Goal: Information Seeking & Learning: Learn about a topic

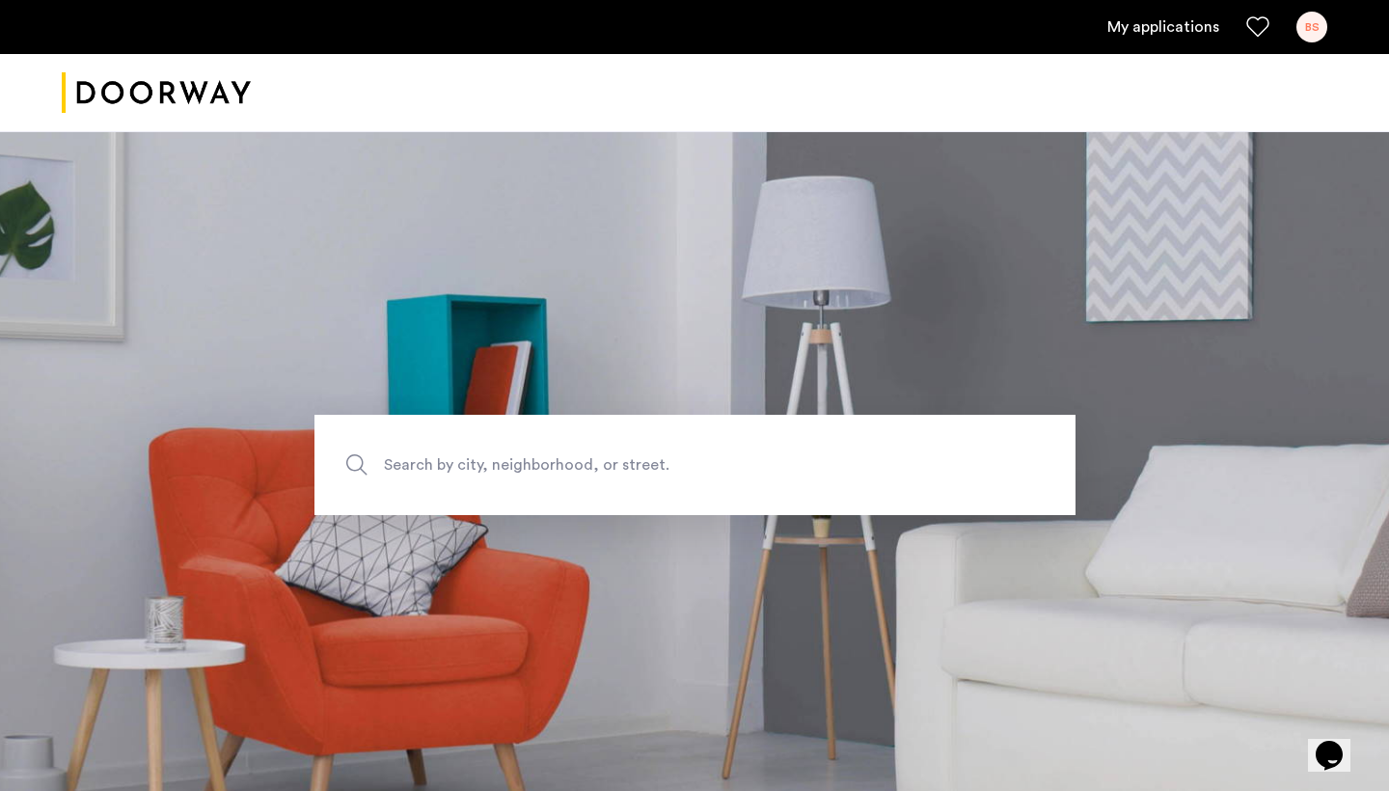
click at [1184, 39] on ul "My applications BS" at bounding box center [694, 27] width 1265 height 31
click at [1184, 22] on link "My applications" at bounding box center [1163, 26] width 112 height 23
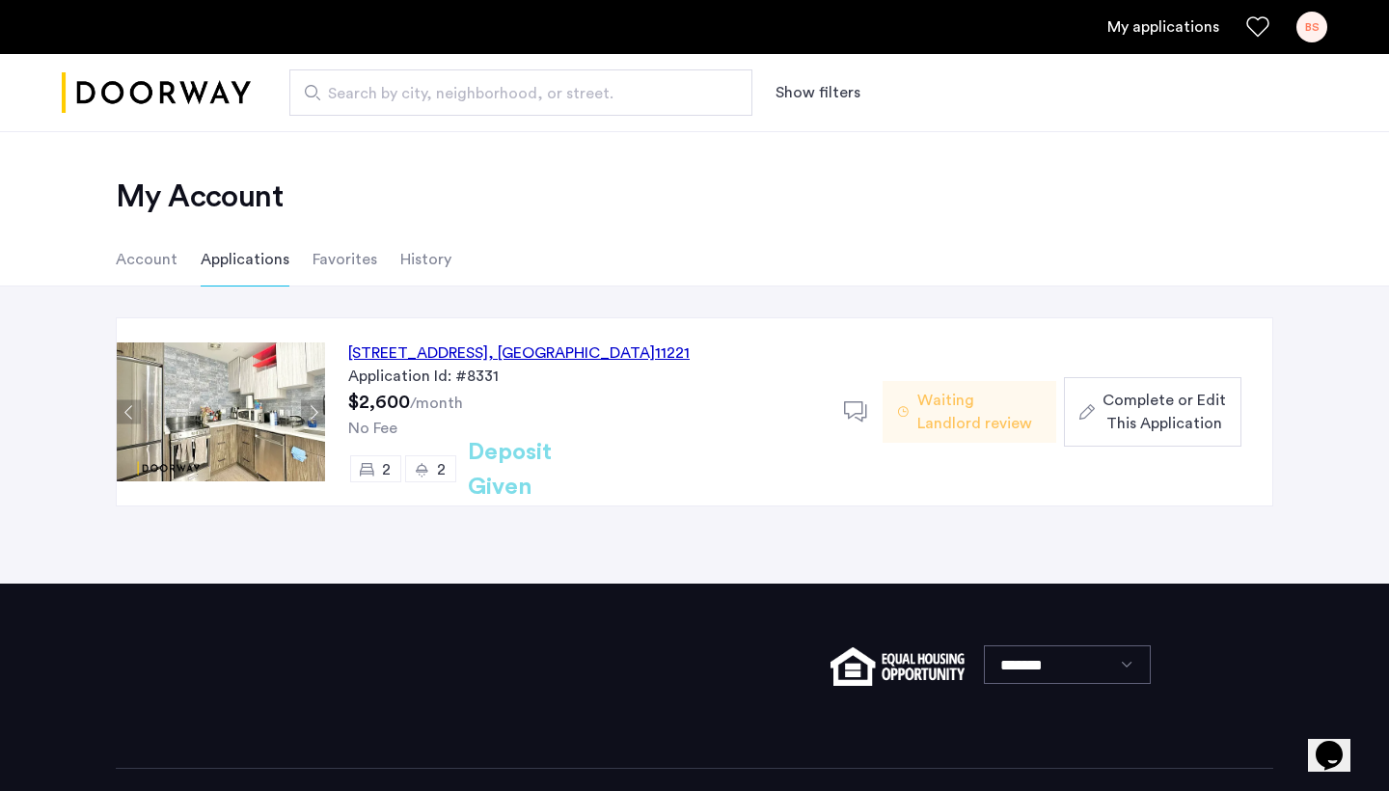
click at [1121, 424] on span "Complete or Edit This Application" at bounding box center [1163, 412] width 123 height 46
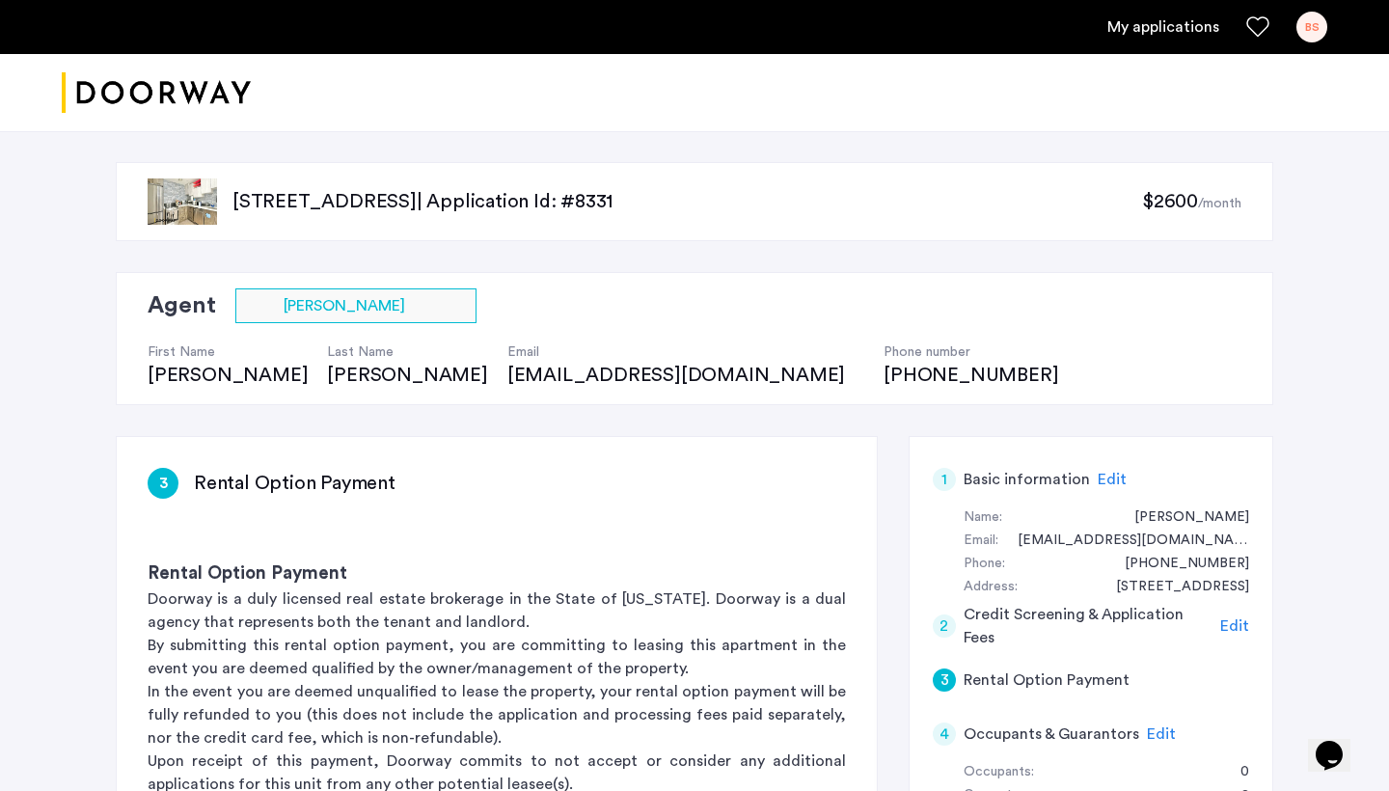
click at [1104, 482] on span "Edit" at bounding box center [1112, 479] width 29 height 15
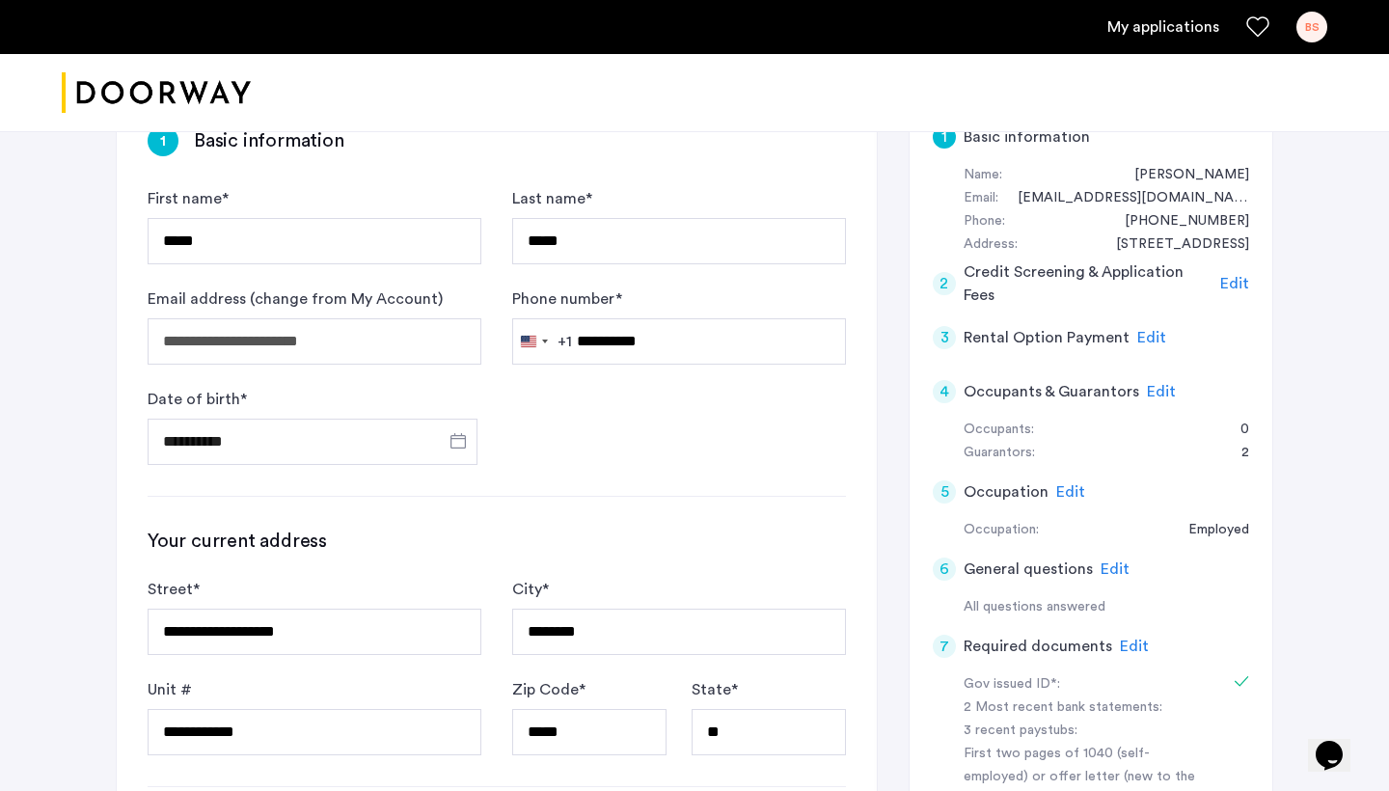
scroll to position [335, 0]
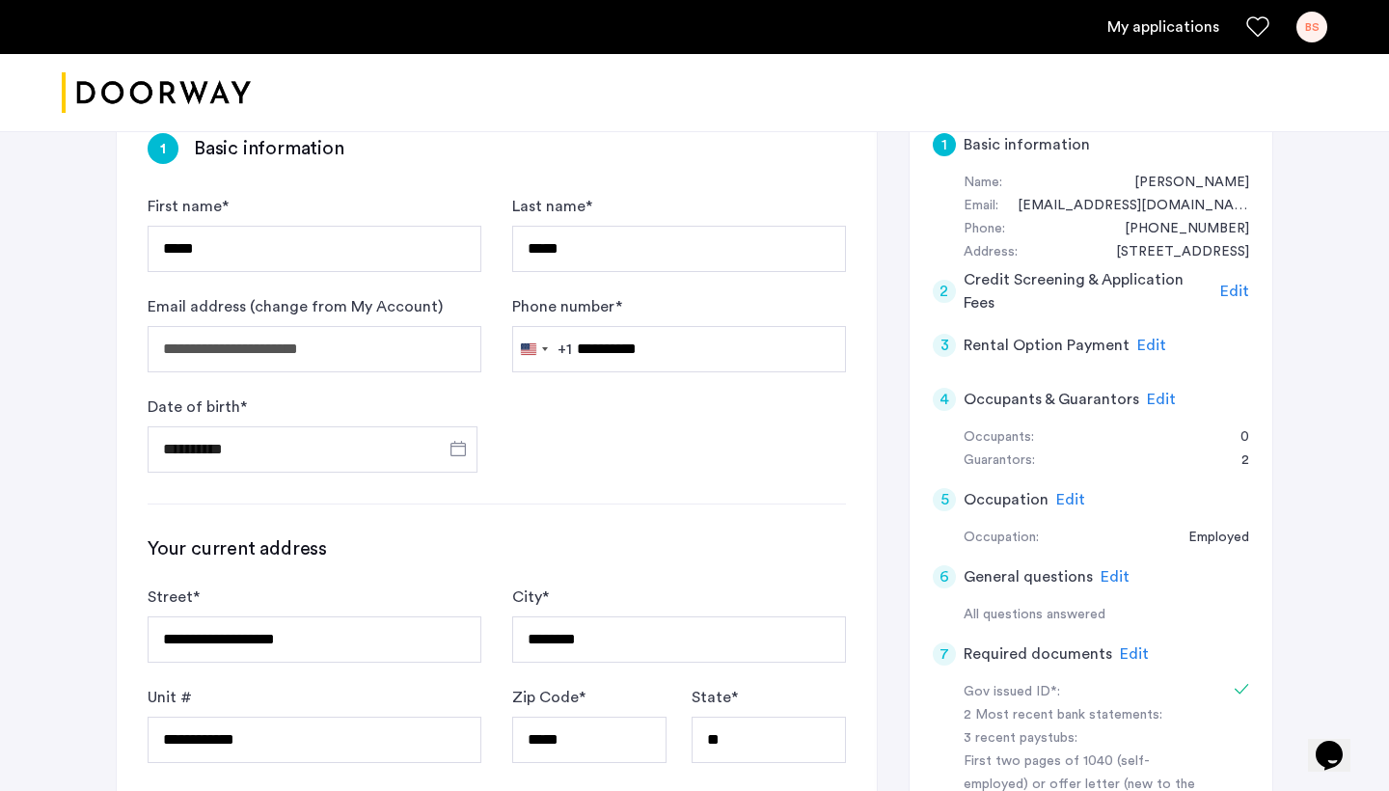
click at [1236, 280] on div "Edit" at bounding box center [1234, 291] width 29 height 23
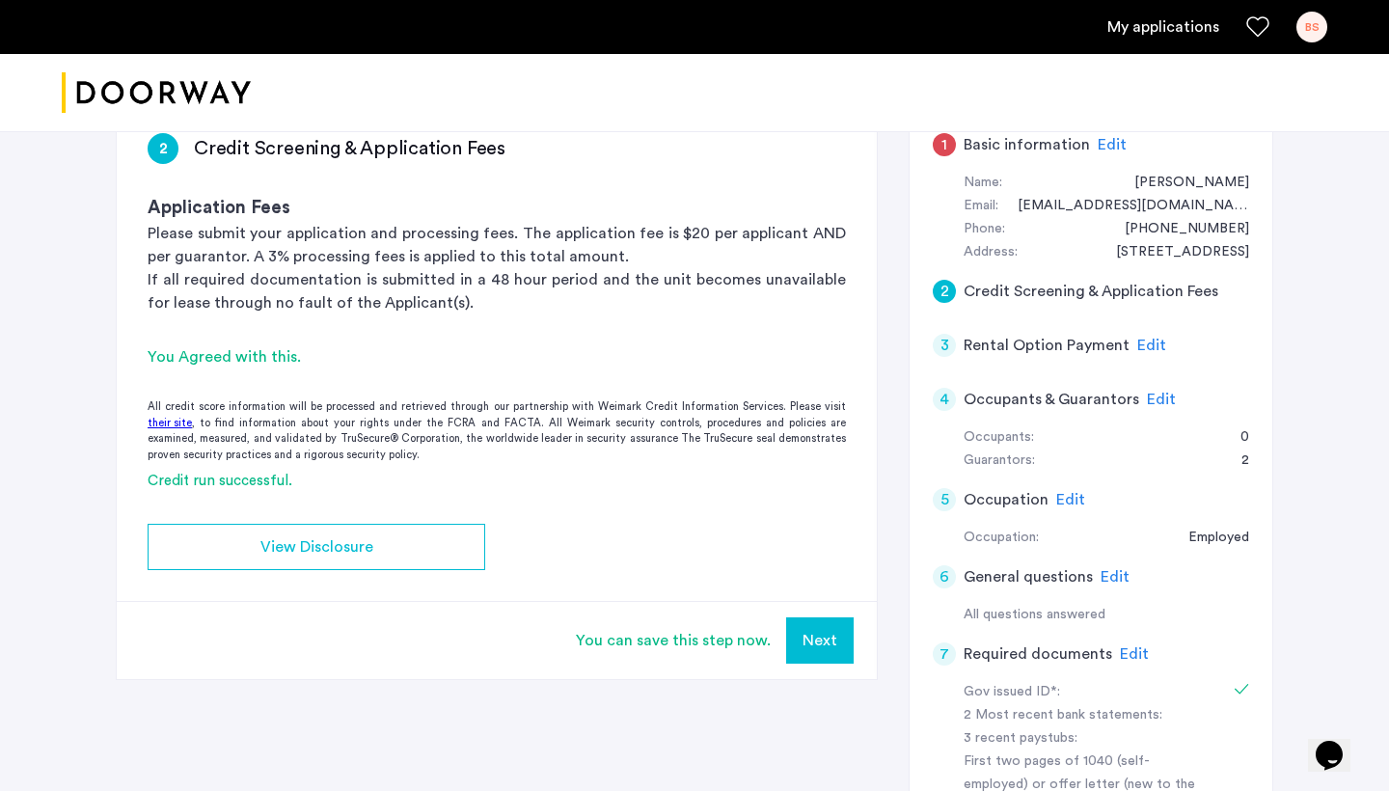
click at [1142, 338] on span "Edit" at bounding box center [1151, 345] width 29 height 15
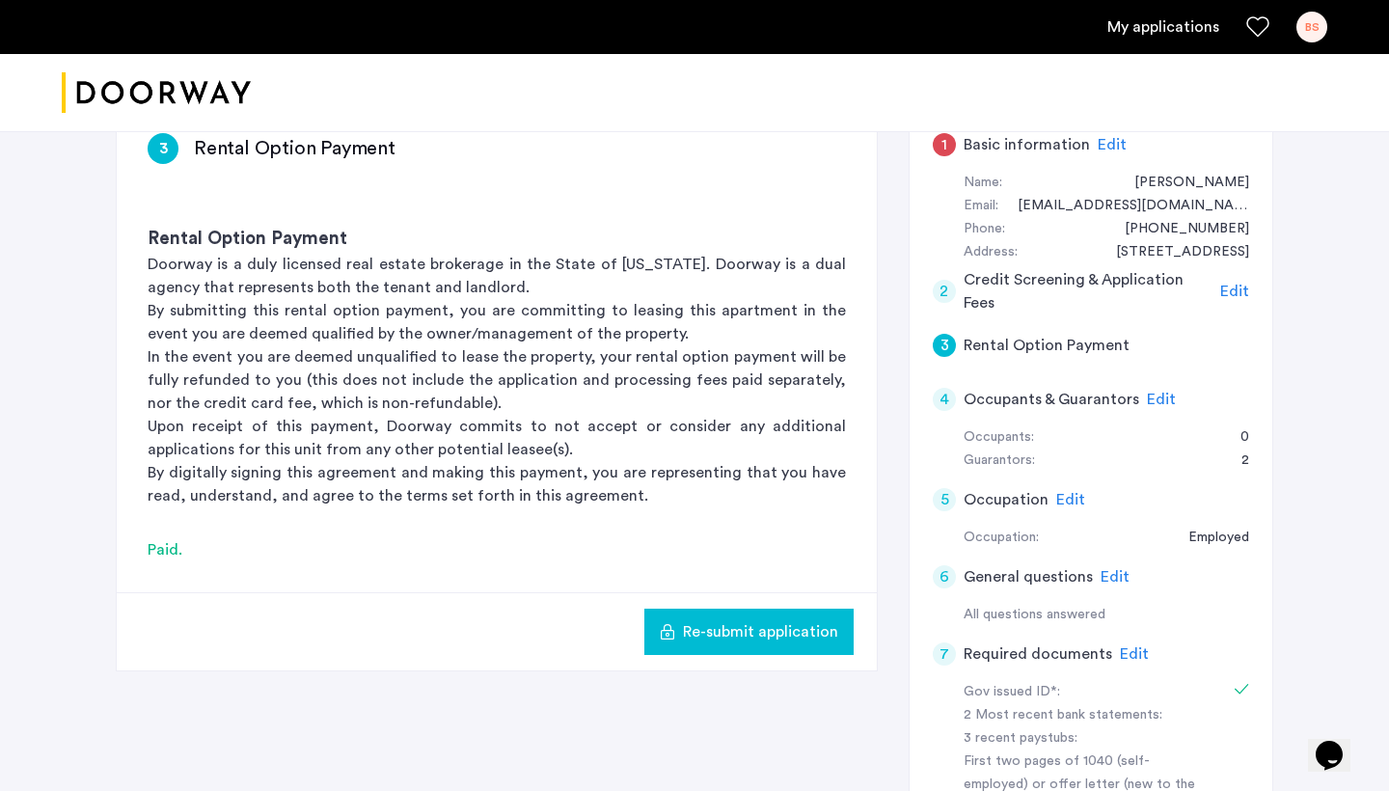
click at [1147, 392] on span "Edit" at bounding box center [1161, 399] width 29 height 15
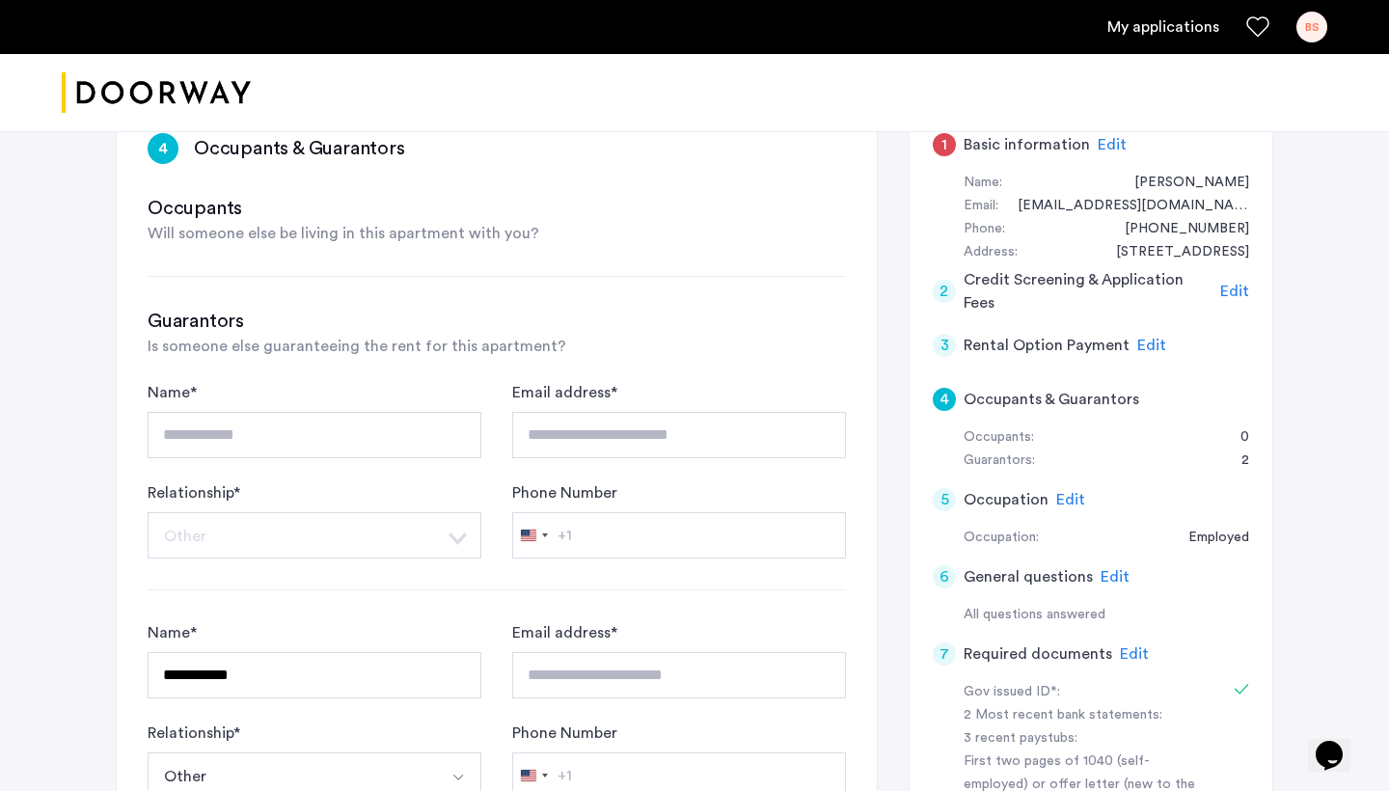
type input "**********"
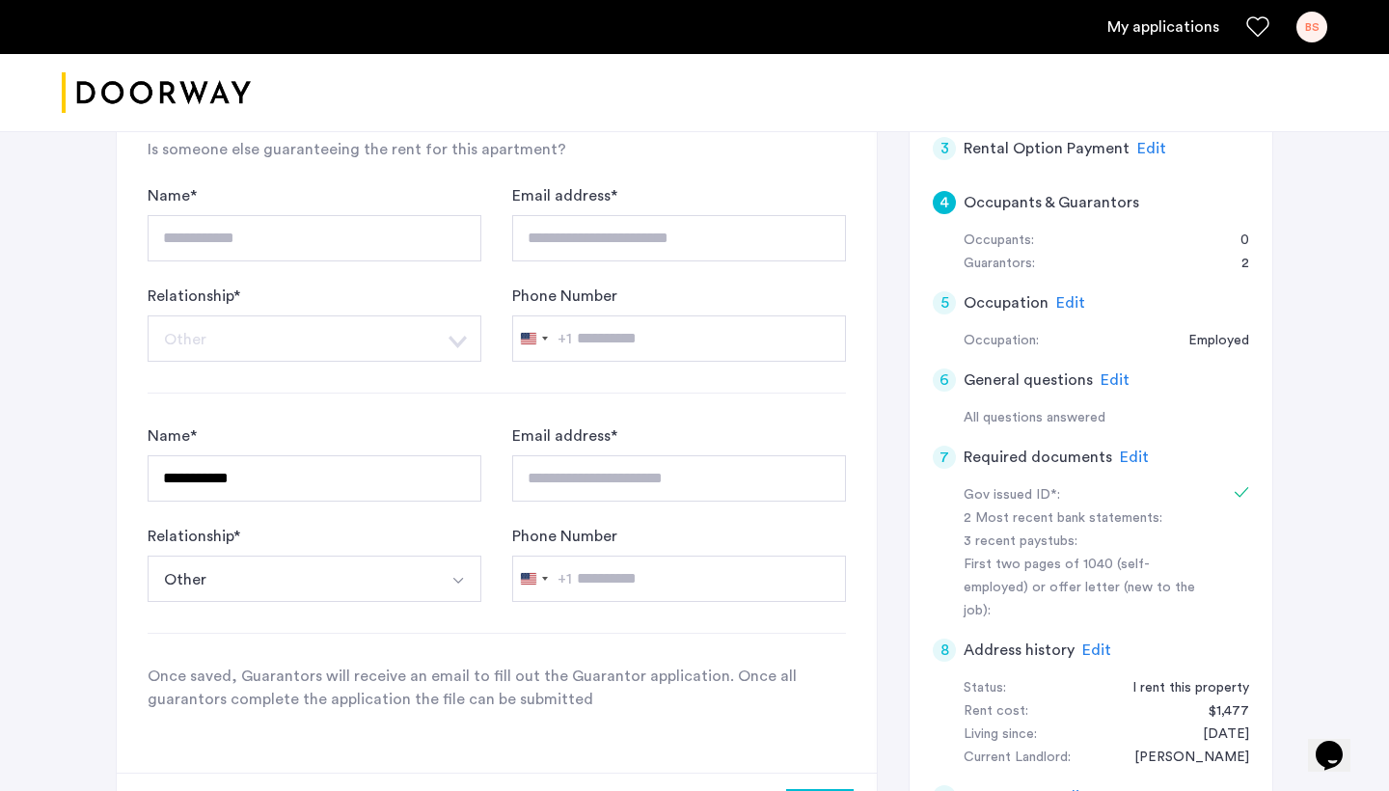
scroll to position [541, 0]
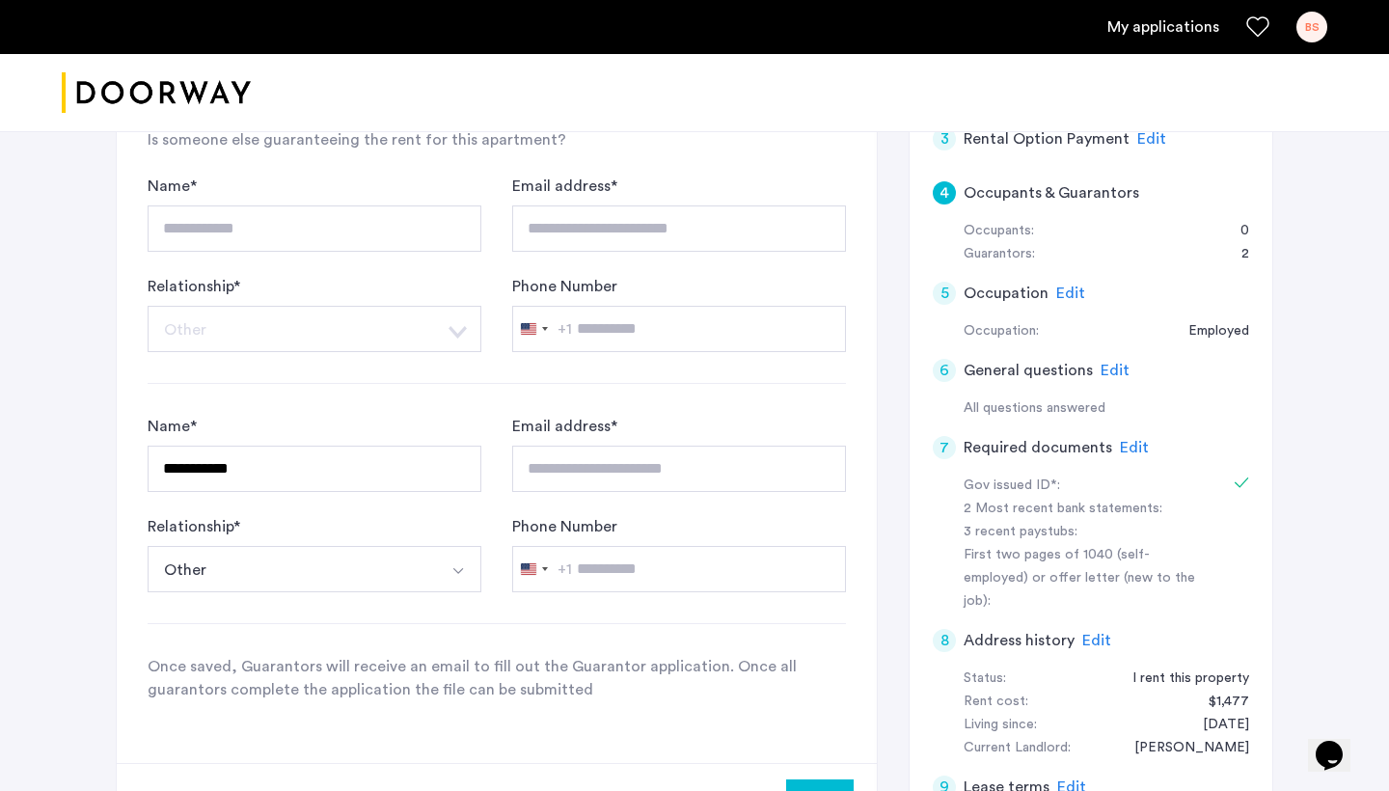
click at [1057, 285] on span "Edit" at bounding box center [1070, 292] width 29 height 15
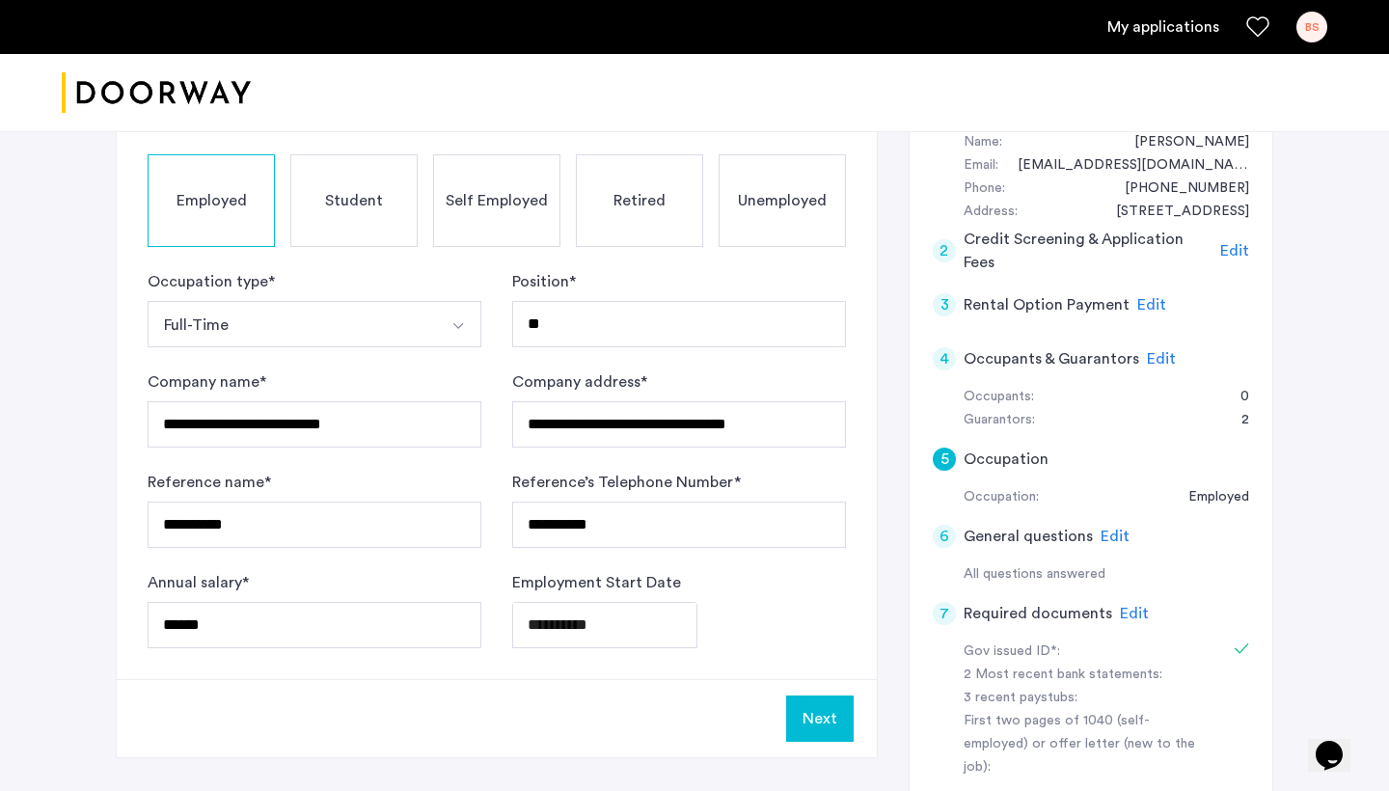
scroll to position [377, 0]
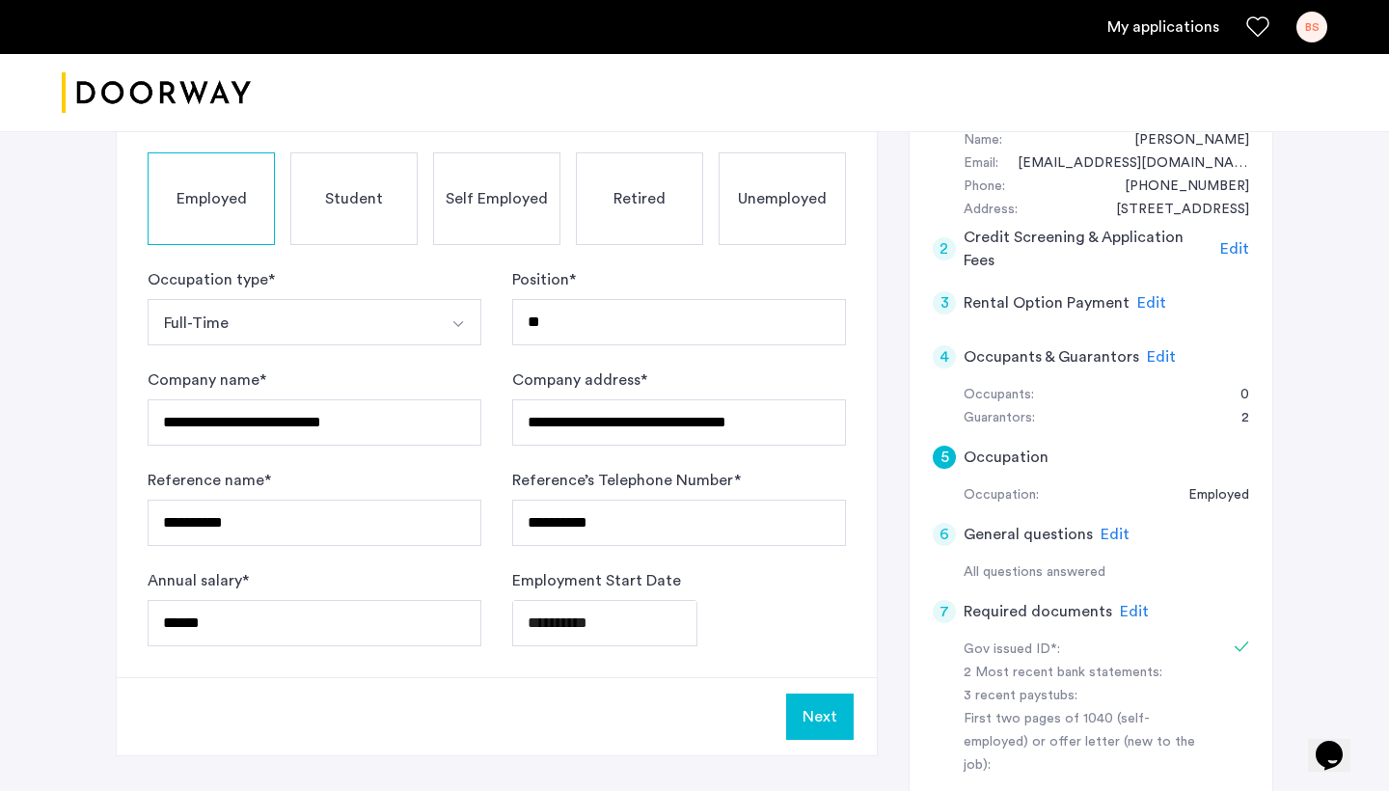
click at [1106, 527] on span "Edit" at bounding box center [1115, 534] width 29 height 15
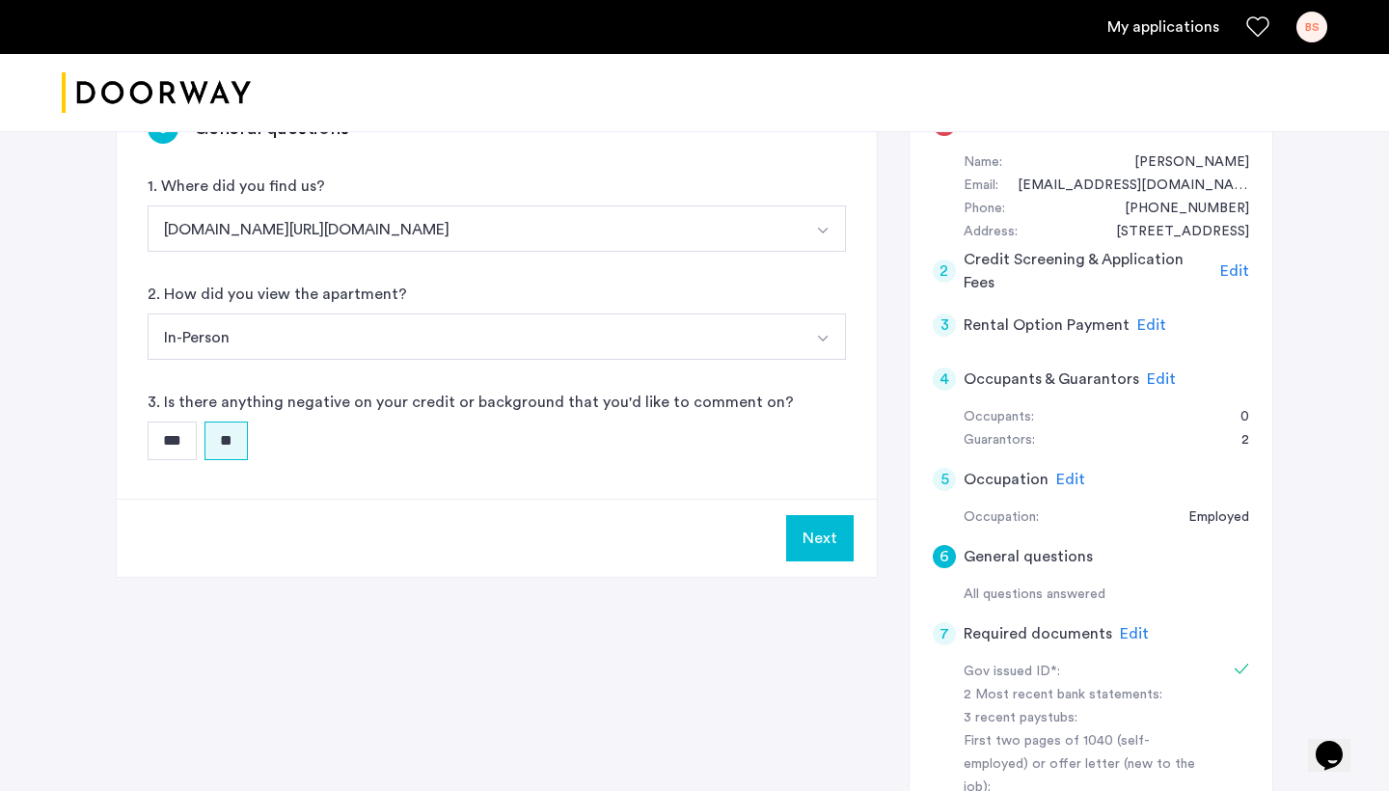
scroll to position [492, 0]
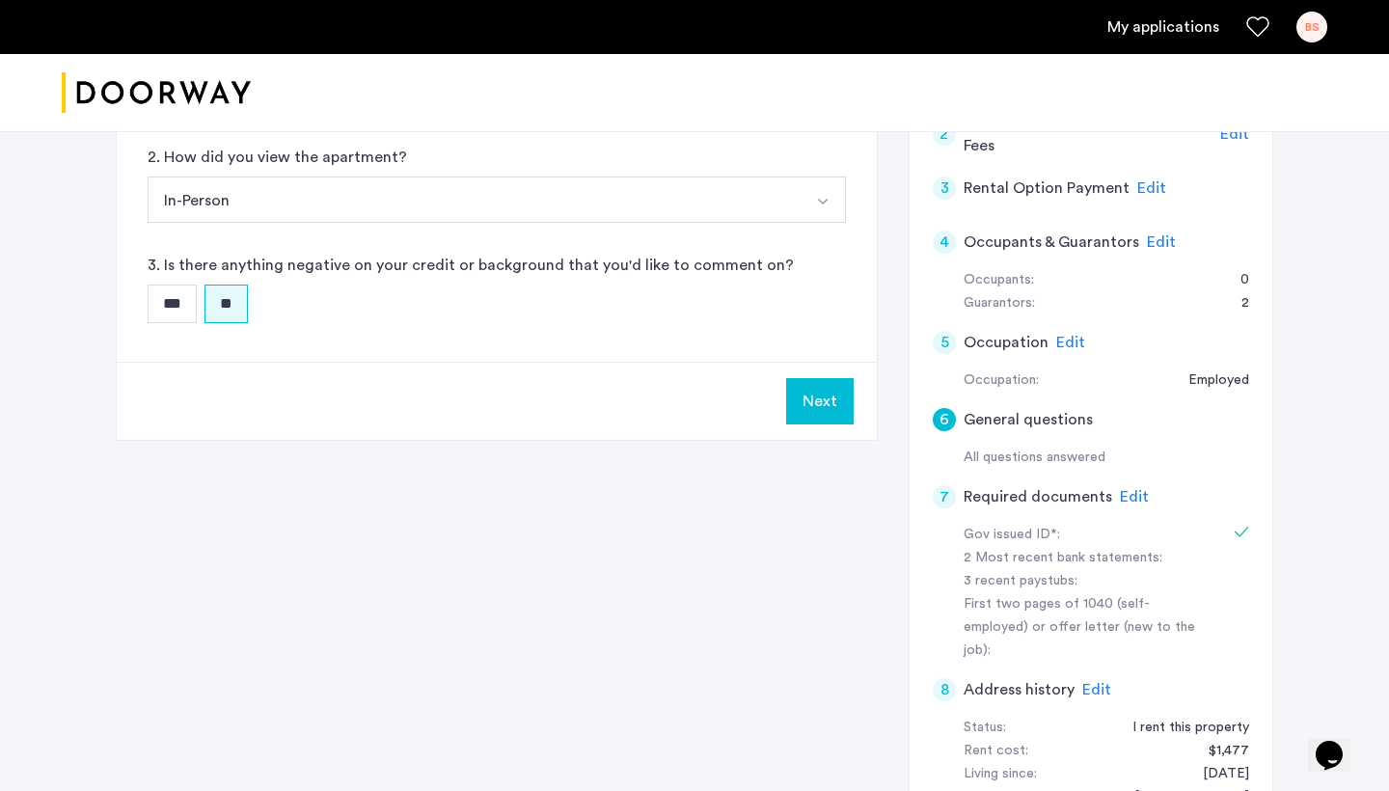
click at [1120, 489] on span "Edit" at bounding box center [1134, 496] width 29 height 15
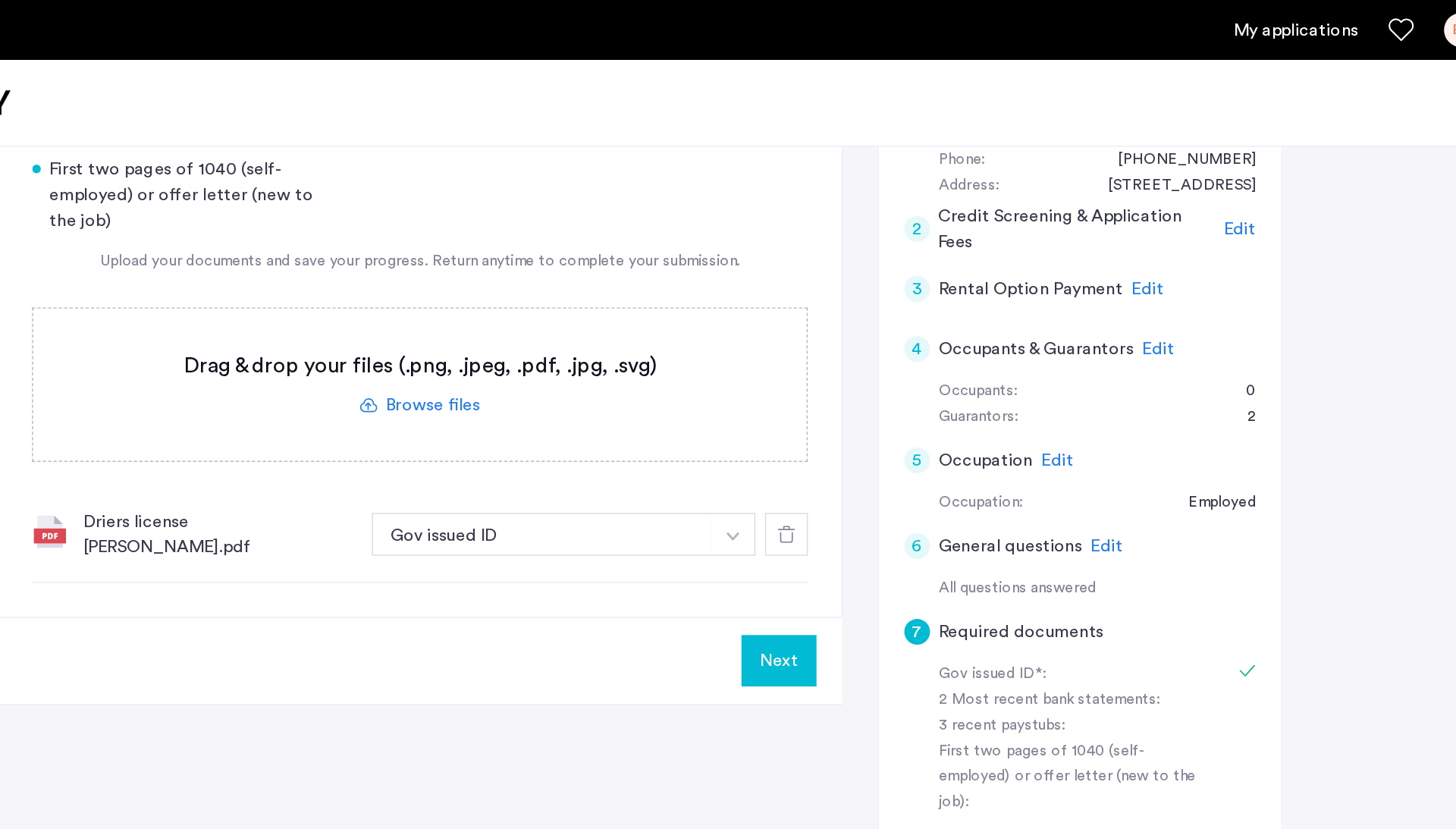
scroll to position [330, 0]
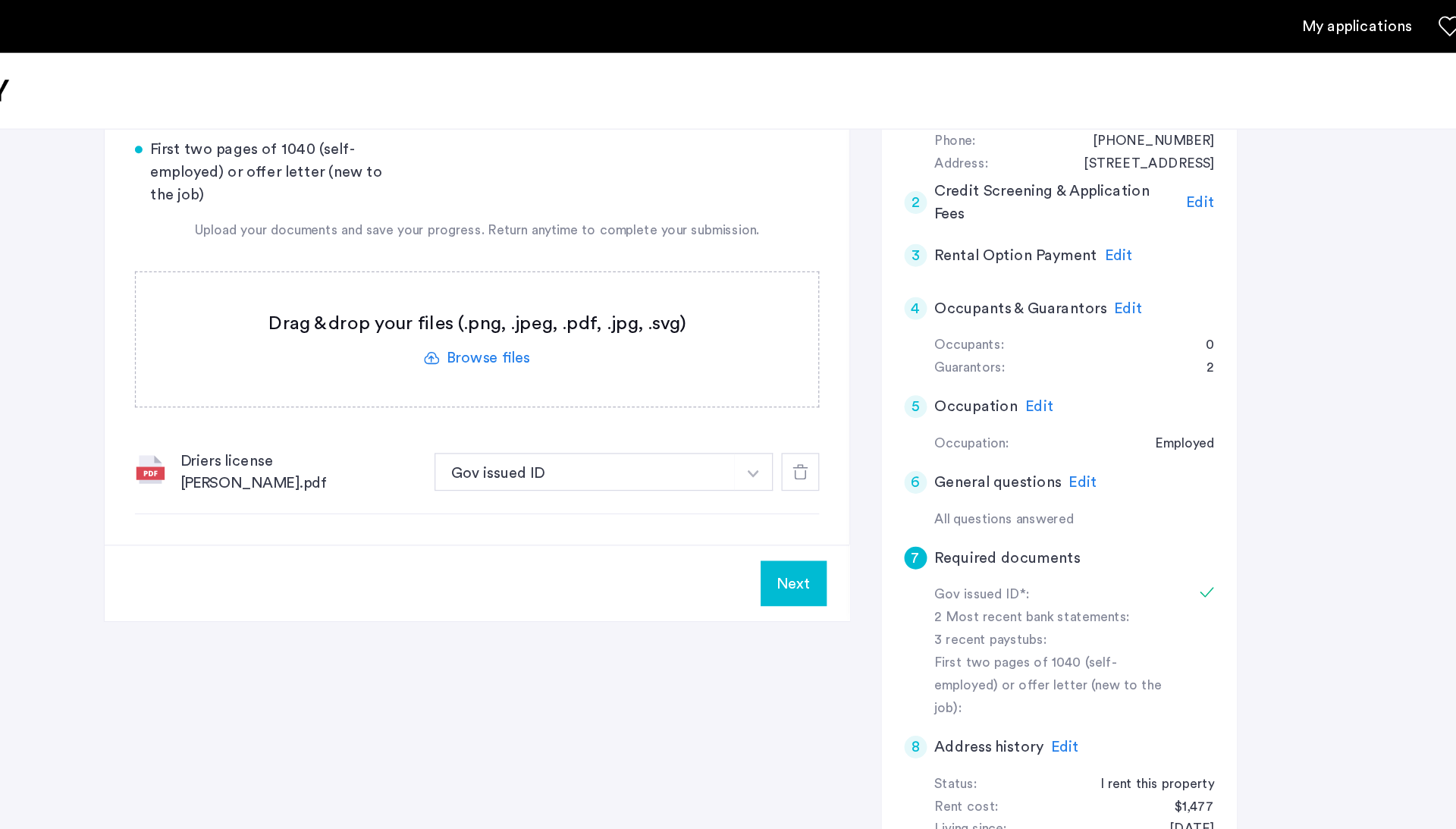
click at [1033, 593] on span "Edit" at bounding box center [1044, 599] width 23 height 12
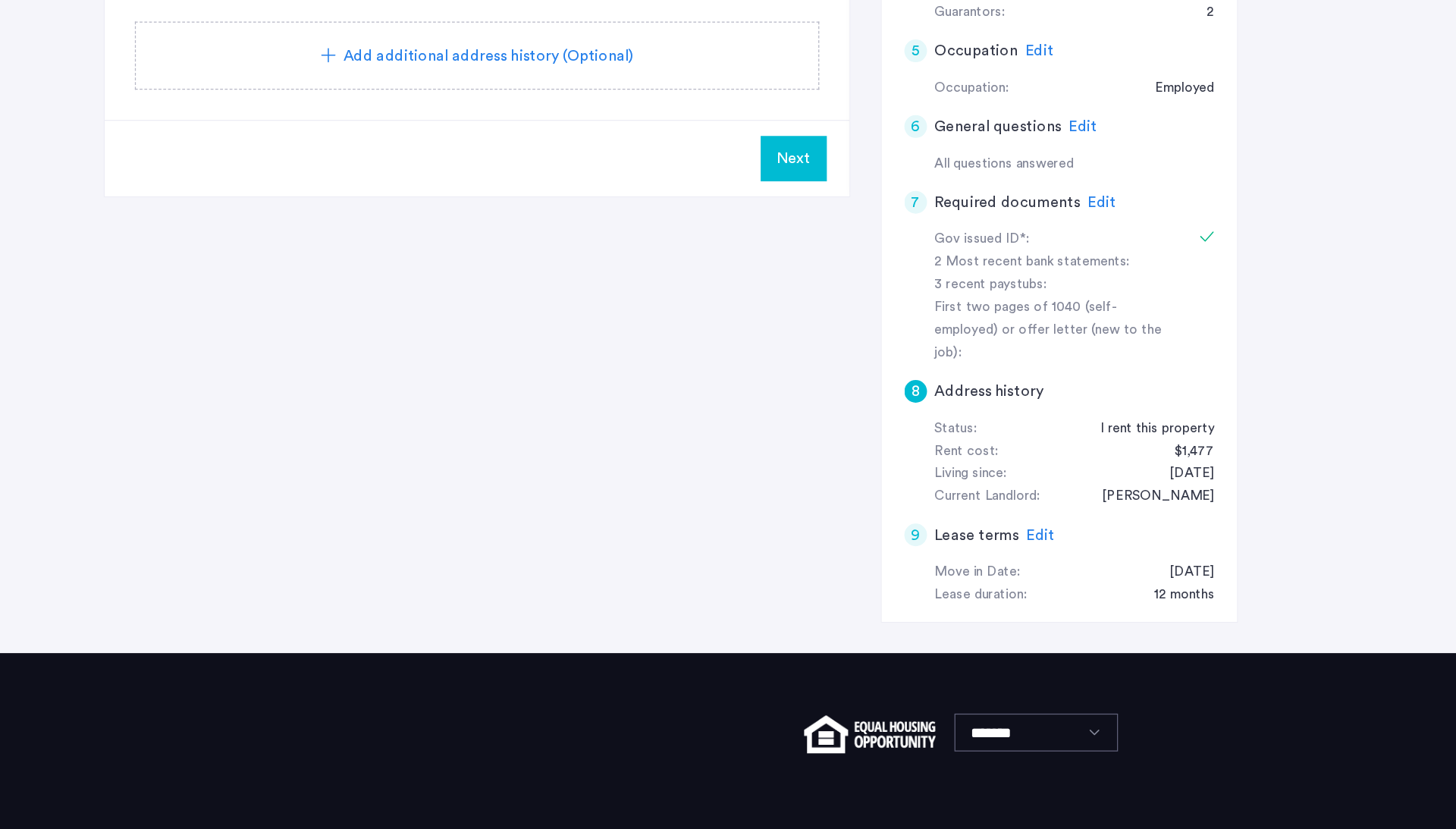
scroll to position [401, 0]
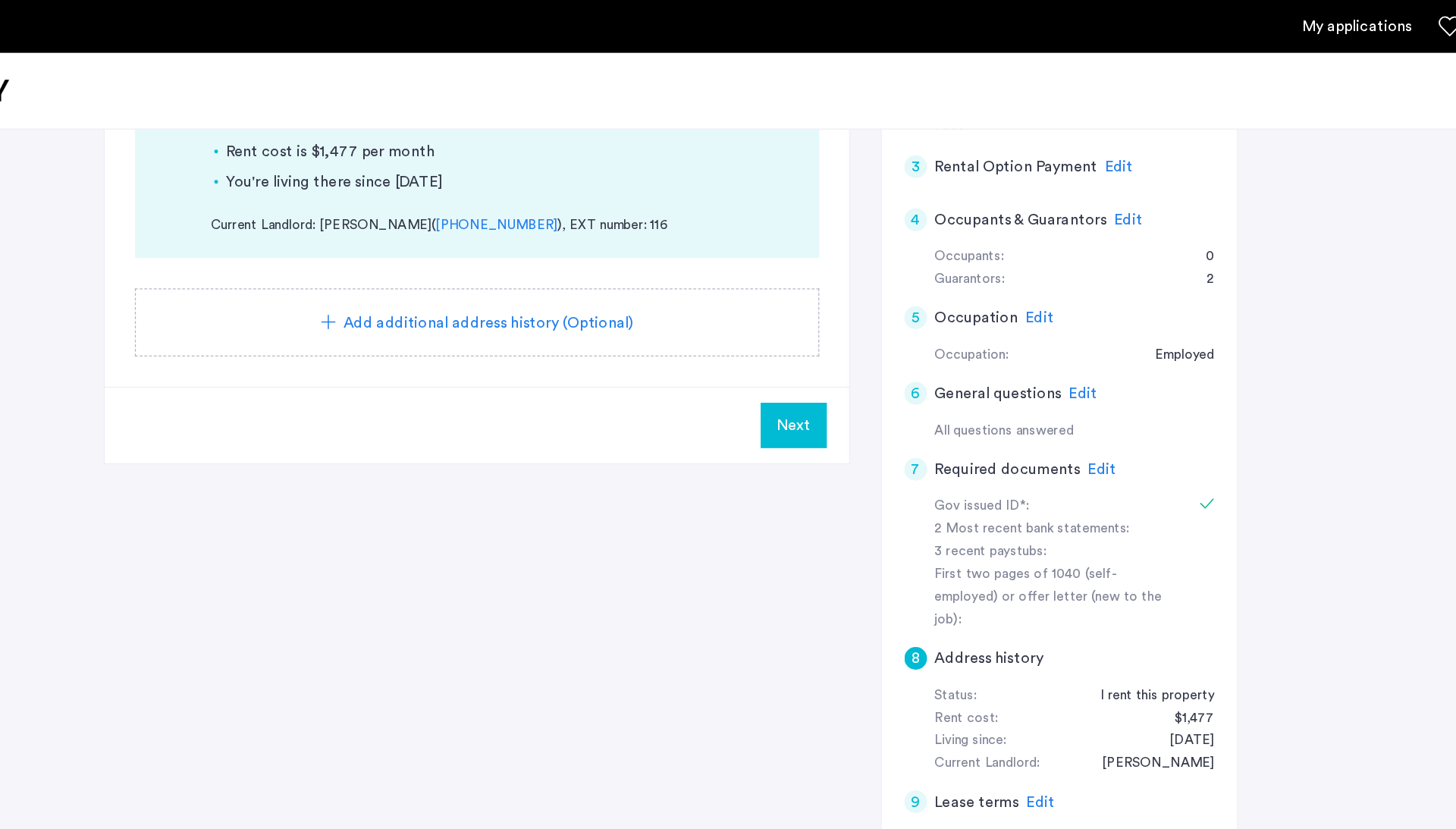
click at [1013, 621] on span "Edit" at bounding box center [1024, 643] width 23 height 12
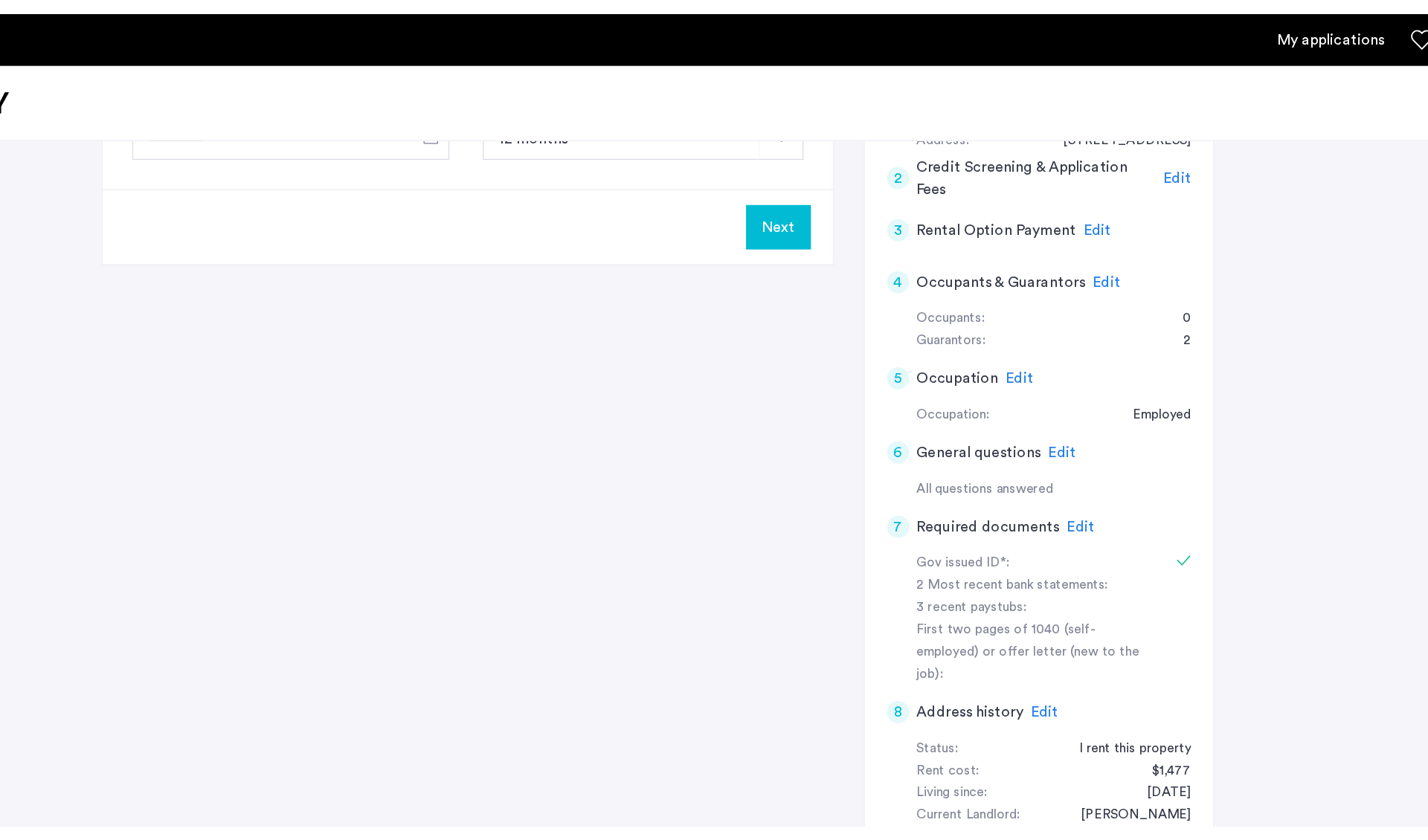
scroll to position [335, 0]
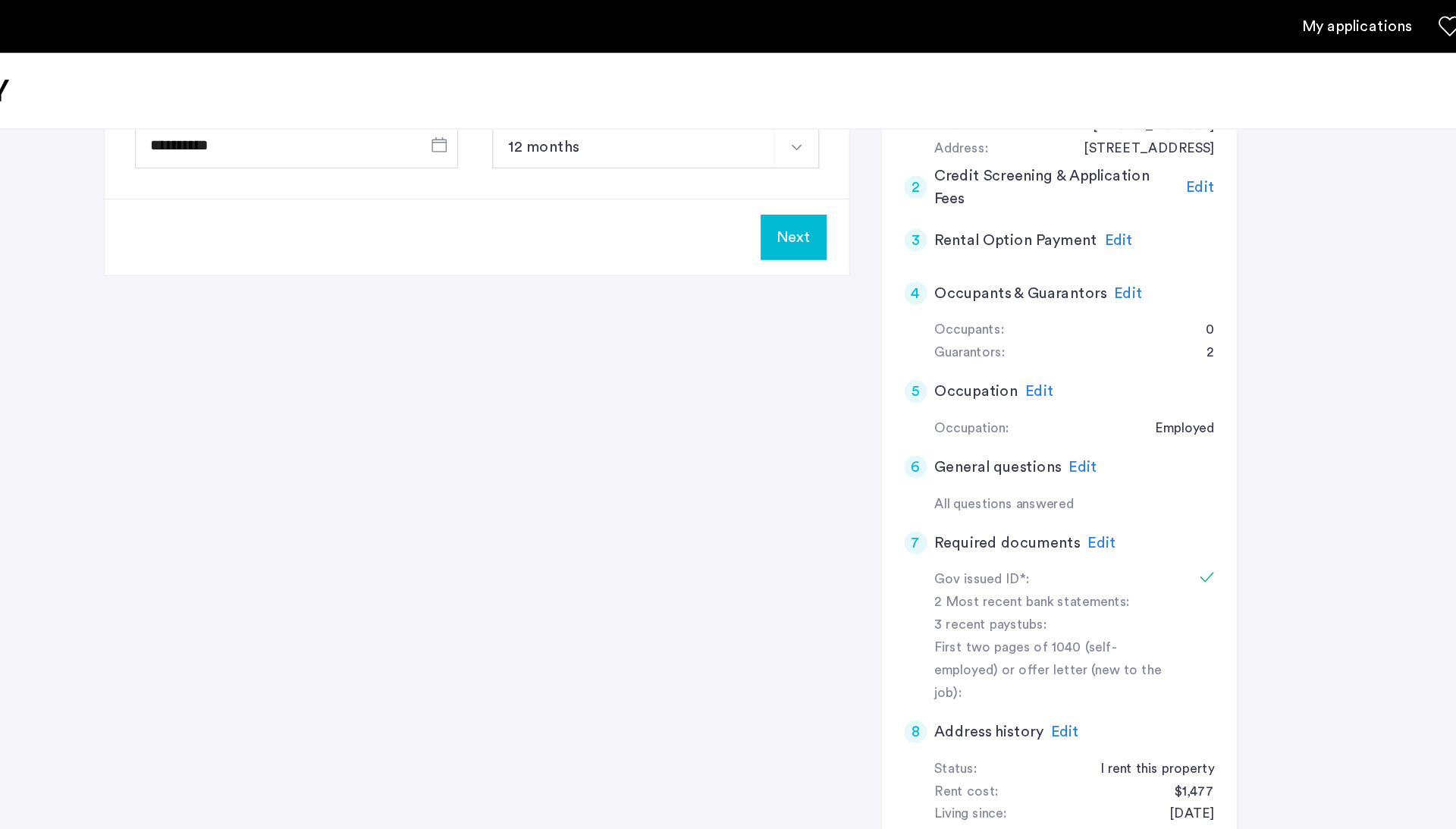
click at [1062, 429] on span "Edit" at bounding box center [1073, 435] width 23 height 12
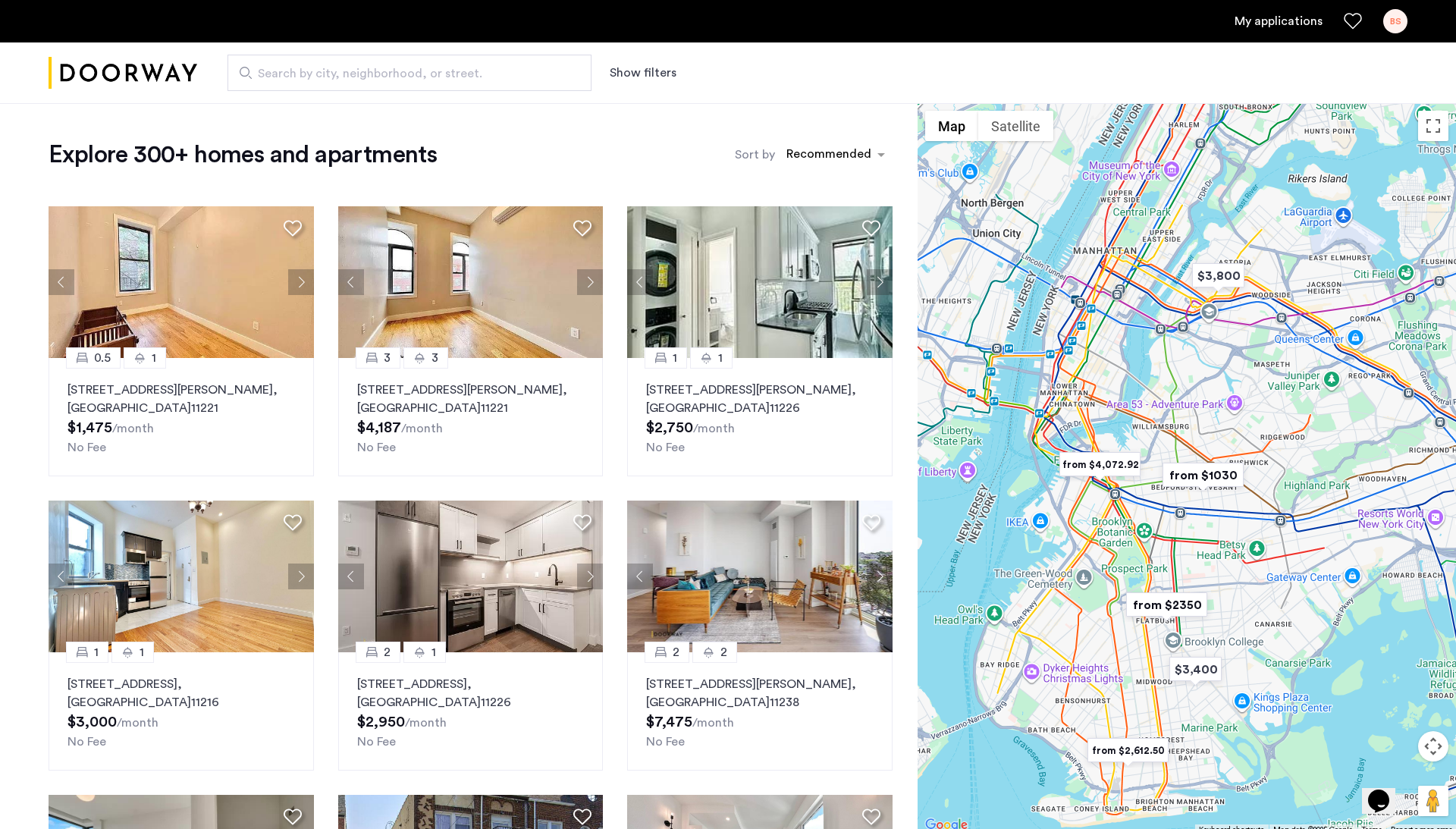
click at [1214, 474] on img "from $1030" at bounding box center [1203, 475] width 94 height 34
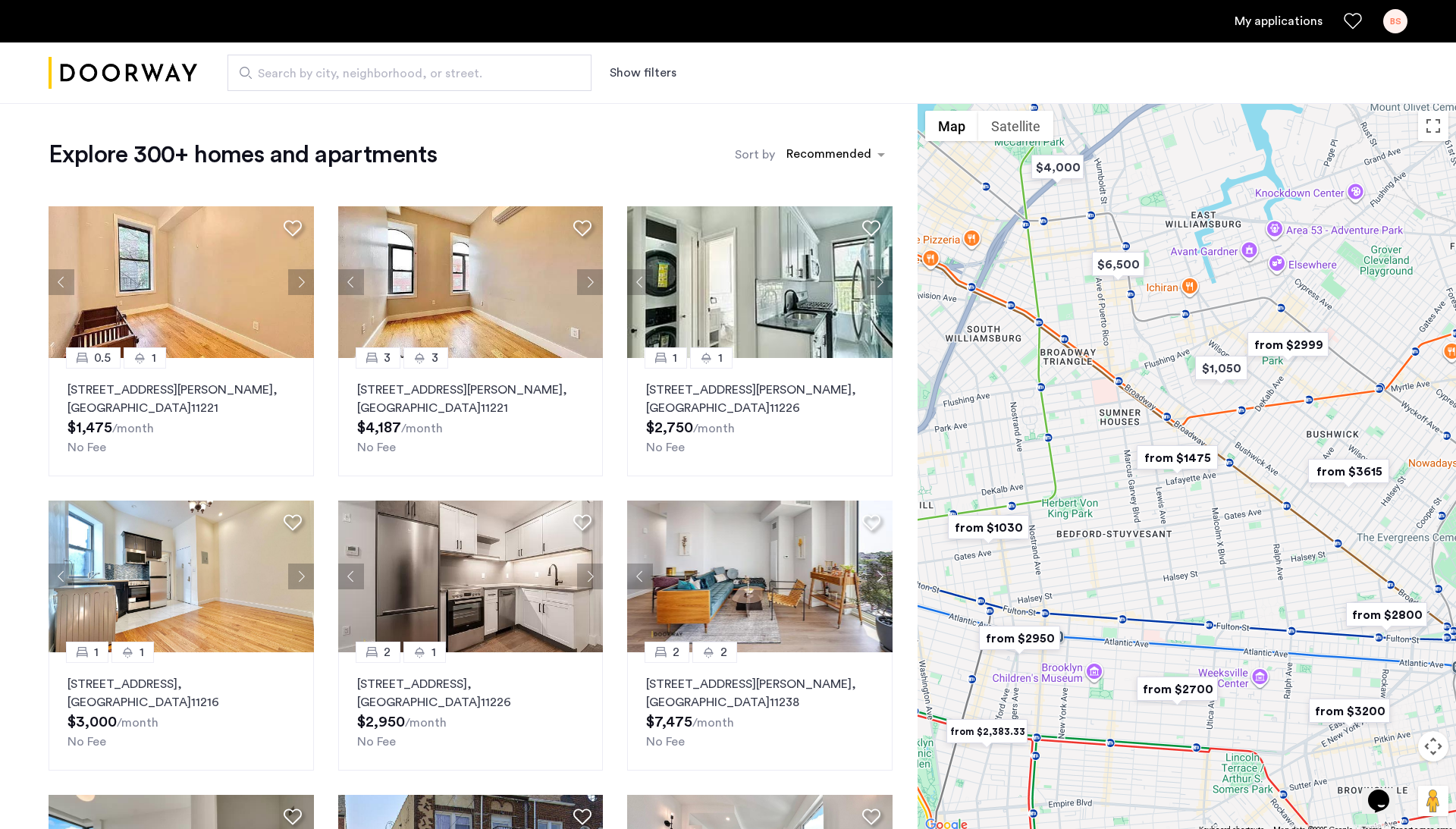
click at [998, 536] on img "from $1030" at bounding box center [988, 527] width 94 height 34
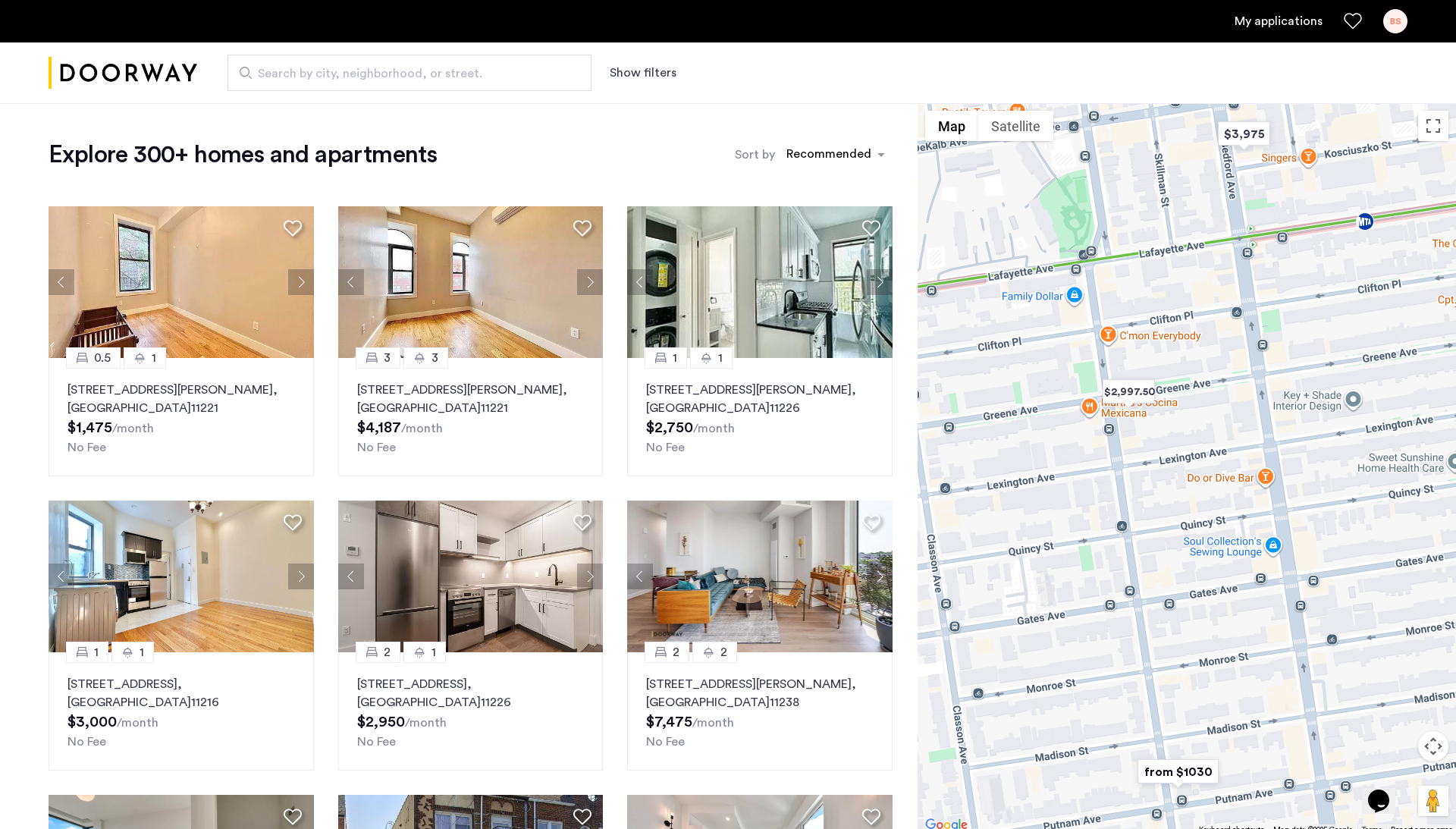
click at [1189, 769] on img "from $1030" at bounding box center [1178, 772] width 94 height 34
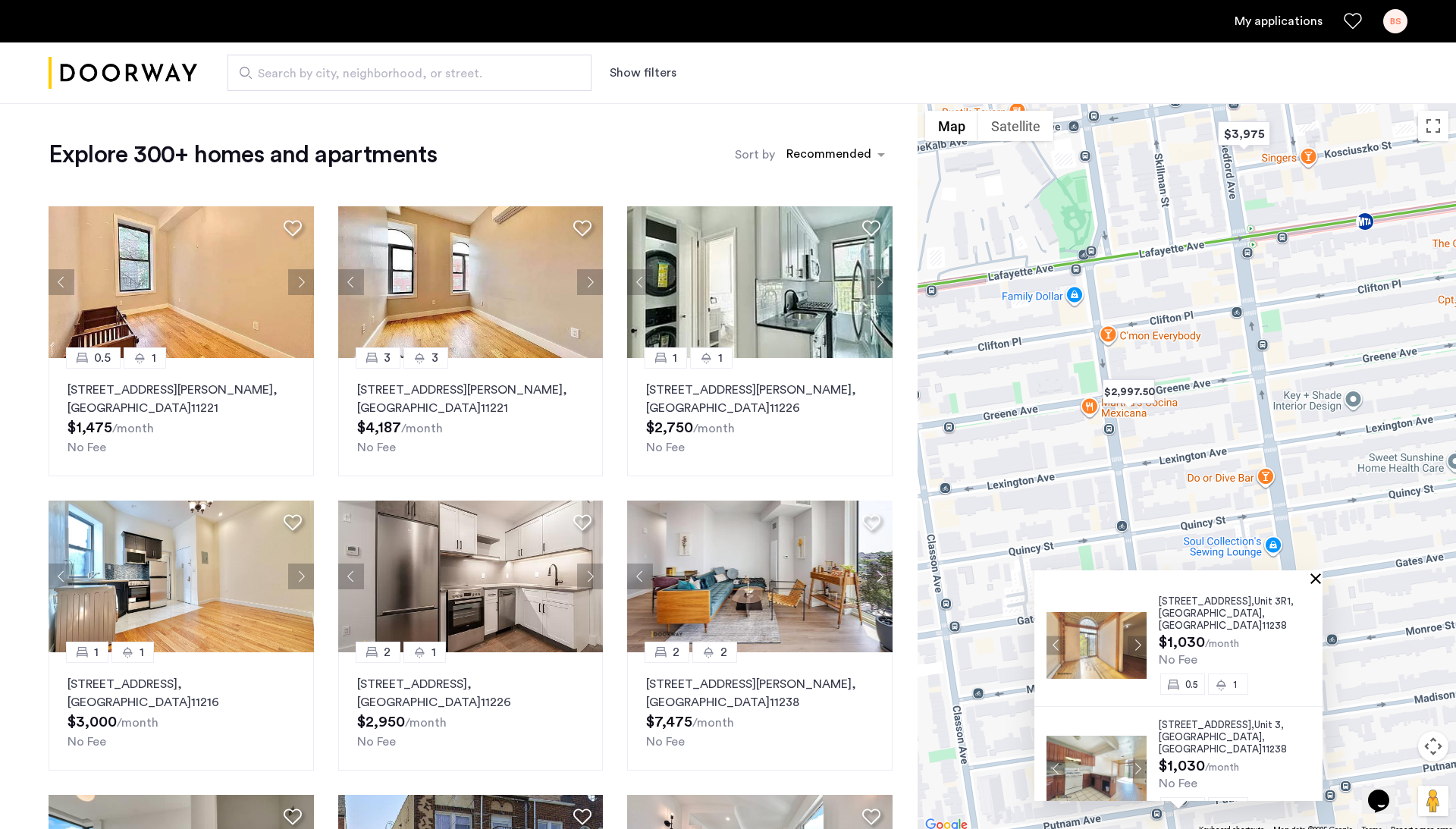
click at [1320, 584] on button "Close" at bounding box center [1319, 578] width 11 height 11
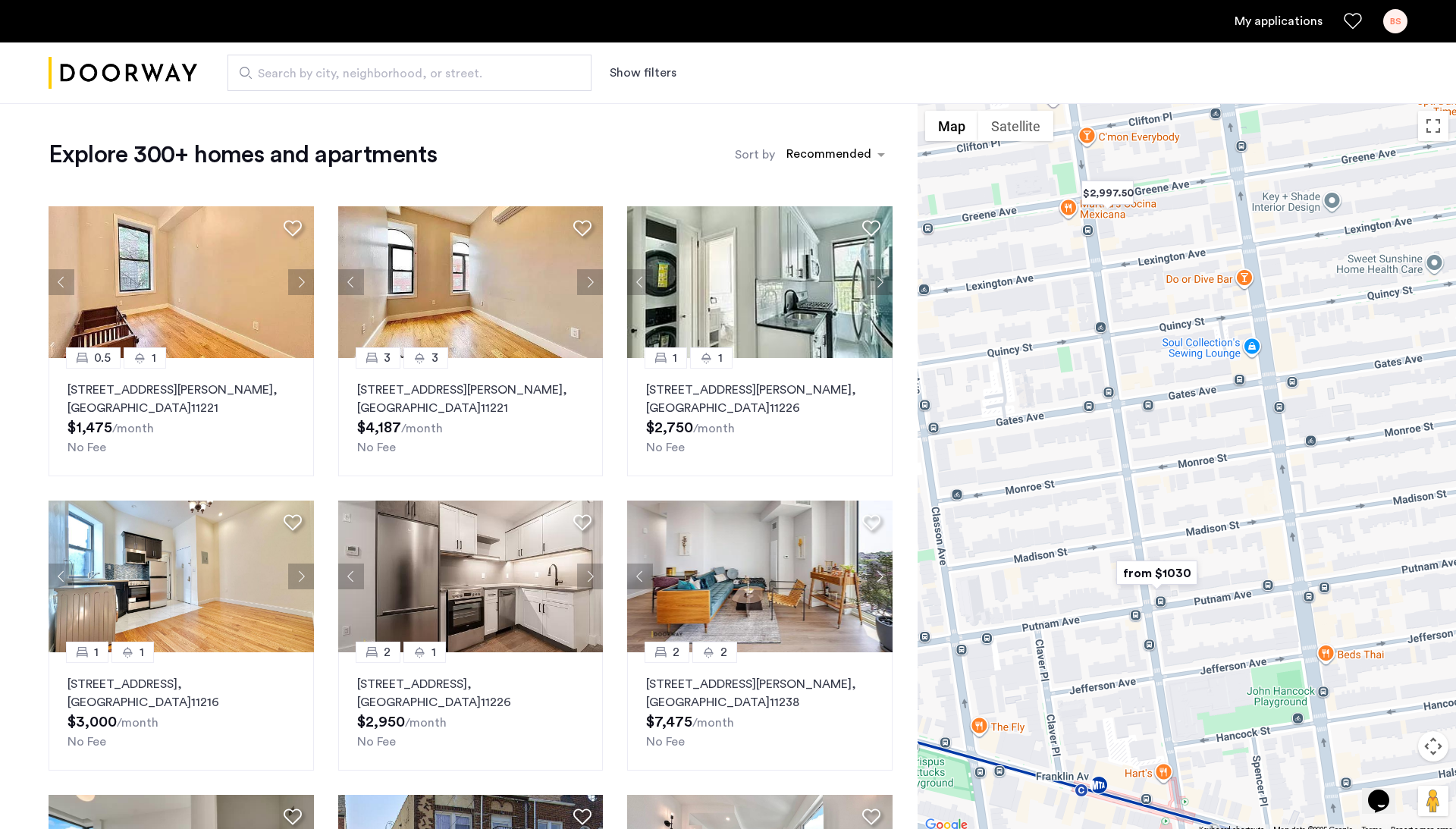
drag, startPoint x: 1307, startPoint y: 732, endPoint x: 1285, endPoint y: 528, distance: 205.2
click at [1285, 528] on div at bounding box center [1186, 469] width 539 height 732
click at [1177, 575] on img "from $1030" at bounding box center [1155, 573] width 94 height 34
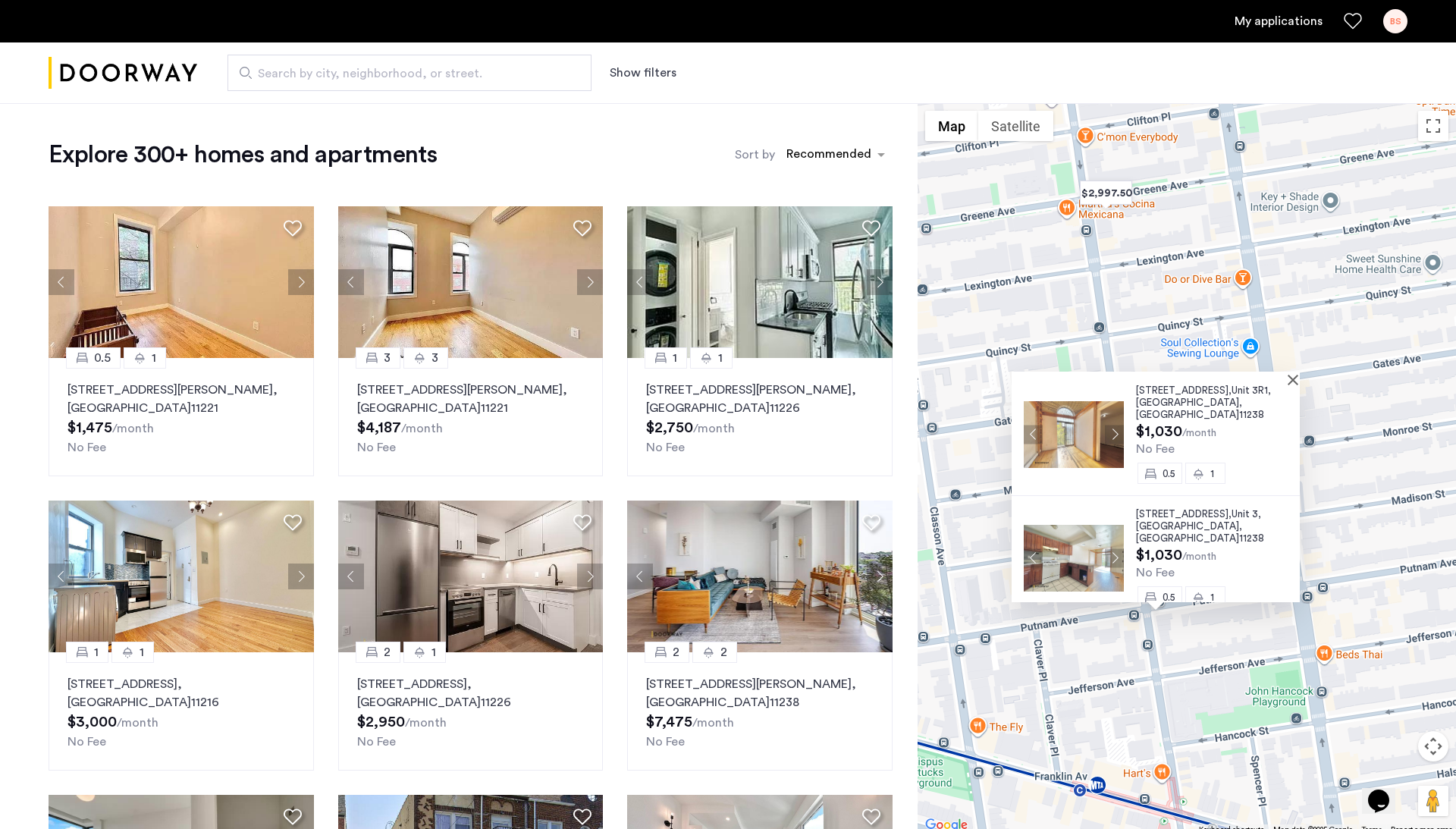
scroll to position [11, 0]
click at [1096, 447] on img at bounding box center [1073, 435] width 100 height 67
click at [1028, 245] on div "451 Franklin Avenue, Unit 3R1, Brooklyn , NY 11238 $1,030 /month No Fee 0.5 1 4…" at bounding box center [1186, 469] width 539 height 732
click at [1300, 379] on button "Close" at bounding box center [1296, 380] width 11 height 11
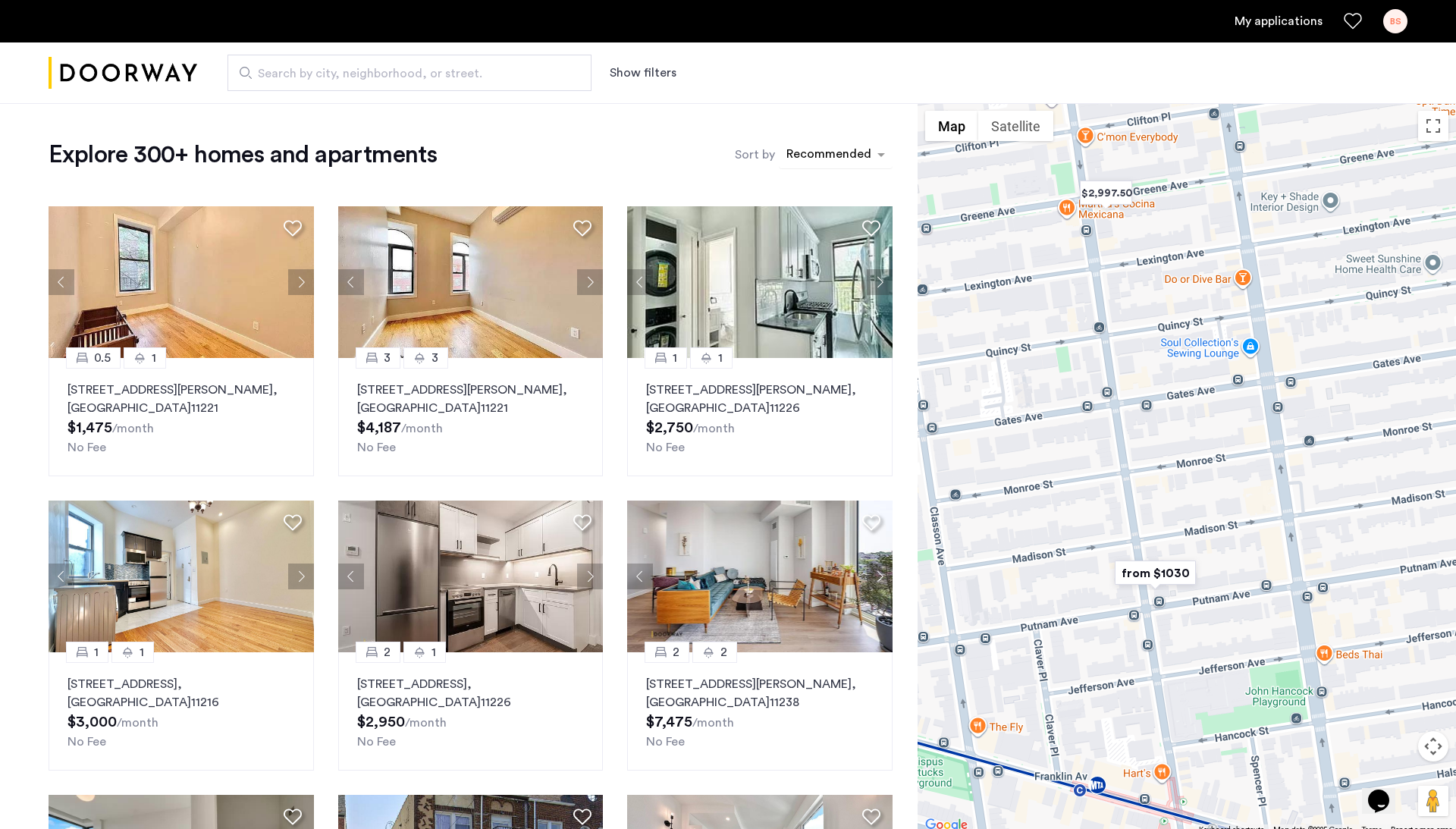
click at [835, 142] on div "Recommended" at bounding box center [826, 154] width 95 height 24
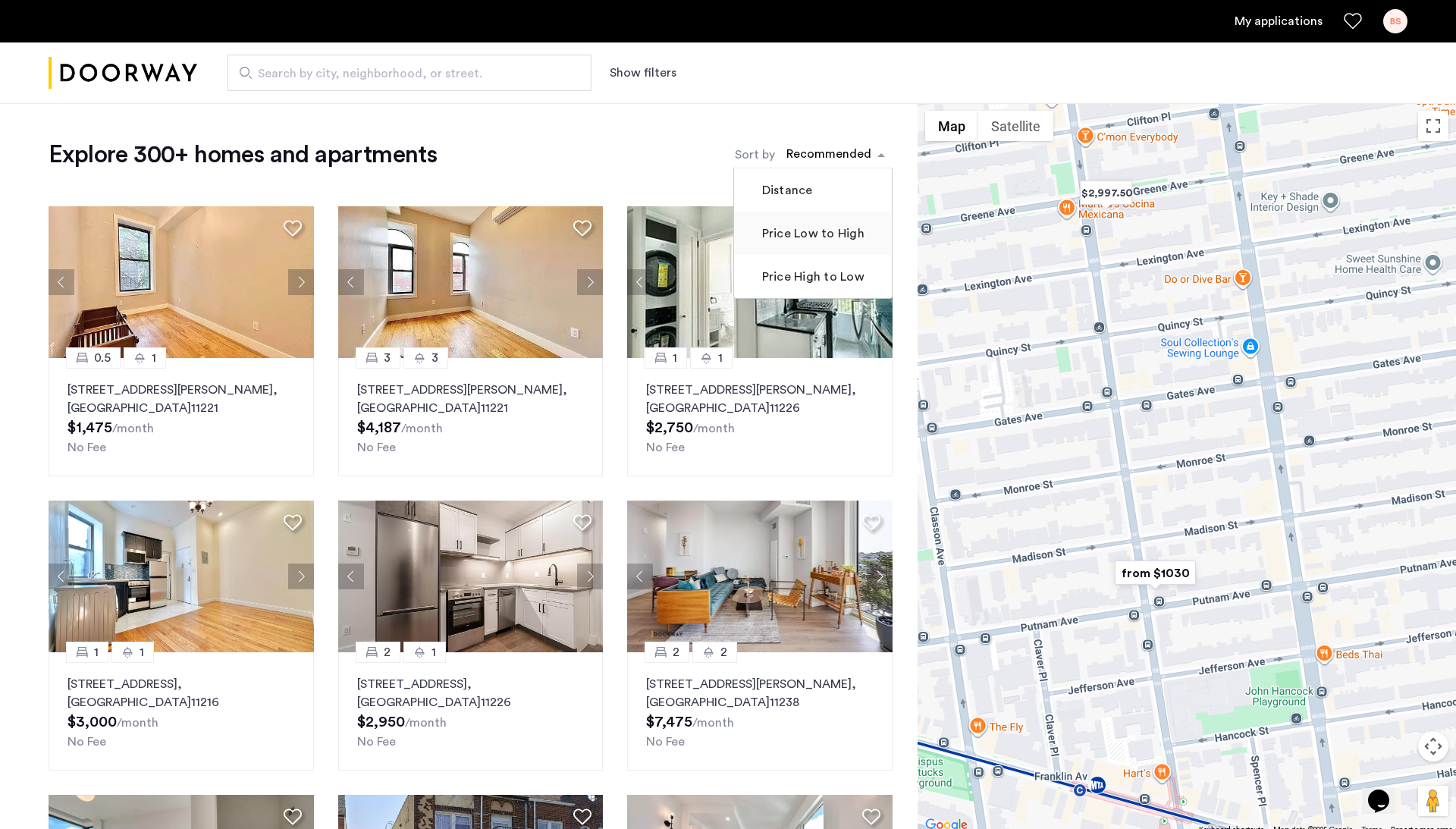
click at [826, 232] on label "Price Low to High" at bounding box center [811, 233] width 105 height 18
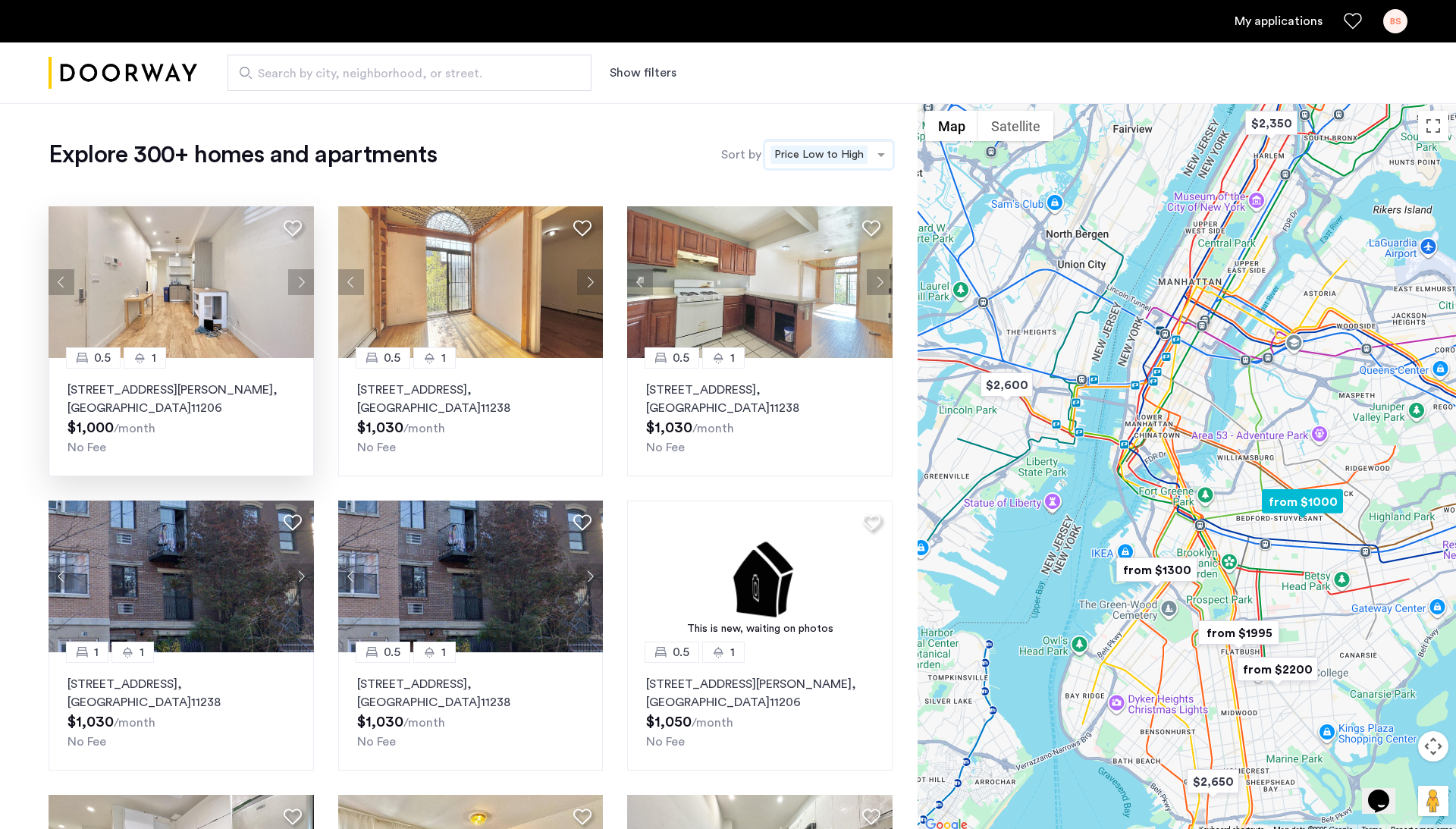
click at [232, 308] on img at bounding box center [182, 282] width 266 height 152
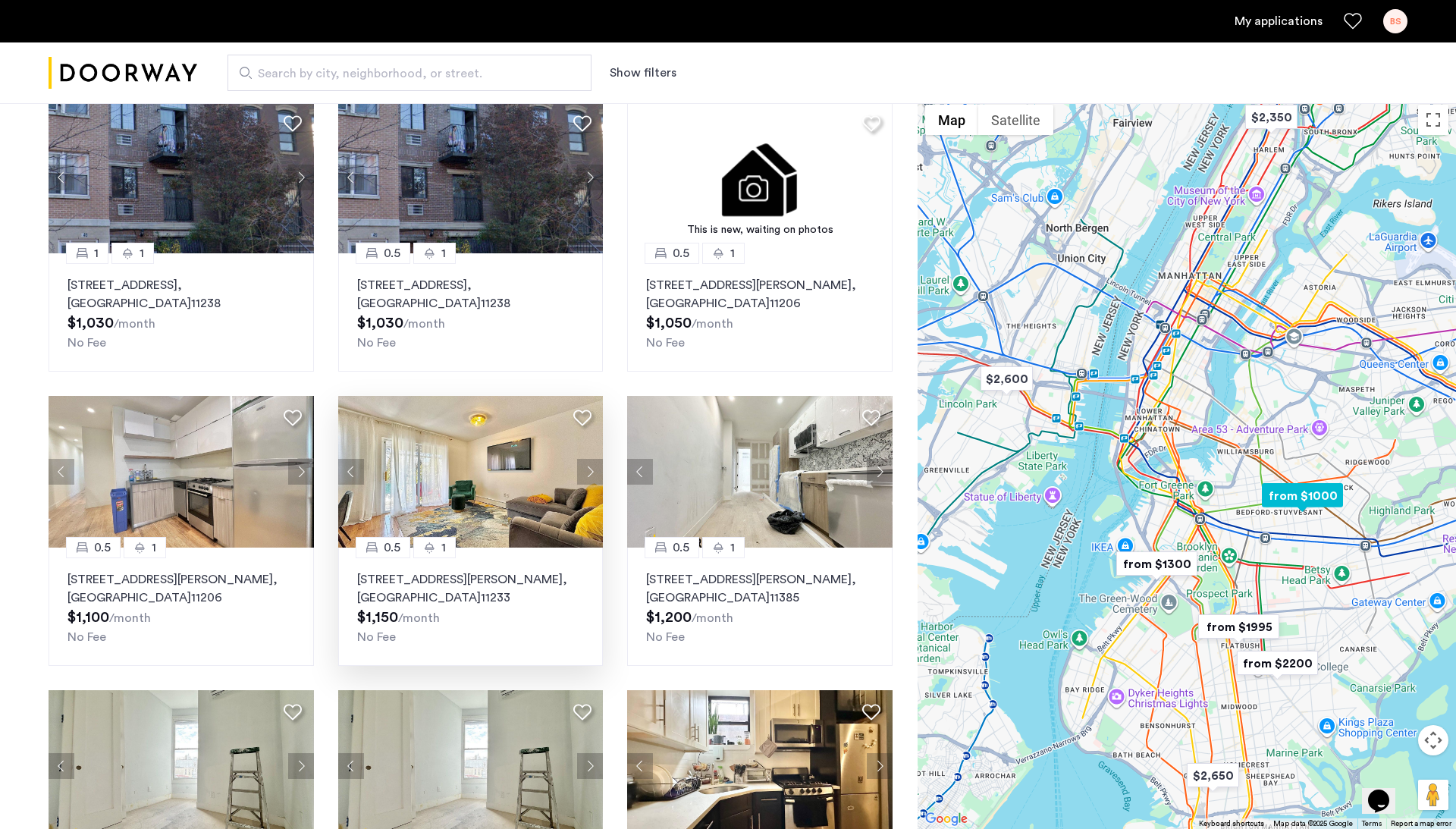
scroll to position [399, 0]
click at [471, 500] on img at bounding box center [471, 471] width 266 height 152
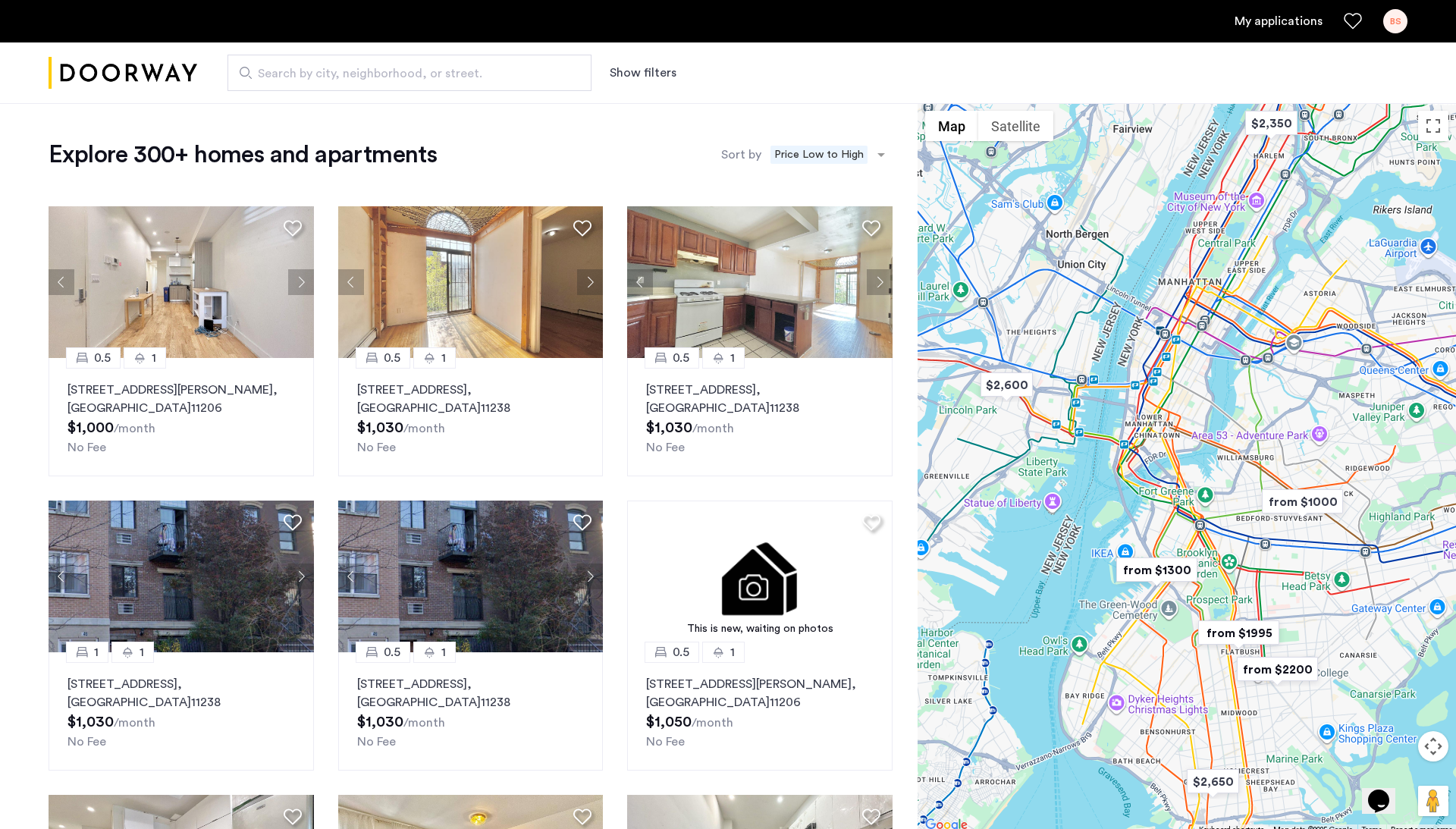
click at [558, 139] on div "Explore 300+ homes and apartments Sort by Recommended × Price Low to High" at bounding box center [470, 154] width 844 height 31
click at [637, 75] on button "Show filters" at bounding box center [642, 72] width 67 height 18
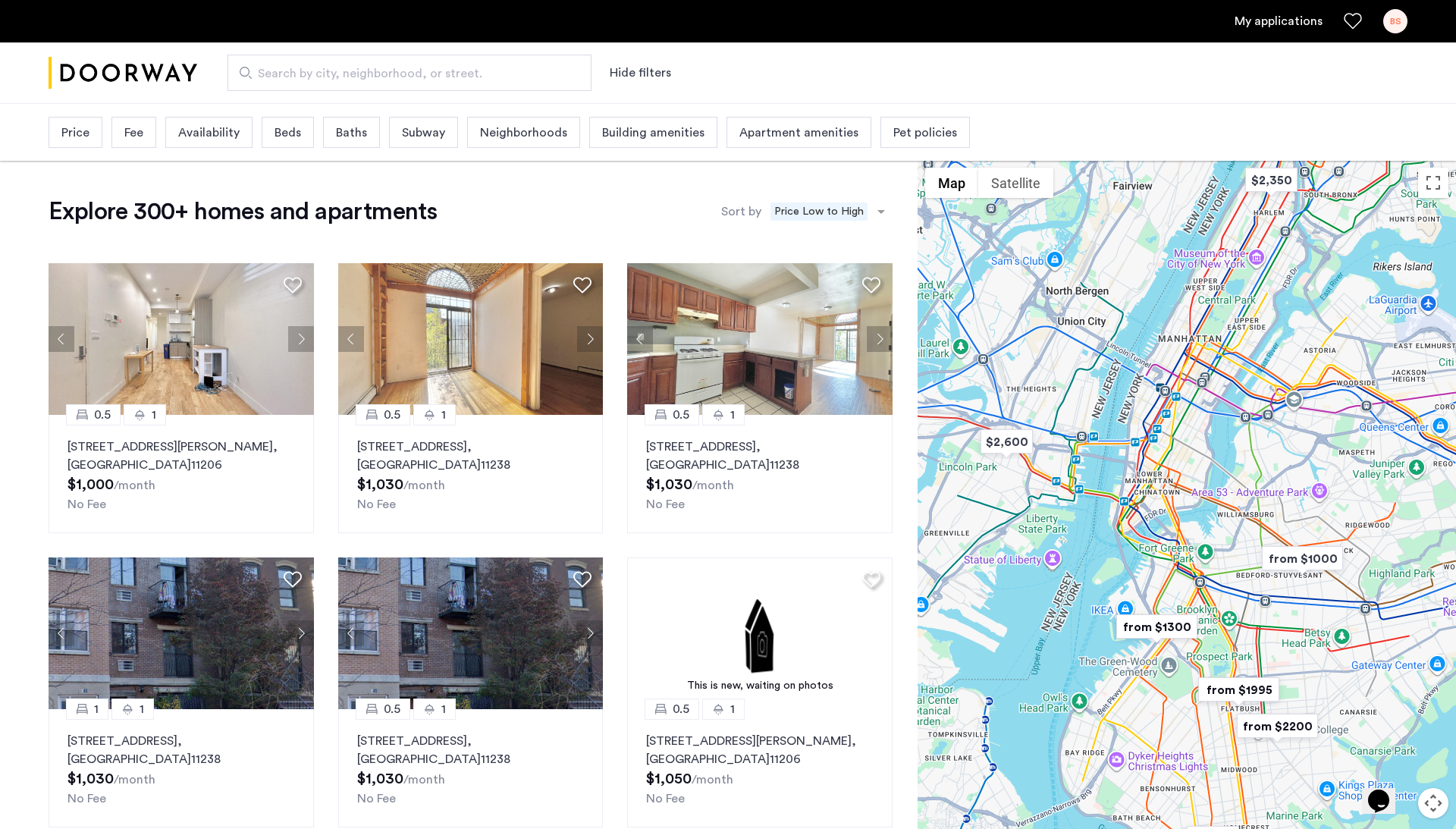
click at [296, 131] on span "Beds" at bounding box center [288, 132] width 27 height 18
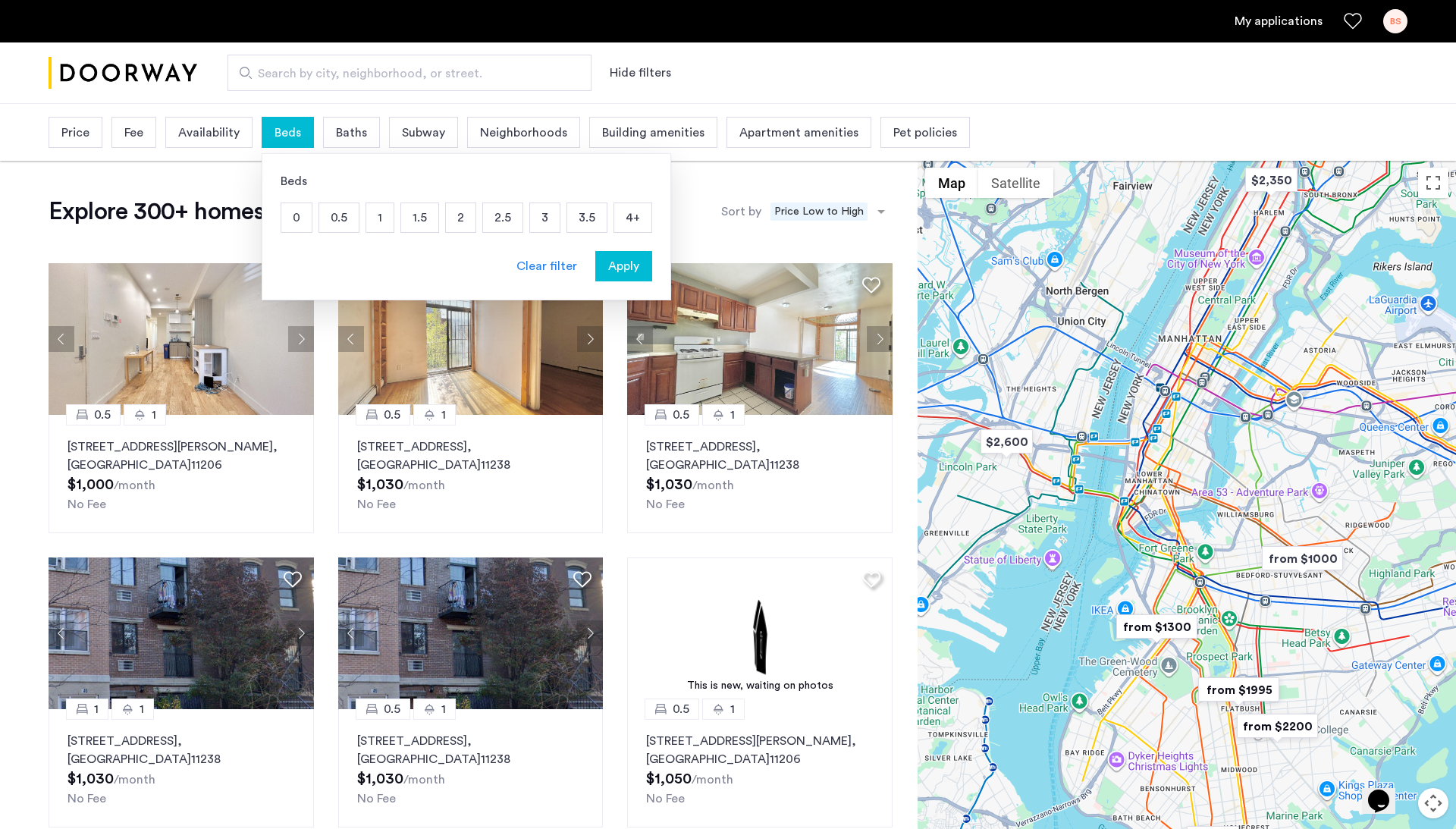
click at [292, 213] on p "0" at bounding box center [296, 217] width 31 height 29
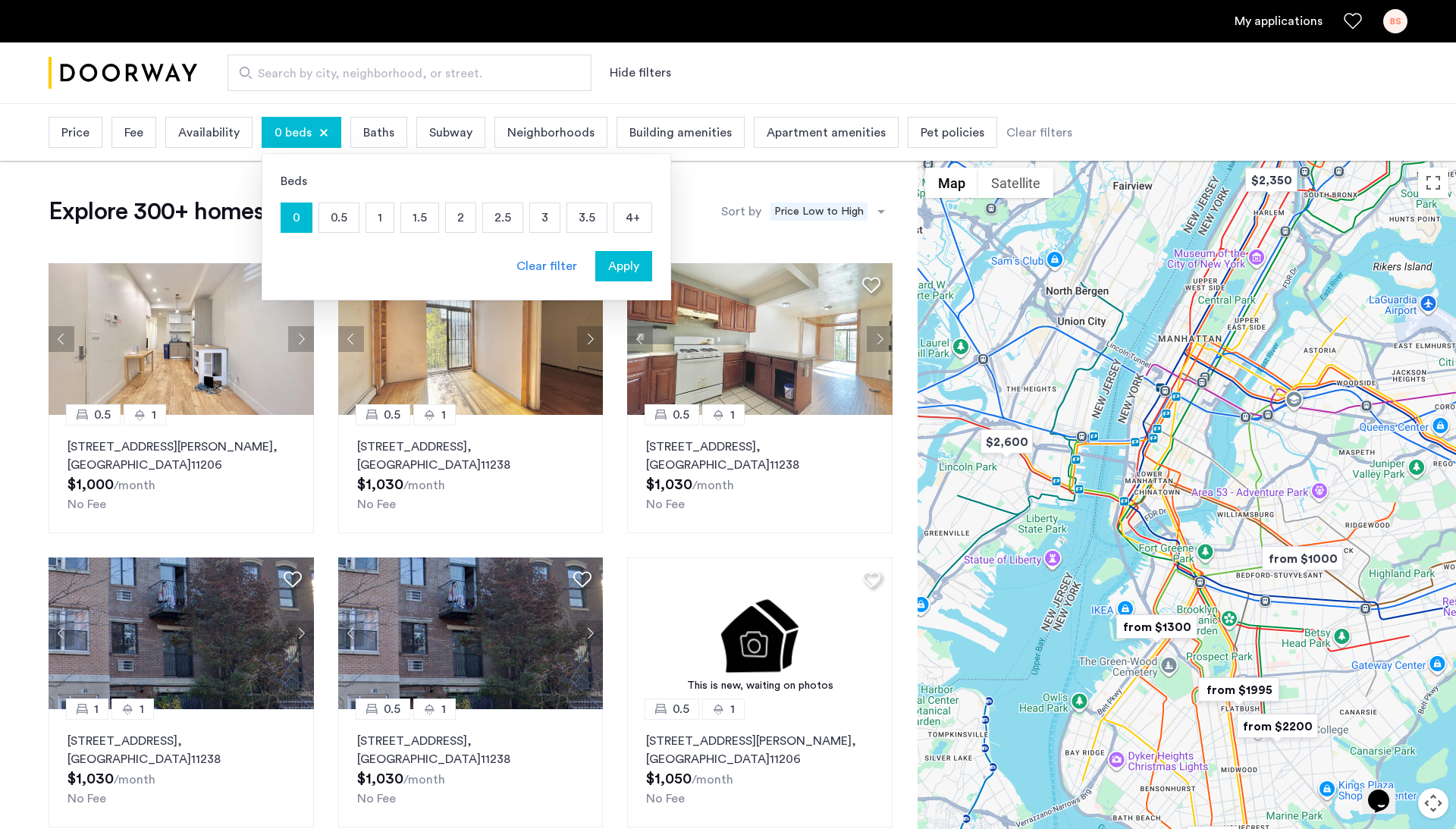
click at [385, 214] on p "1" at bounding box center [380, 217] width 28 height 29
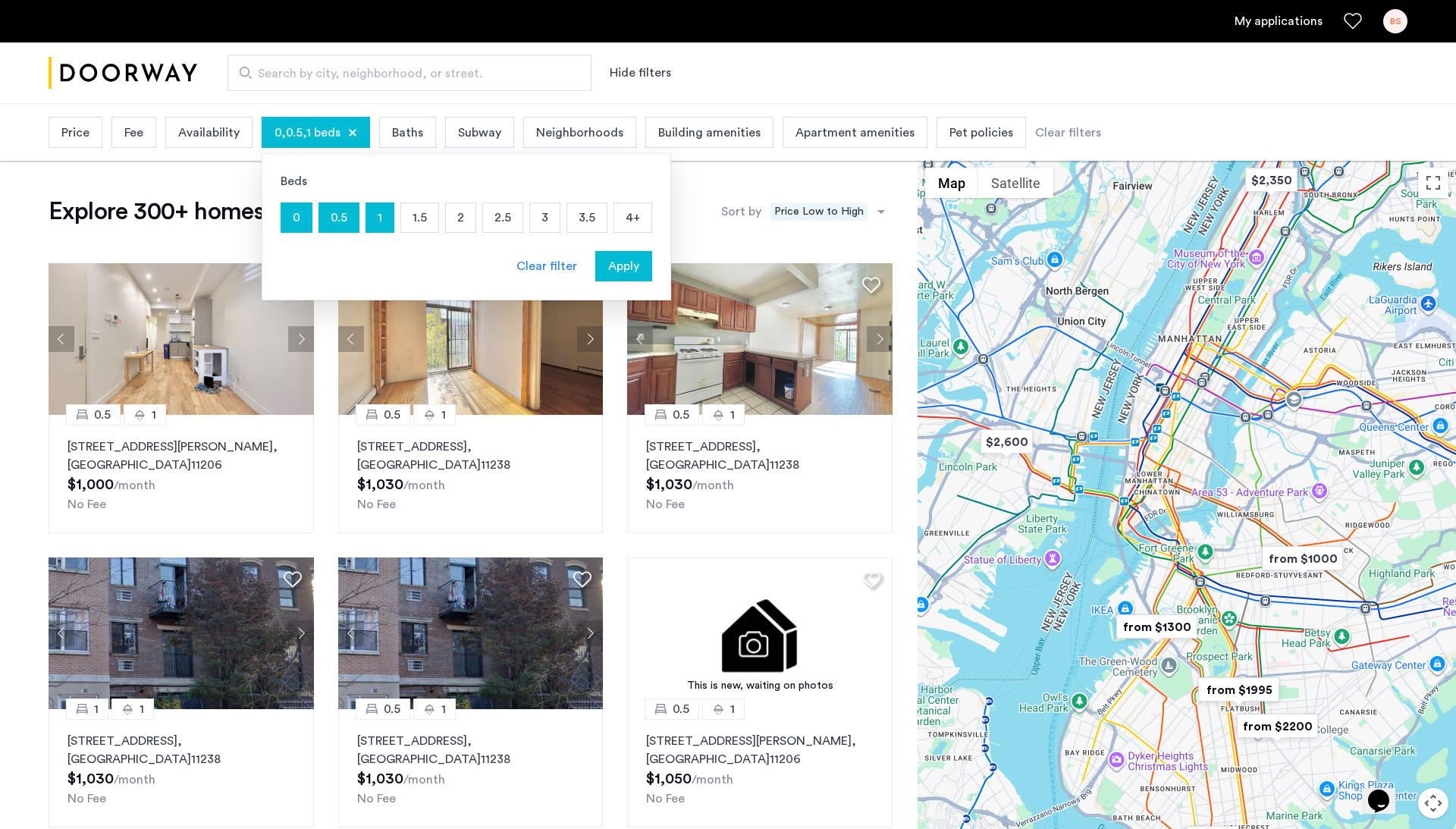
click at [625, 261] on span "Apply" at bounding box center [624, 266] width 31 height 18
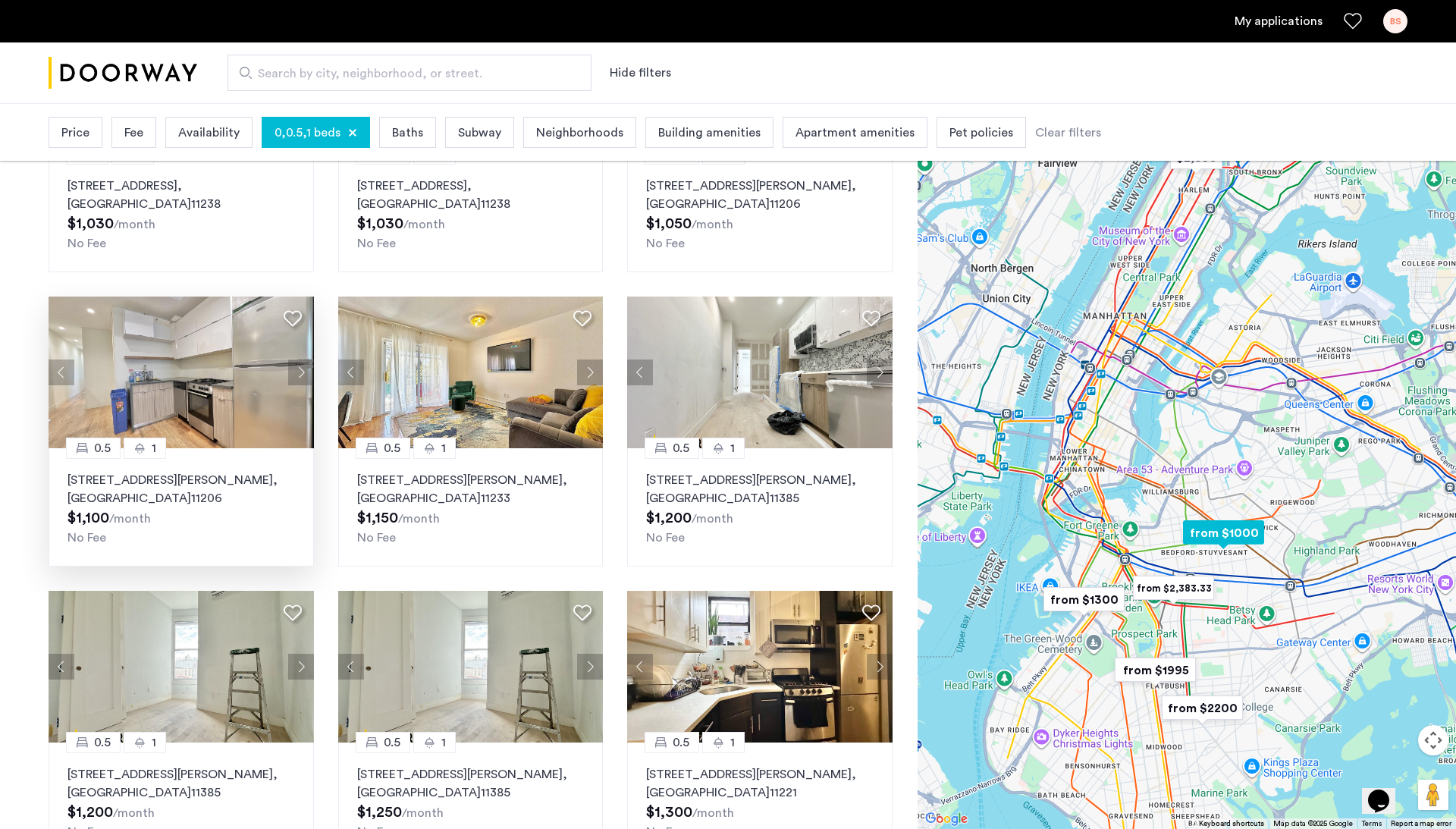
scroll to position [577, 0]
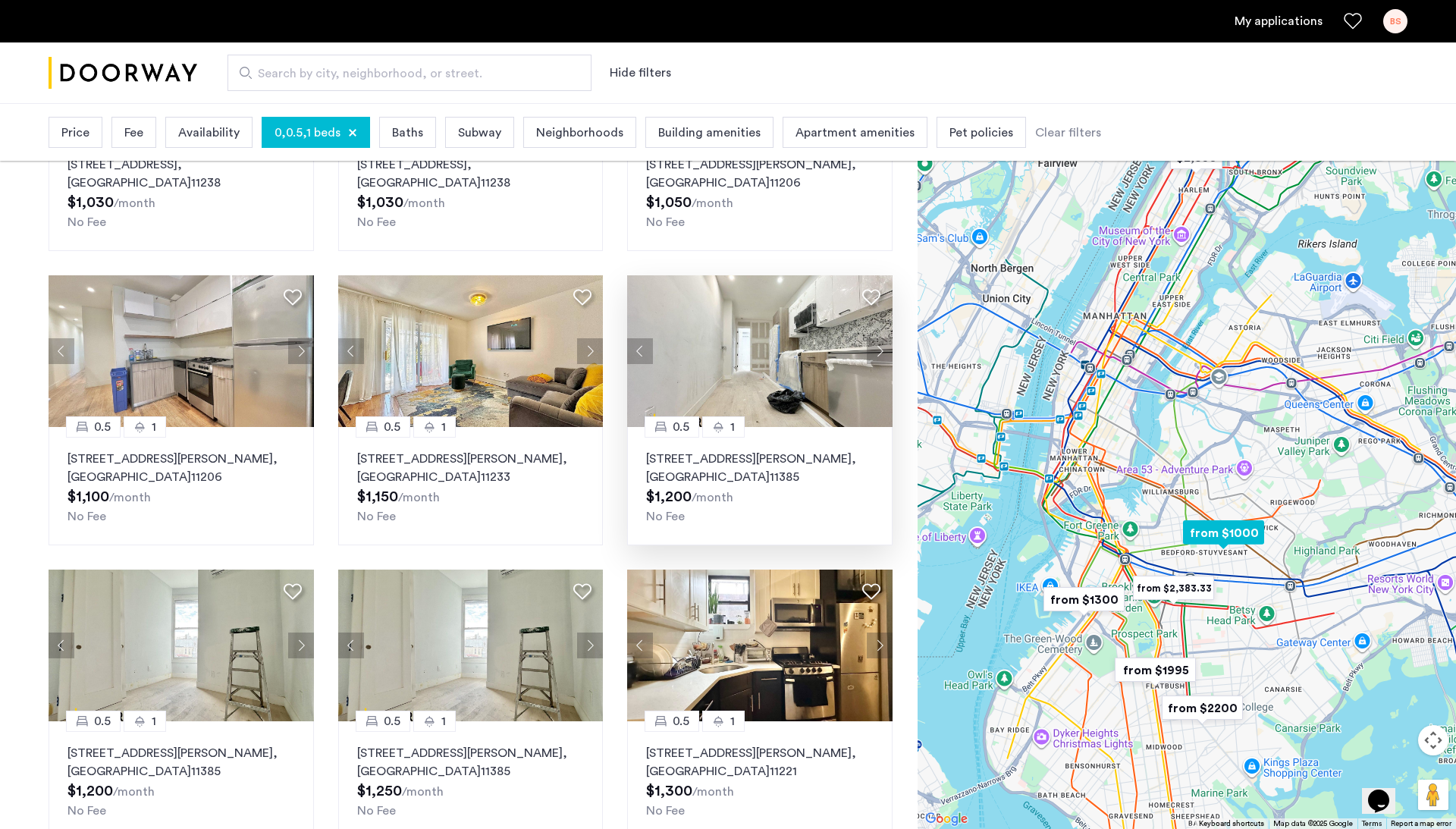
click at [877, 351] on button "Next apartment" at bounding box center [879, 351] width 26 height 26
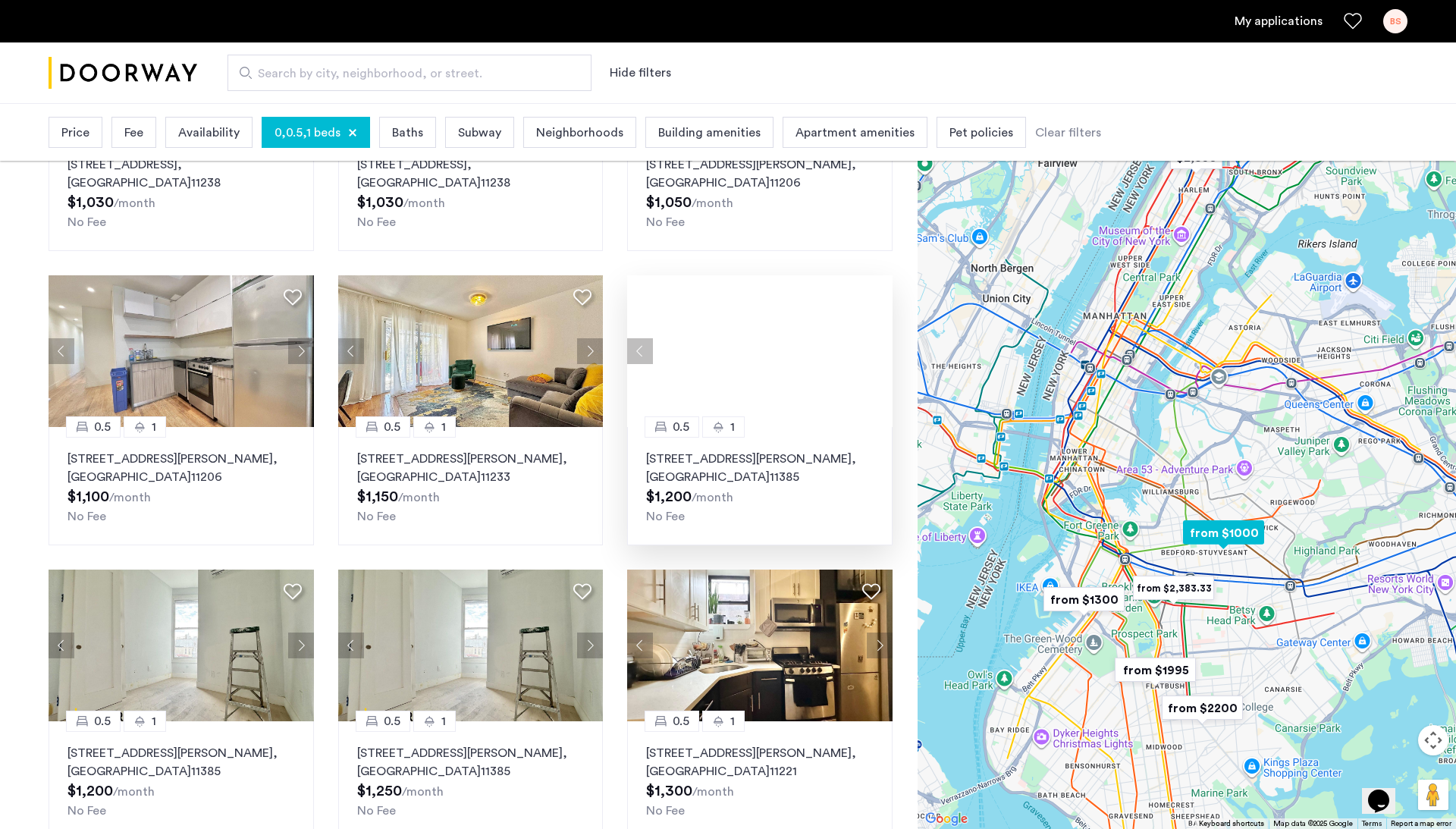
click at [877, 351] on div at bounding box center [760, 351] width 266 height 152
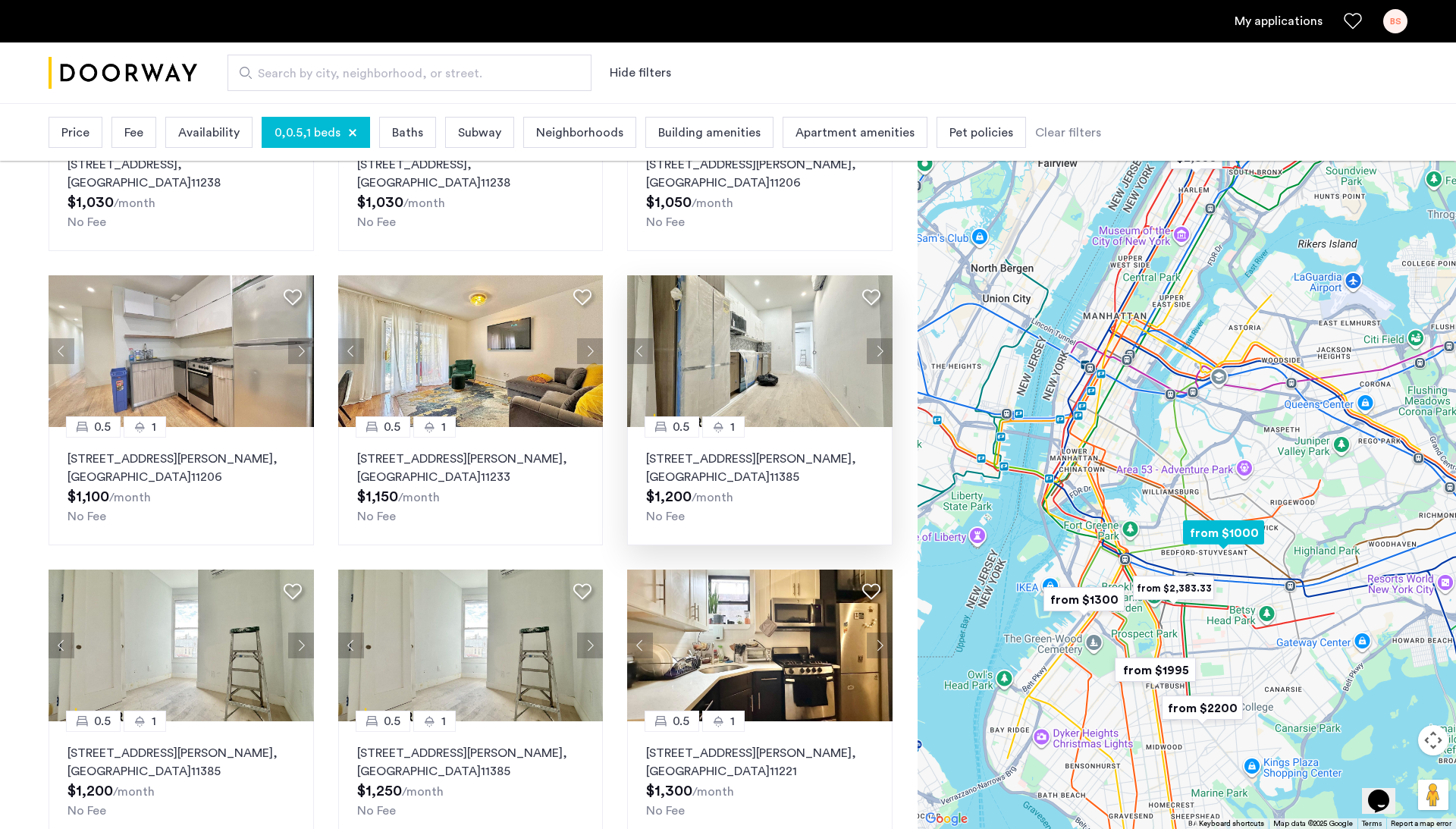
click at [877, 351] on button "Next apartment" at bounding box center [879, 351] width 26 height 26
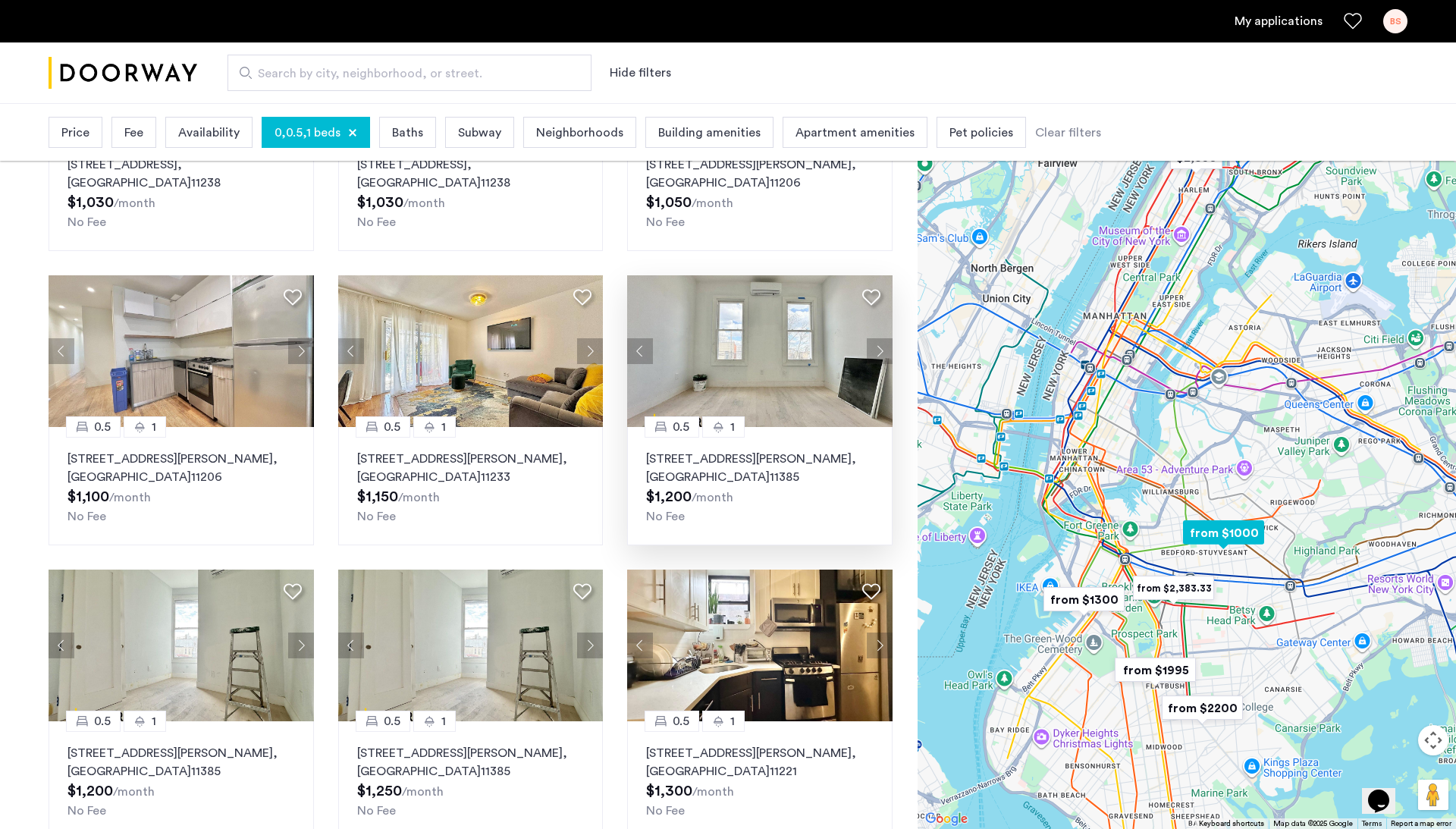
click at [877, 351] on button "Next apartment" at bounding box center [879, 351] width 26 height 26
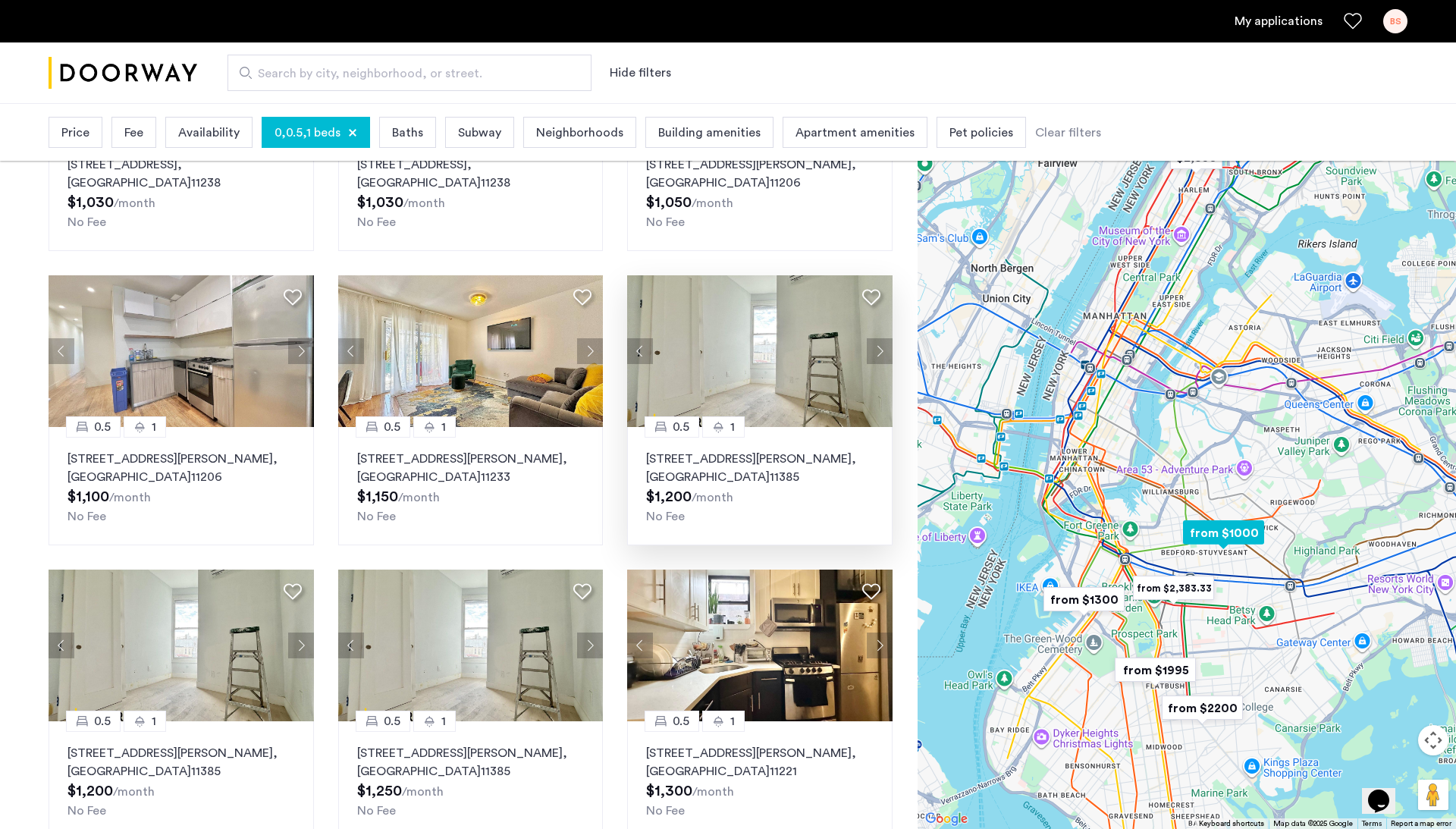
click at [877, 351] on button "Next apartment" at bounding box center [879, 351] width 26 height 26
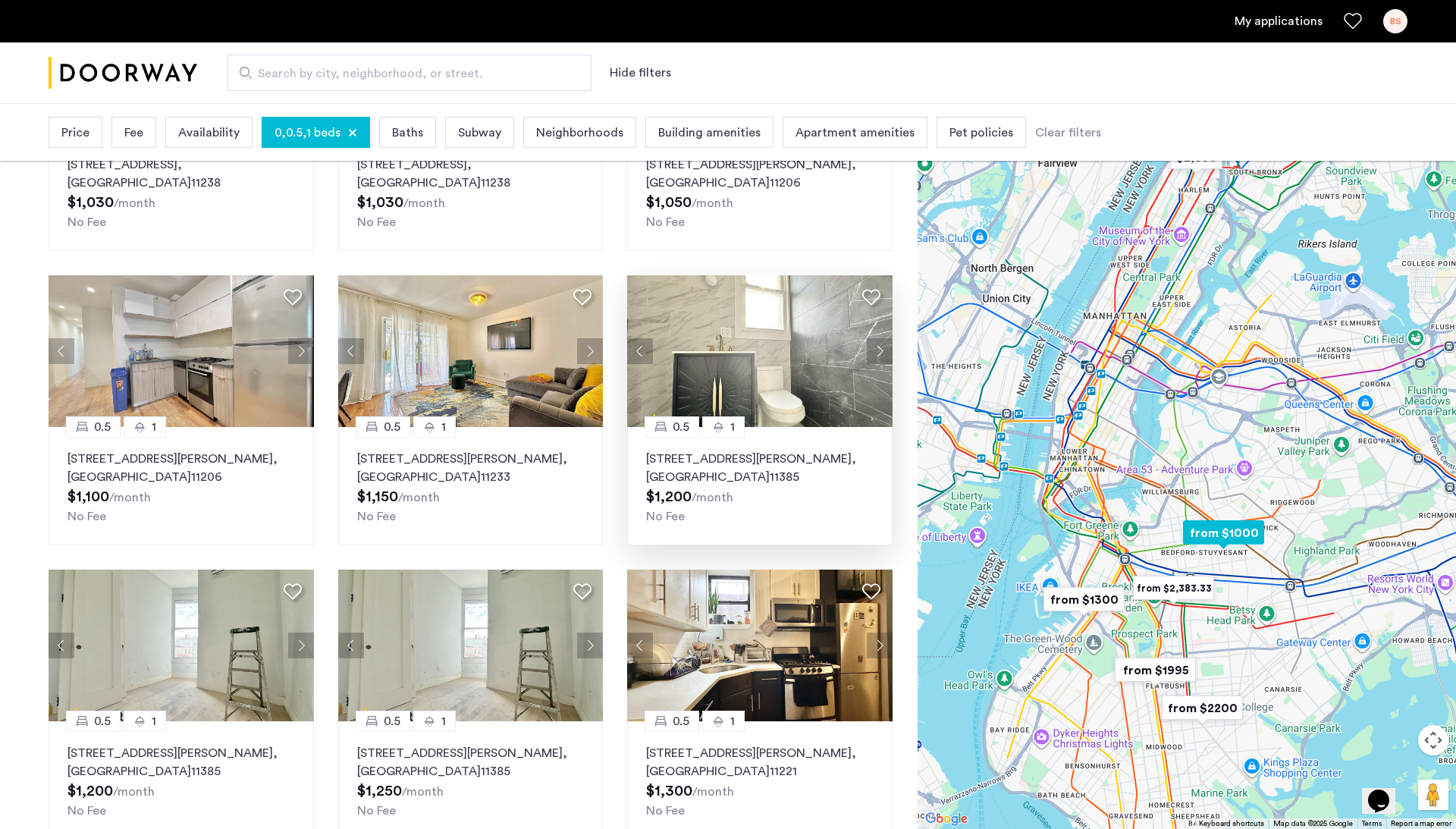
click at [877, 351] on button "Next apartment" at bounding box center [879, 351] width 26 height 26
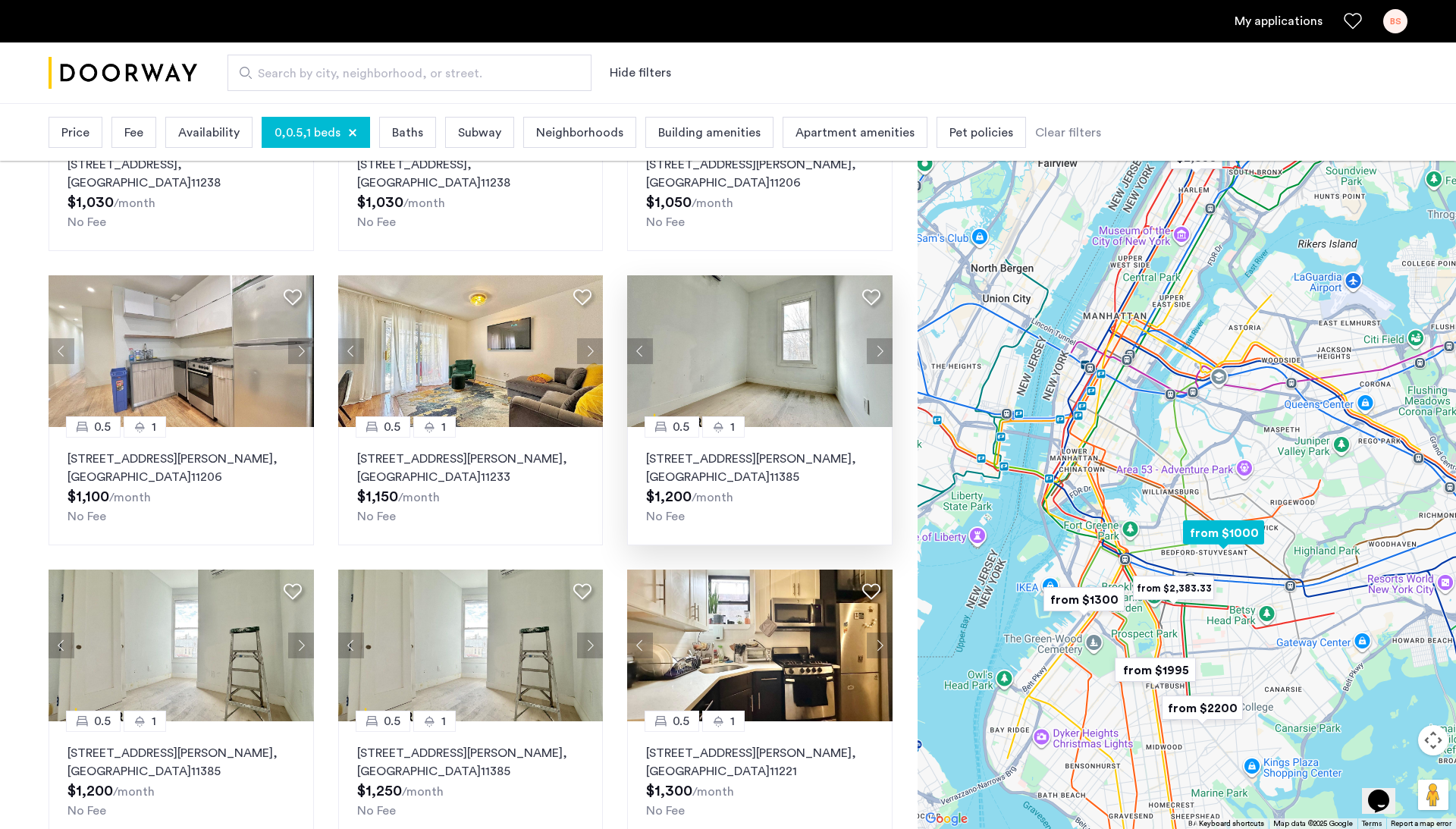
click at [877, 351] on button "Next apartment" at bounding box center [879, 351] width 26 height 26
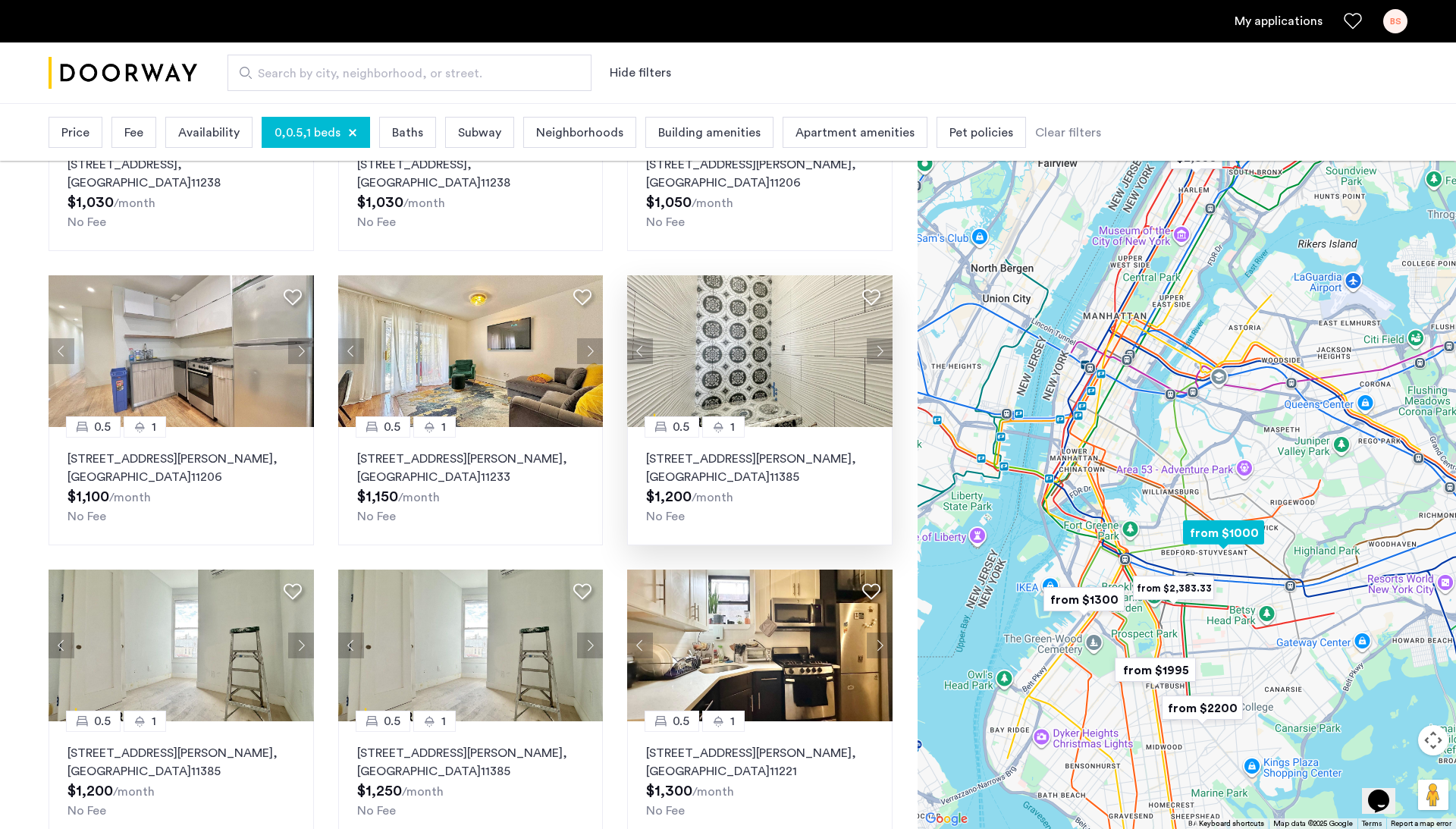
click at [877, 351] on button "Next apartment" at bounding box center [879, 351] width 26 height 26
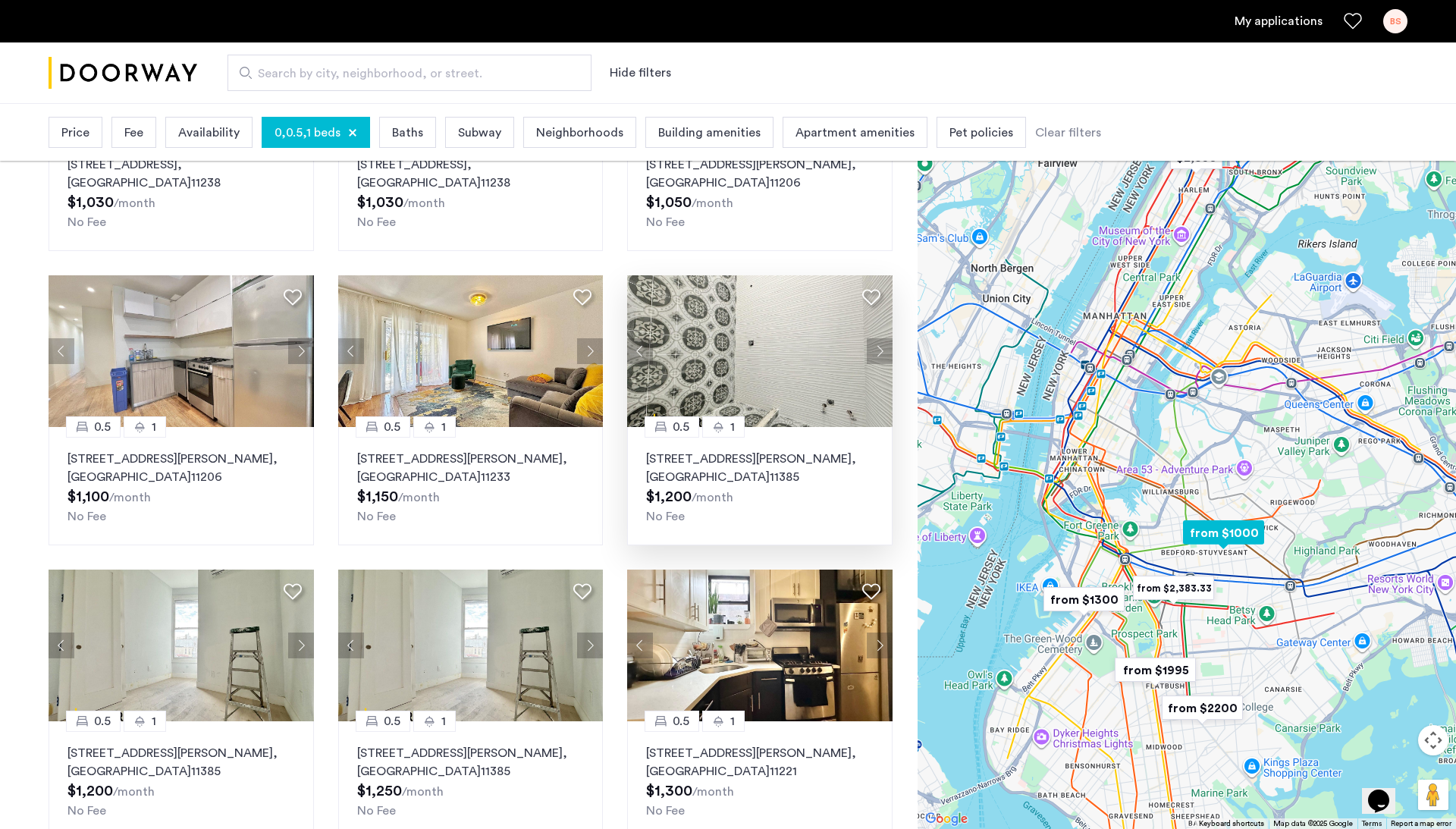
click at [877, 351] on button "Next apartment" at bounding box center [879, 351] width 26 height 26
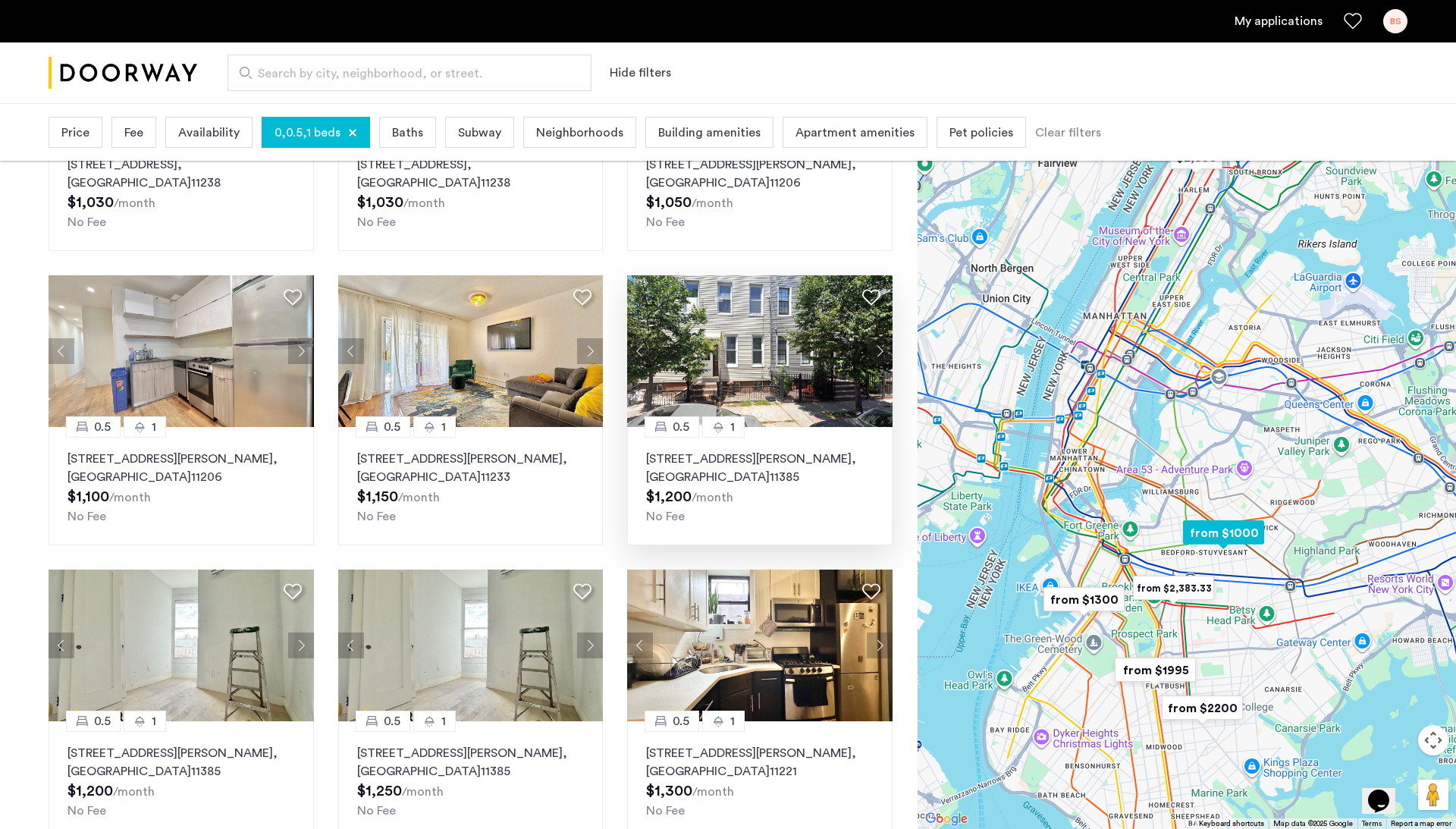
click at [877, 351] on button "Next apartment" at bounding box center [879, 351] width 26 height 26
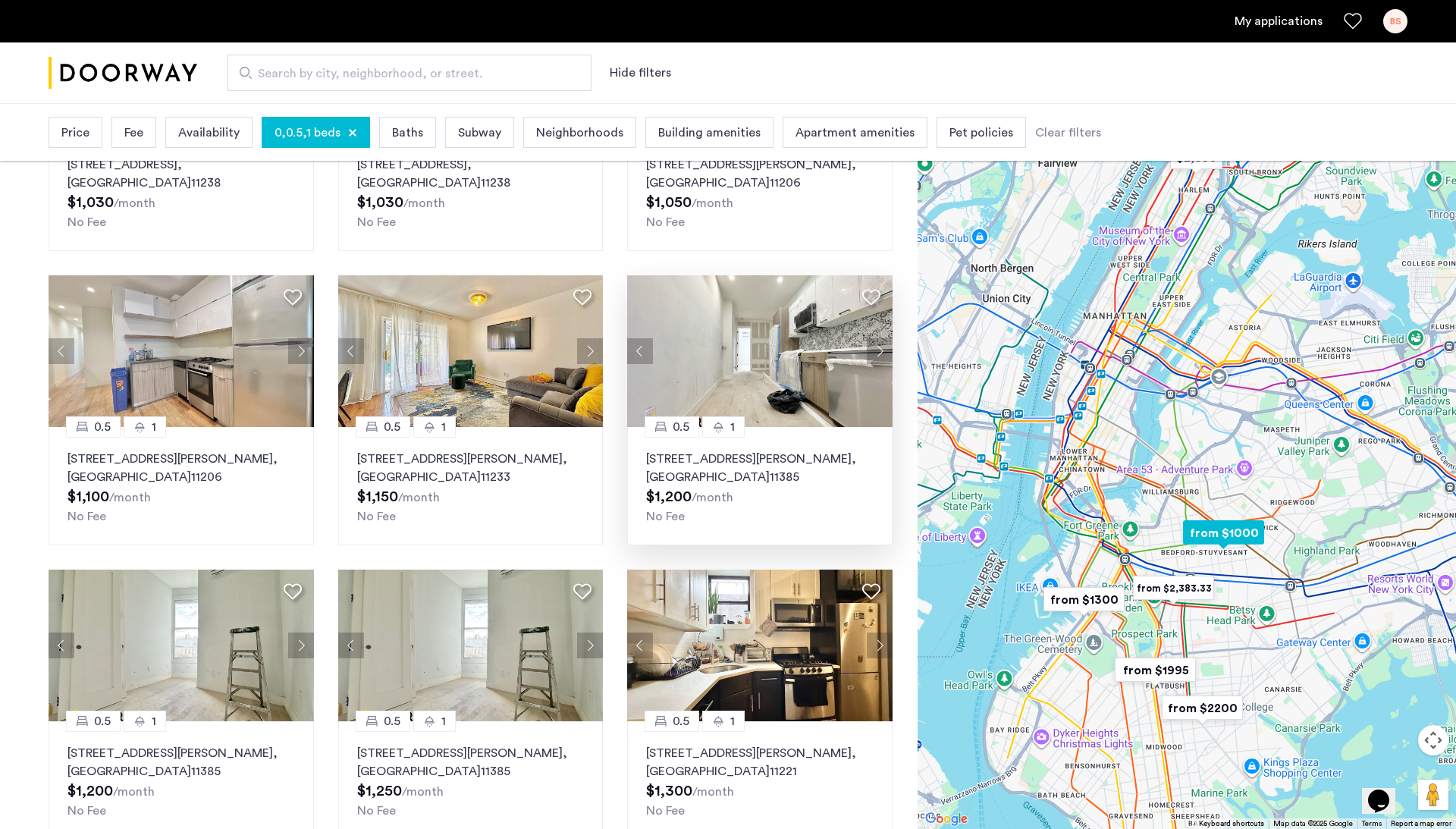
click at [877, 351] on button "Next apartment" at bounding box center [879, 351] width 26 height 26
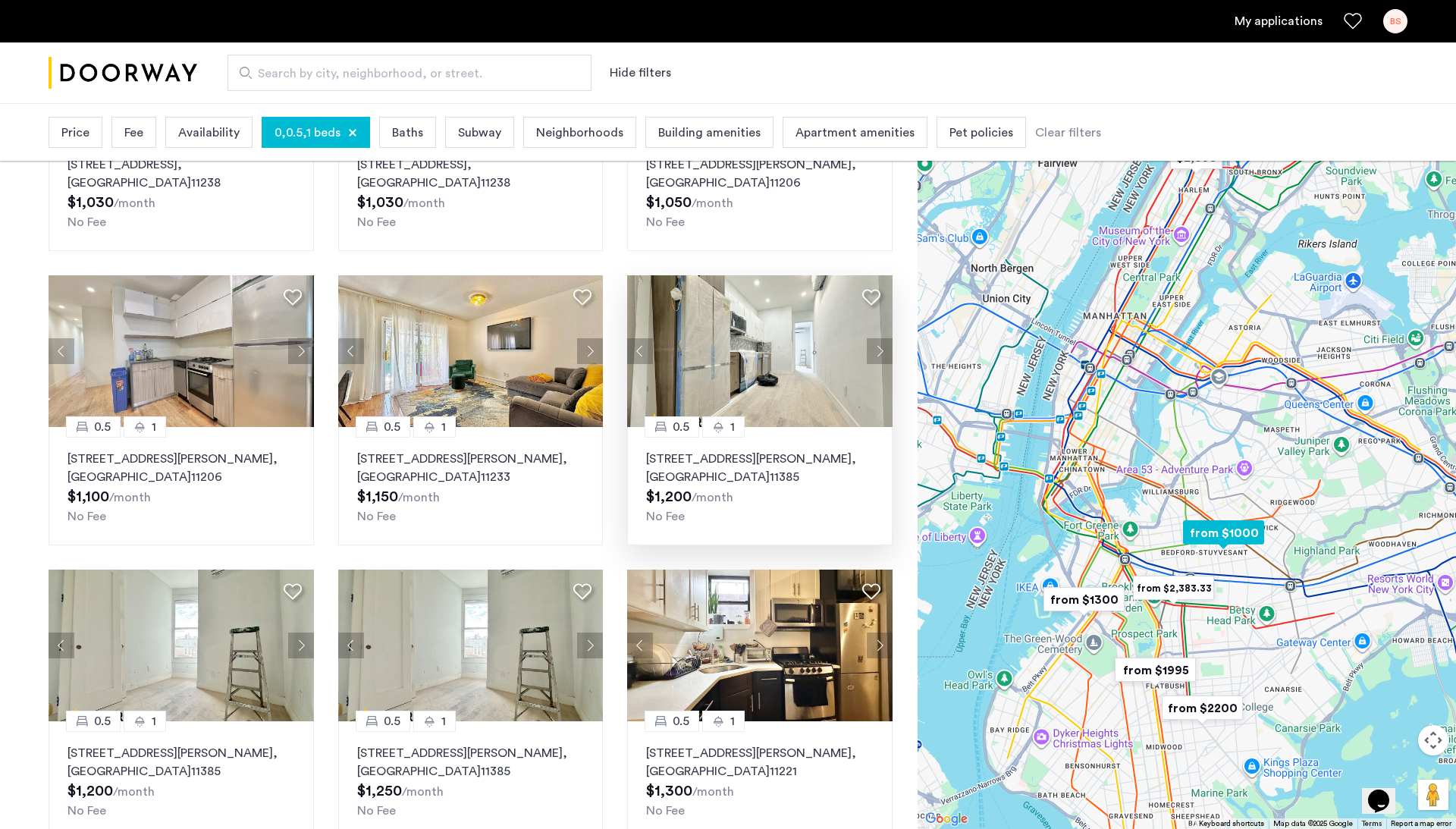
click at [784, 350] on img at bounding box center [760, 351] width 266 height 152
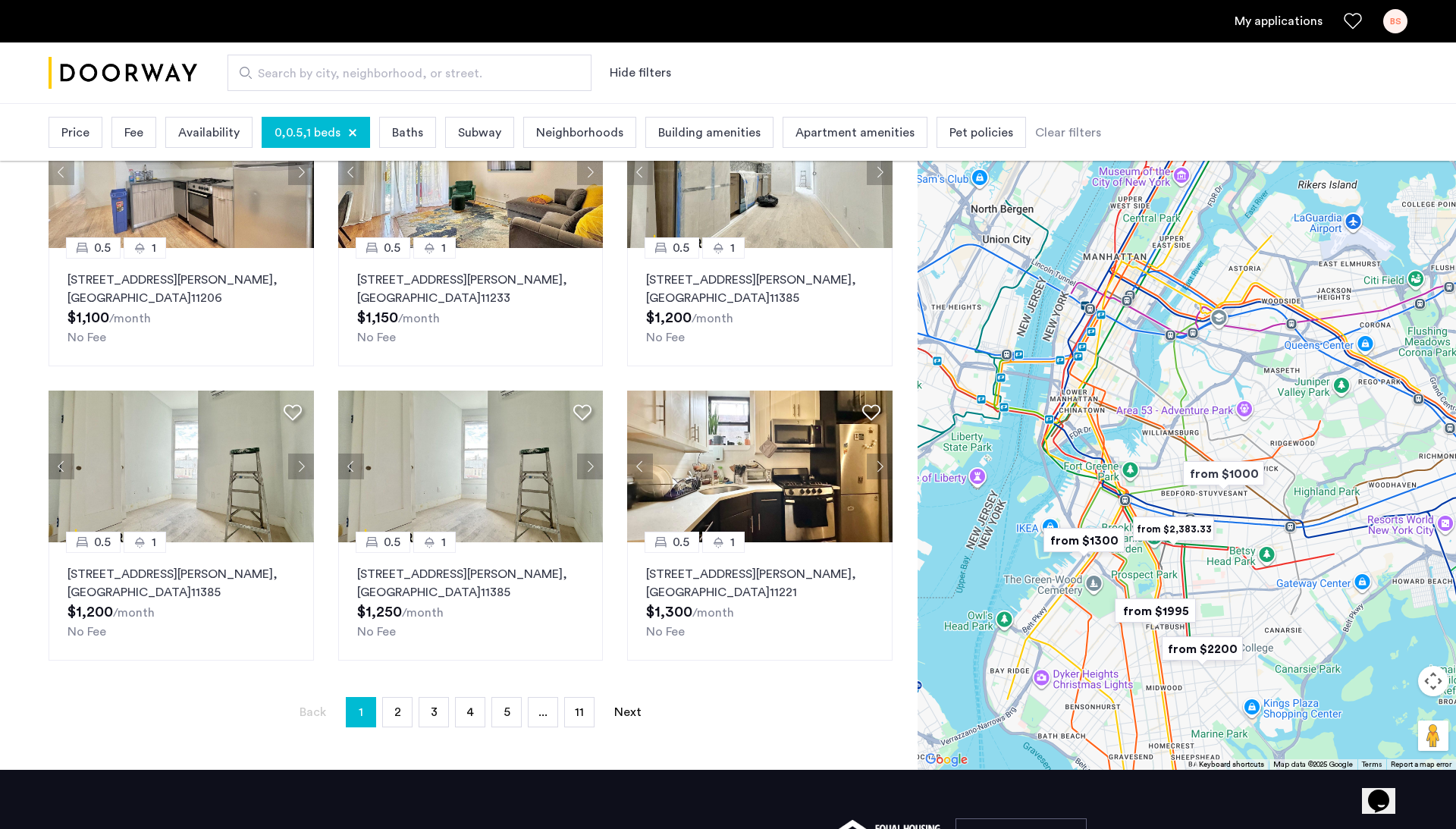
scroll to position [753, 0]
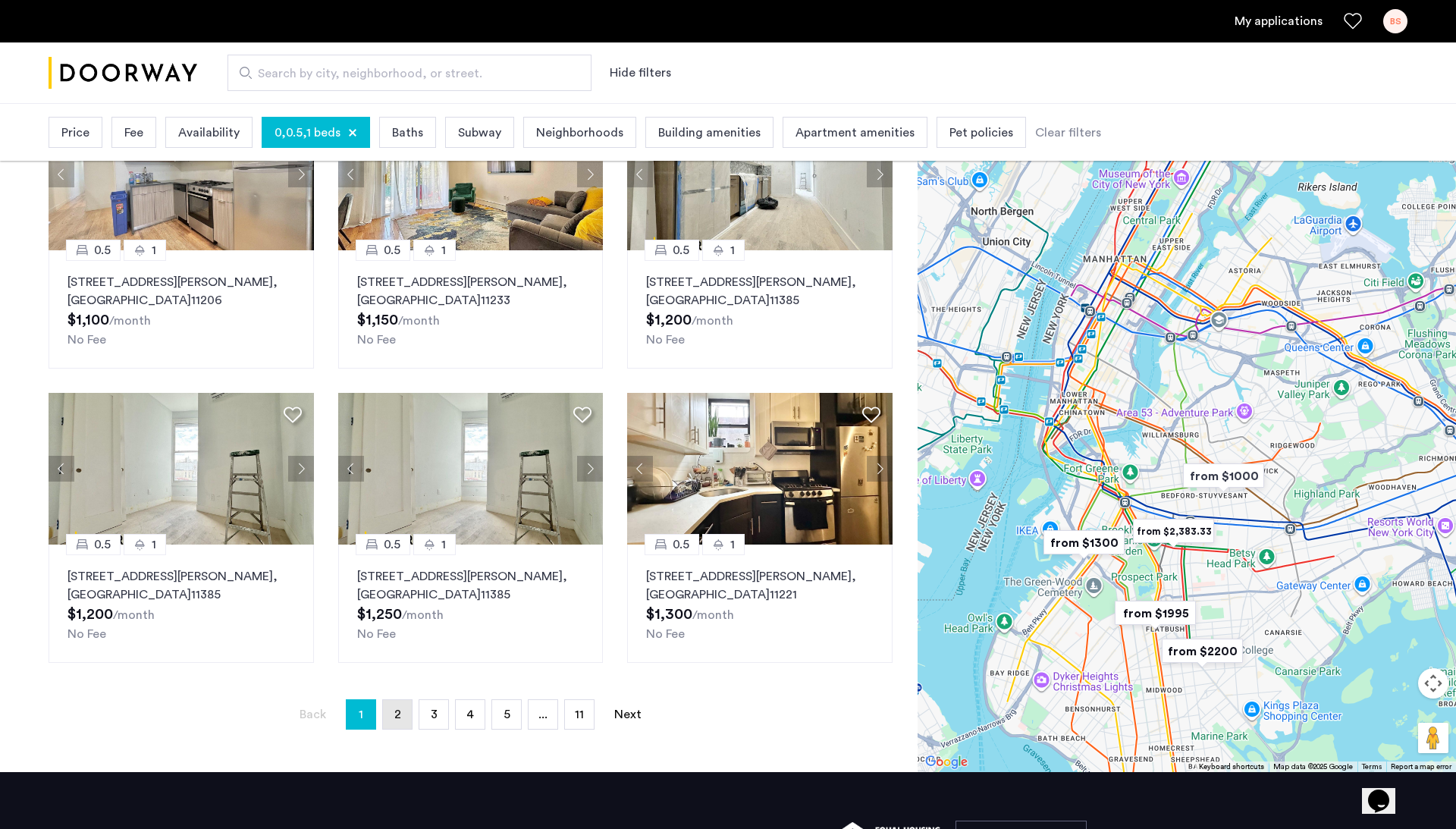
click at [403, 720] on link "page 2" at bounding box center [397, 714] width 29 height 29
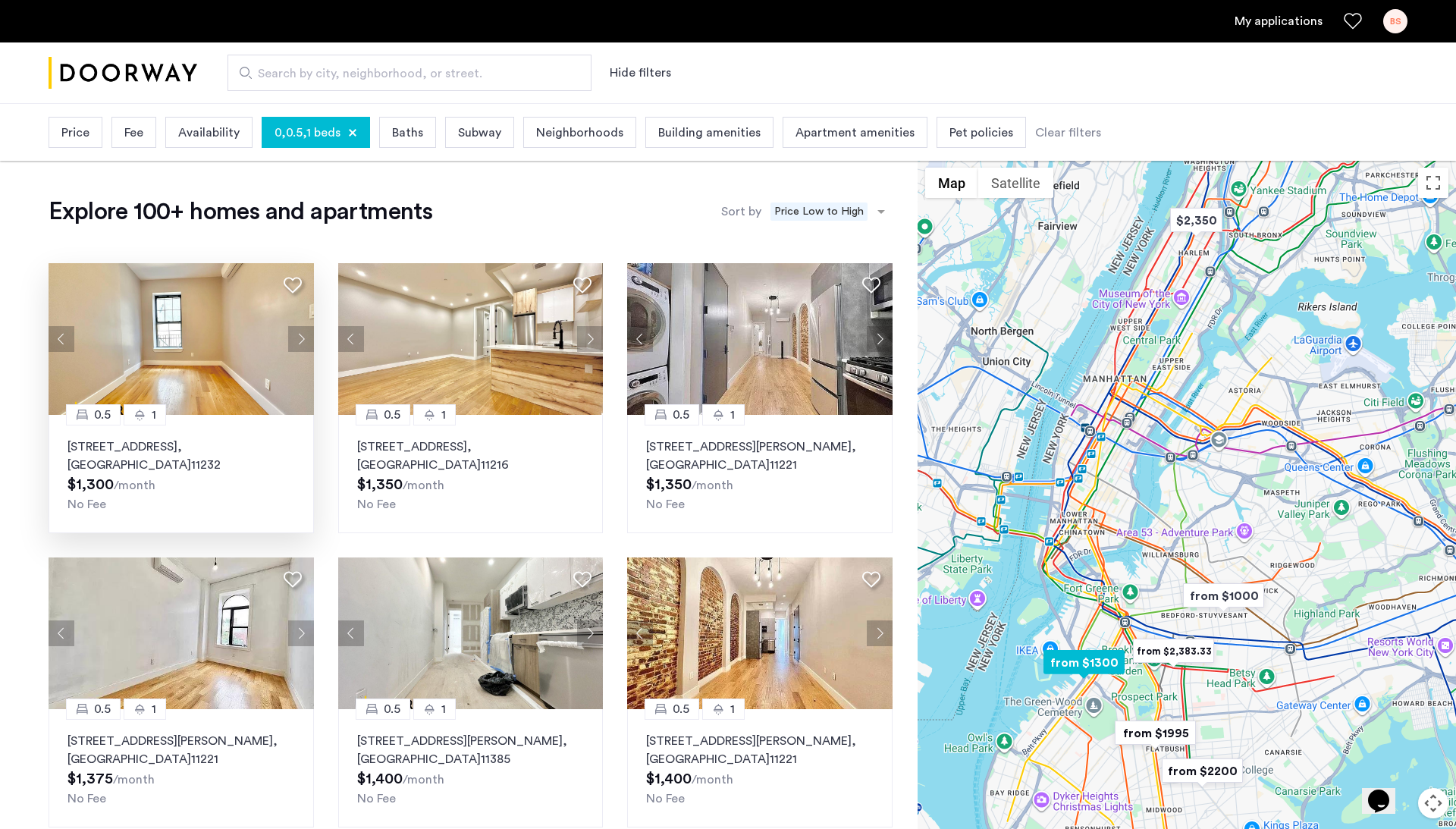
click at [219, 446] on p "137 21st Street, Unit 1FFR, Brooklyn , NY 11232" at bounding box center [181, 456] width 227 height 36
click at [352, 134] on div at bounding box center [353, 133] width 9 height 9
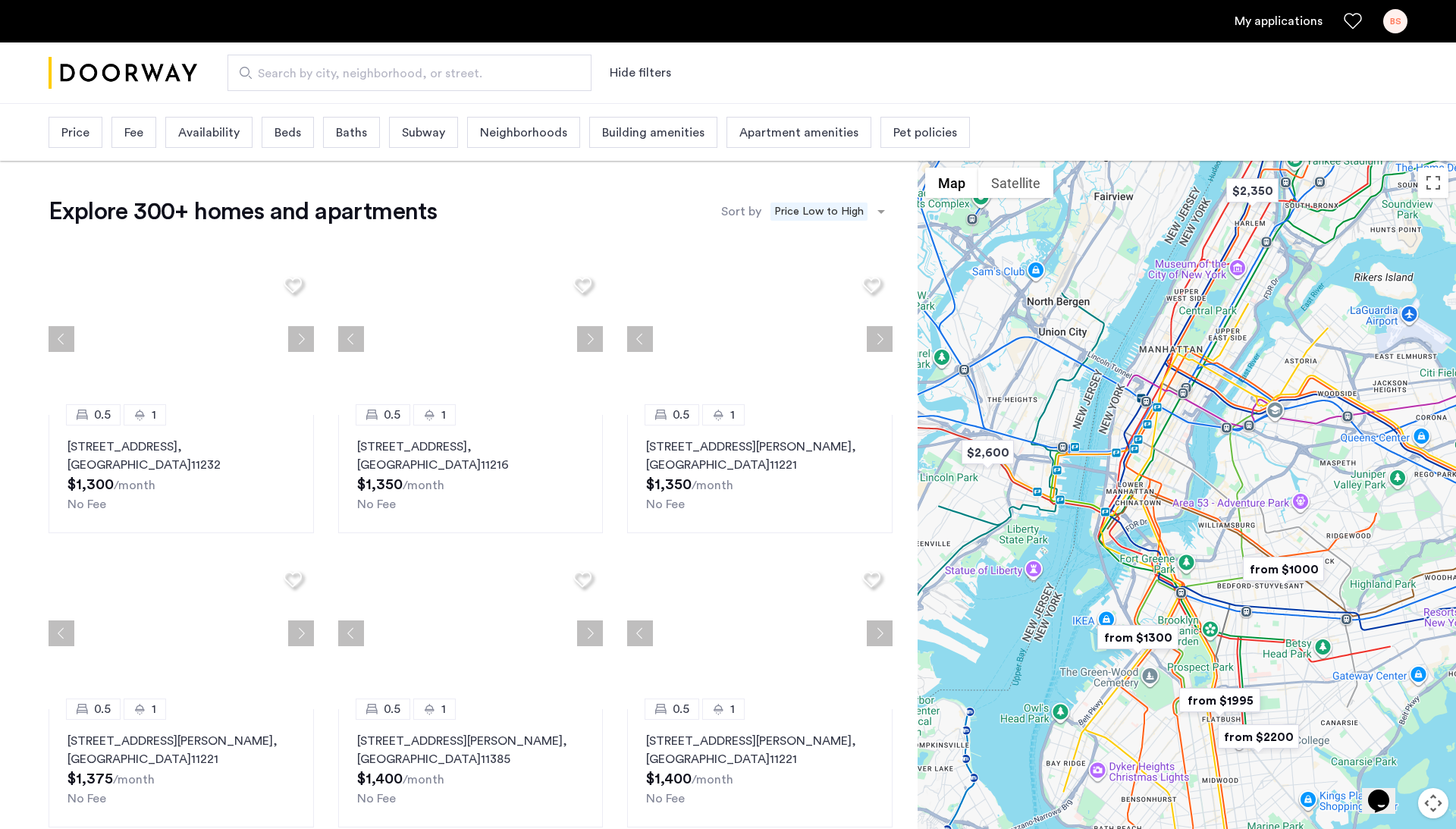
click at [352, 134] on span "Baths" at bounding box center [351, 132] width 31 height 18
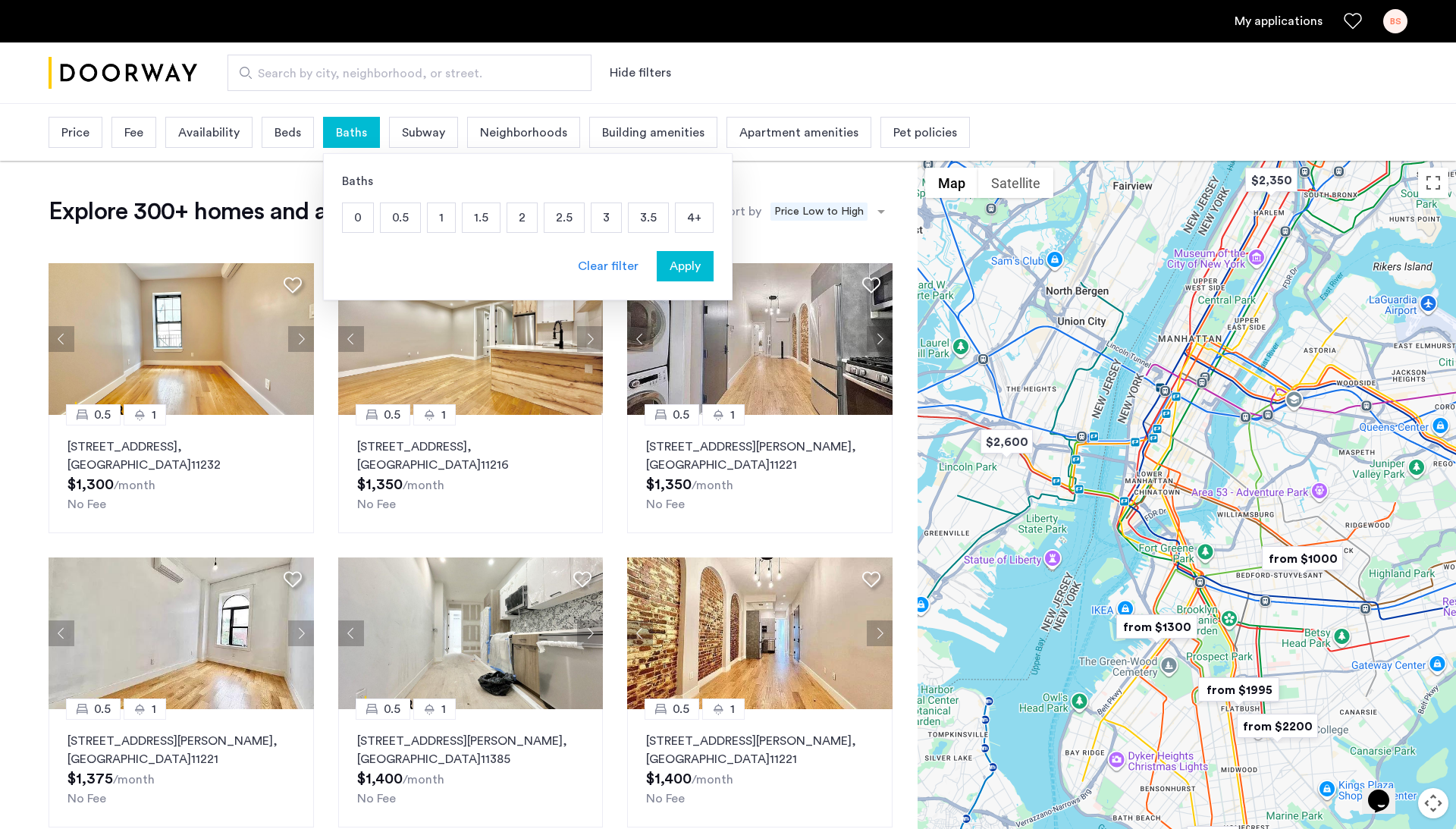
click at [352, 134] on span "Baths" at bounding box center [351, 132] width 31 height 18
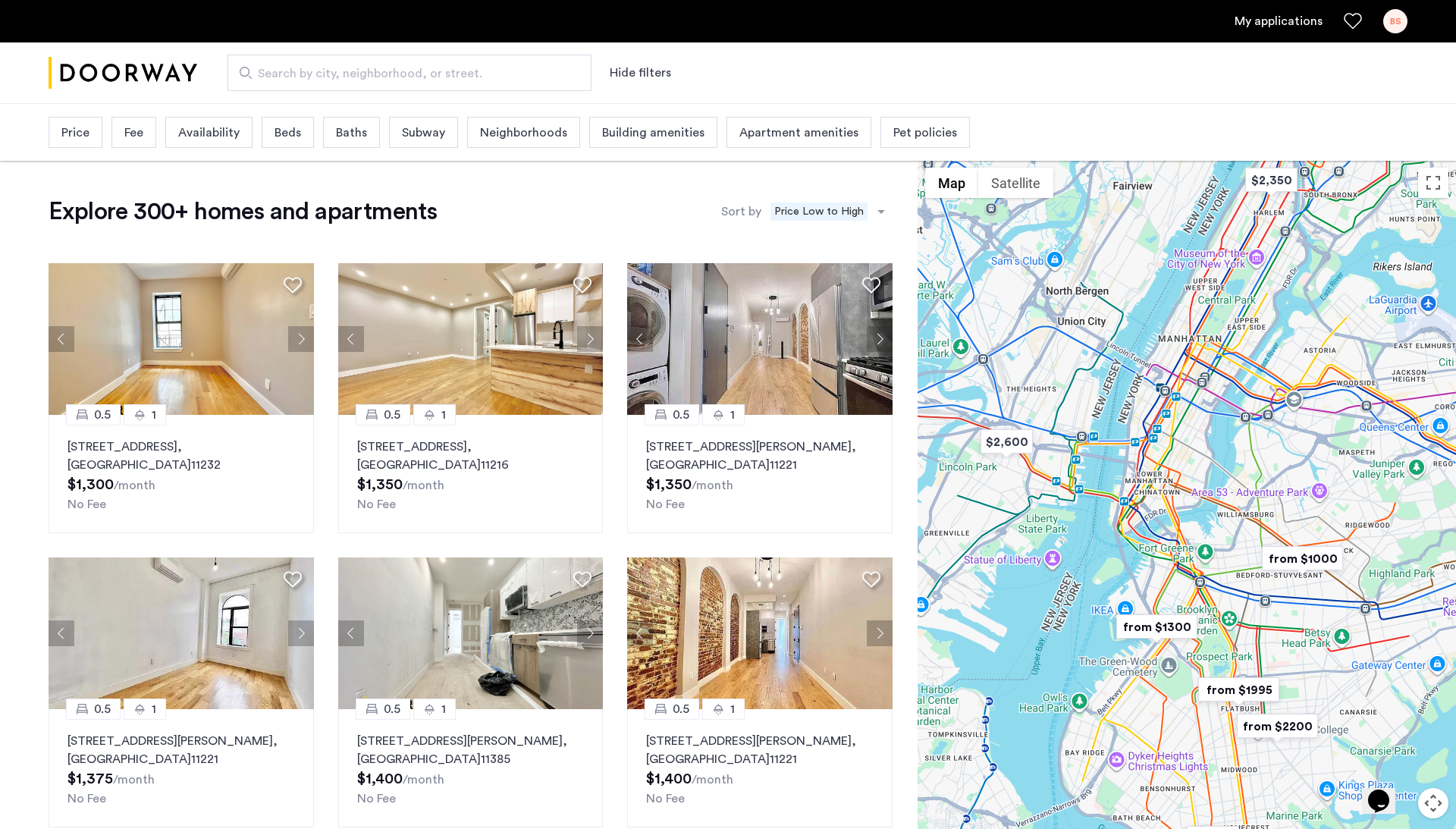
click at [301, 124] on span "Beds" at bounding box center [288, 132] width 27 height 18
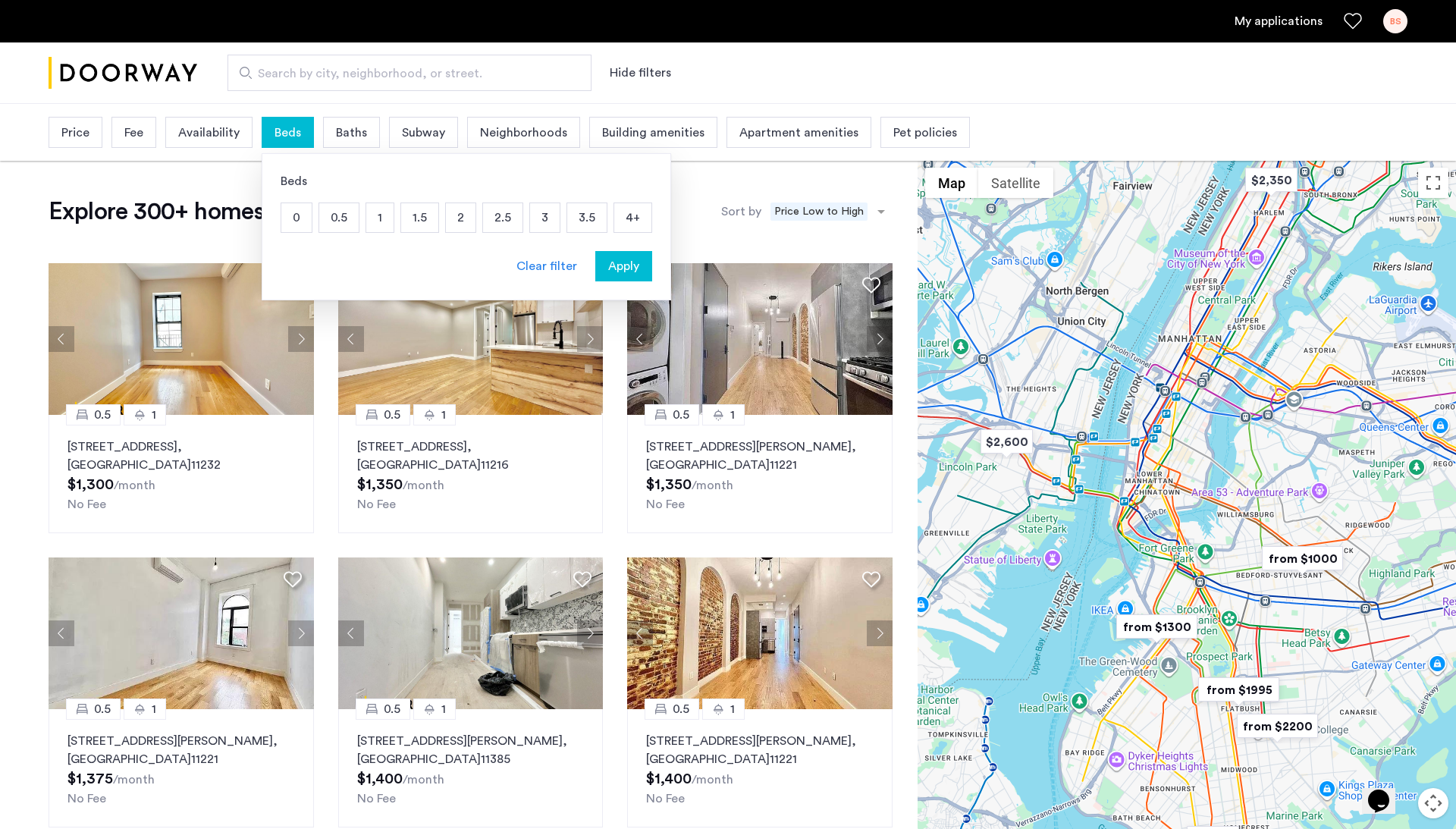
click at [455, 220] on p "2" at bounding box center [461, 217] width 30 height 29
click at [617, 263] on span "Apply" at bounding box center [624, 266] width 31 height 18
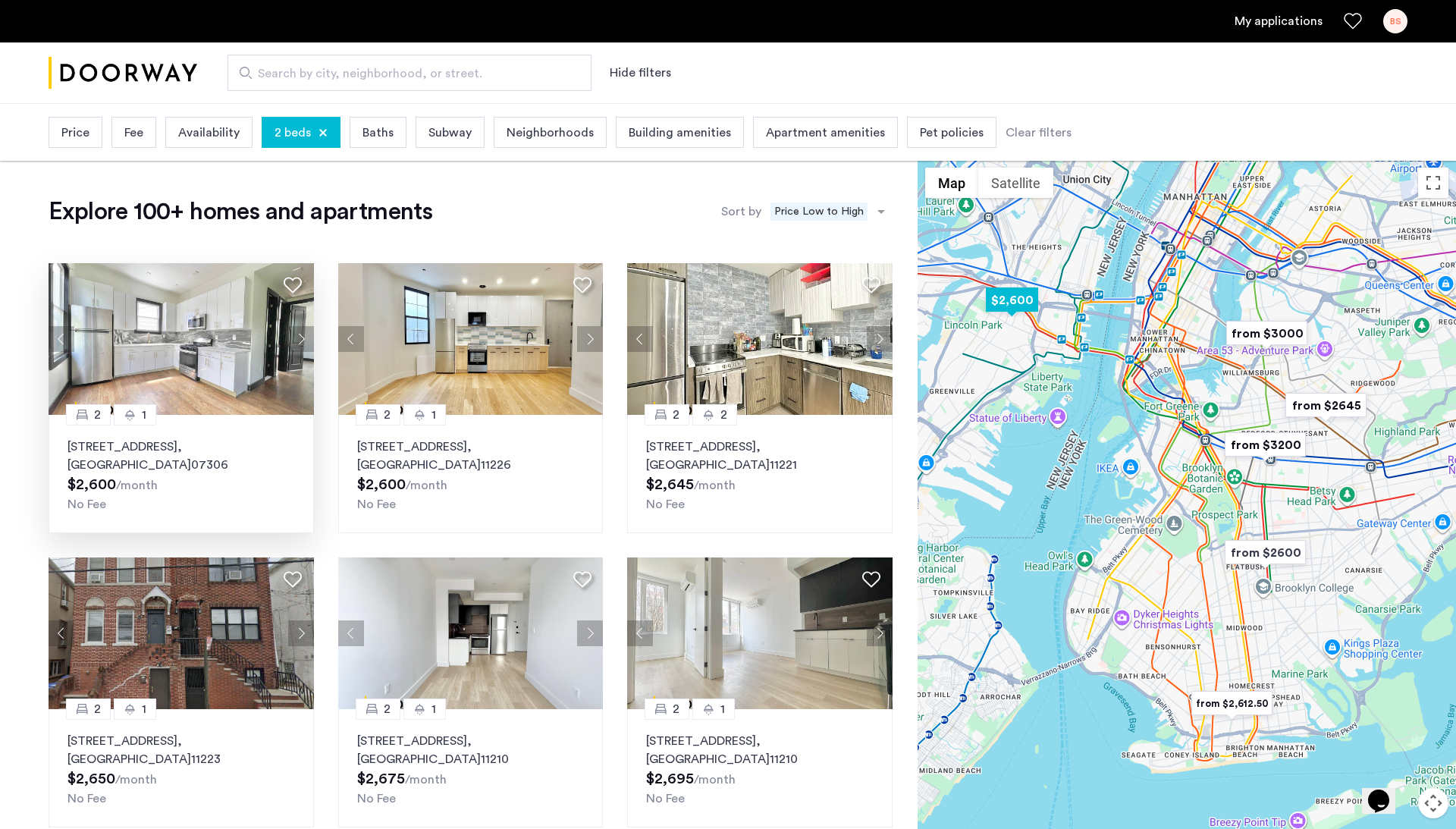
click at [301, 332] on button "Next apartment" at bounding box center [301, 339] width 26 height 26
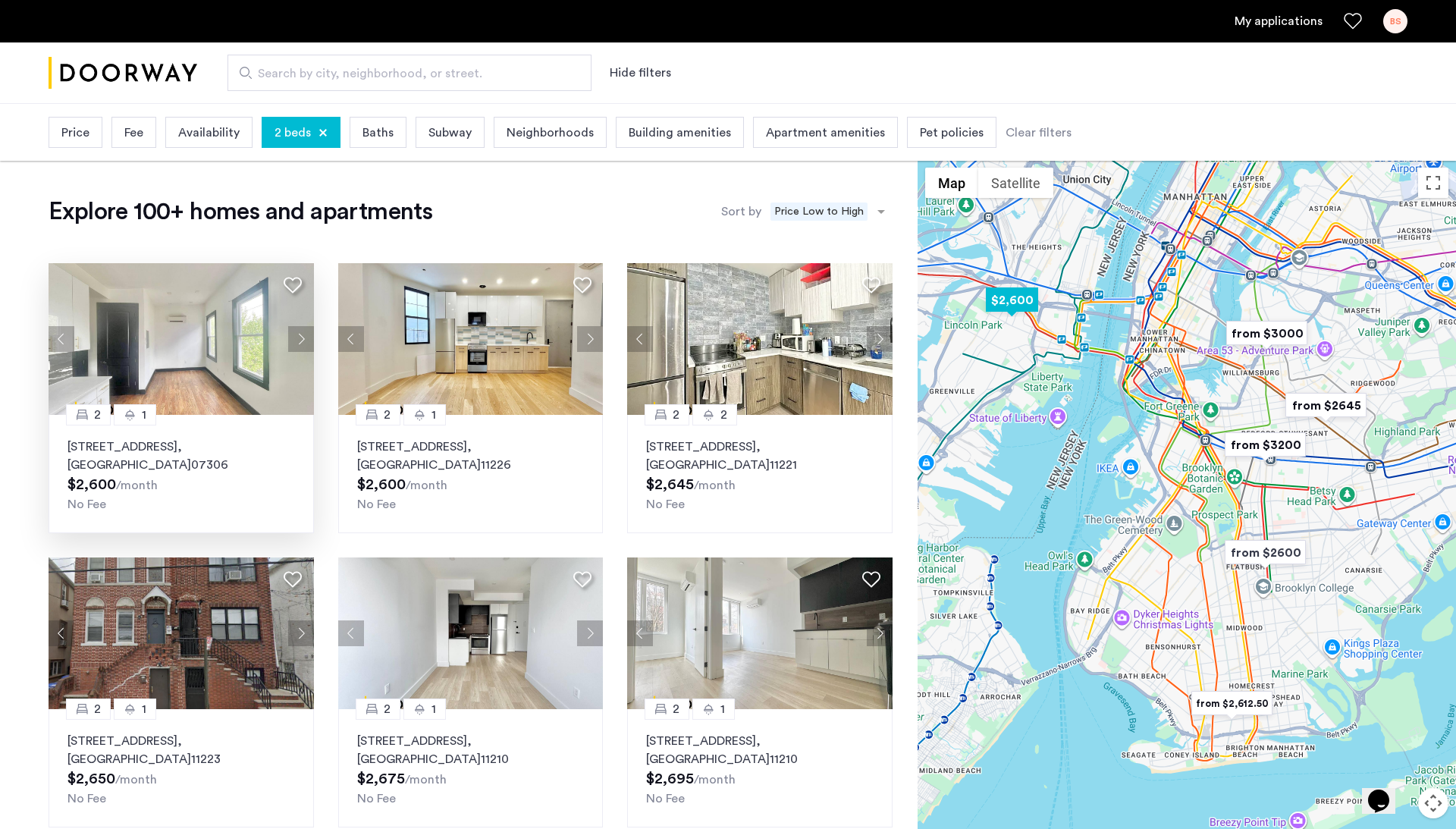
click at [301, 332] on button "Next apartment" at bounding box center [301, 339] width 26 height 26
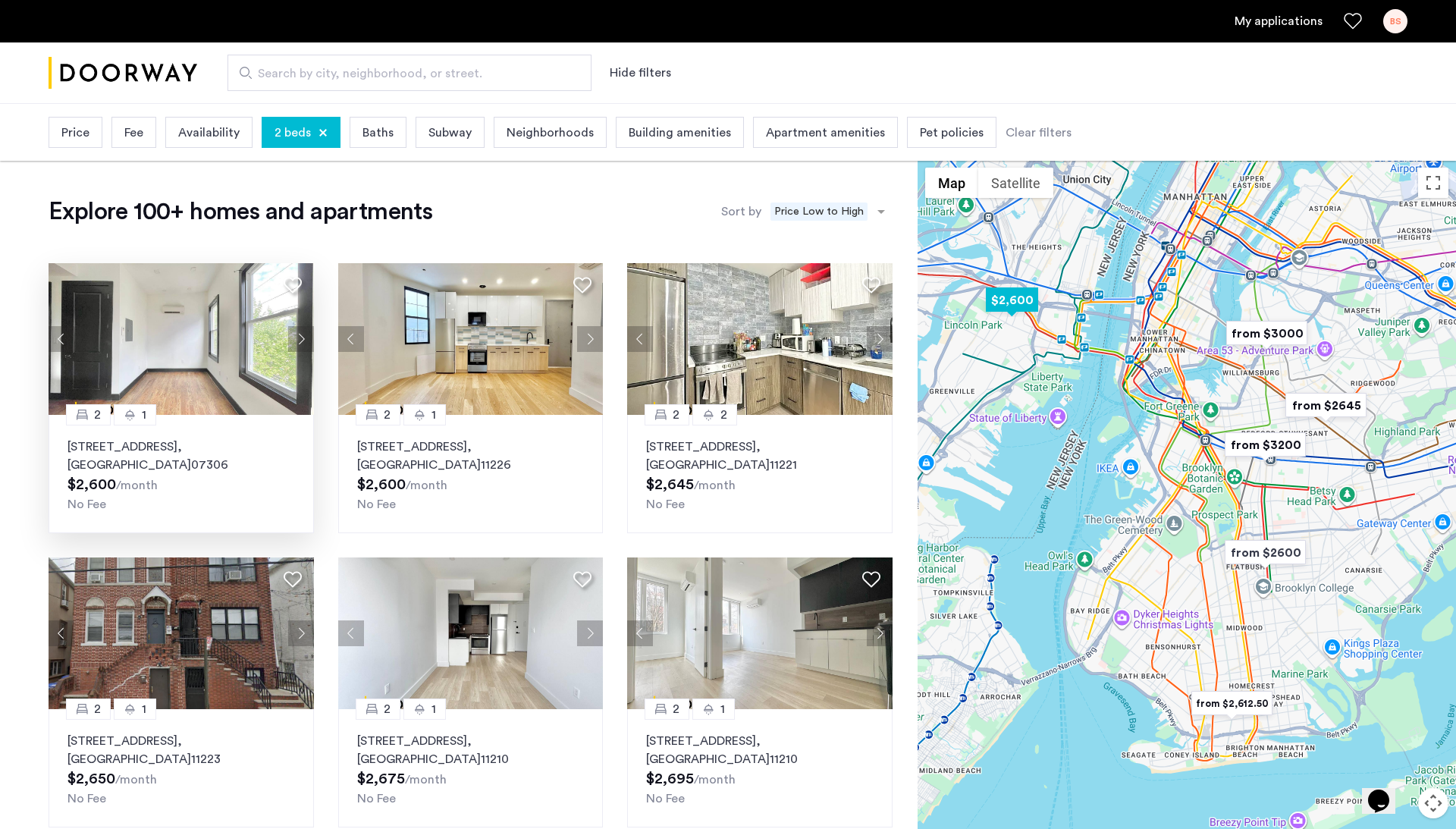
click at [301, 332] on button "Next apartment" at bounding box center [301, 339] width 26 height 26
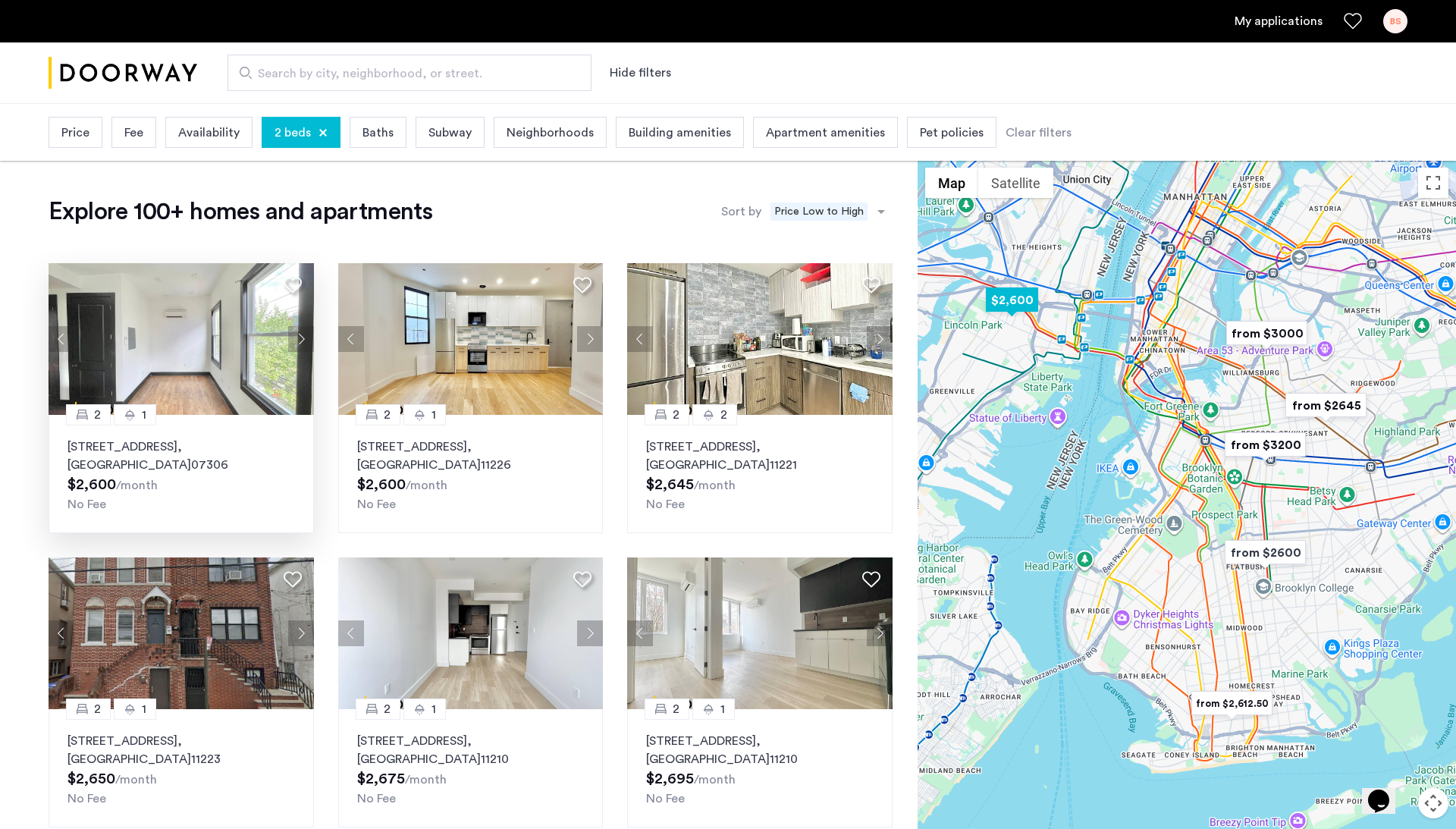
click at [301, 332] on button "Next apartment" at bounding box center [301, 339] width 26 height 26
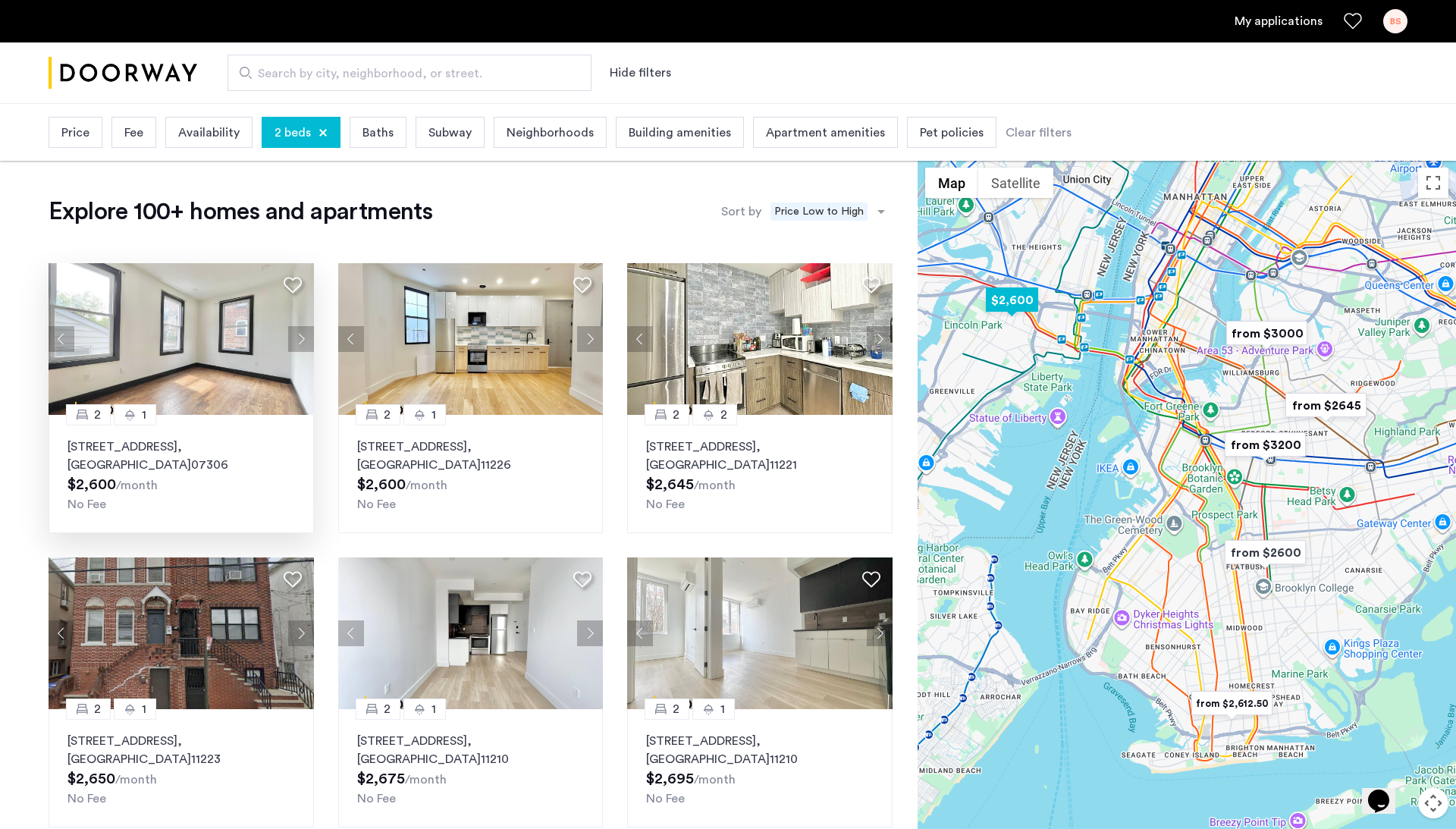
click at [301, 332] on button "Next apartment" at bounding box center [301, 339] width 26 height 26
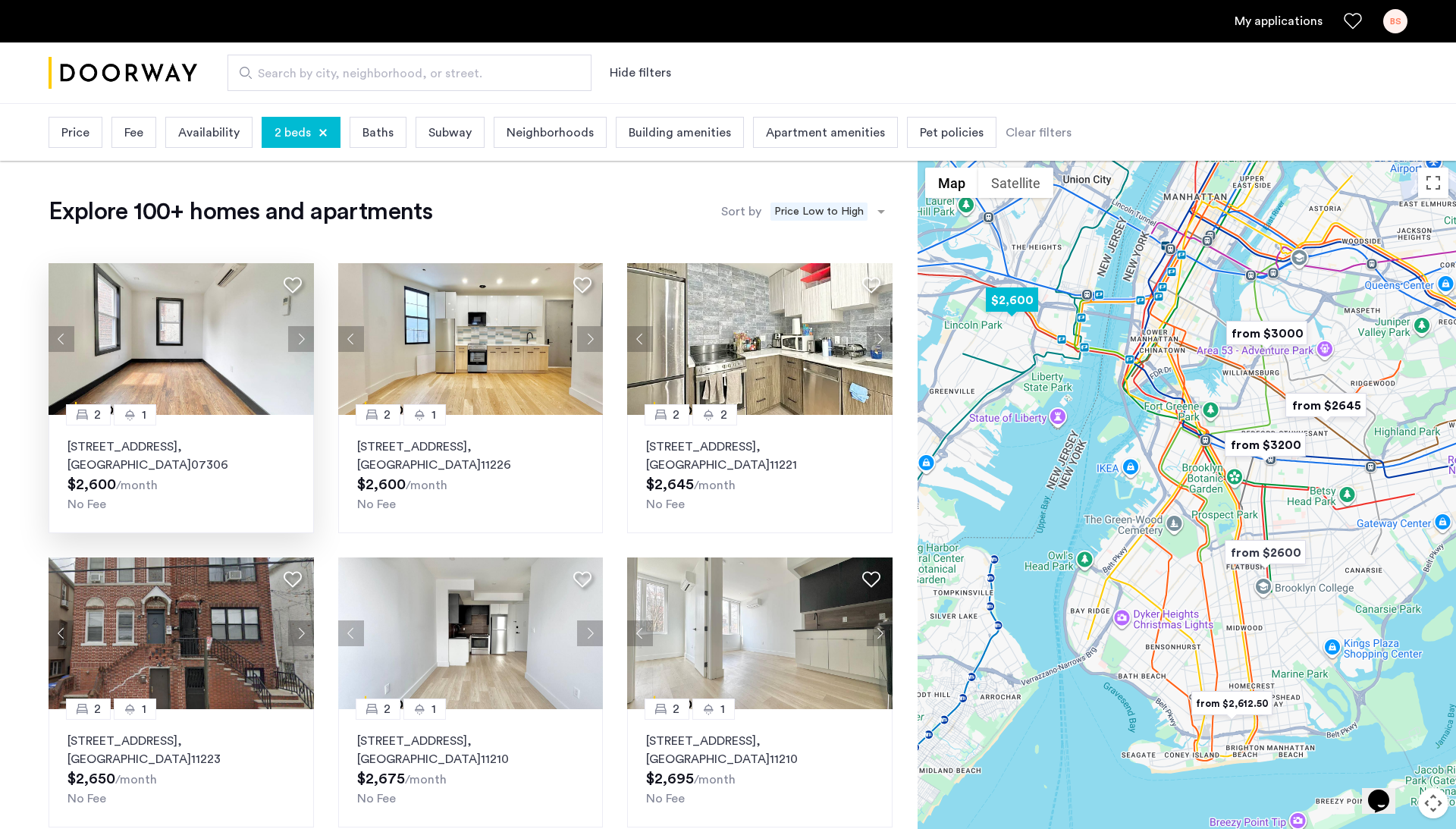
click at [301, 332] on button "Next apartment" at bounding box center [301, 339] width 26 height 26
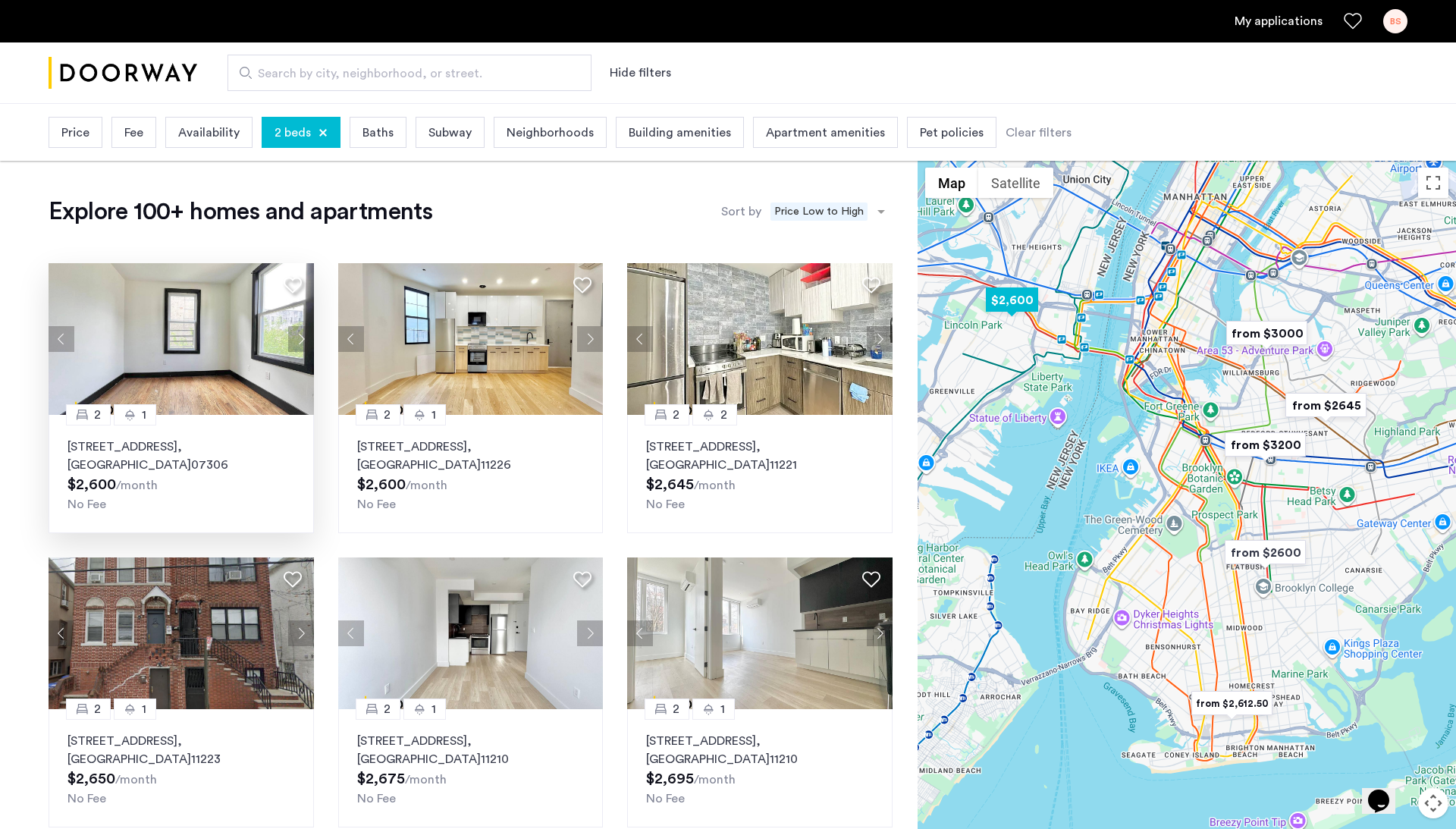
click at [301, 332] on button "Next apartment" at bounding box center [301, 339] width 26 height 26
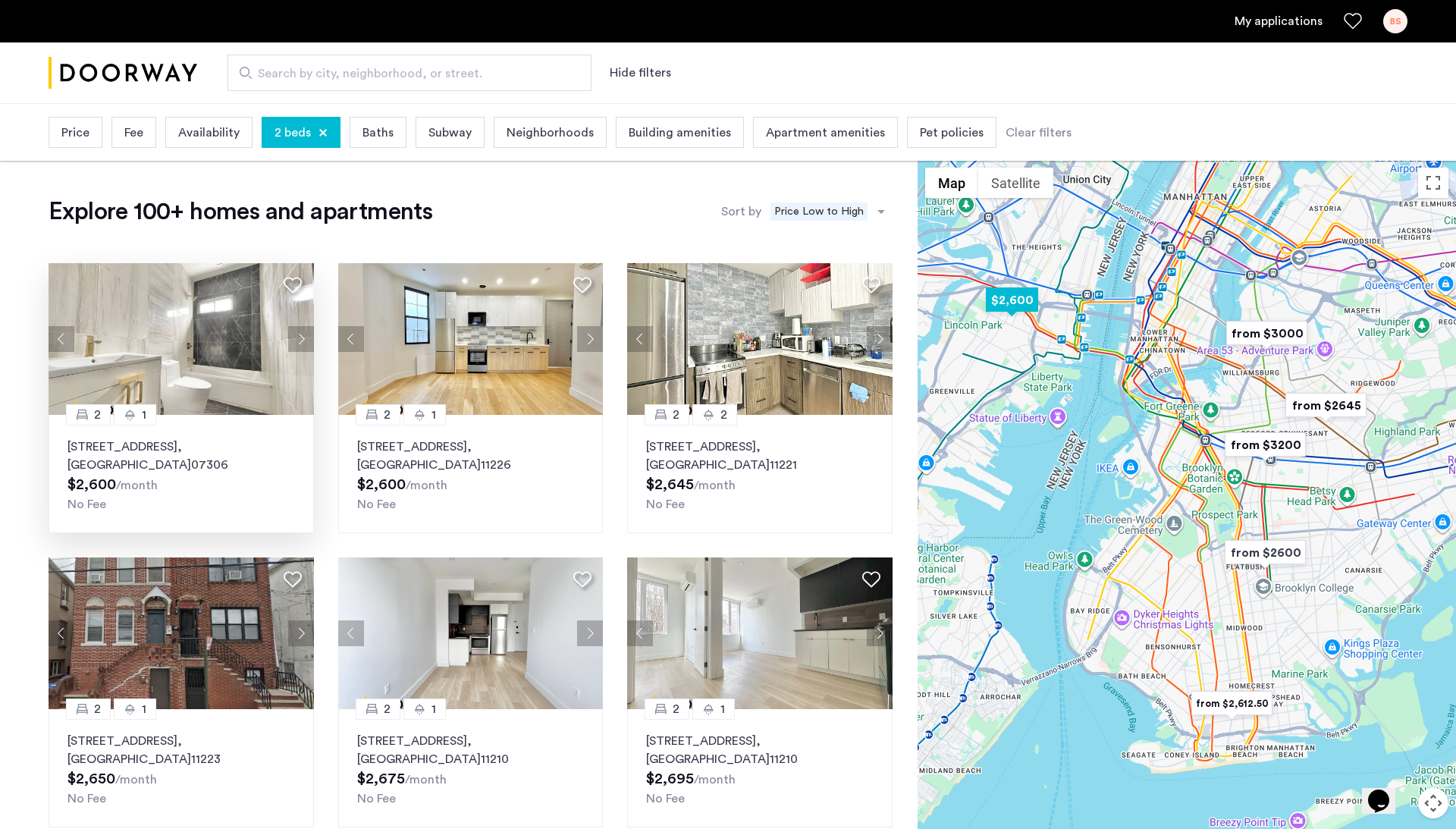
click at [301, 332] on button "Next apartment" at bounding box center [301, 339] width 26 height 26
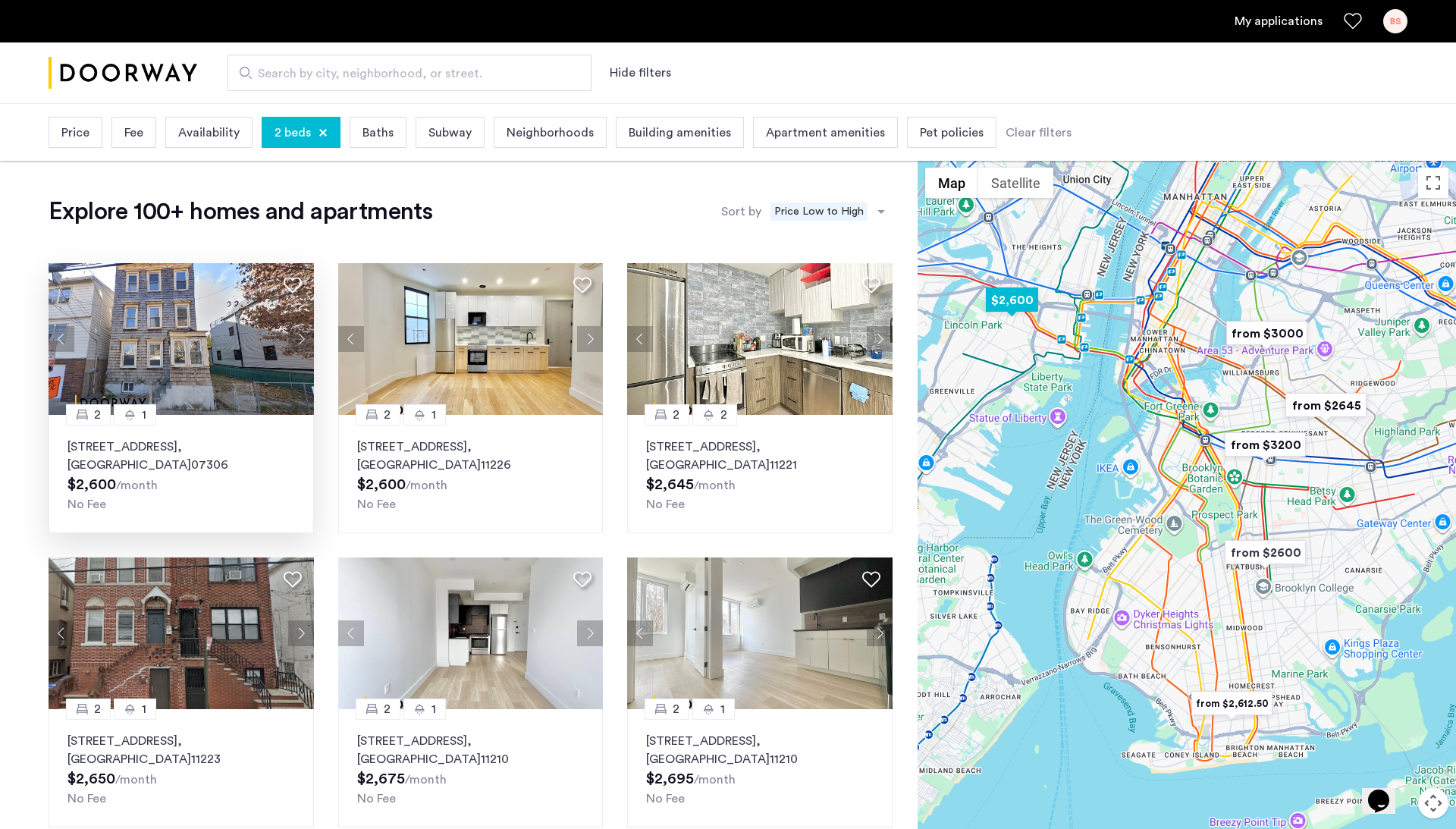
click at [301, 332] on button "Next apartment" at bounding box center [301, 339] width 26 height 26
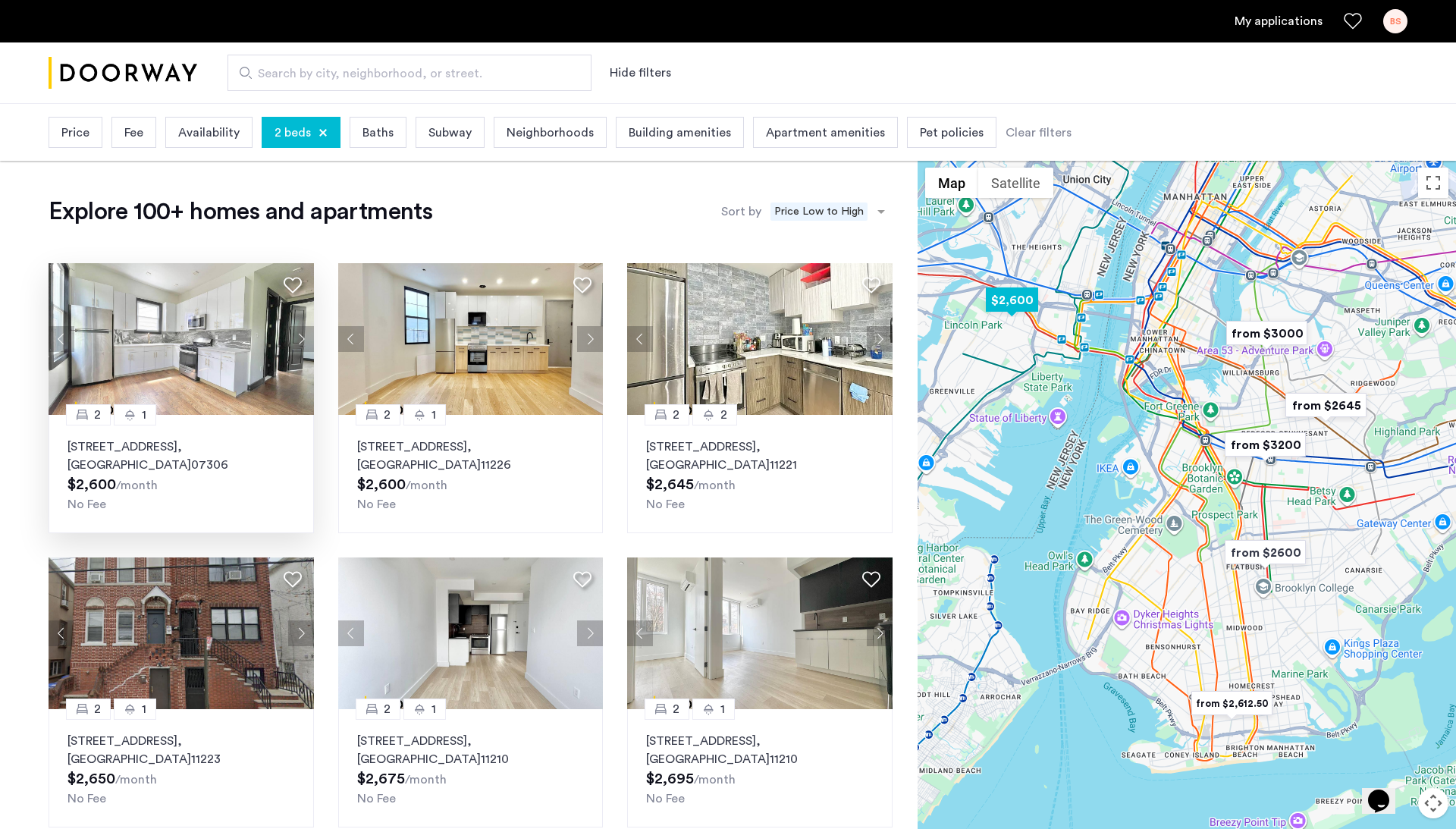
click at [301, 332] on button "Next apartment" at bounding box center [301, 339] width 26 height 26
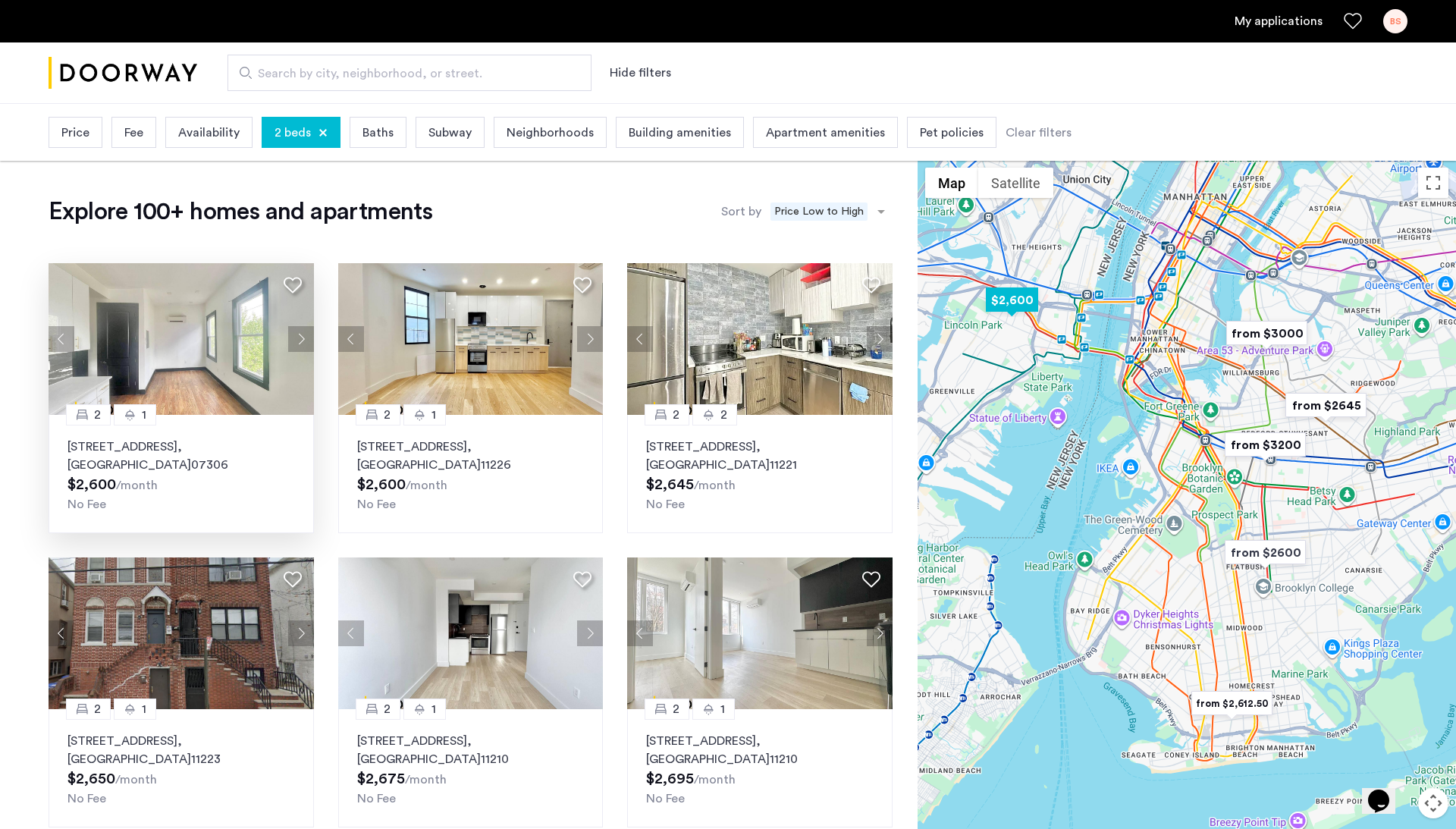
click at [301, 332] on button "Next apartment" at bounding box center [301, 339] width 26 height 26
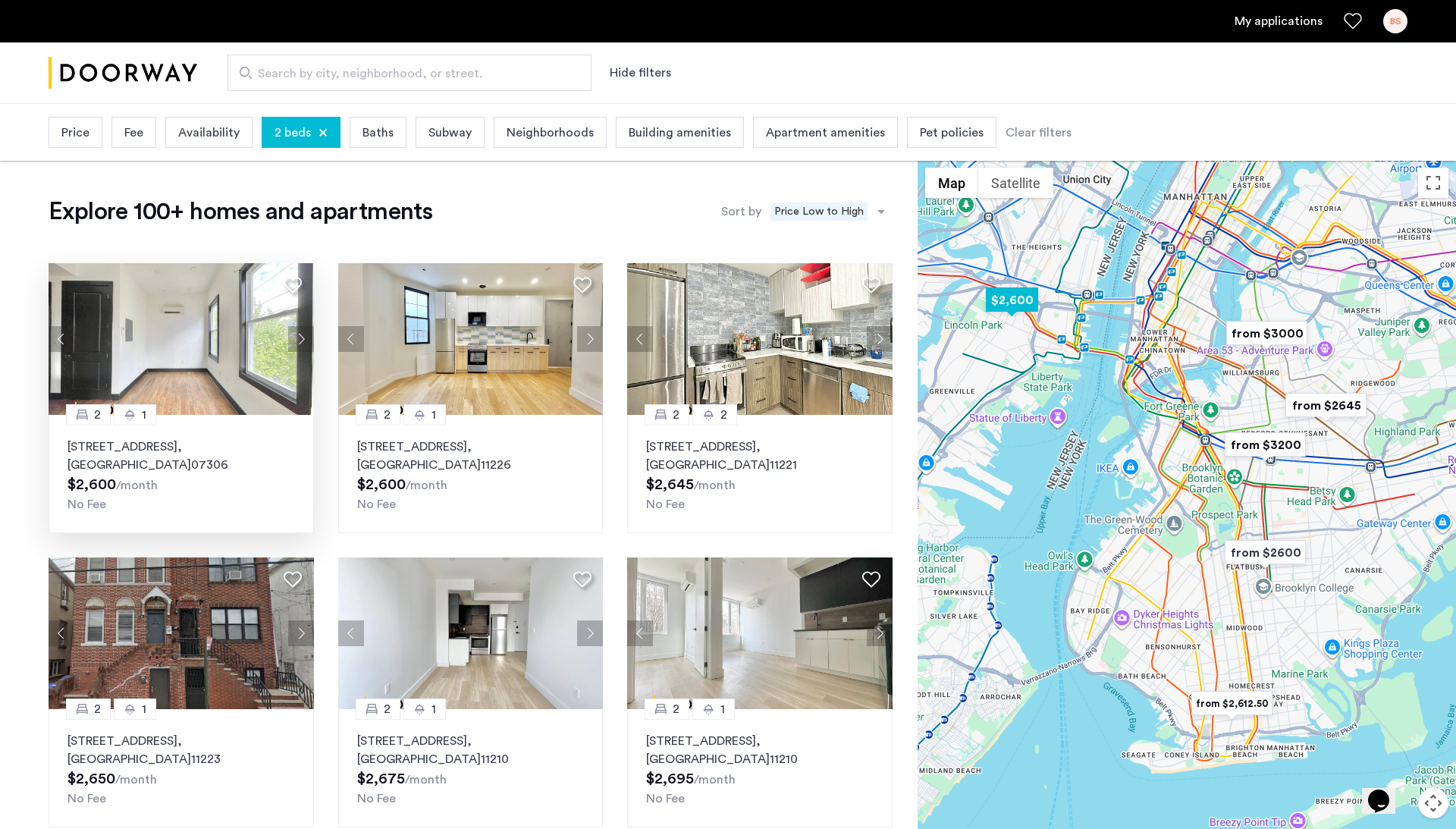
click at [301, 332] on button "Next apartment" at bounding box center [301, 339] width 26 height 26
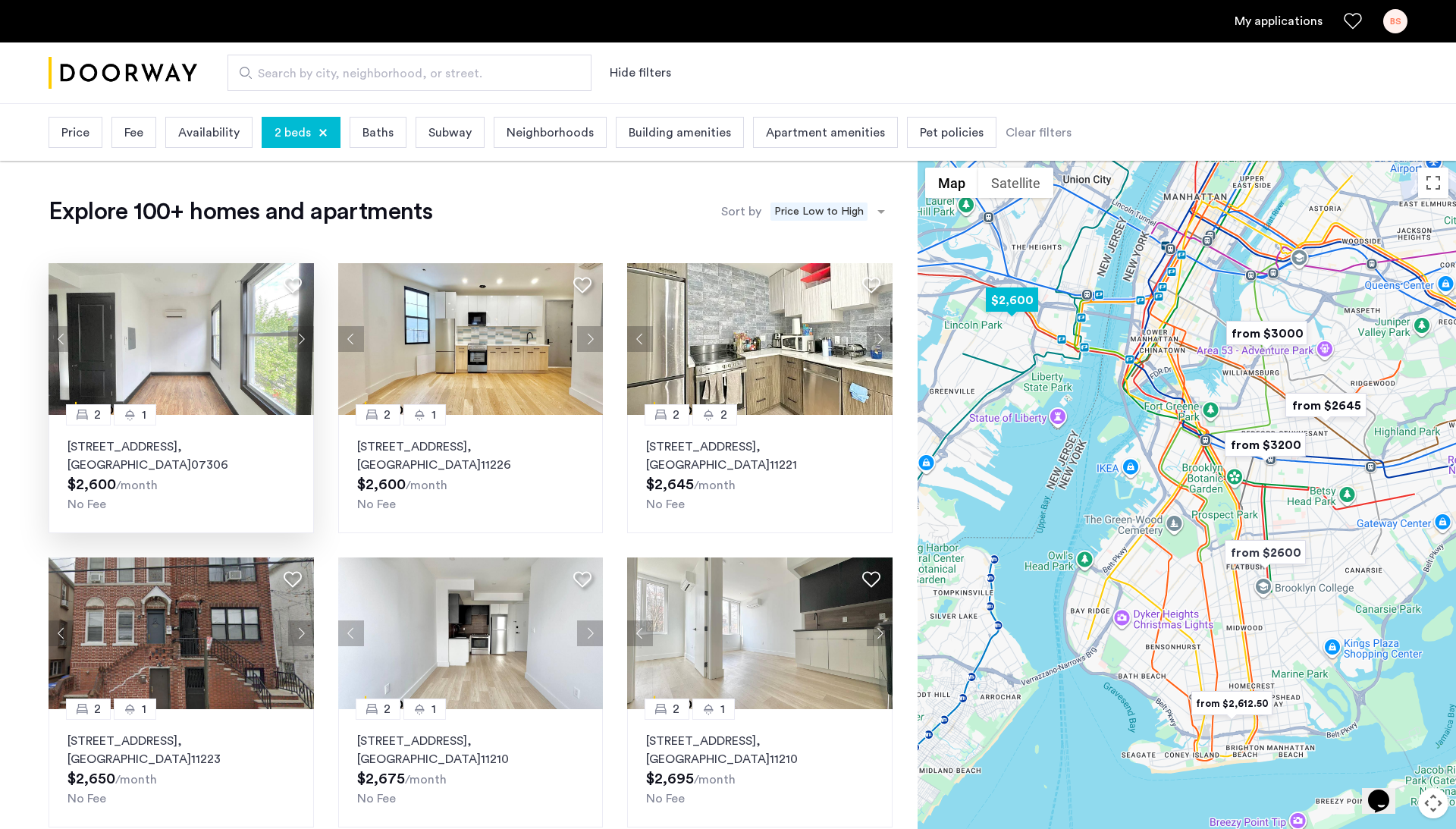
click at [301, 332] on button "Next apartment" at bounding box center [301, 339] width 26 height 26
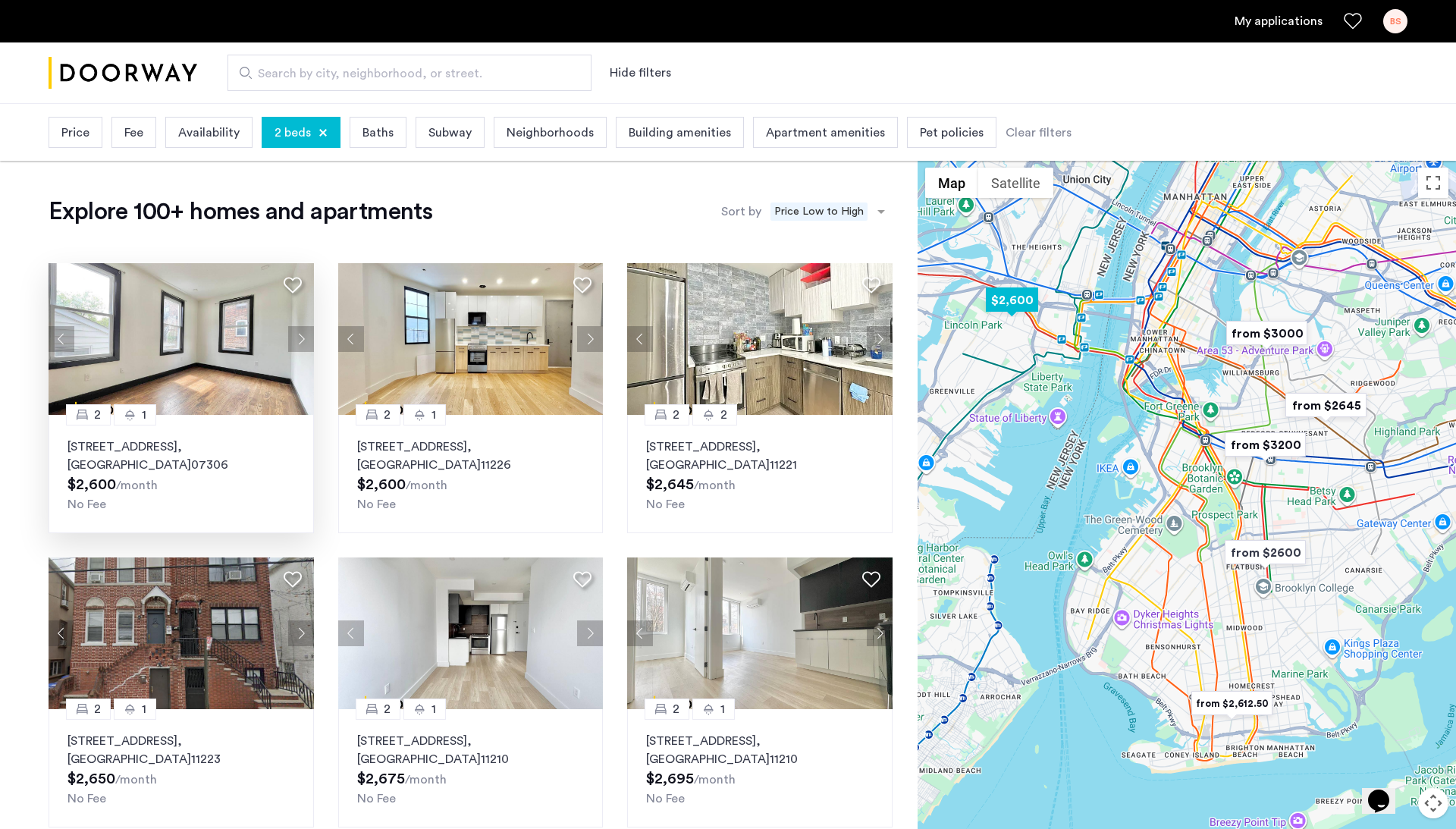
click at [301, 332] on button "Next apartment" at bounding box center [301, 339] width 26 height 26
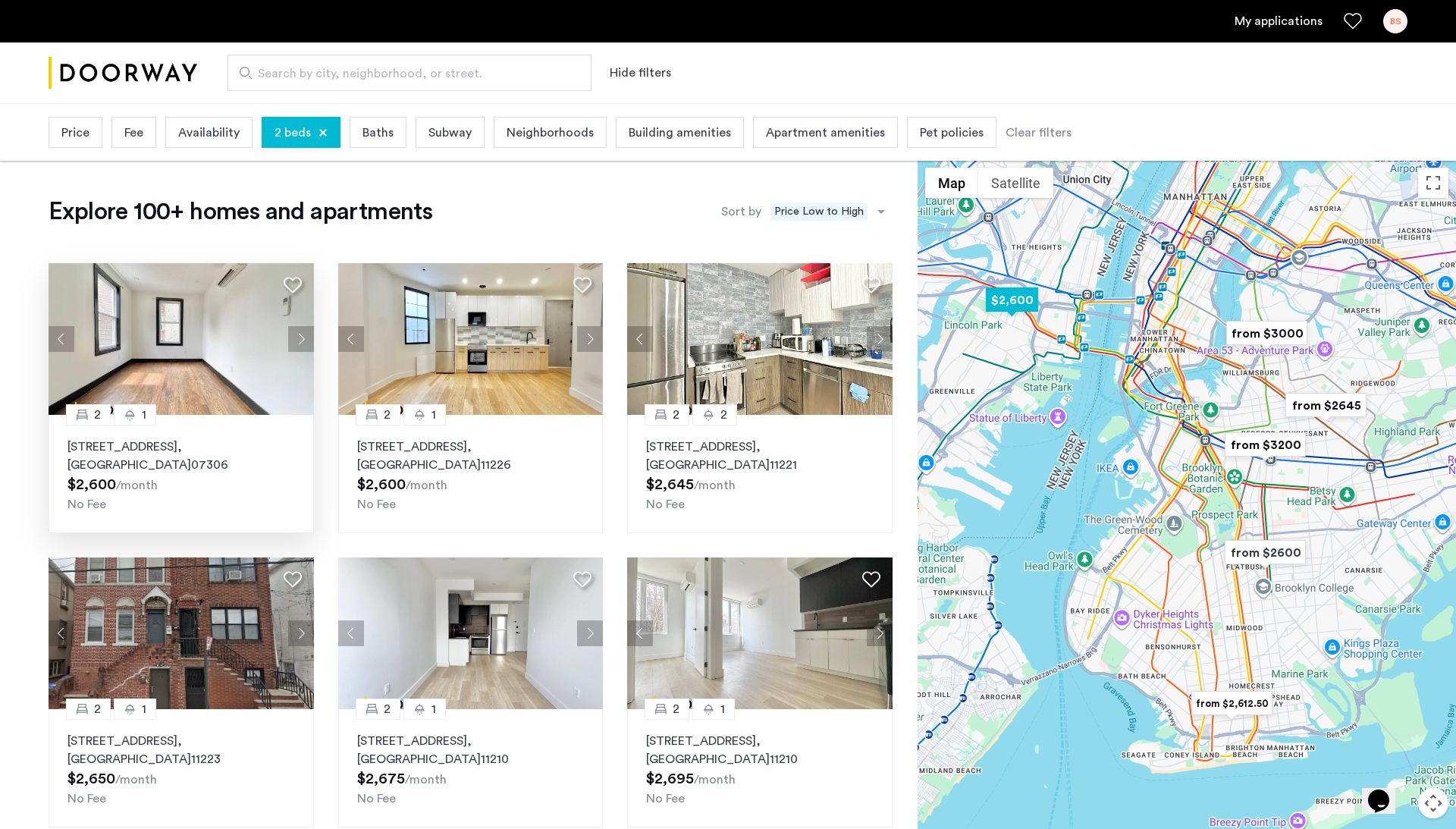
click at [301, 332] on button "Next apartment" at bounding box center [301, 339] width 26 height 26
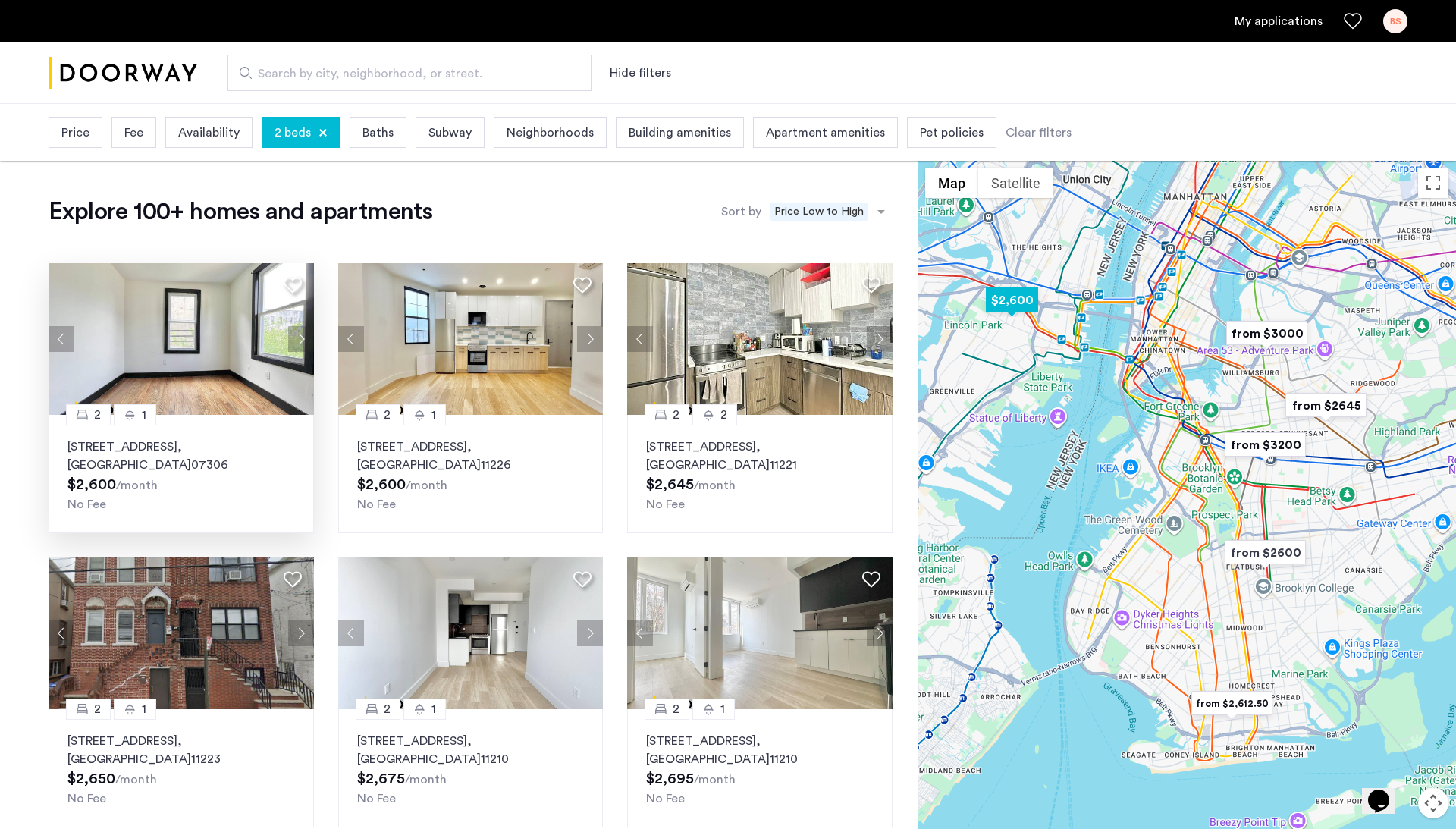
click at [301, 332] on button "Next apartment" at bounding box center [301, 339] width 26 height 26
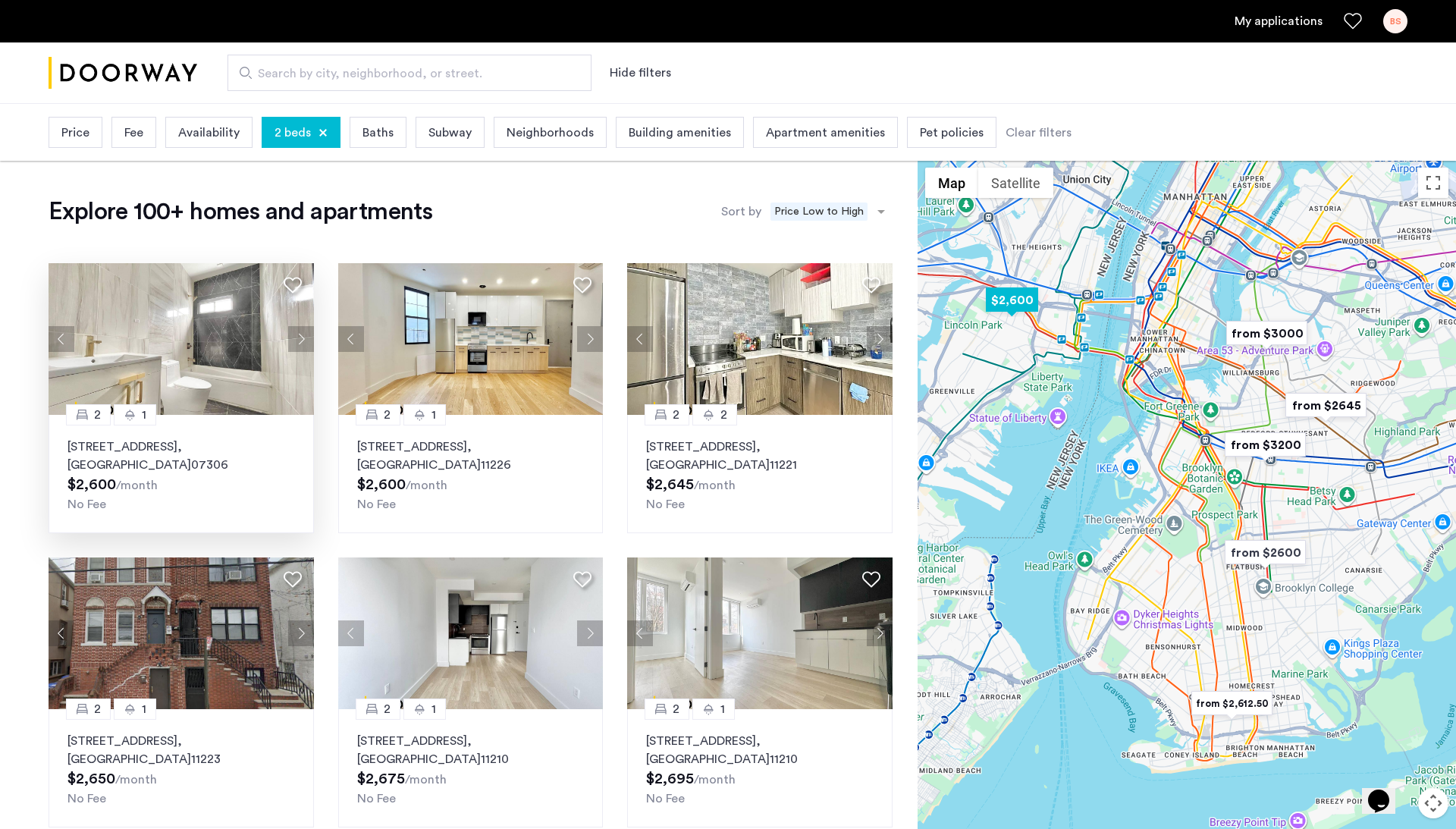
click at [301, 332] on button "Next apartment" at bounding box center [301, 339] width 26 height 26
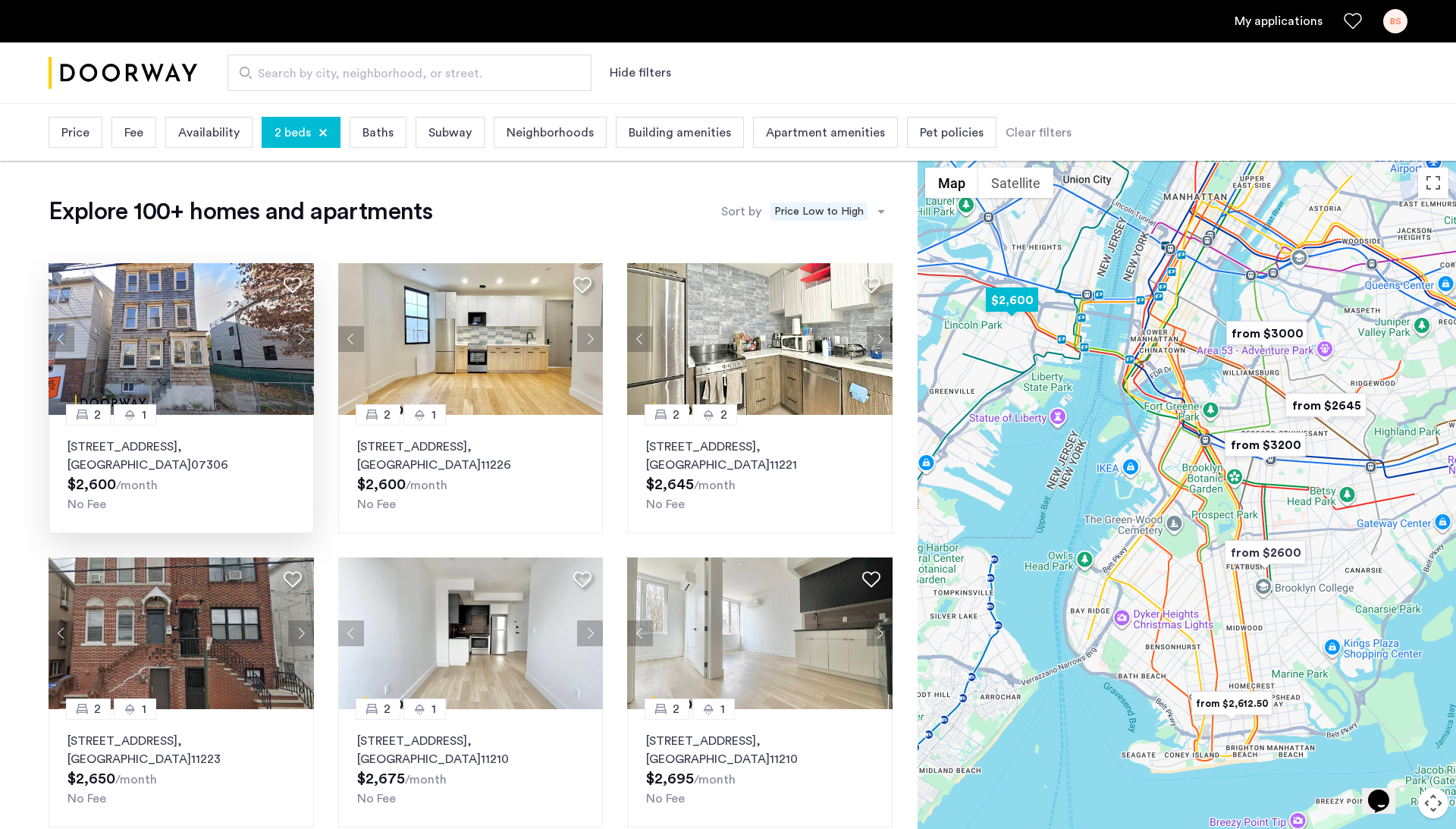
click at [301, 332] on button "Next apartment" at bounding box center [301, 339] width 26 height 26
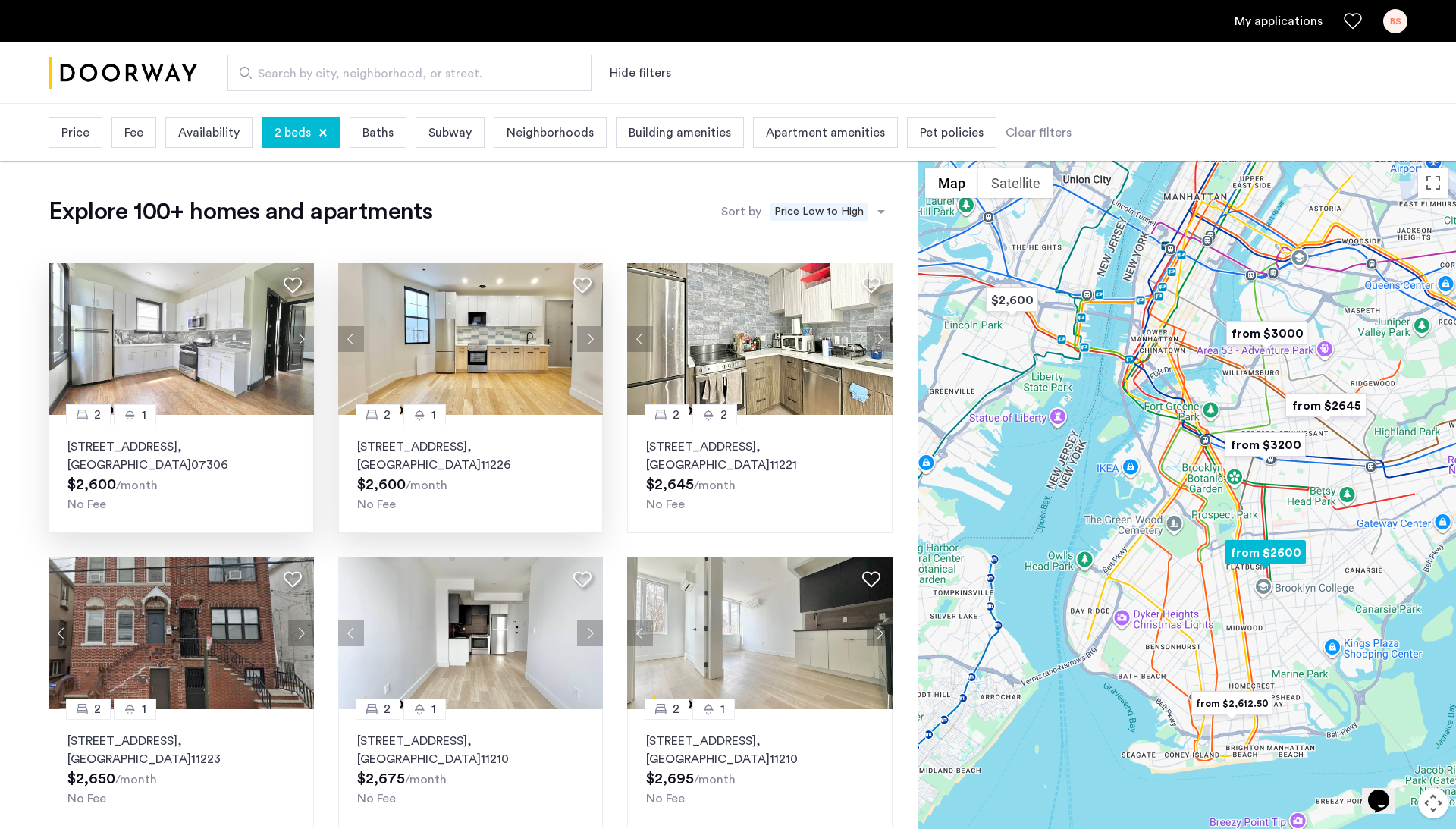
click at [587, 337] on button "Next apartment" at bounding box center [590, 339] width 26 height 26
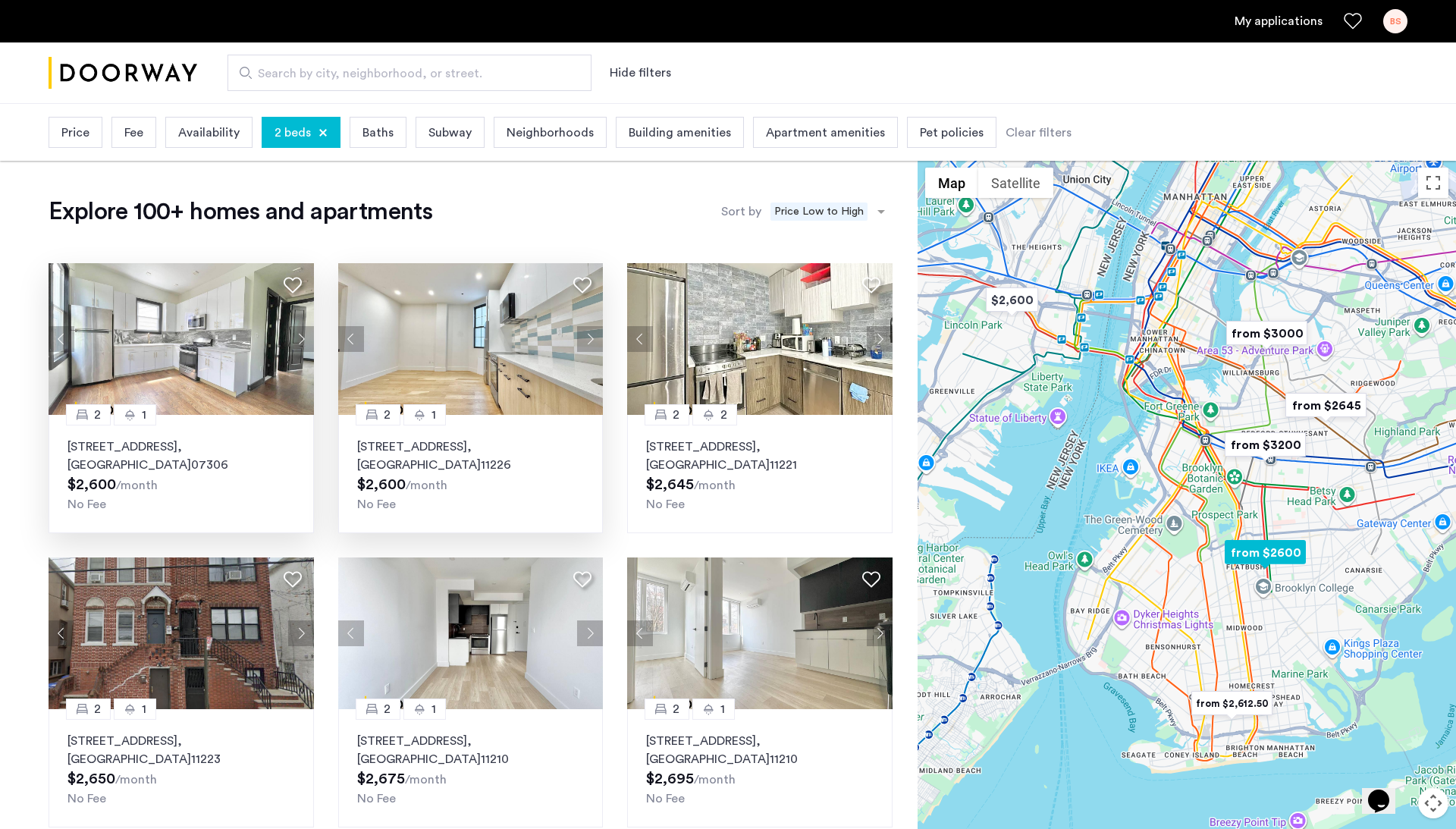
click at [587, 337] on button "Next apartment" at bounding box center [590, 339] width 26 height 26
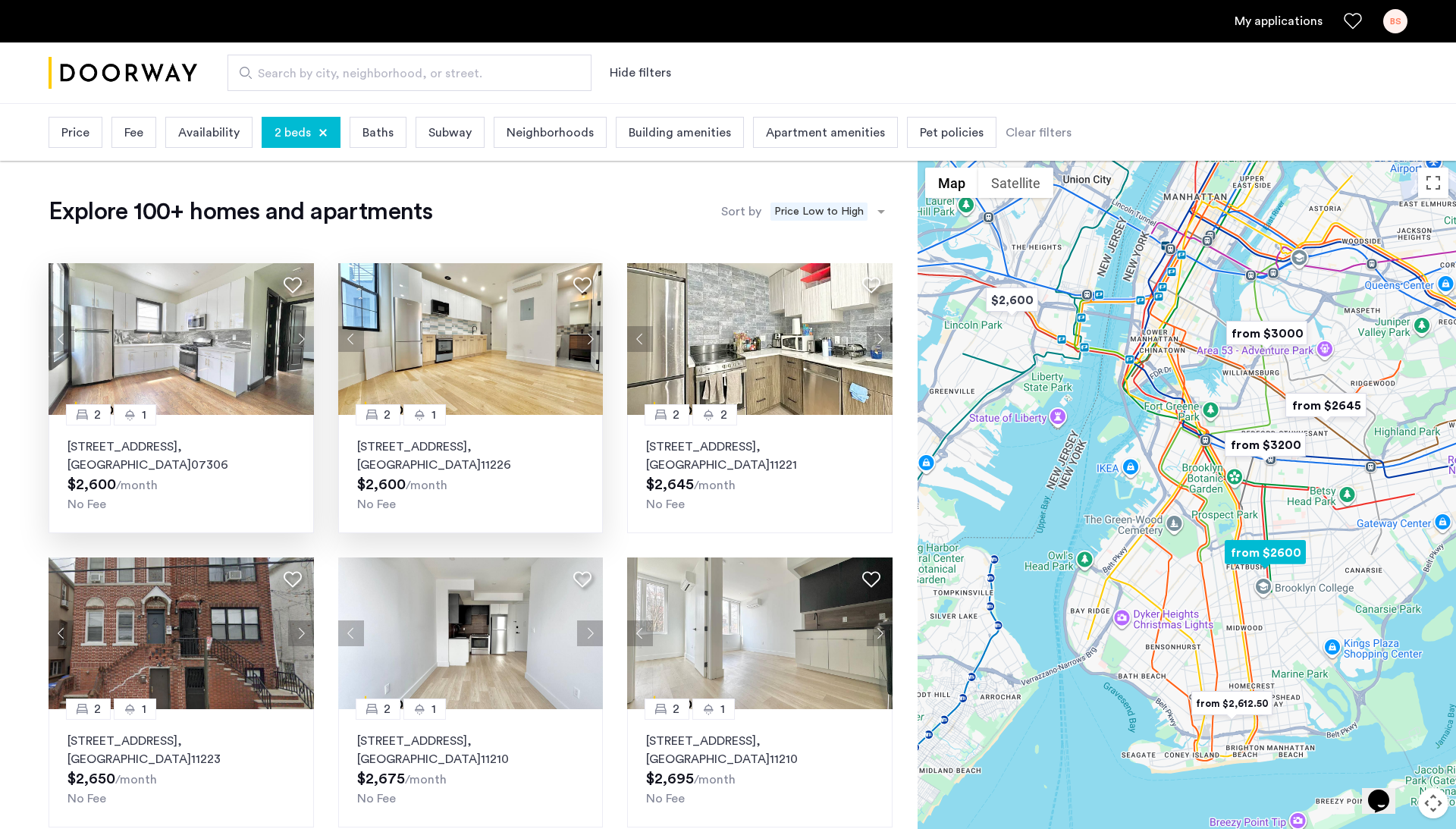
click at [587, 338] on button "Next apartment" at bounding box center [590, 339] width 26 height 26
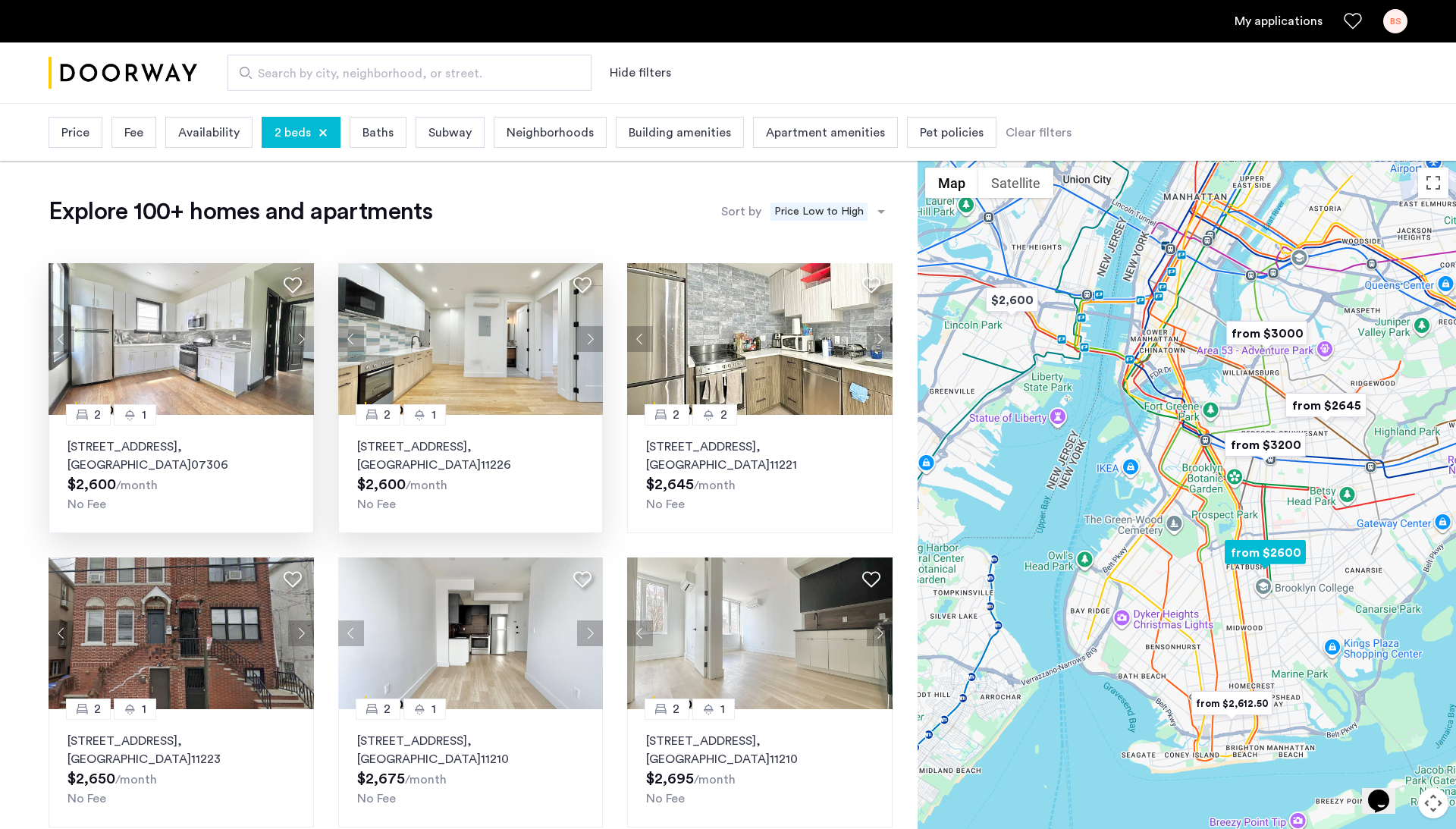
click at [587, 338] on button "Next apartment" at bounding box center [590, 339] width 26 height 26
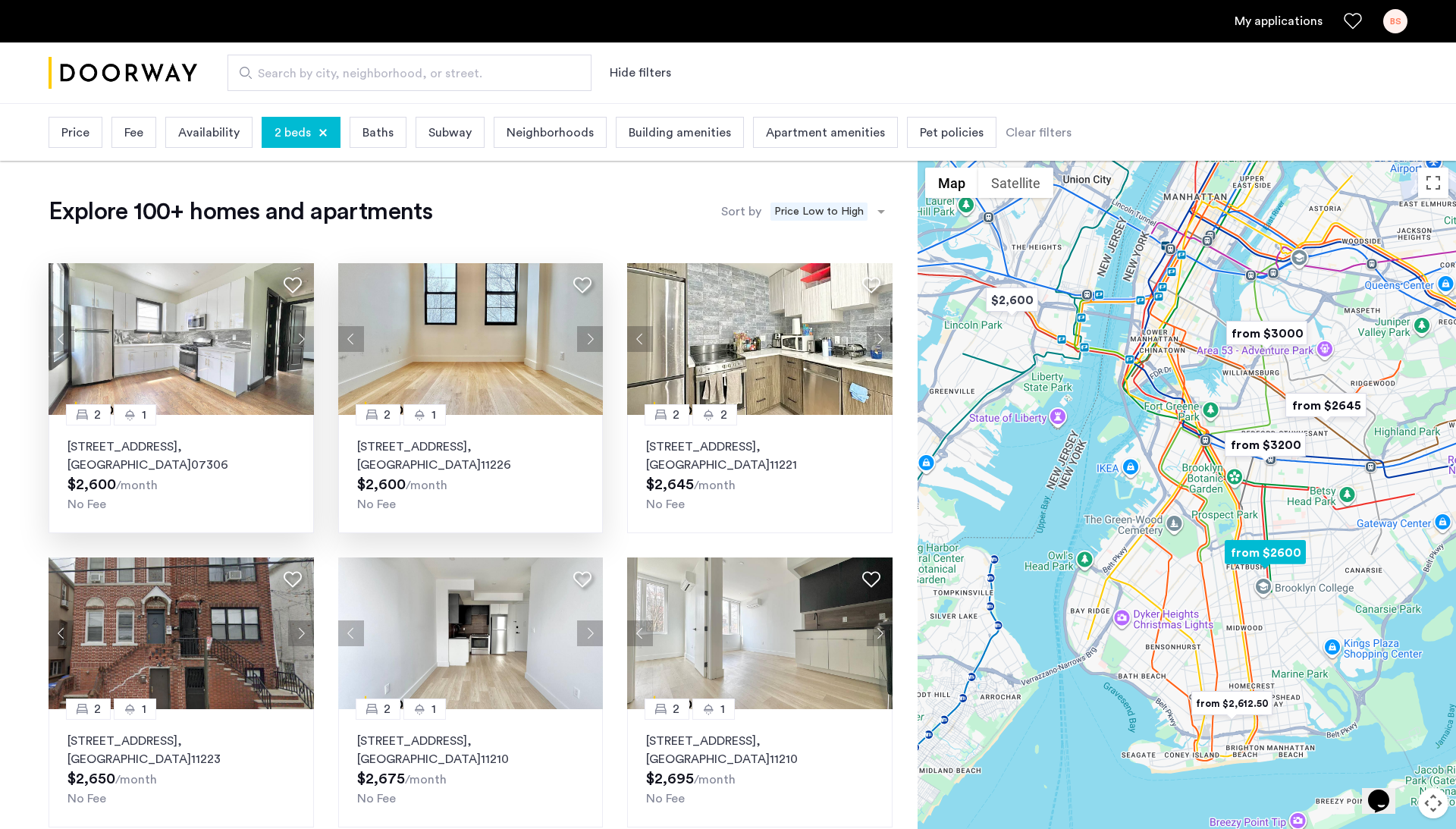
click at [534, 451] on p "2553 Bedford Avenue, Unit 4B, Brooklyn , NY 11226" at bounding box center [470, 456] width 227 height 36
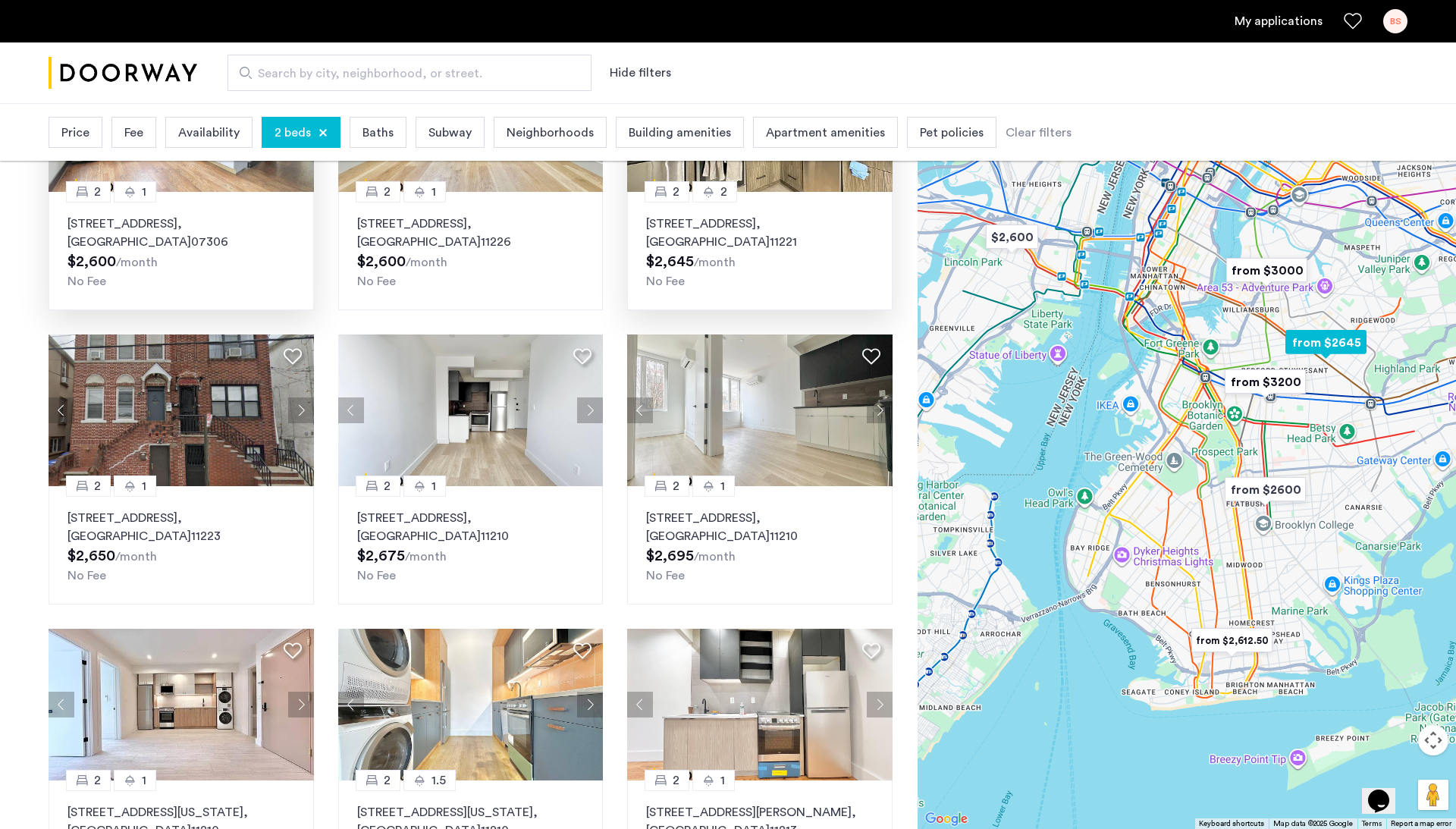
scroll to position [237, 0]
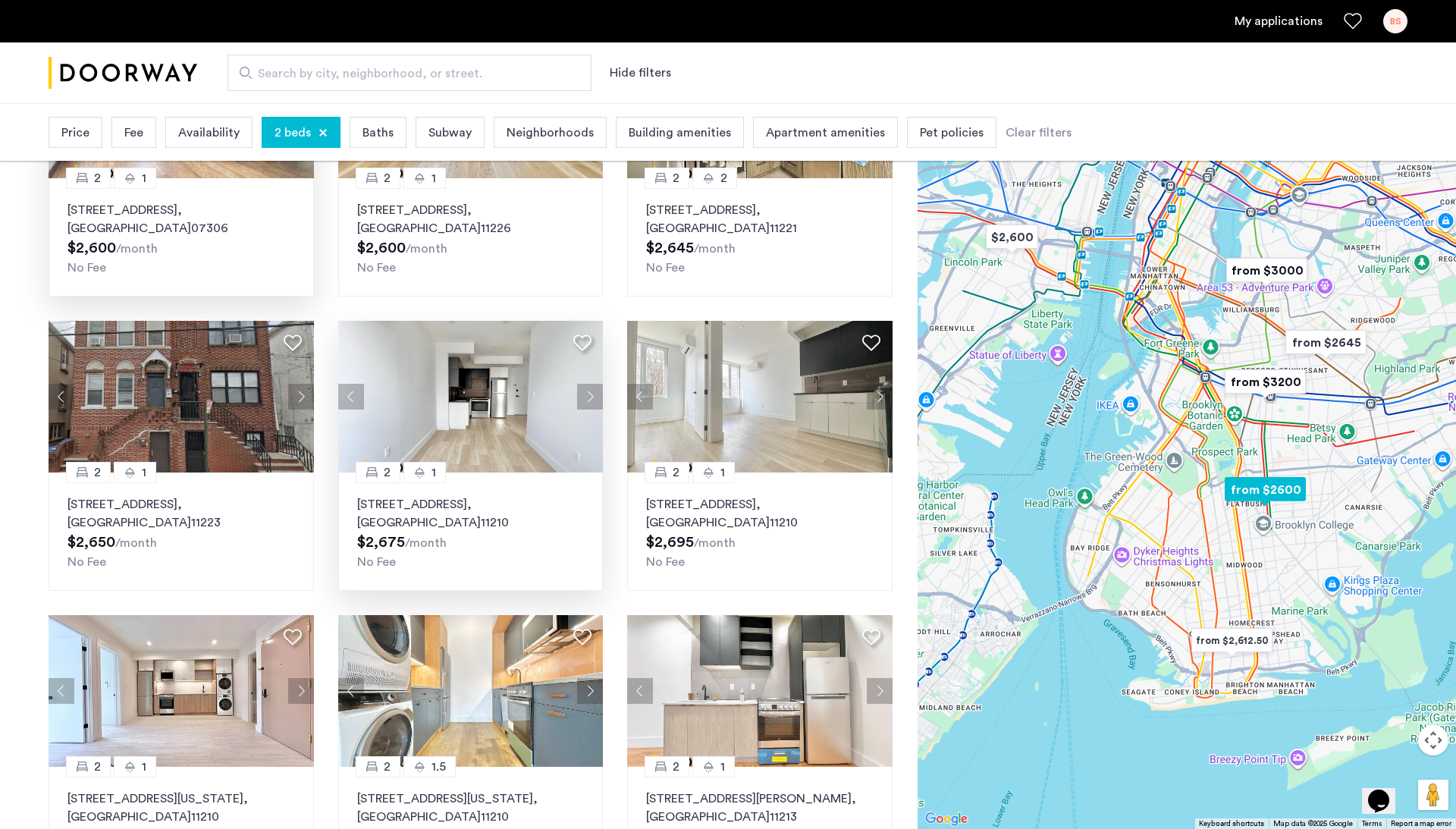
click at [586, 397] on button "Next apartment" at bounding box center [590, 396] width 26 height 26
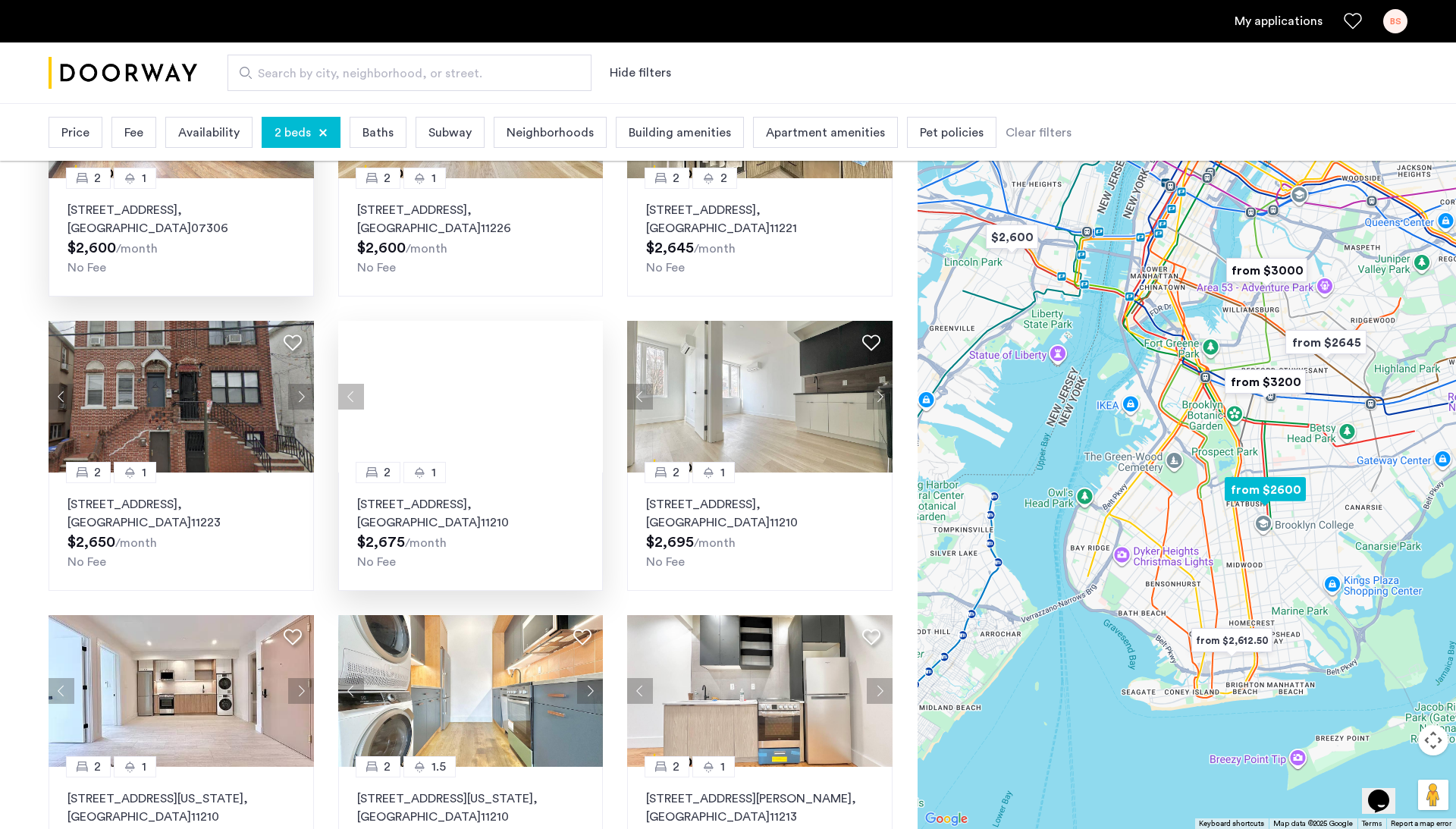
click at [586, 397] on div at bounding box center [471, 396] width 266 height 152
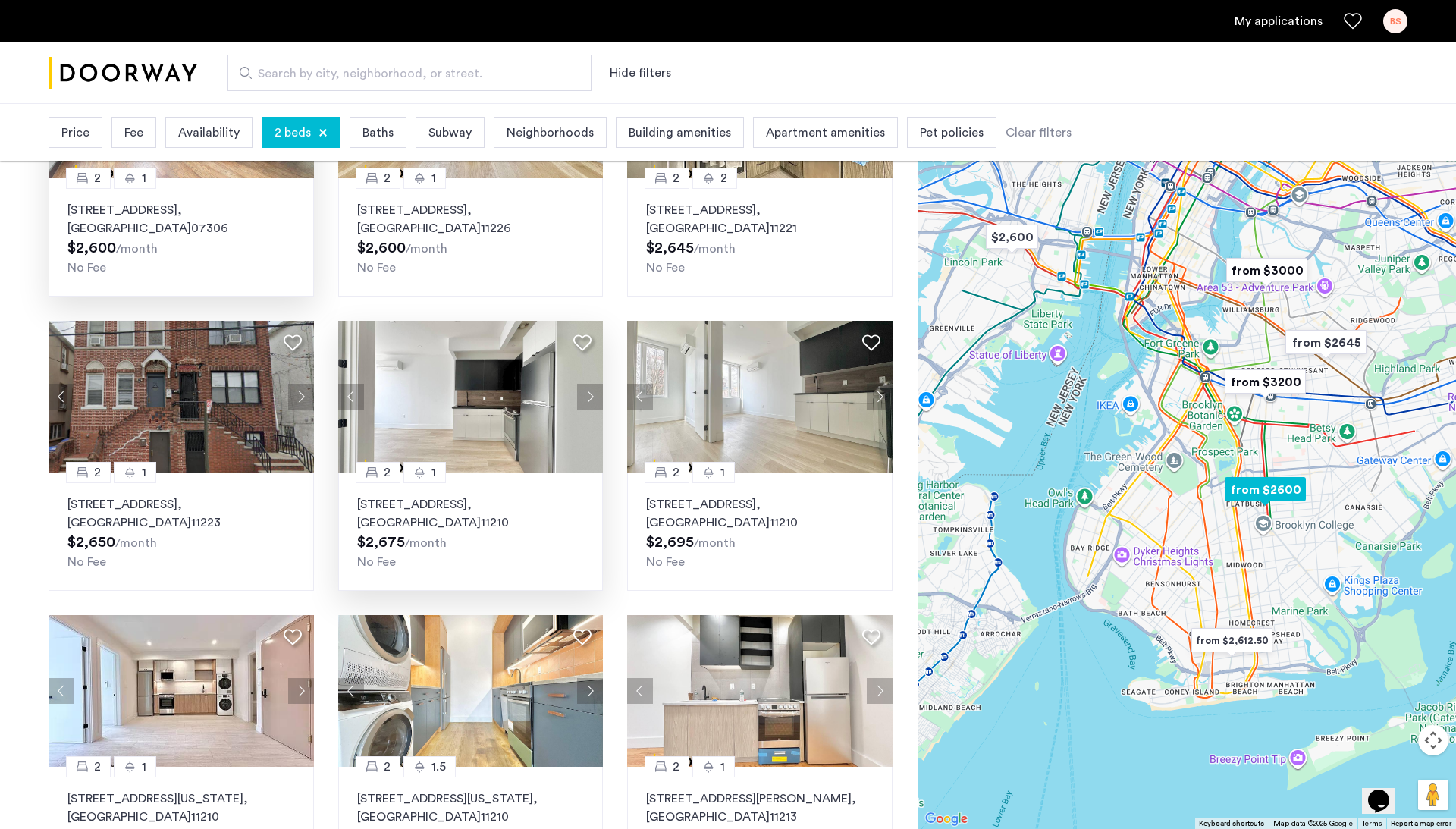
click at [586, 397] on button "Next apartment" at bounding box center [590, 396] width 26 height 26
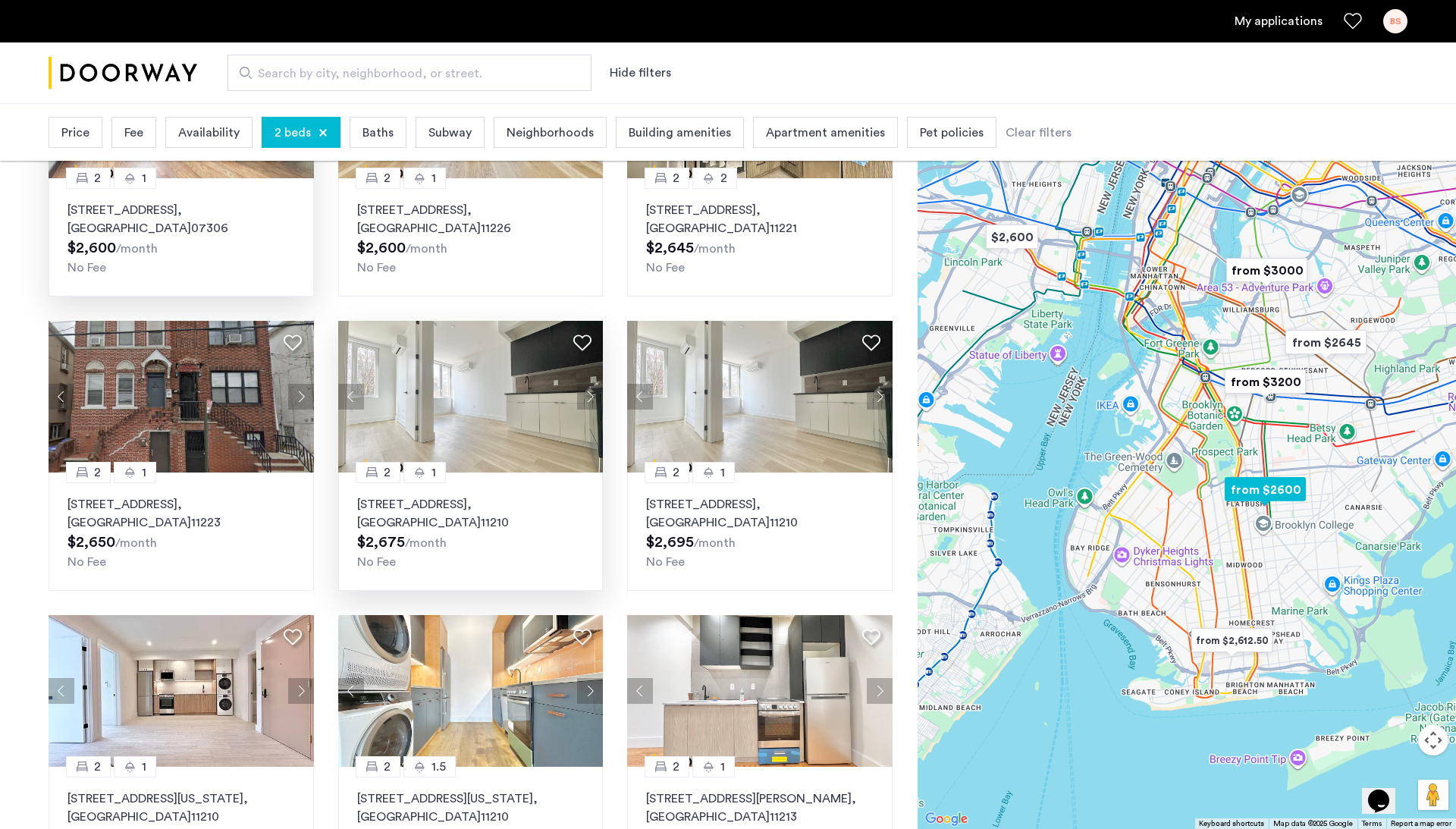
click at [586, 397] on button "Next apartment" at bounding box center [590, 396] width 26 height 26
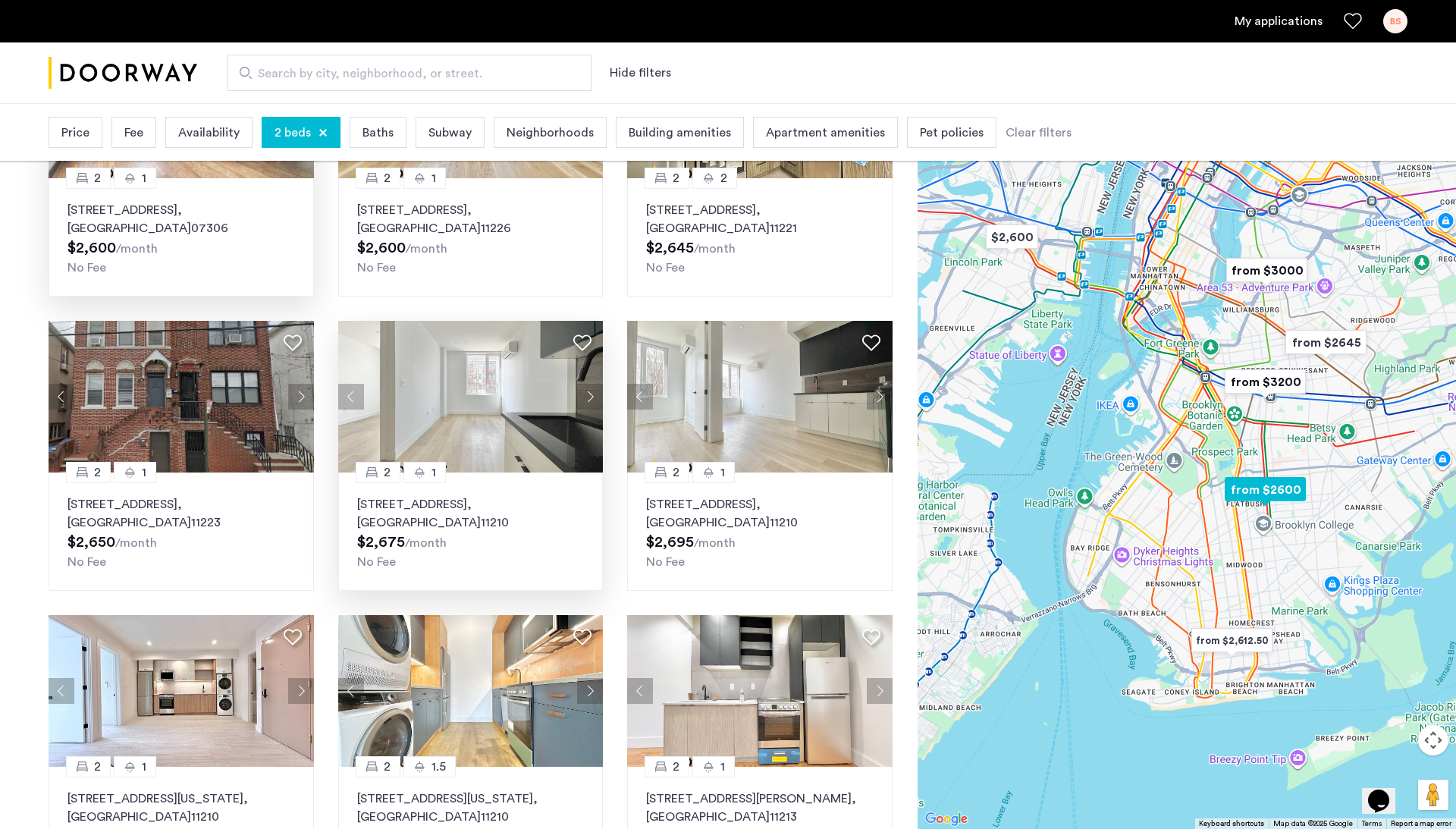
click at [586, 397] on button "Next apartment" at bounding box center [590, 396] width 26 height 26
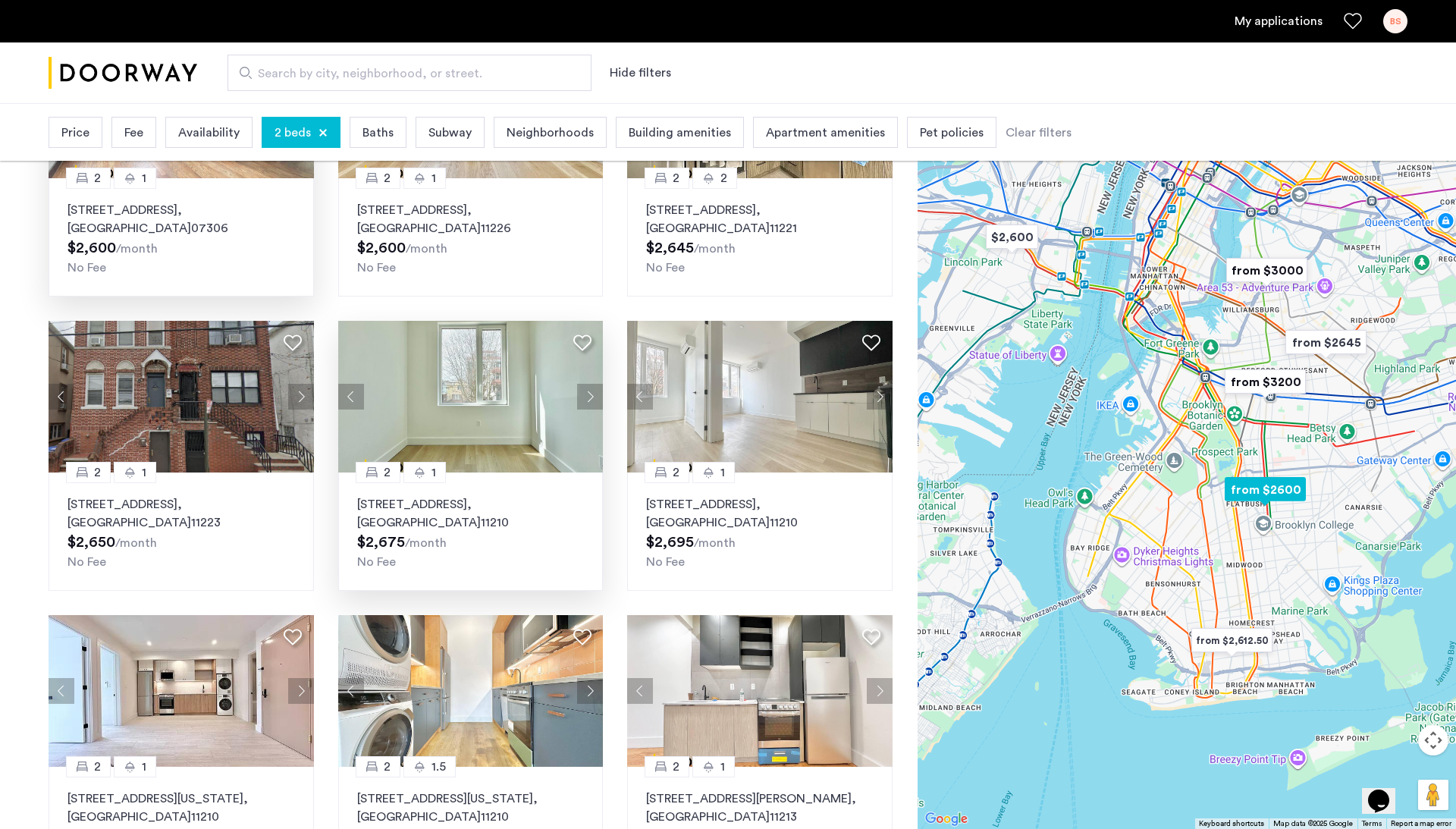
click at [586, 397] on button "Next apartment" at bounding box center [590, 396] width 26 height 26
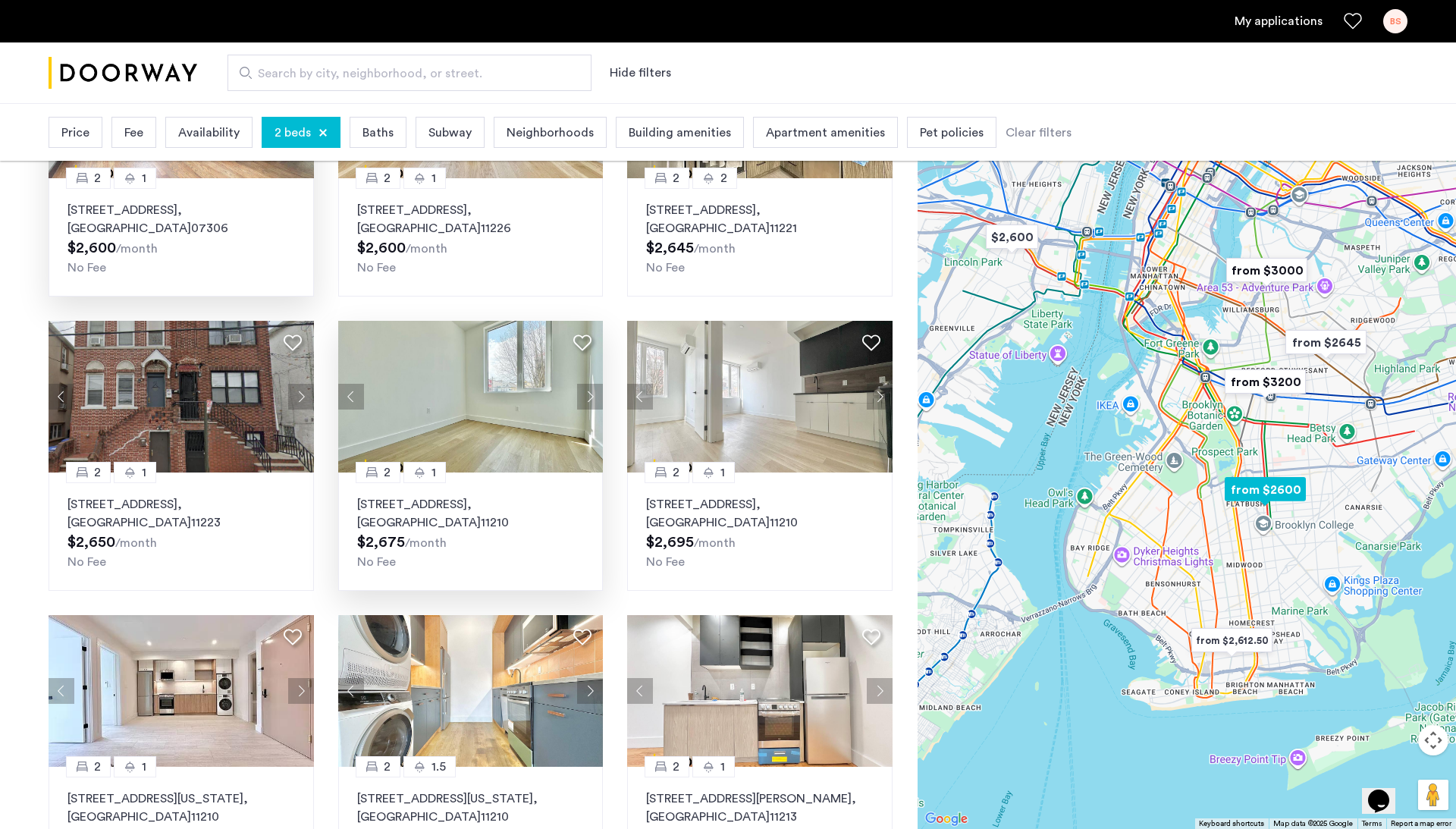
click at [586, 397] on button "Next apartment" at bounding box center [590, 396] width 26 height 26
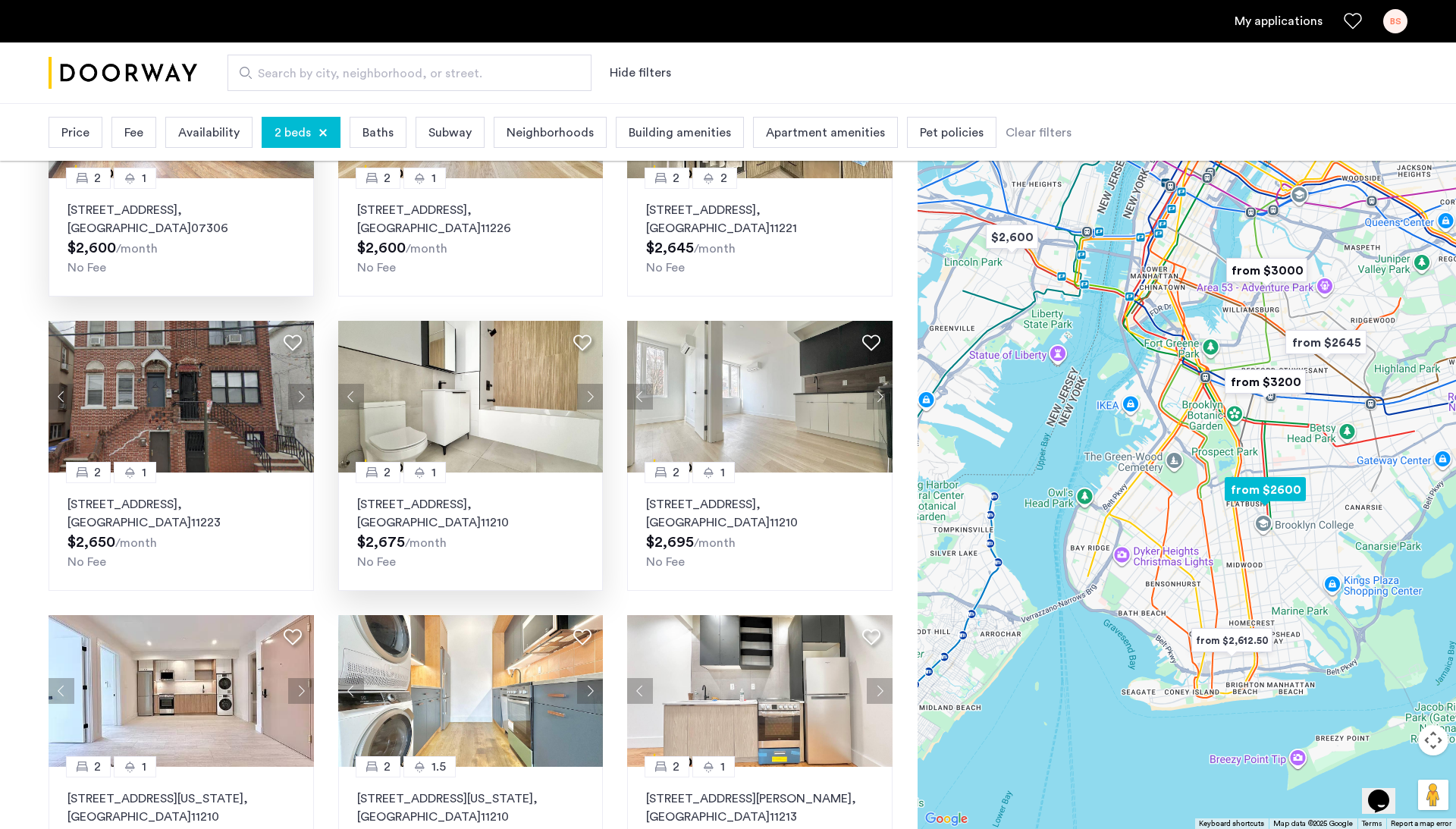
click at [586, 397] on button "Next apartment" at bounding box center [590, 396] width 26 height 26
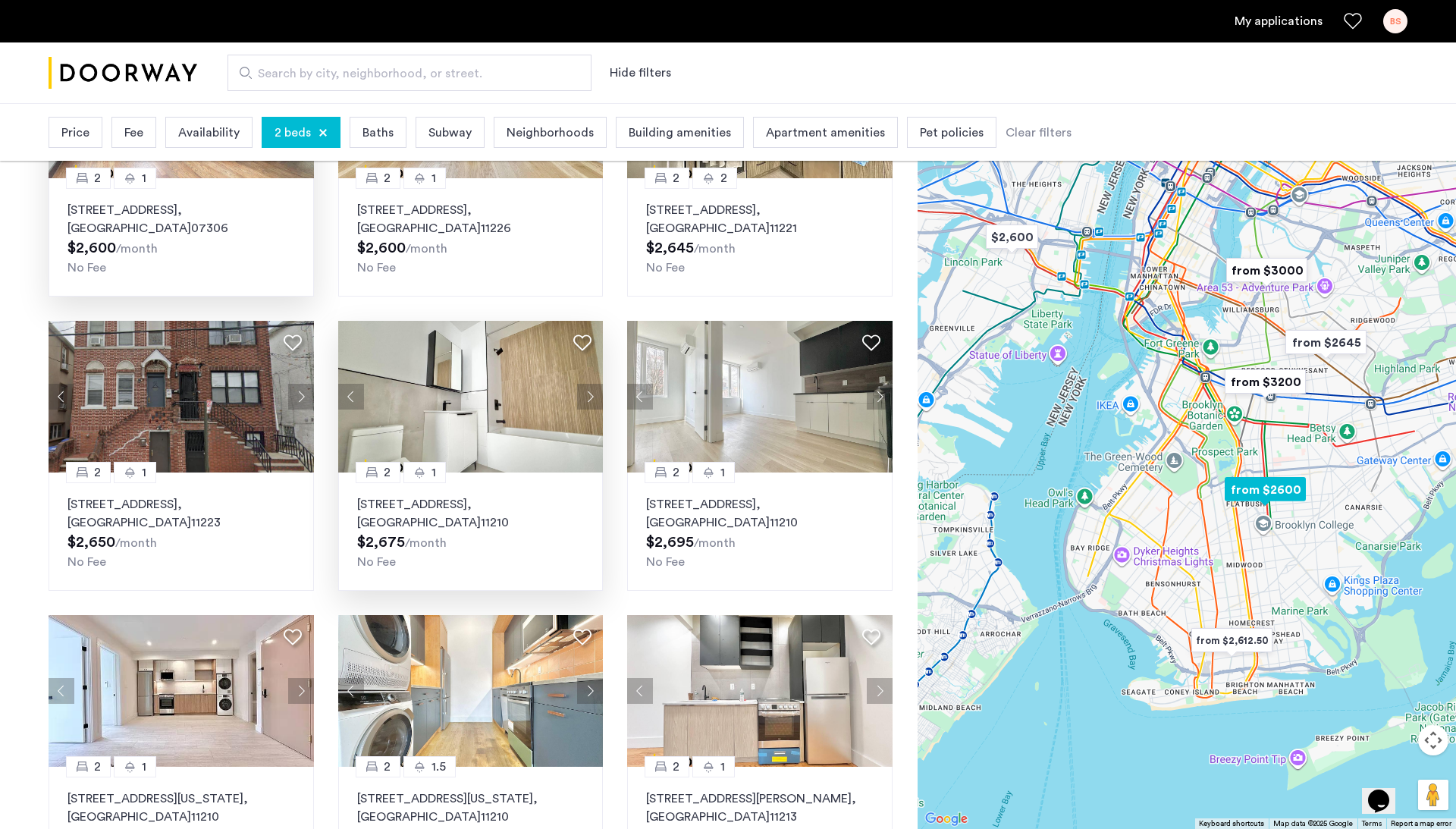
click at [586, 397] on button "Next apartment" at bounding box center [590, 396] width 26 height 26
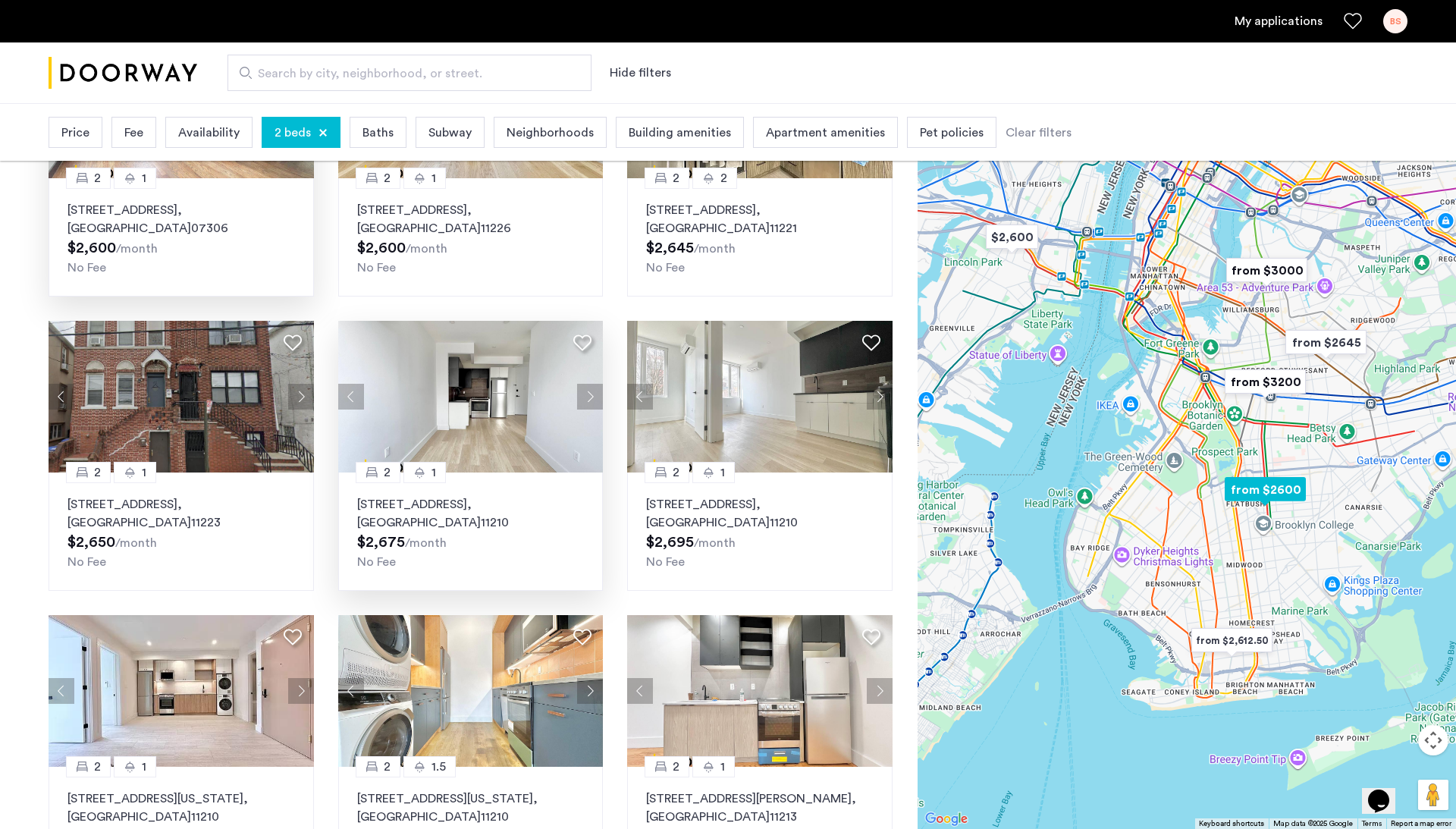
click at [586, 397] on button "Next apartment" at bounding box center [590, 396] width 26 height 26
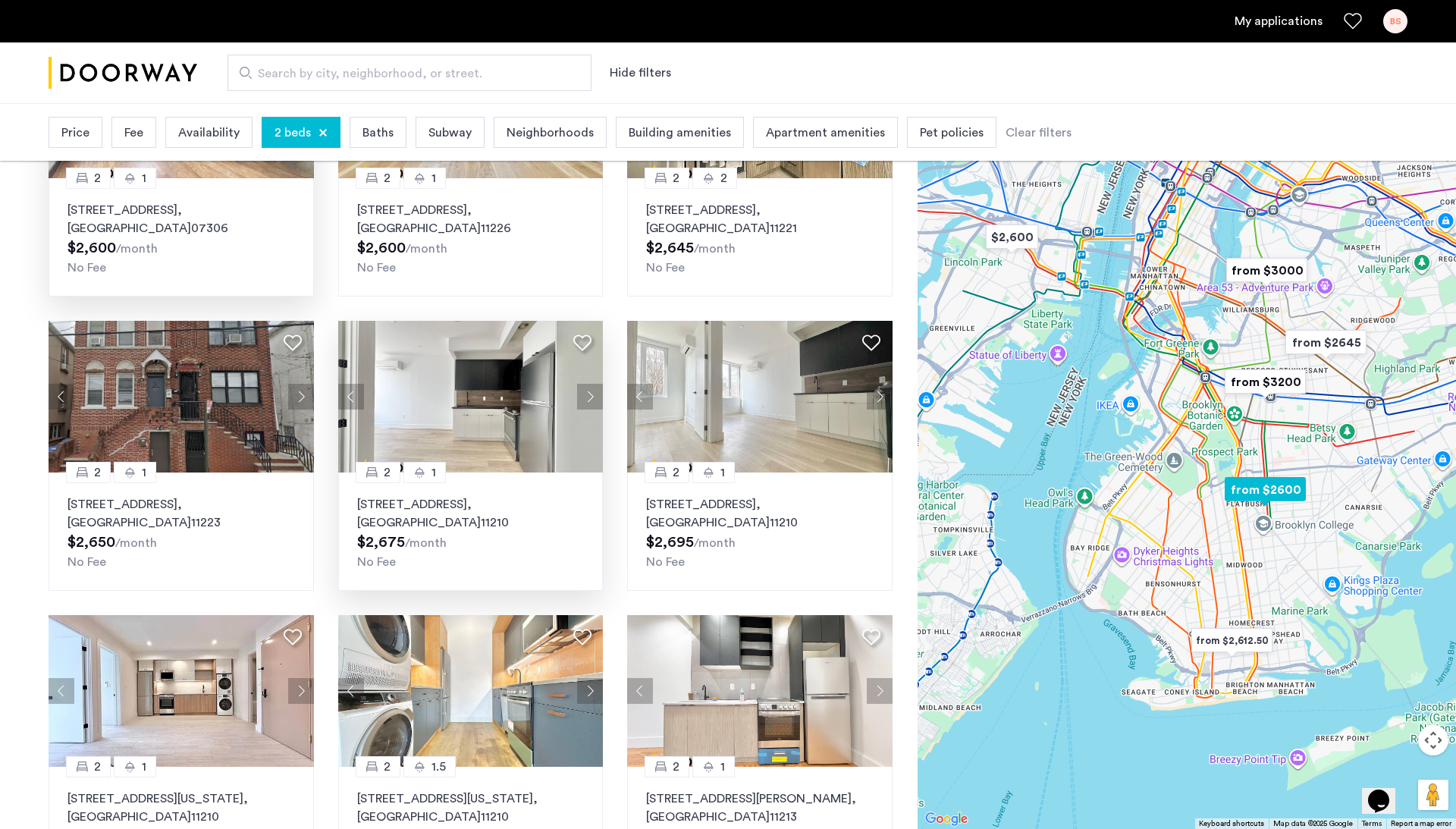
click at [586, 397] on button "Next apartment" at bounding box center [590, 396] width 26 height 26
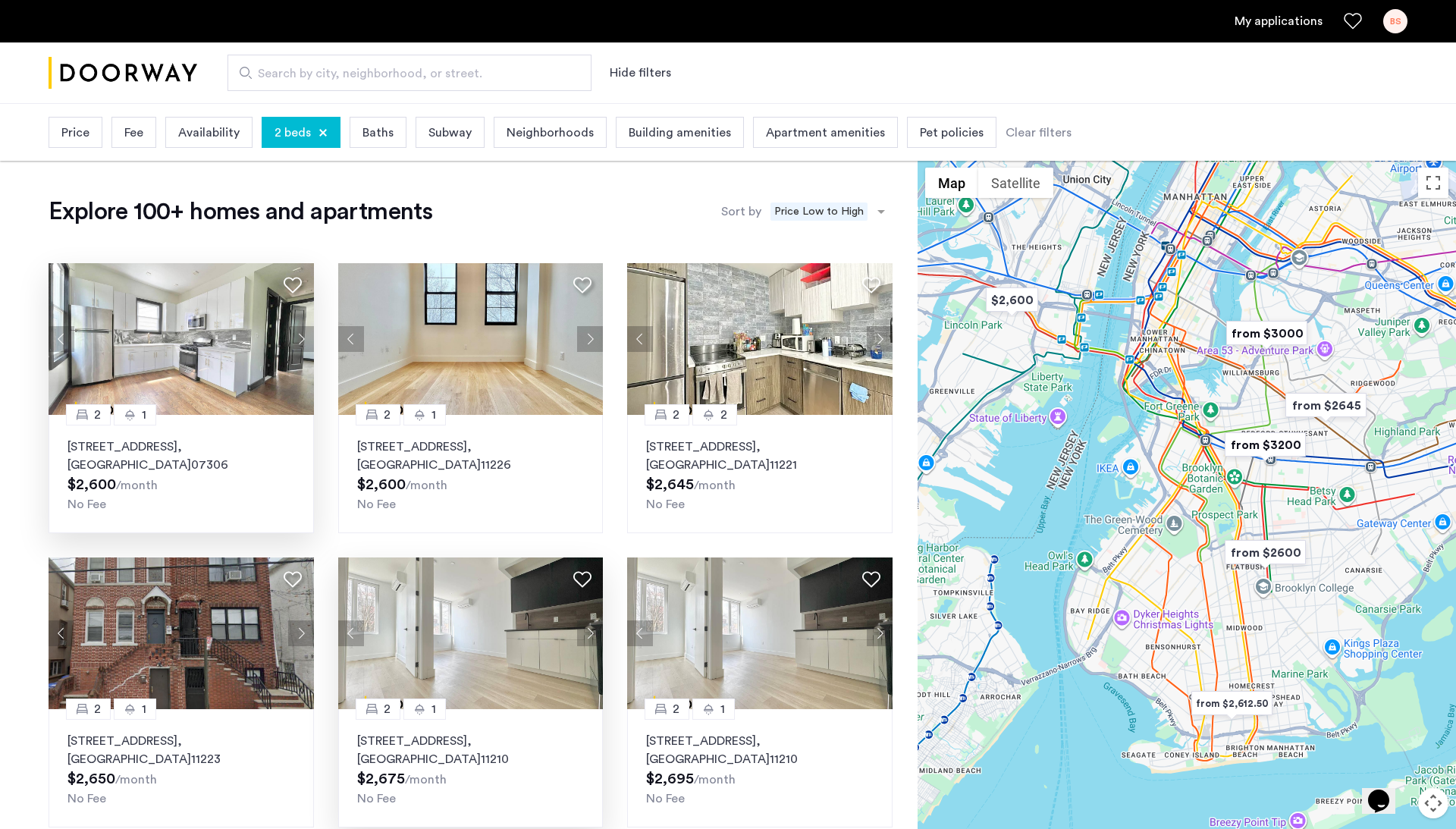
scroll to position [0, 0]
click at [318, 132] on div at bounding box center [323, 133] width 9 height 9
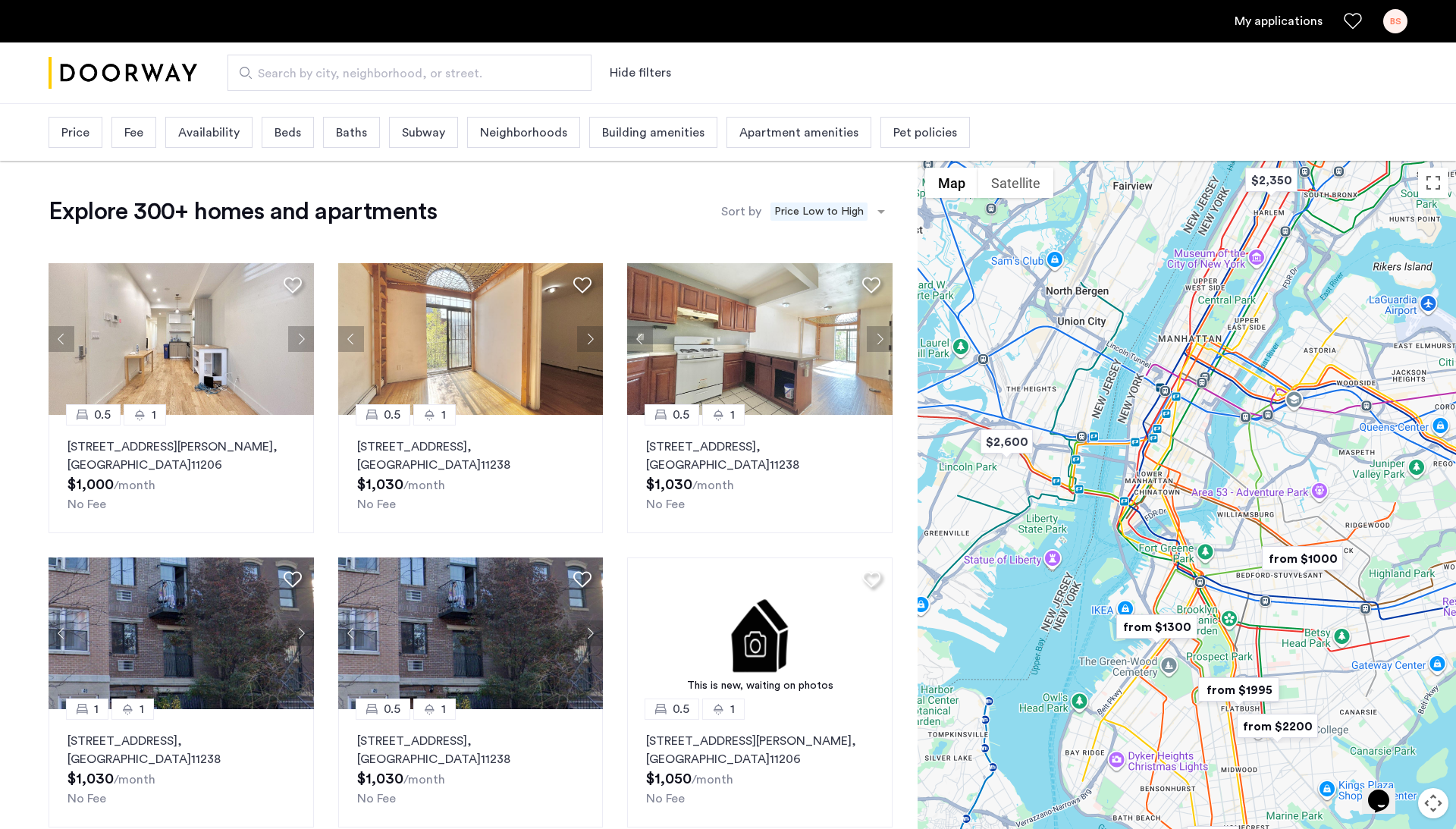
click at [298, 131] on span "Beds" at bounding box center [288, 132] width 27 height 18
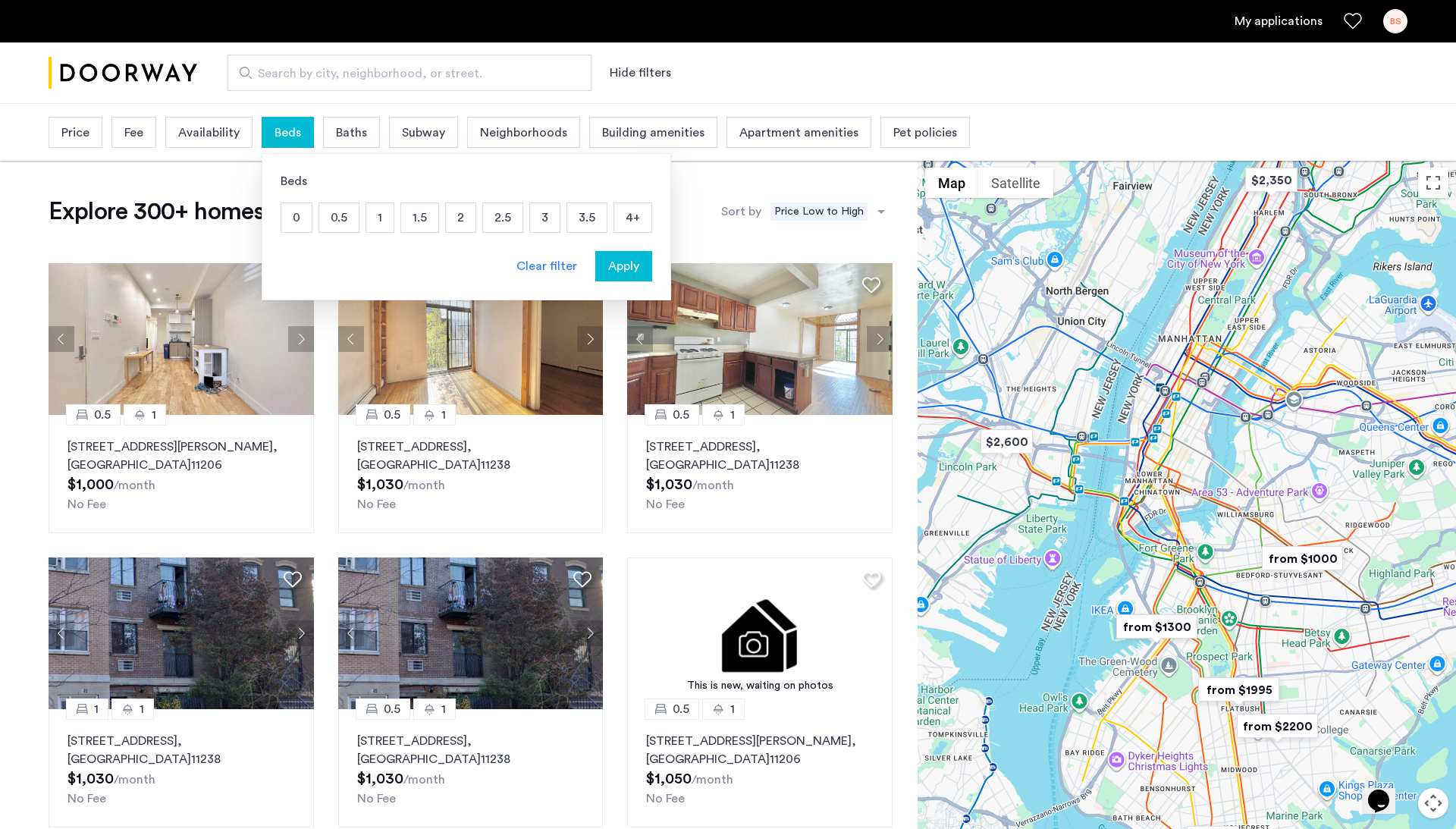
click at [302, 211] on p "0" at bounding box center [296, 217] width 31 height 29
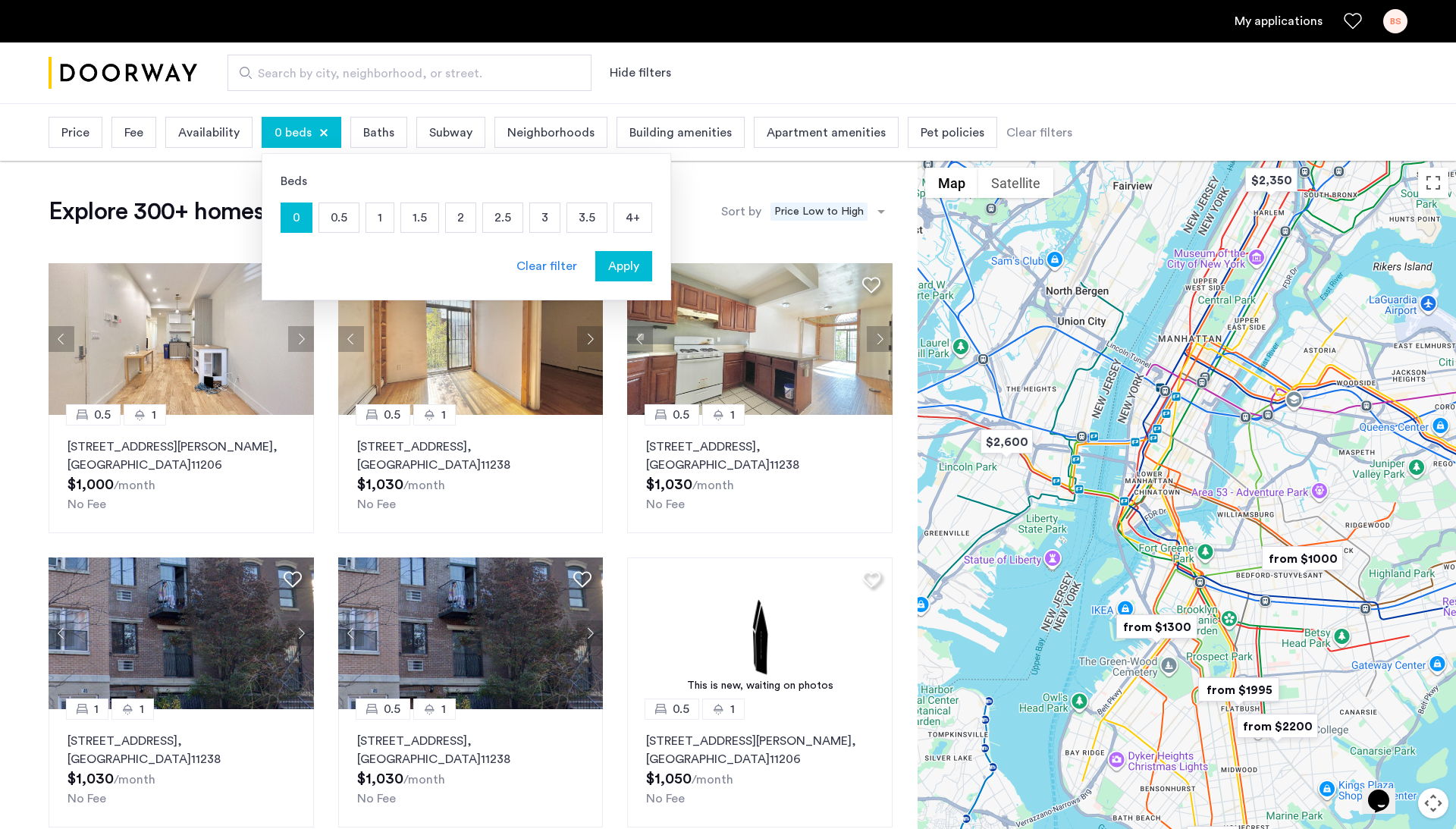
click at [630, 267] on span "Apply" at bounding box center [624, 266] width 31 height 18
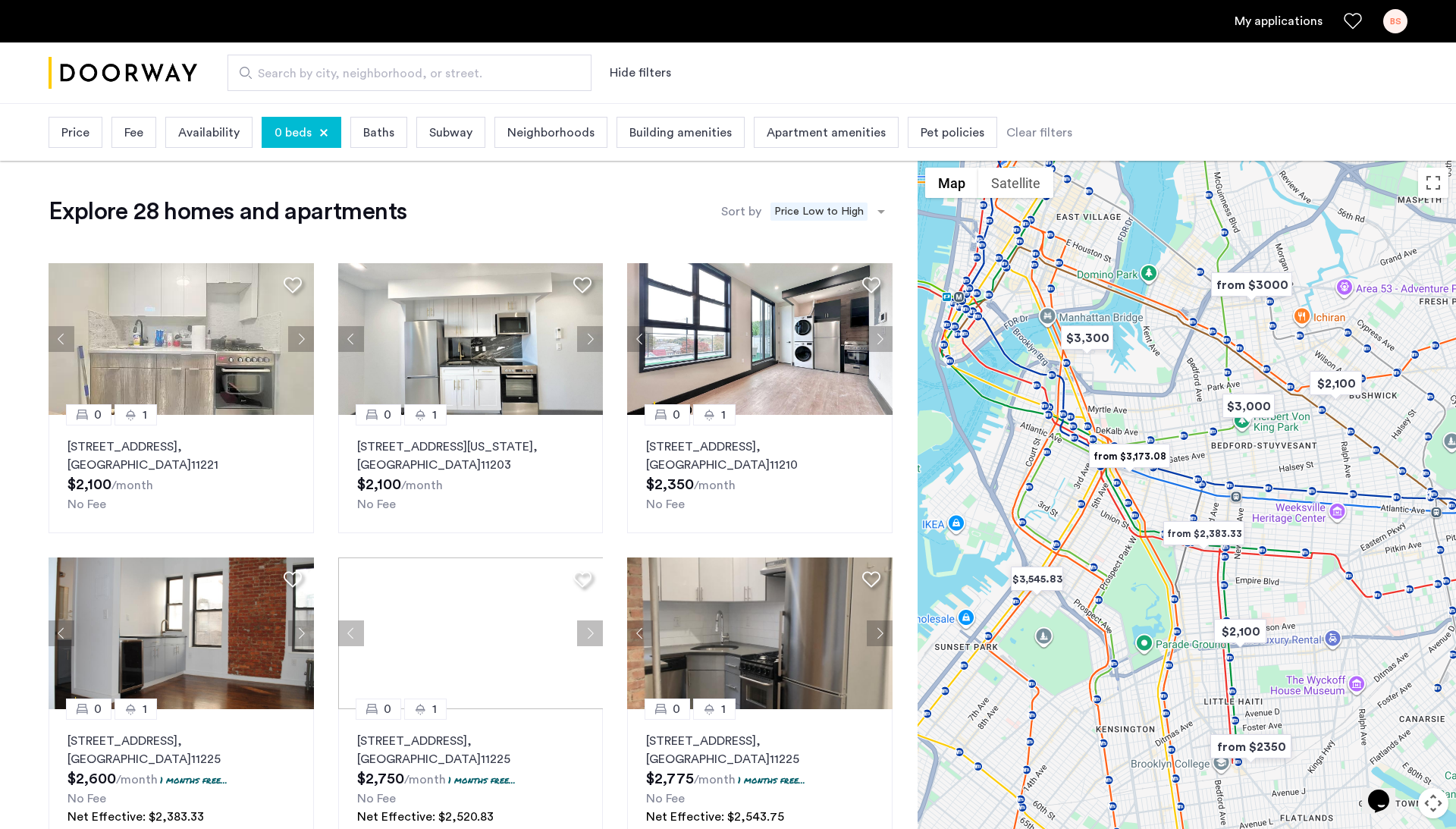
click at [322, 129] on div at bounding box center [324, 133] width 9 height 9
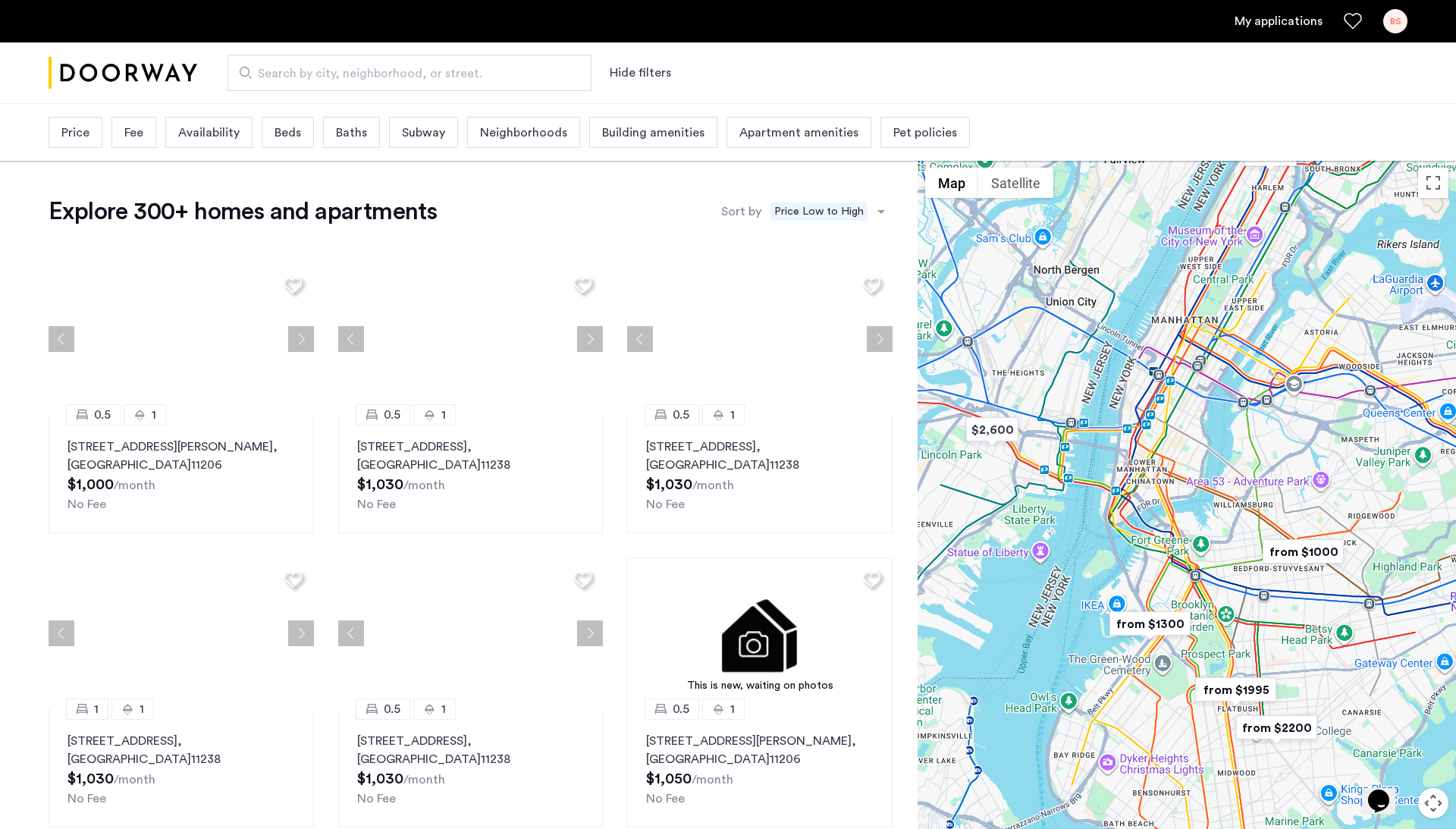
click at [281, 132] on span "Beds" at bounding box center [288, 132] width 27 height 18
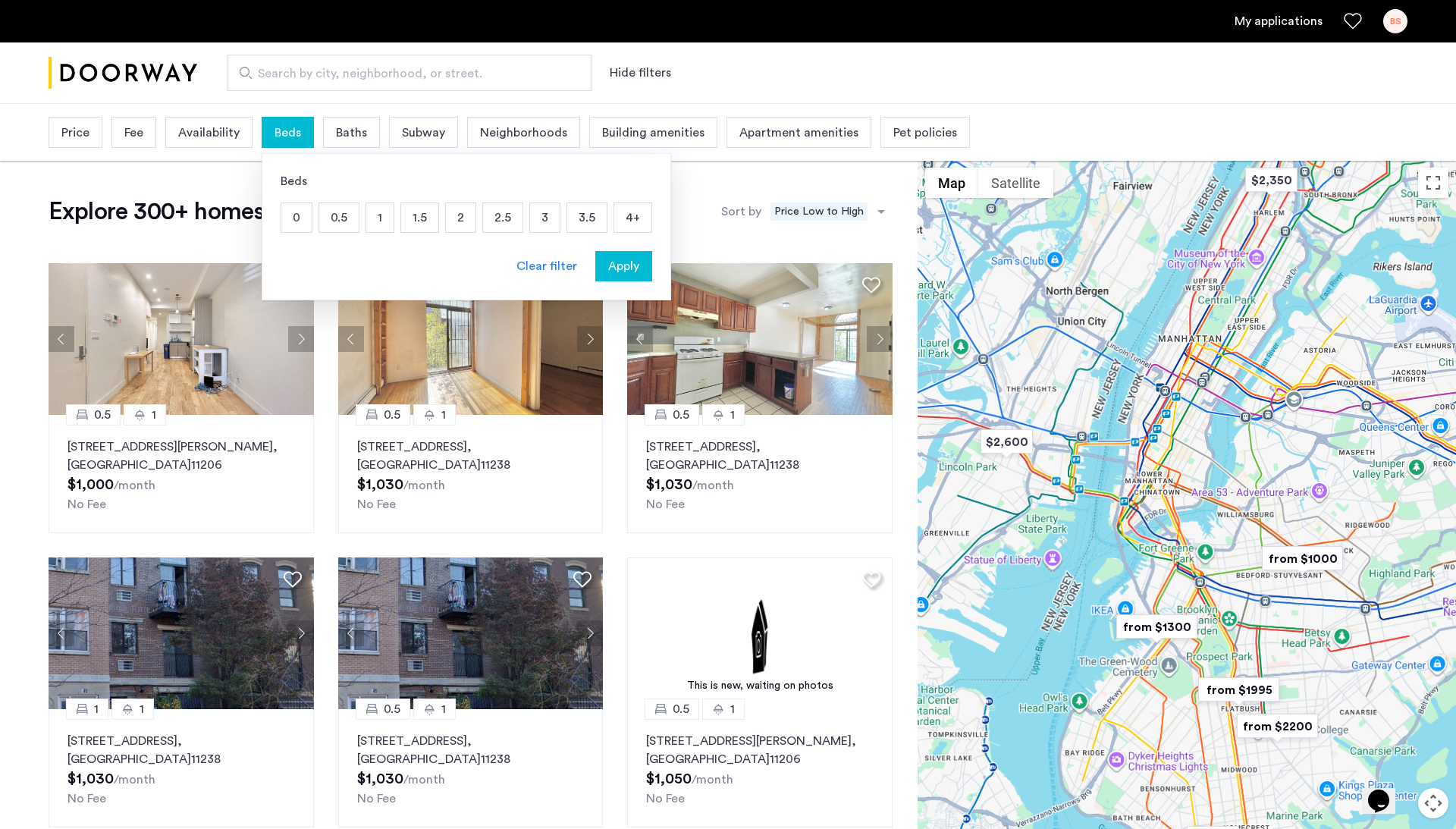
click at [341, 226] on p "0.5" at bounding box center [339, 217] width 39 height 29
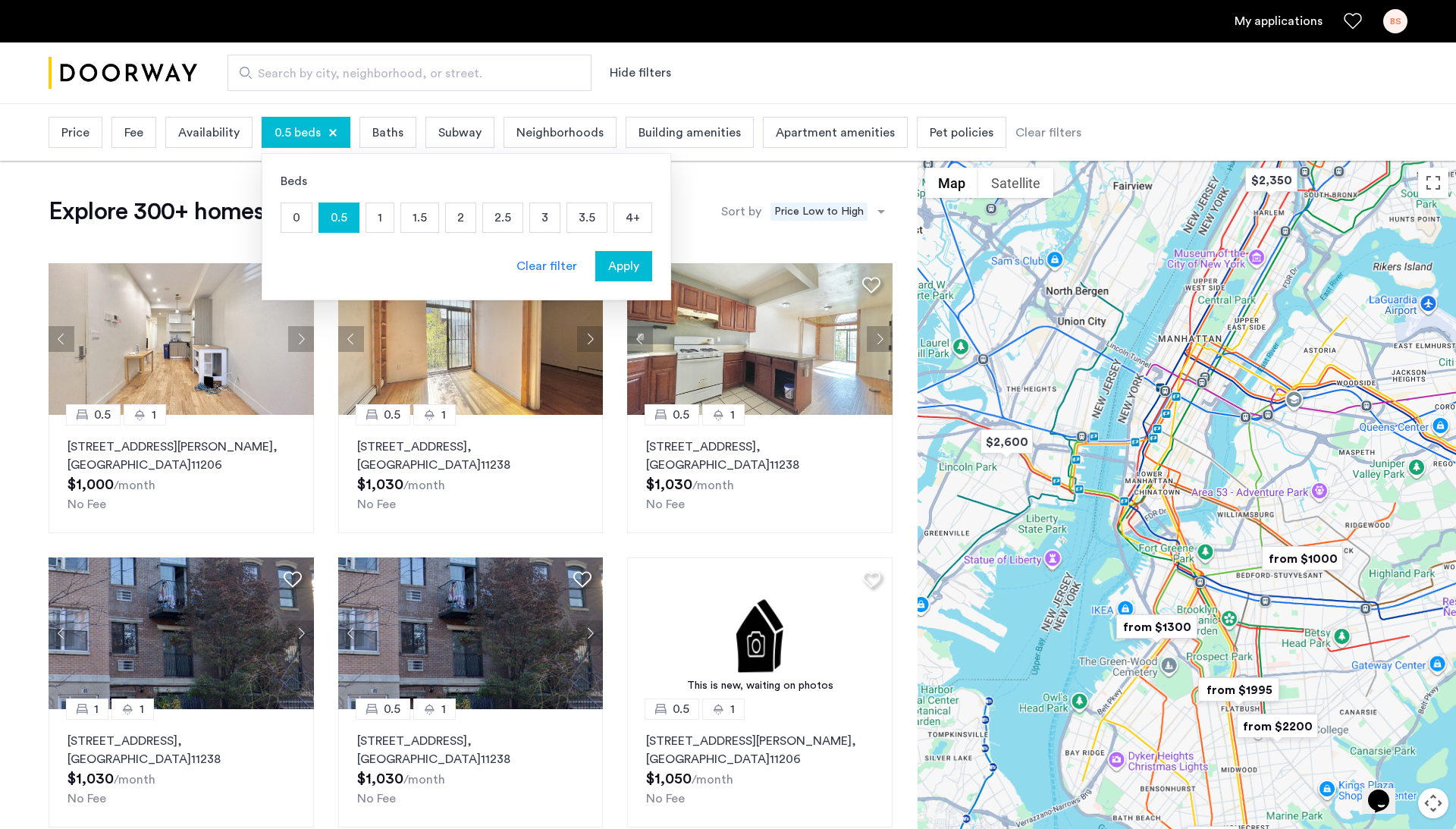
click at [635, 278] on button "Apply" at bounding box center [623, 266] width 57 height 31
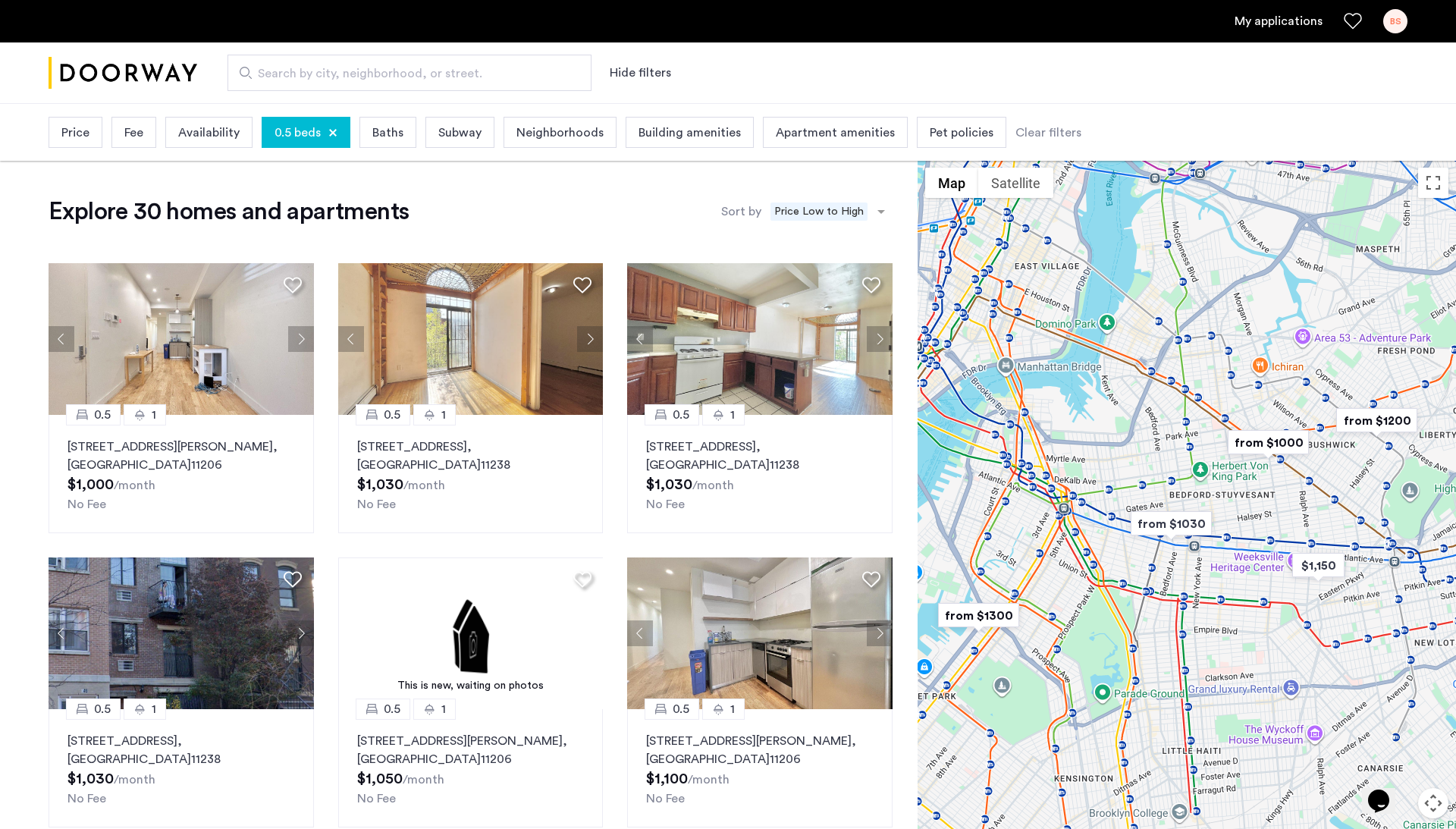
click at [331, 138] on div at bounding box center [333, 133] width 9 height 9
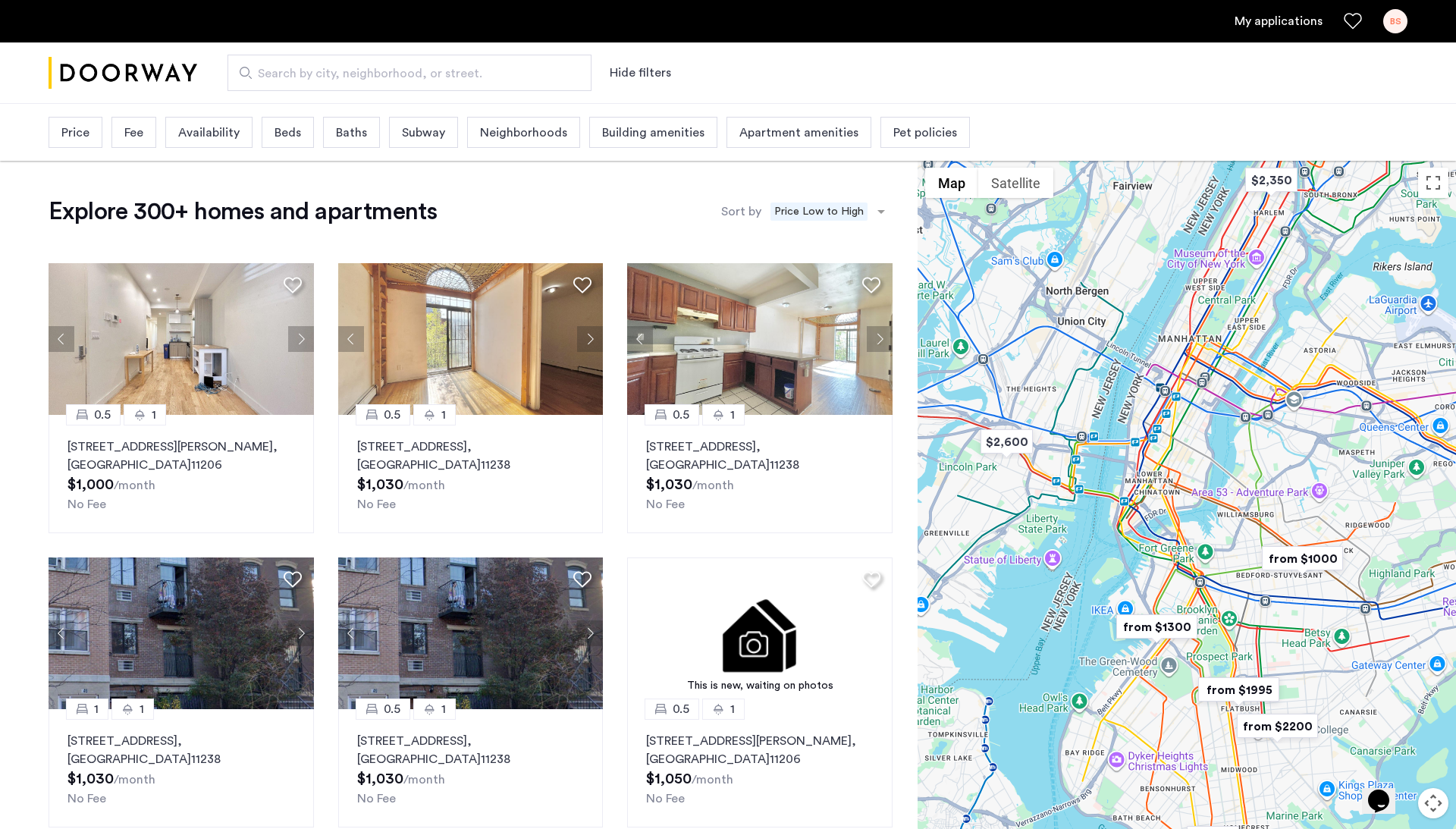
click at [307, 139] on div "Beds" at bounding box center [288, 133] width 53 height 31
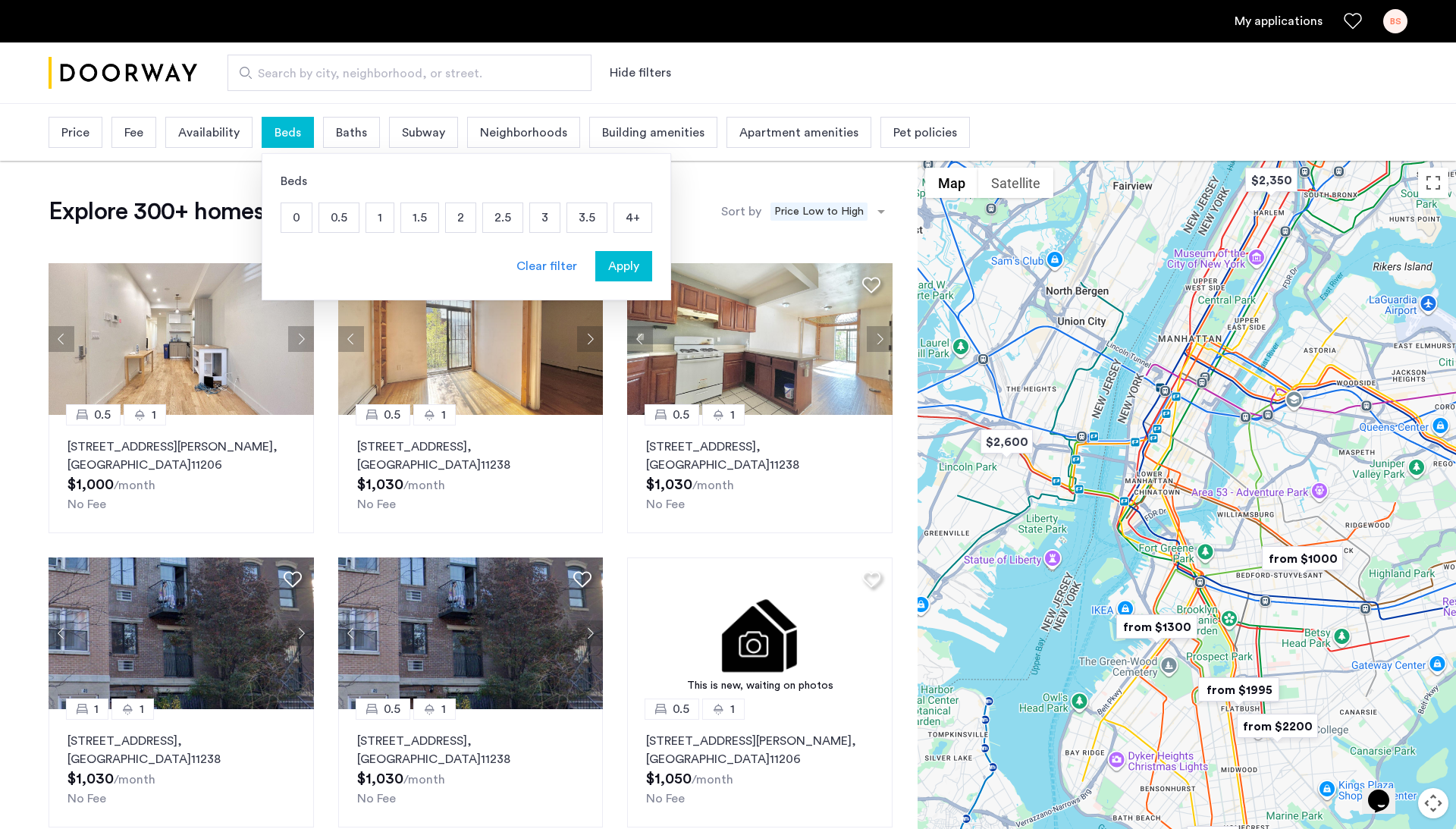
click at [390, 220] on p "1" at bounding box center [380, 217] width 28 height 29
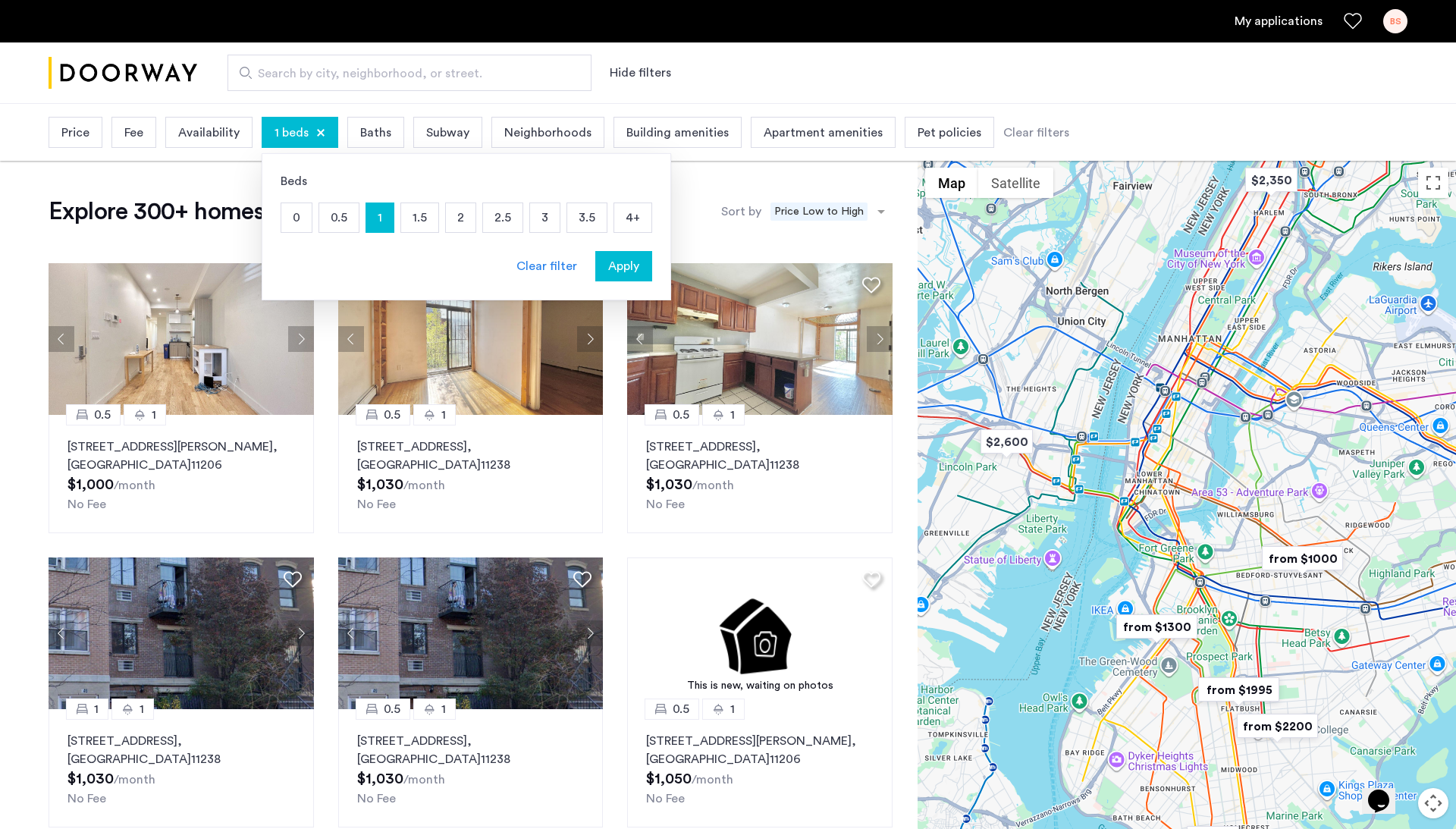
click at [613, 262] on span "Apply" at bounding box center [624, 266] width 31 height 18
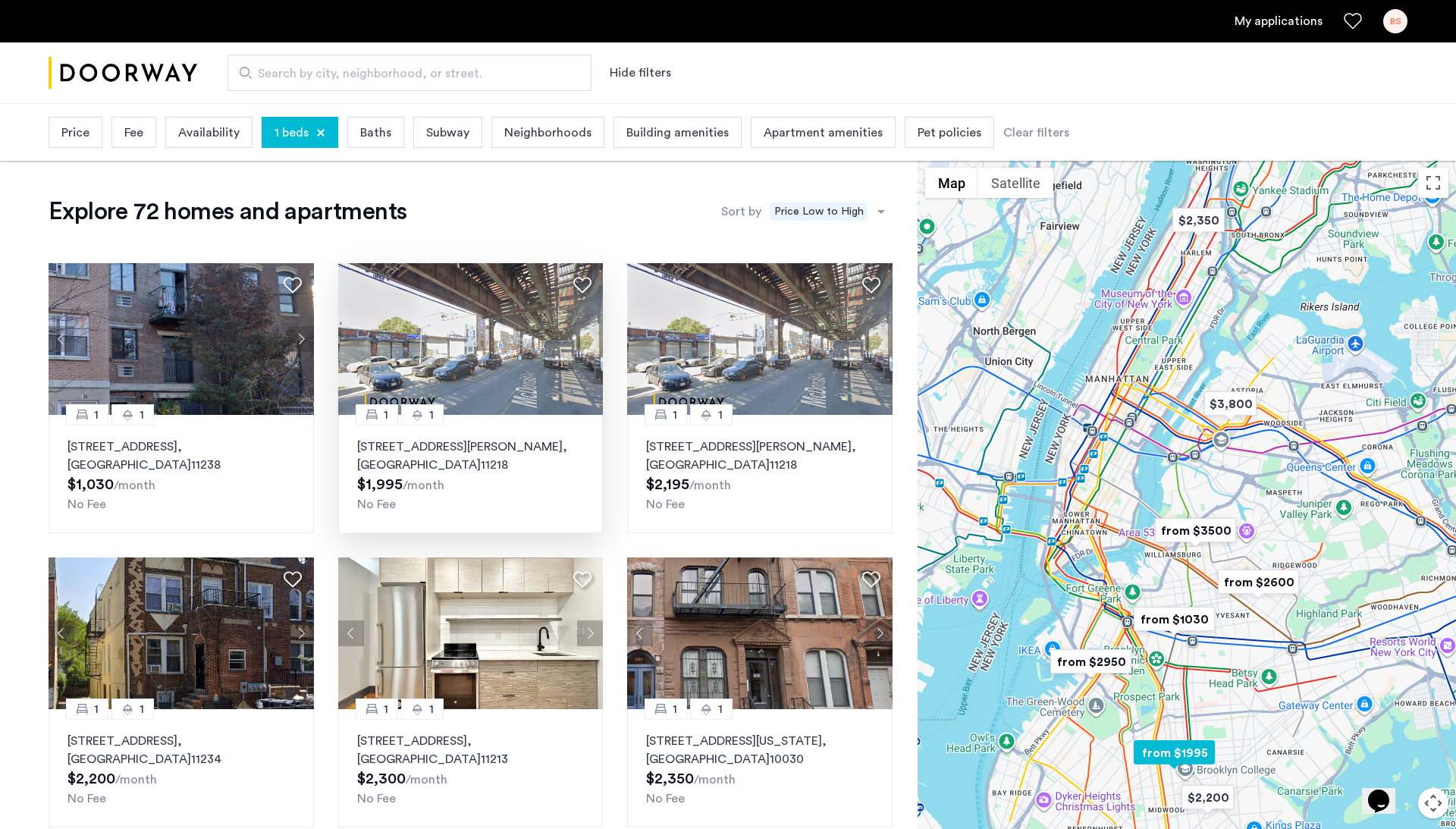
click at [513, 349] on img at bounding box center [471, 339] width 266 height 152
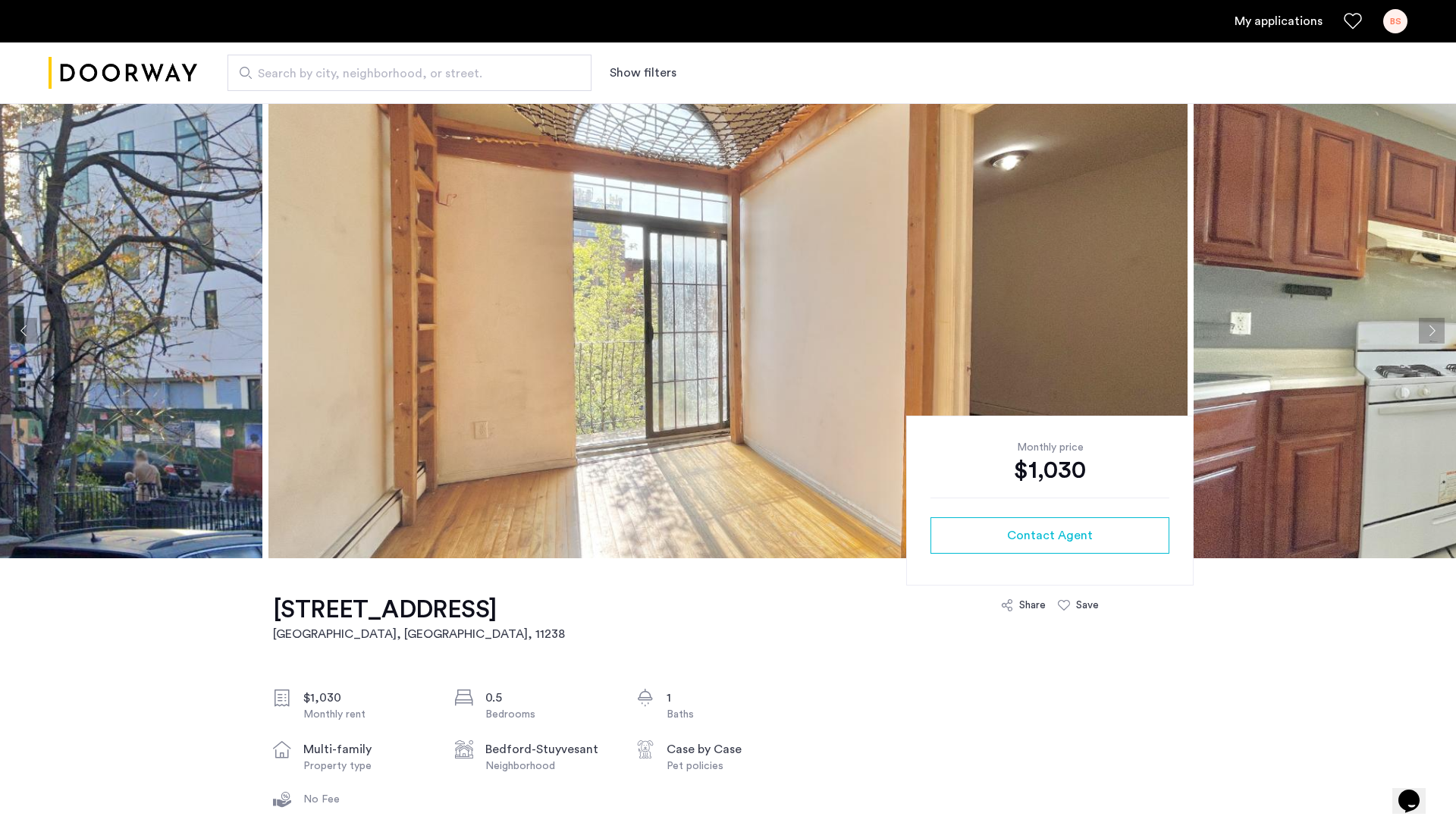
click at [722, 376] on img at bounding box center [727, 330] width 919 height 455
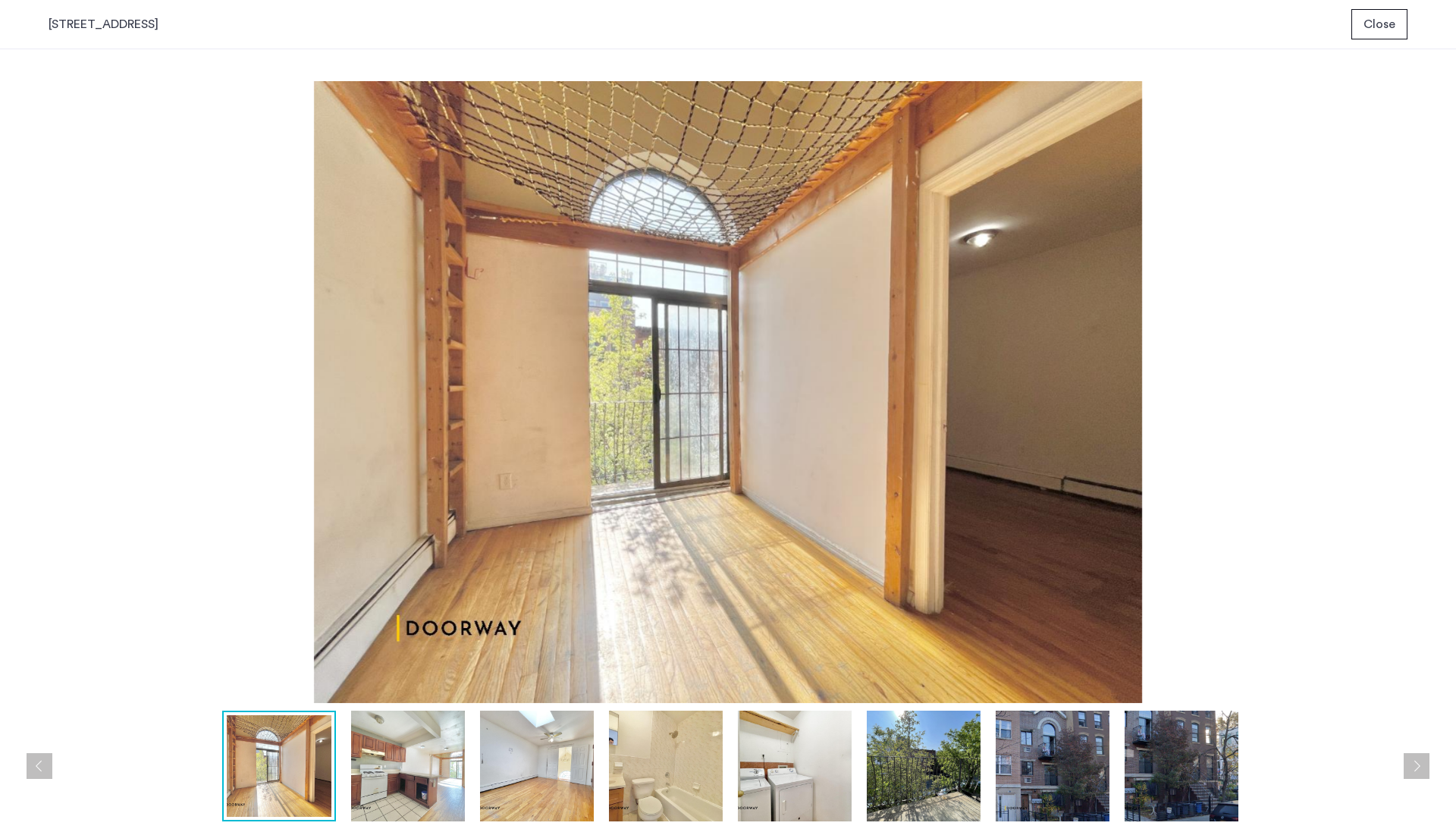
click at [1376, 19] on span "Close" at bounding box center [1379, 24] width 32 height 18
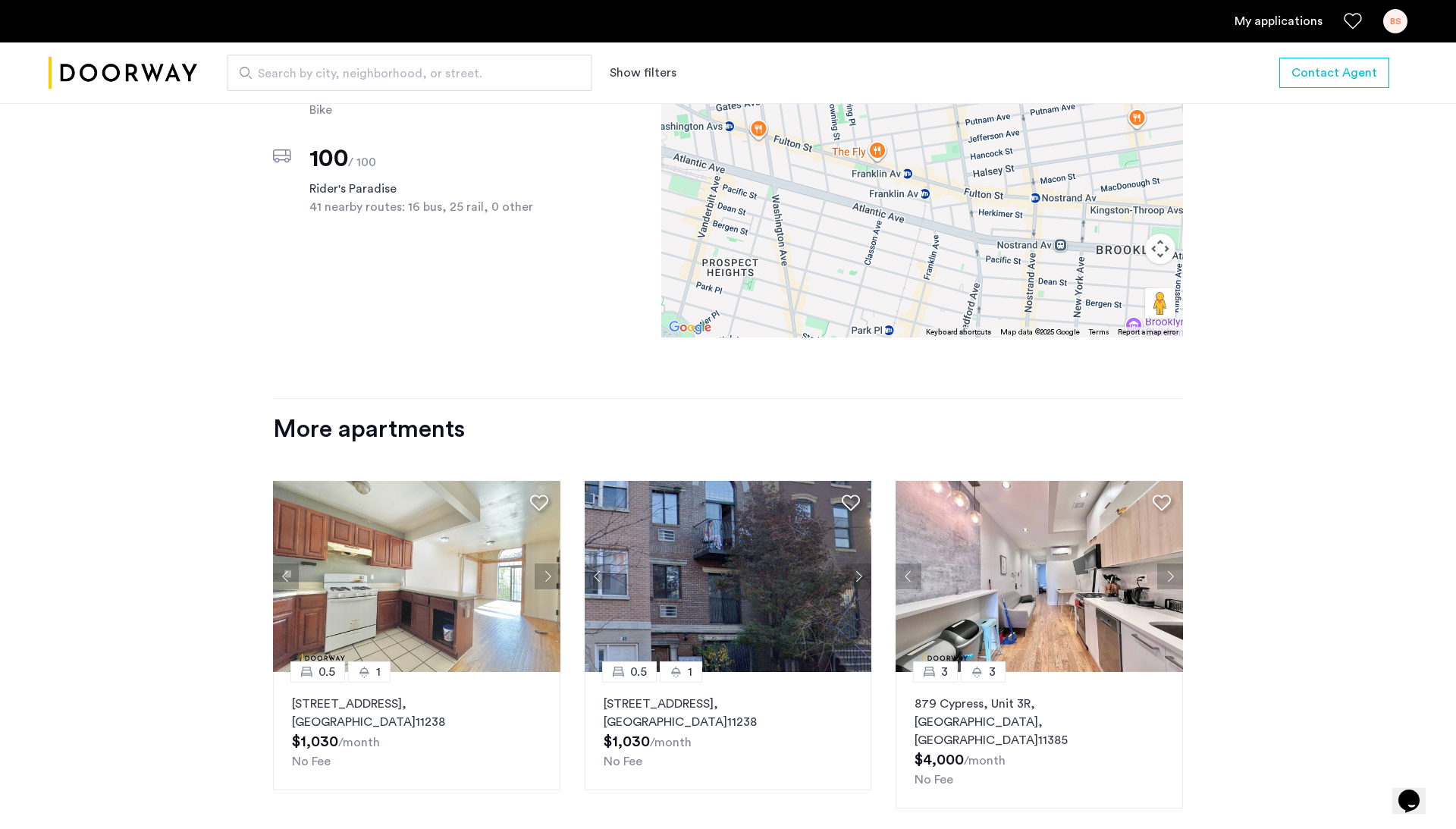
scroll to position [1479, 0]
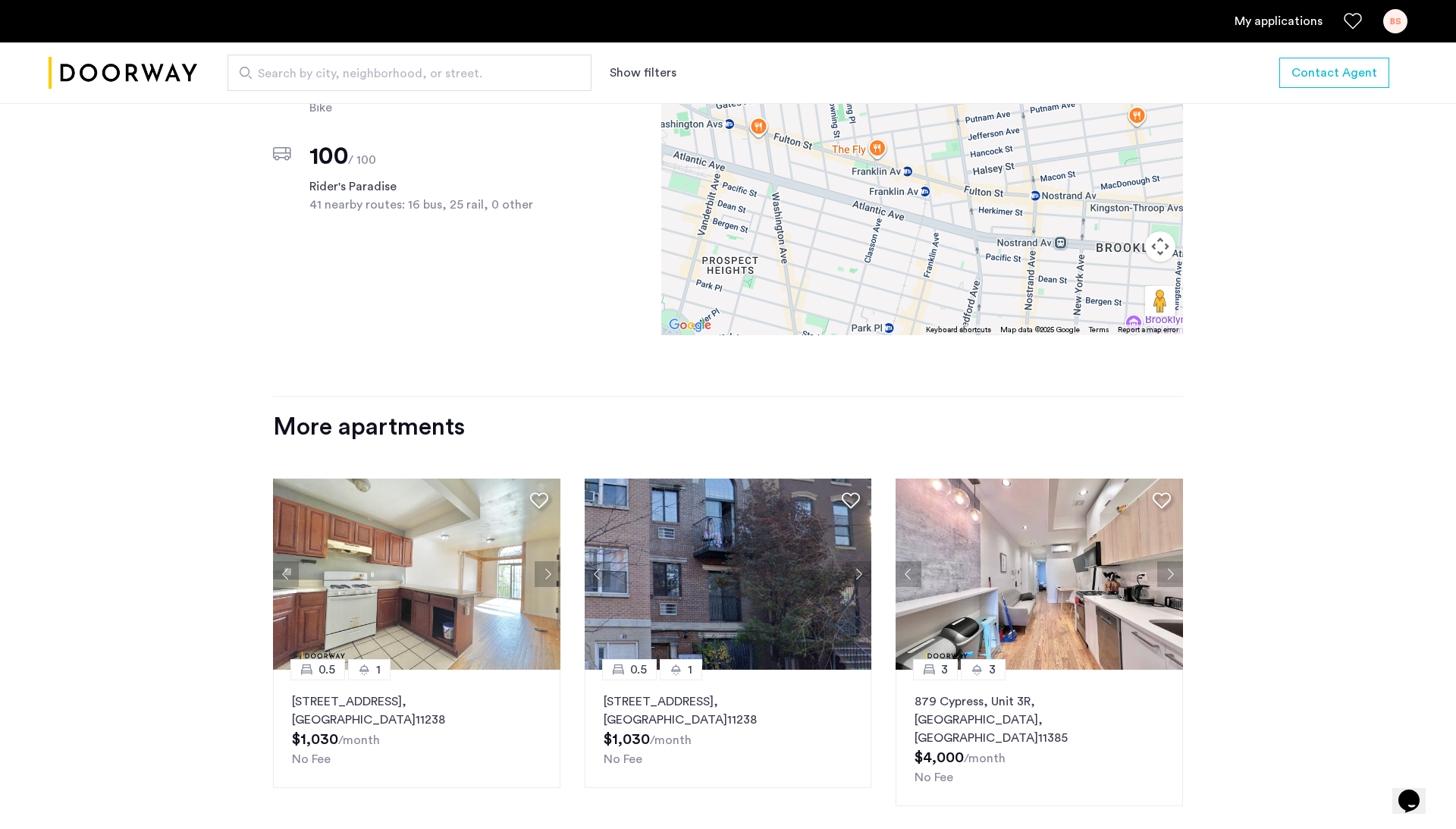
click at [444, 617] on img at bounding box center [417, 574] width 288 height 191
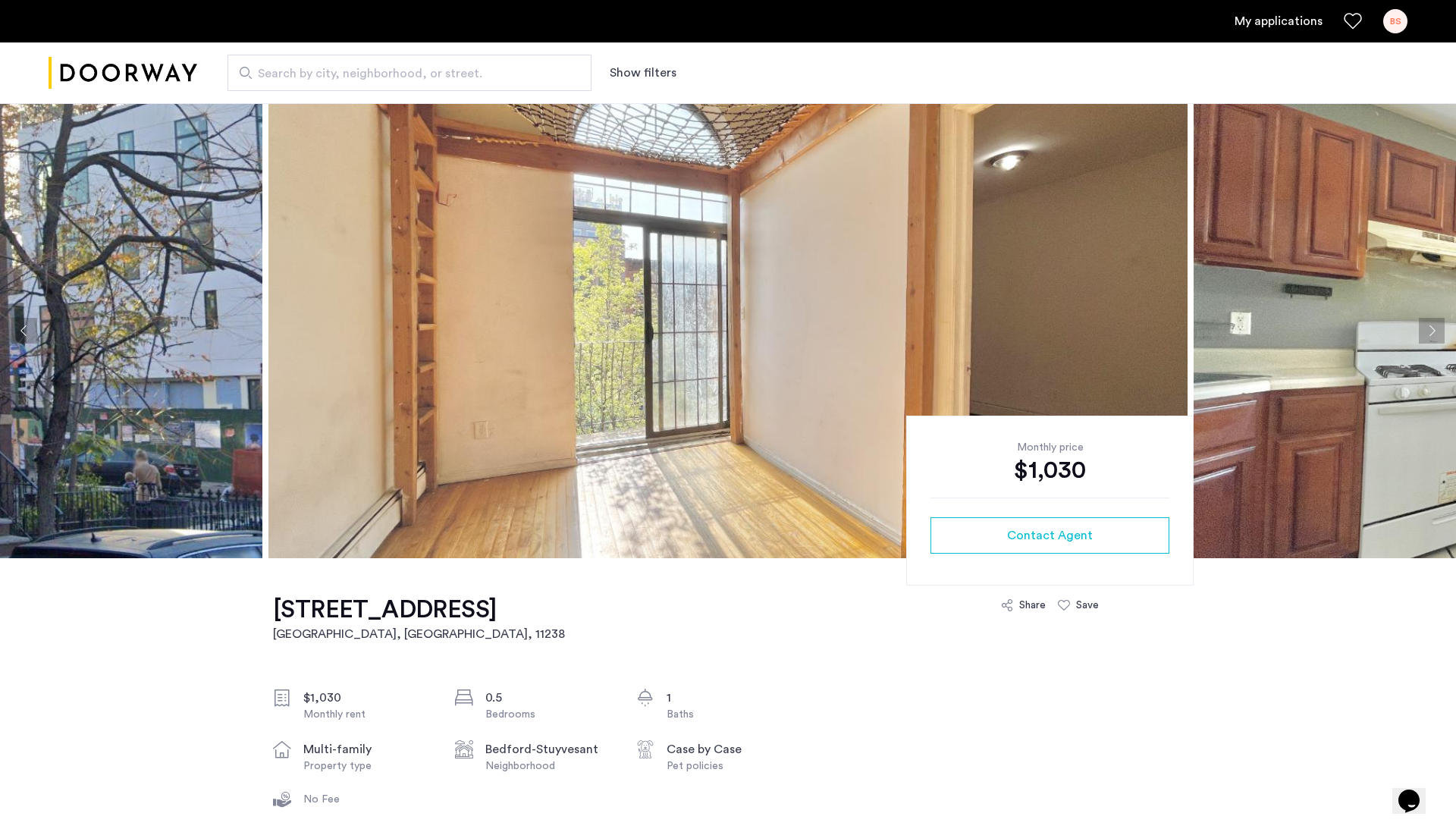
scroll to position [0, 0]
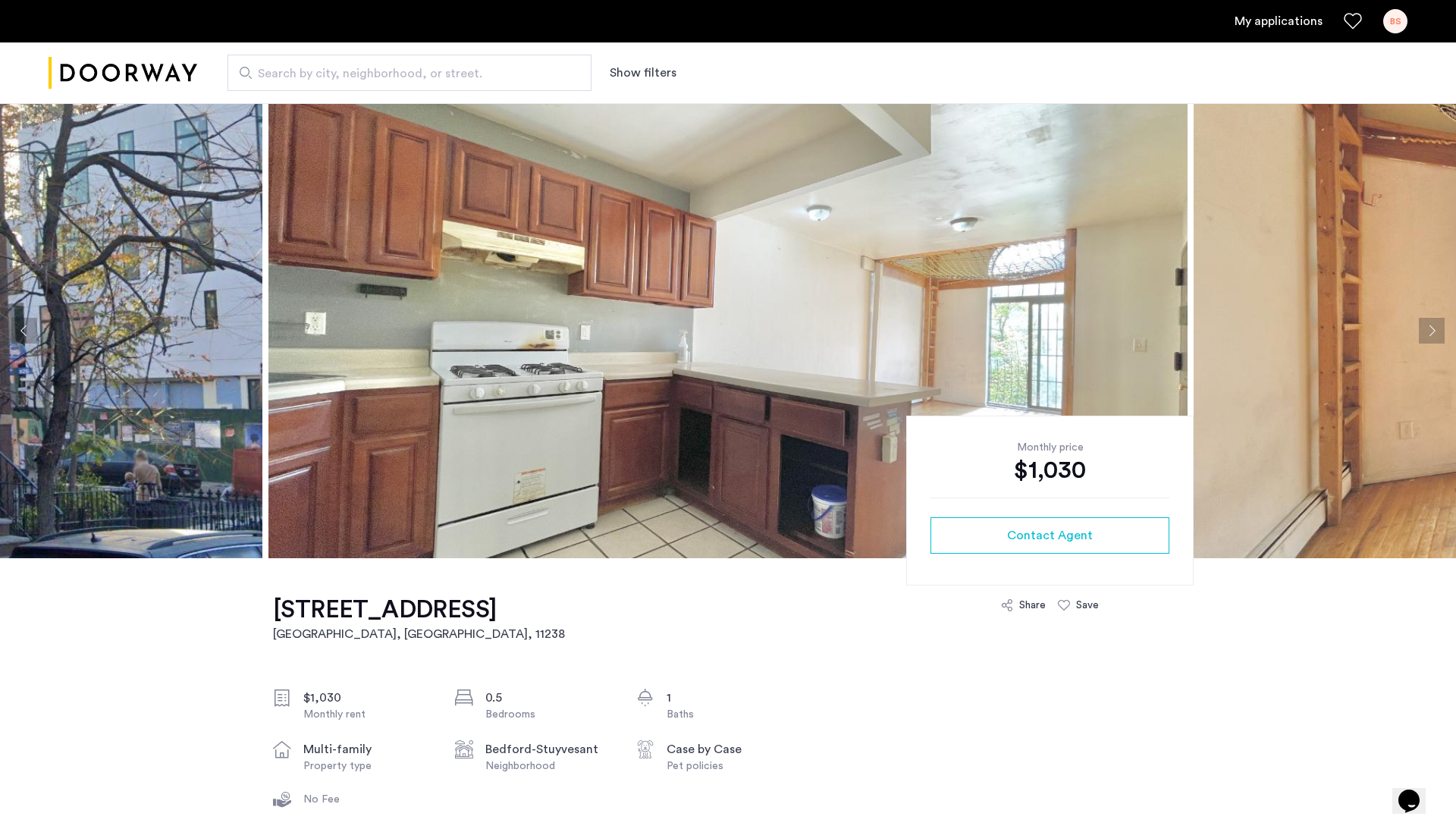
click at [659, 416] on img at bounding box center [727, 330] width 919 height 455
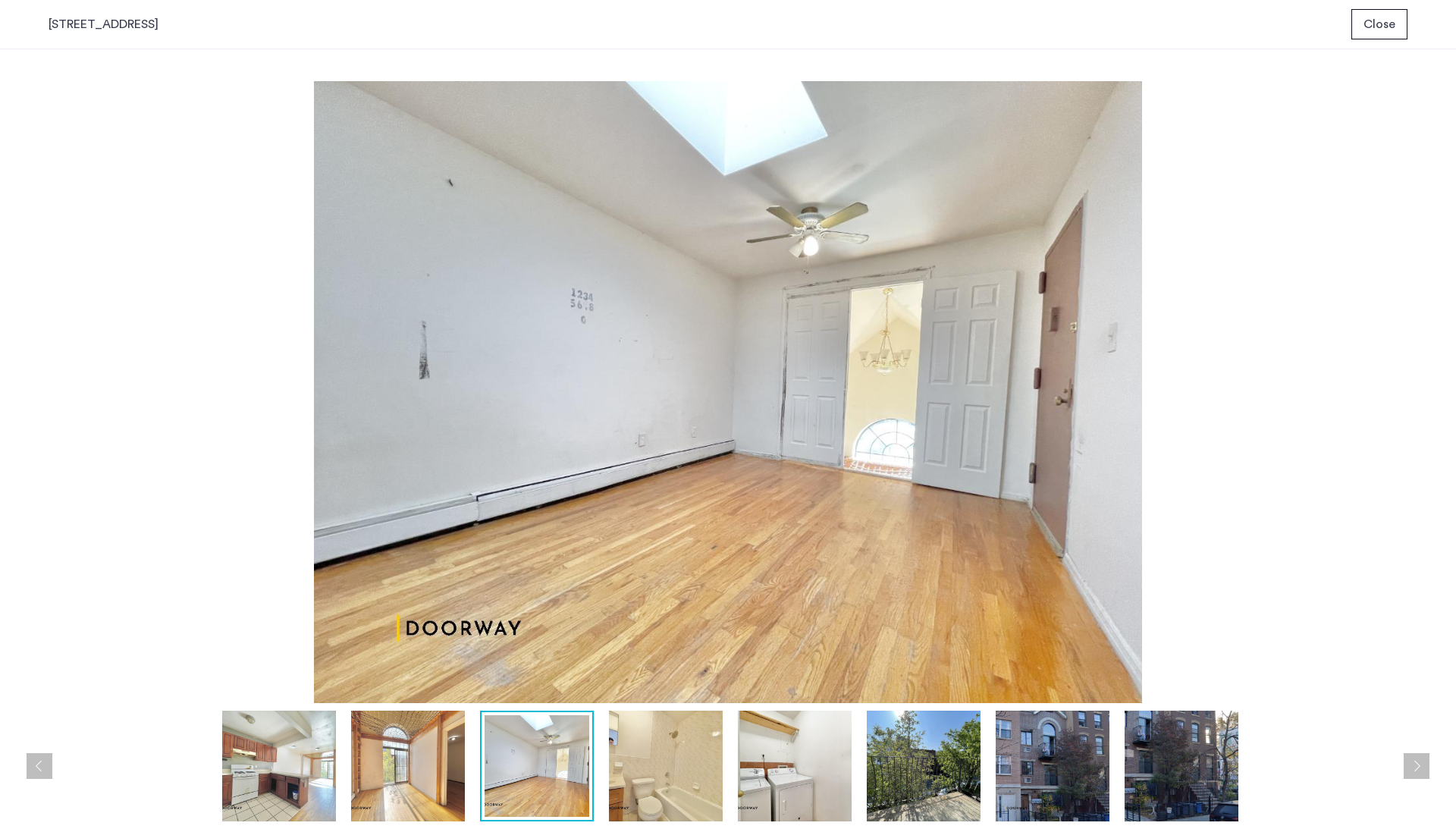
click at [1381, 26] on span "Close" at bounding box center [1379, 24] width 32 height 18
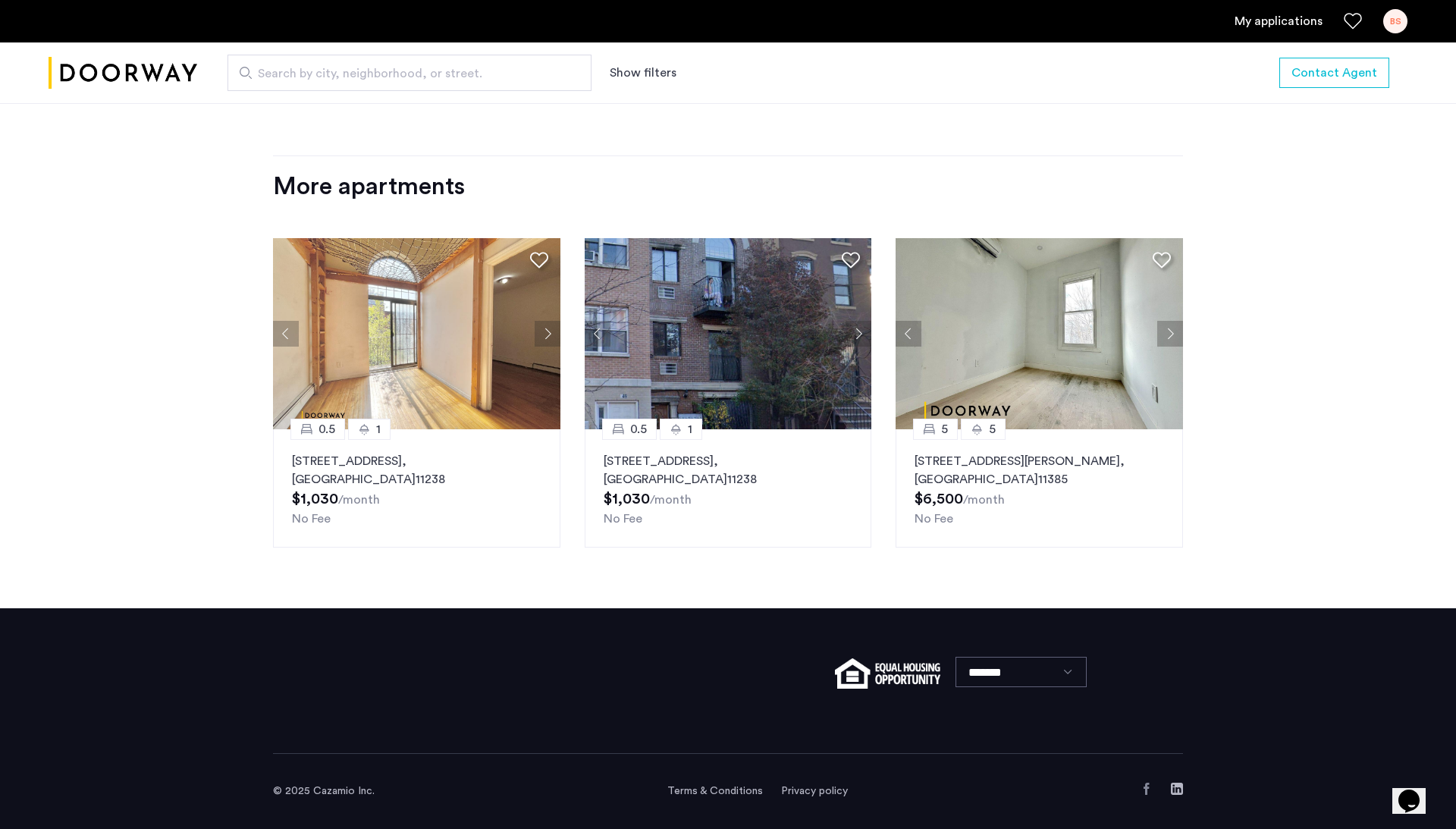
scroll to position [1719, 0]
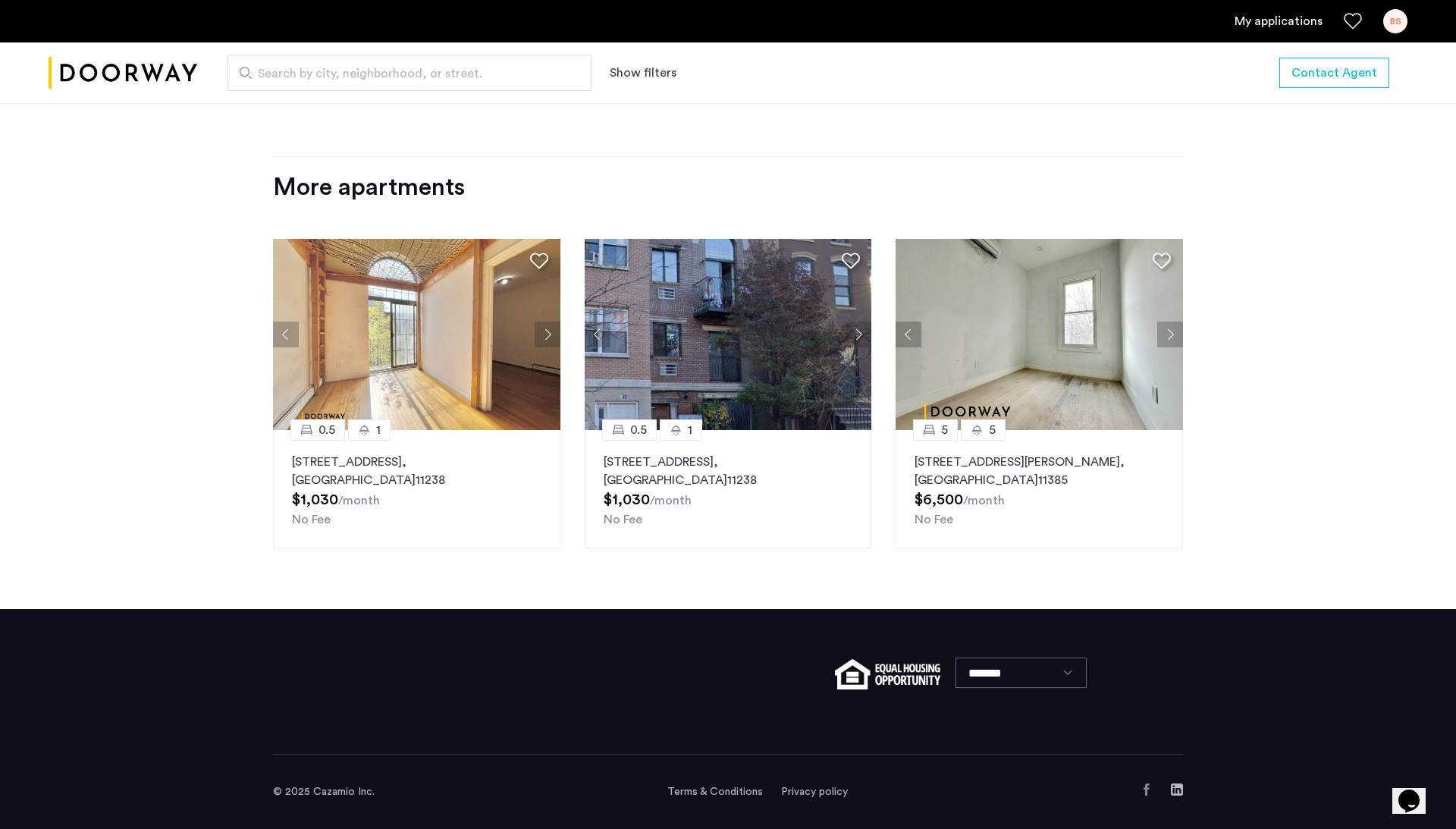
click at [745, 360] on img at bounding box center [729, 334] width 288 height 191
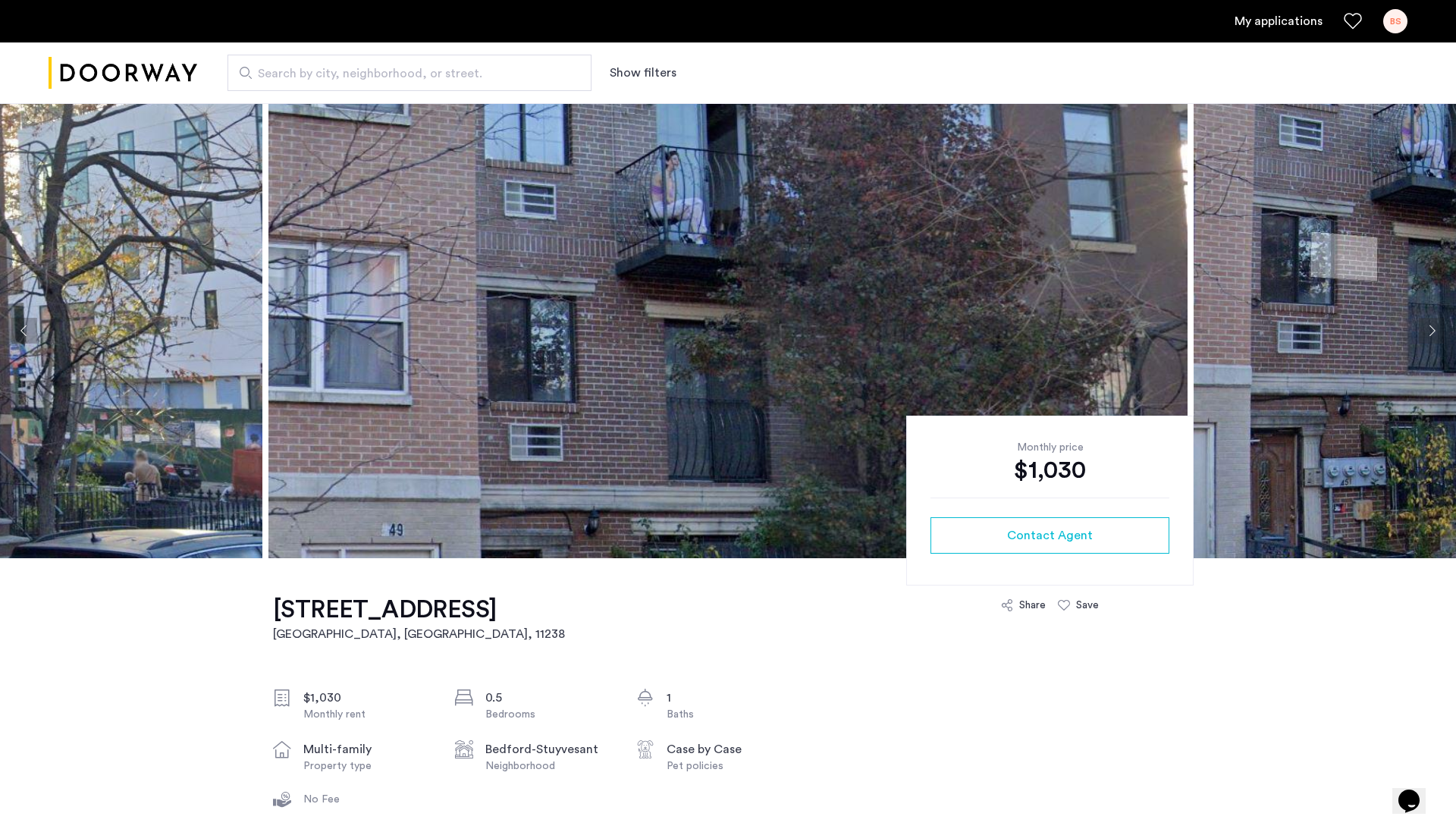
click at [745, 361] on img at bounding box center [727, 330] width 919 height 455
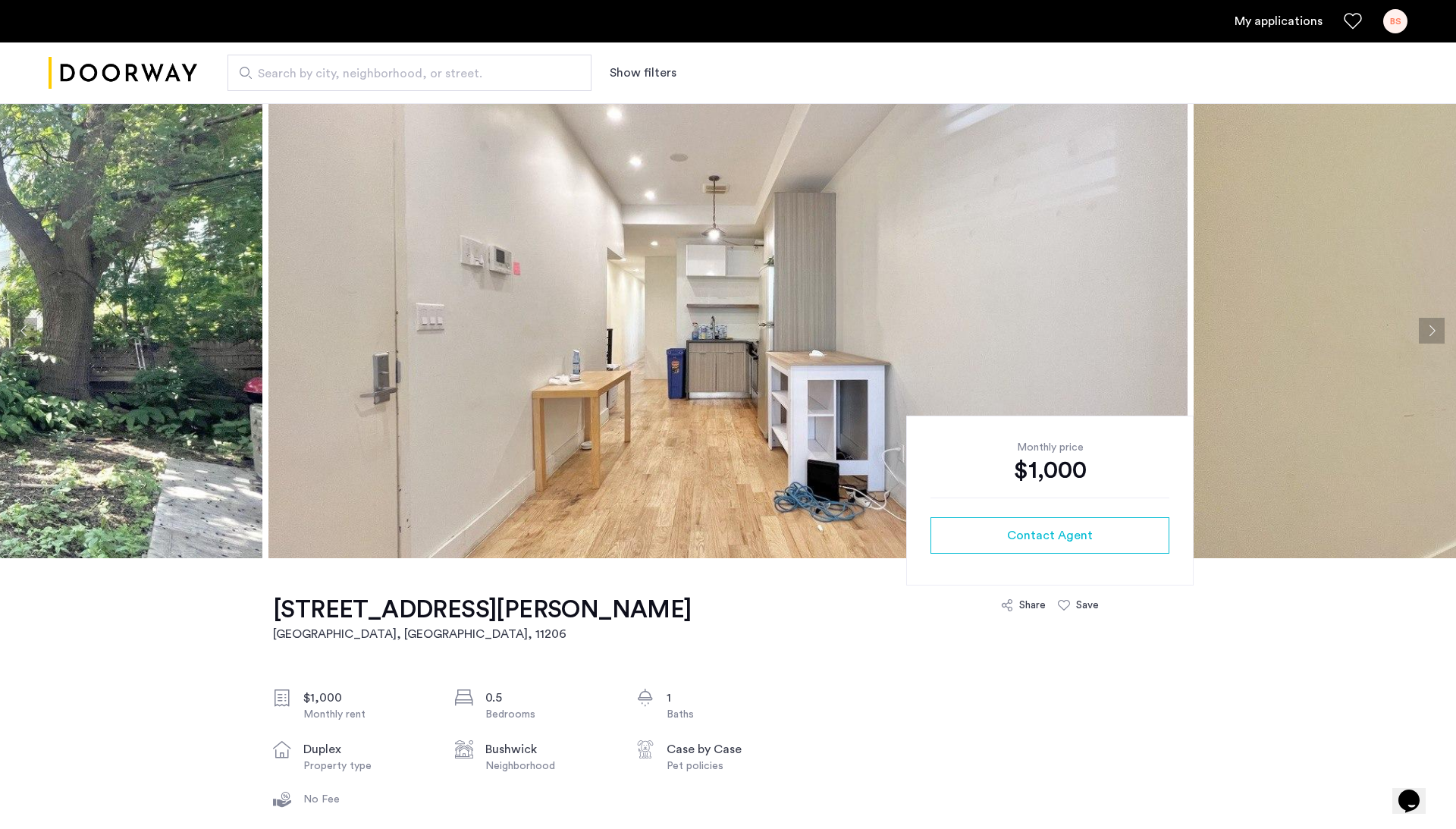
click at [575, 374] on img at bounding box center [727, 330] width 919 height 455
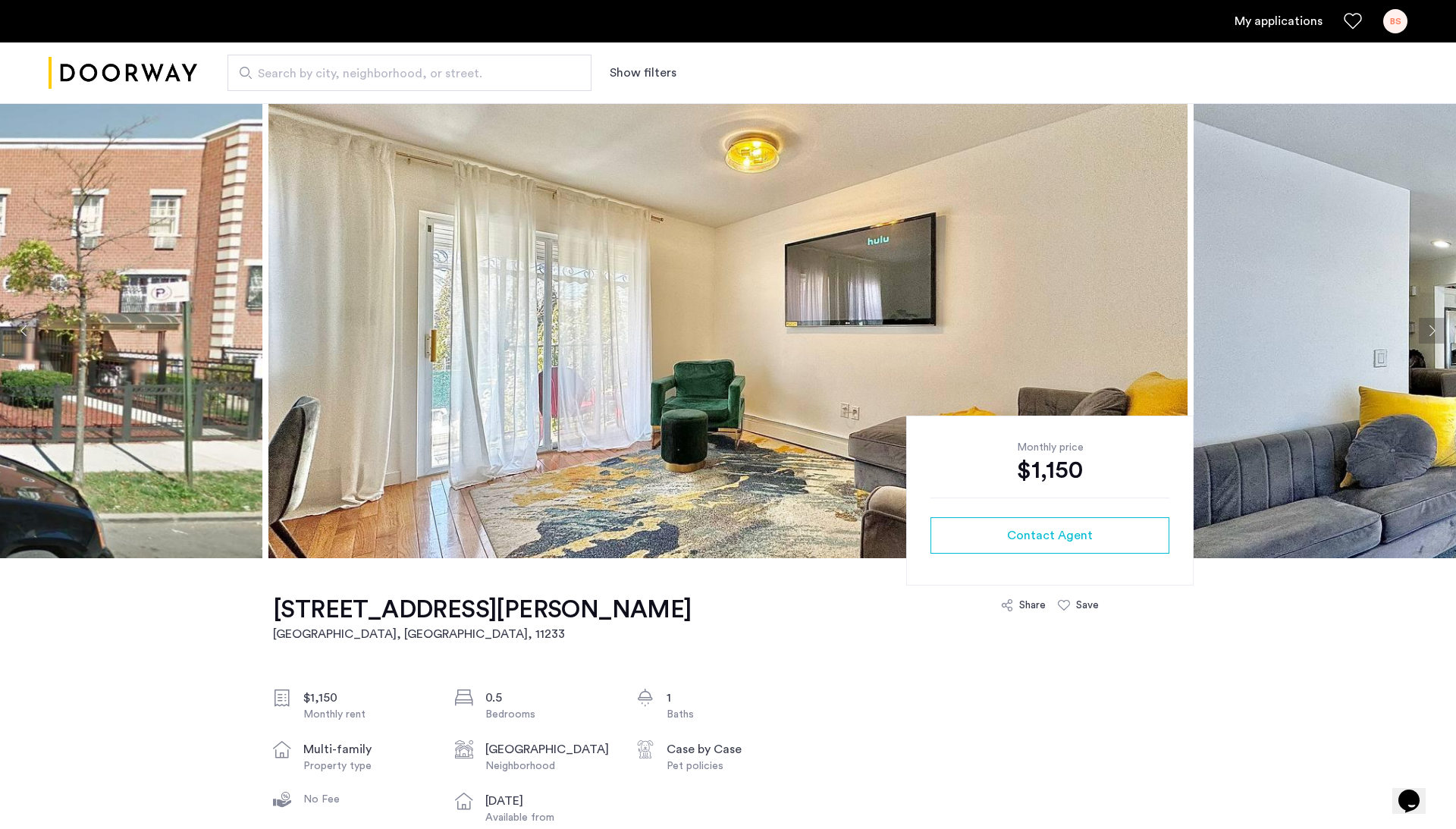
click at [382, 389] on img at bounding box center [727, 330] width 919 height 455
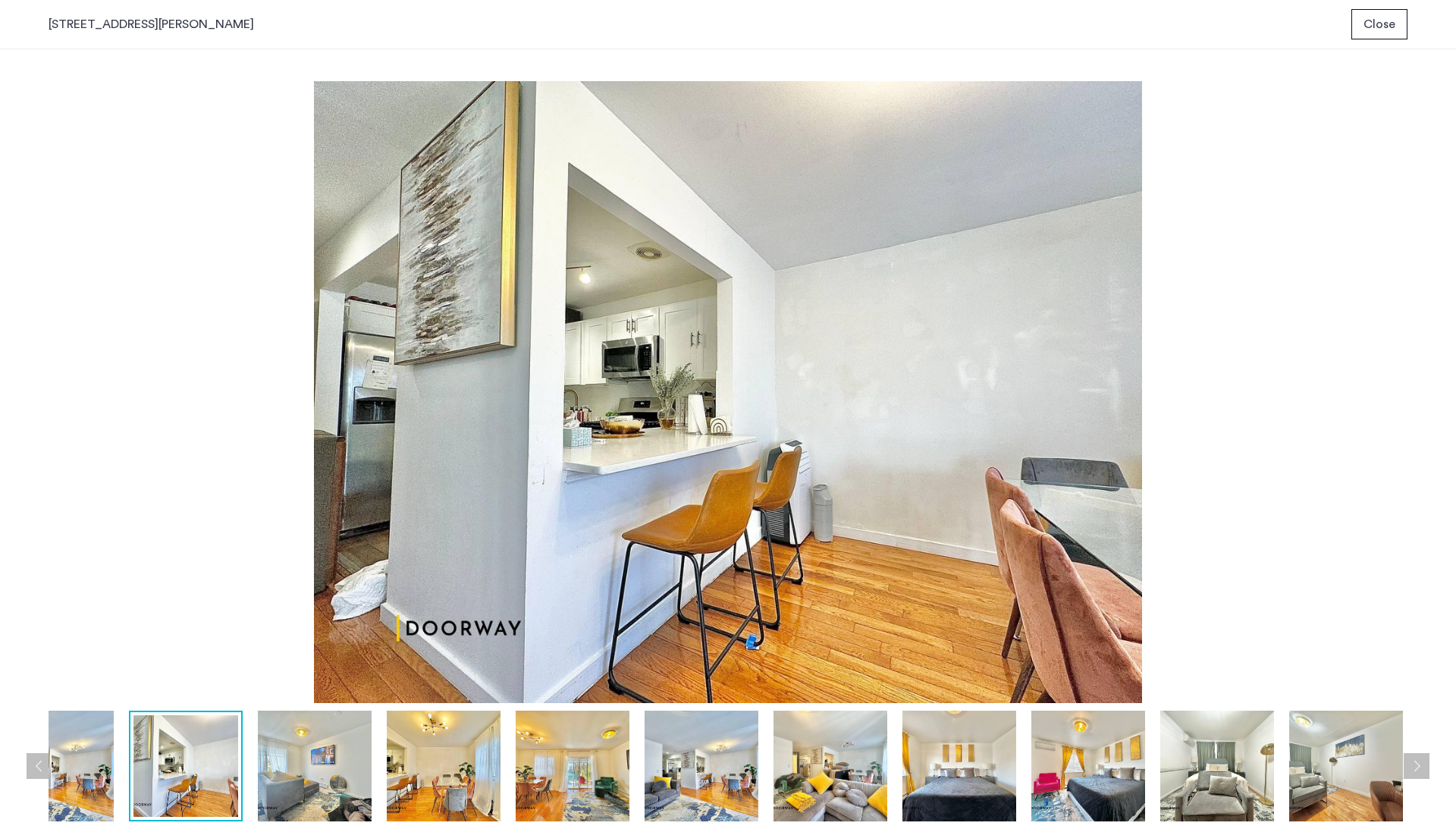
click at [1393, 11] on button "Close" at bounding box center [1379, 24] width 56 height 31
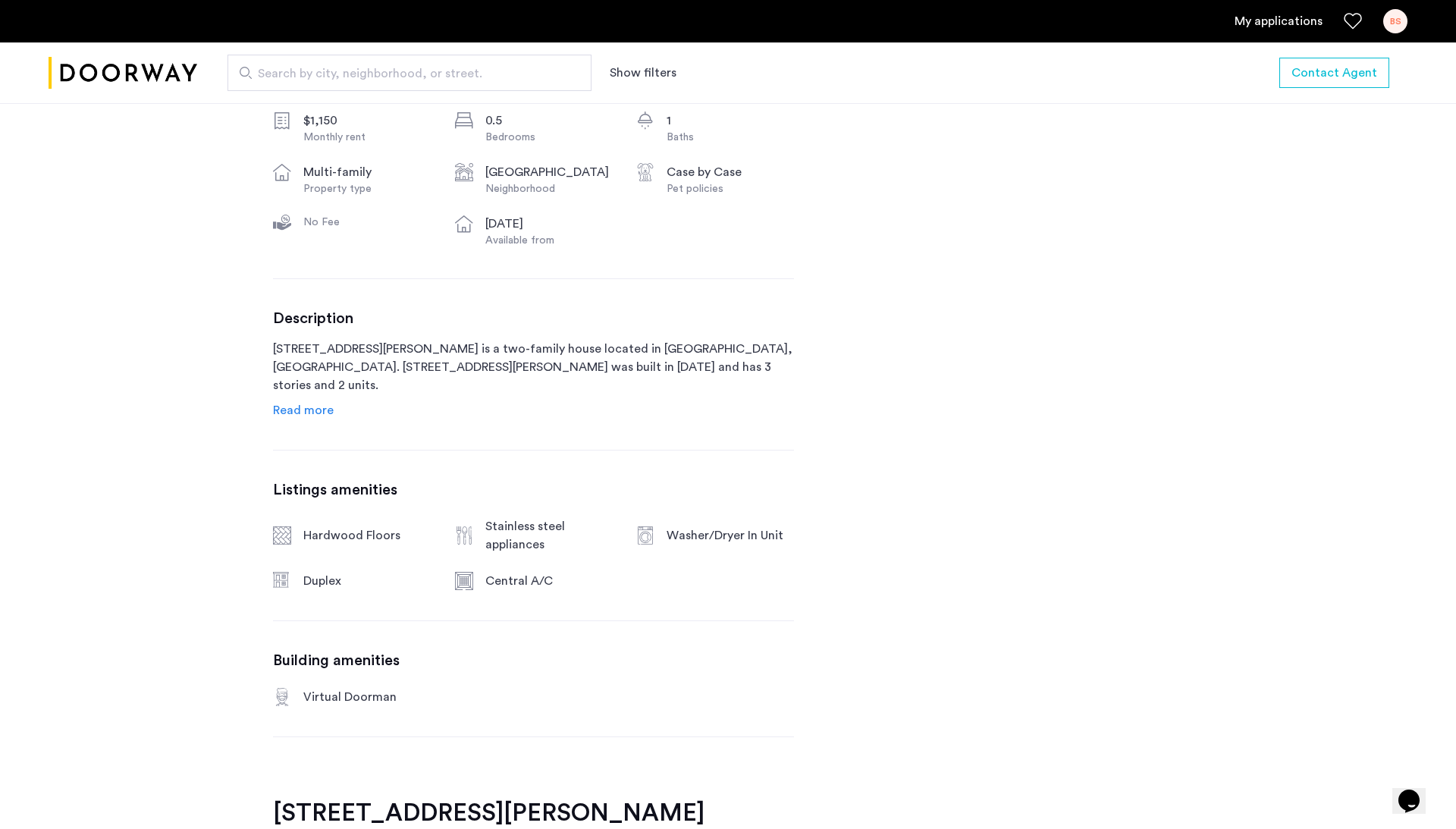
scroll to position [580, 0]
click at [314, 403] on span "Read more" at bounding box center [303, 407] width 61 height 12
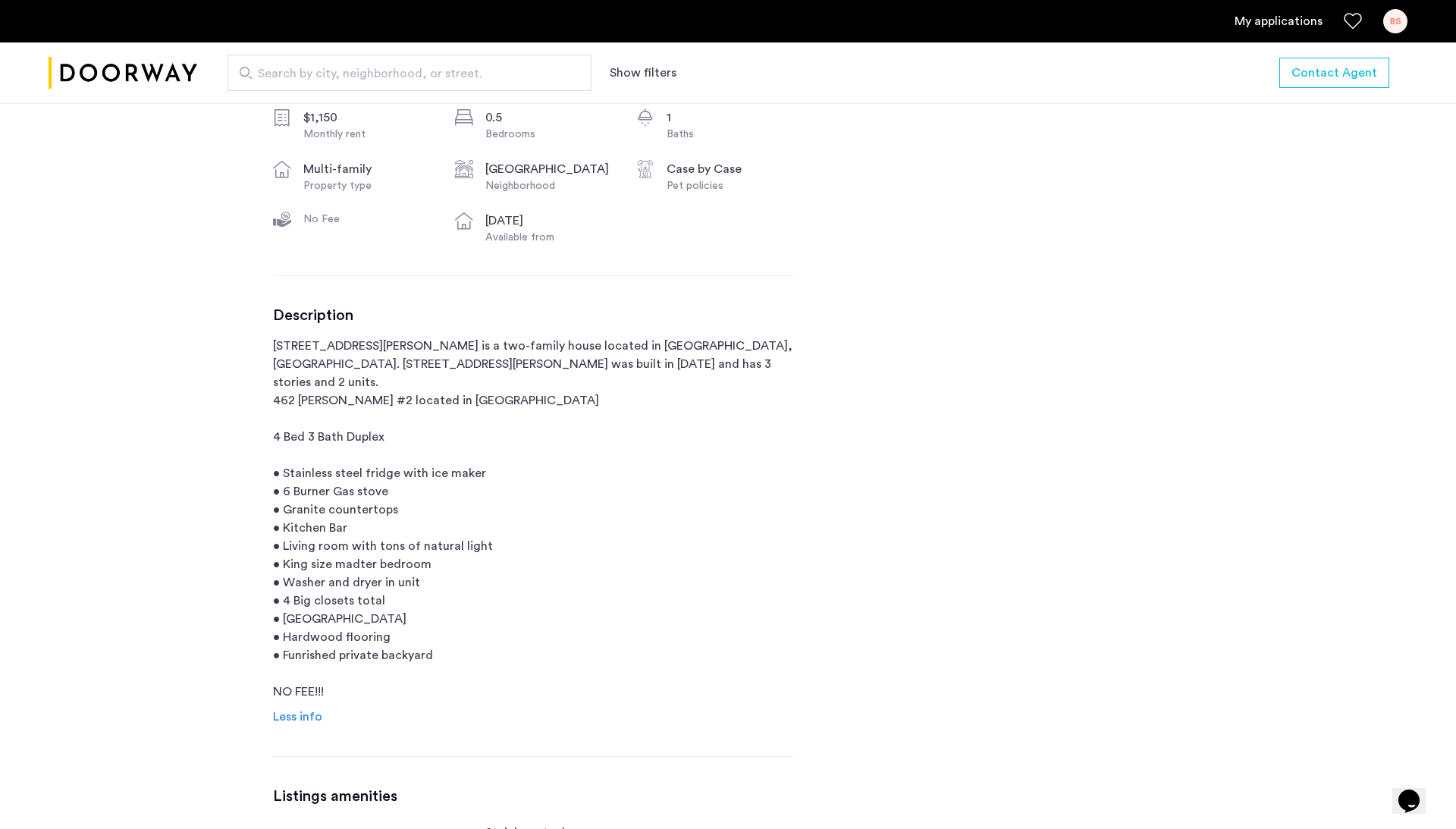
scroll to position [547, 0]
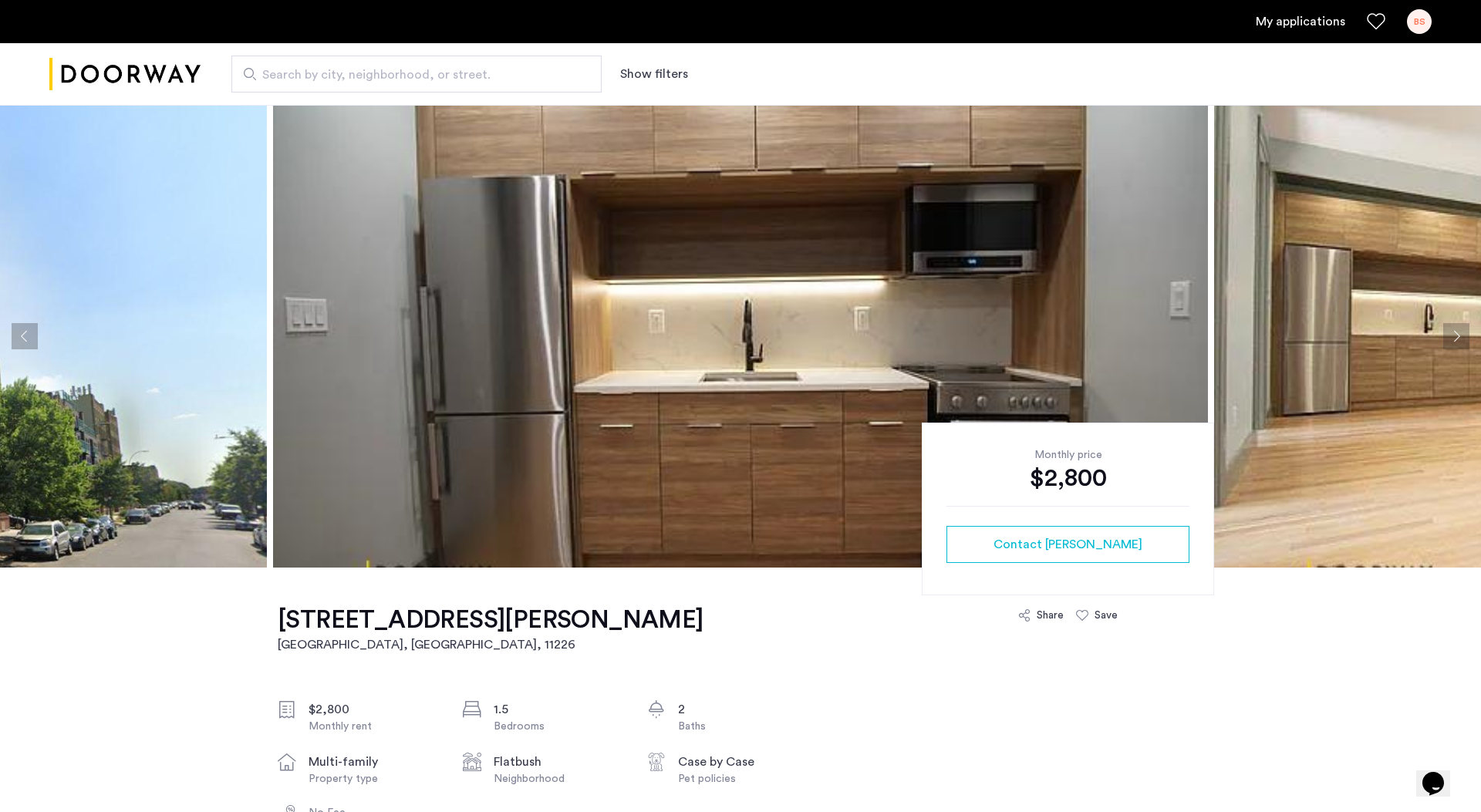
click at [840, 222] on img at bounding box center [740, 336] width 935 height 463
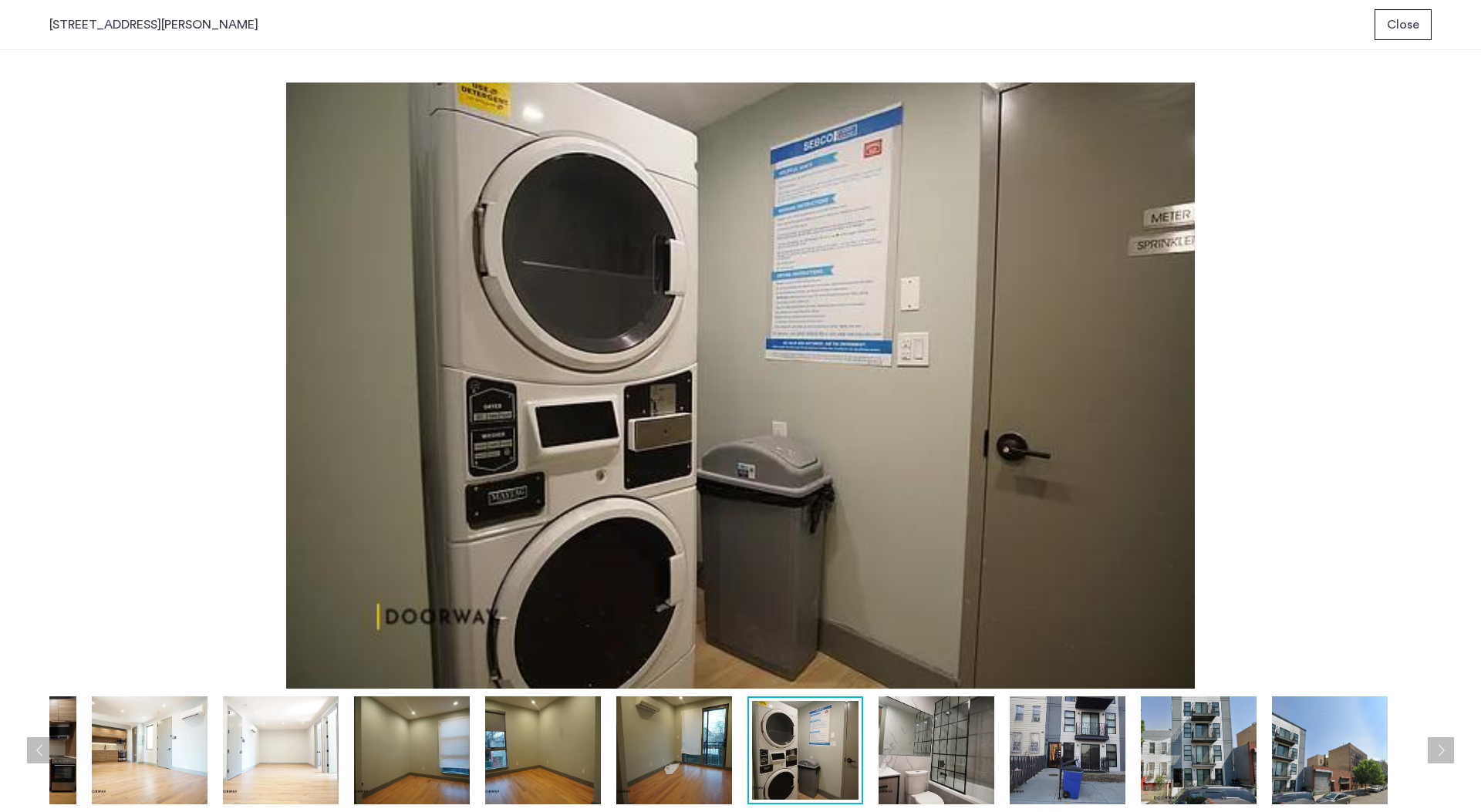
click at [1405, 18] on span "Close" at bounding box center [1403, 24] width 33 height 18
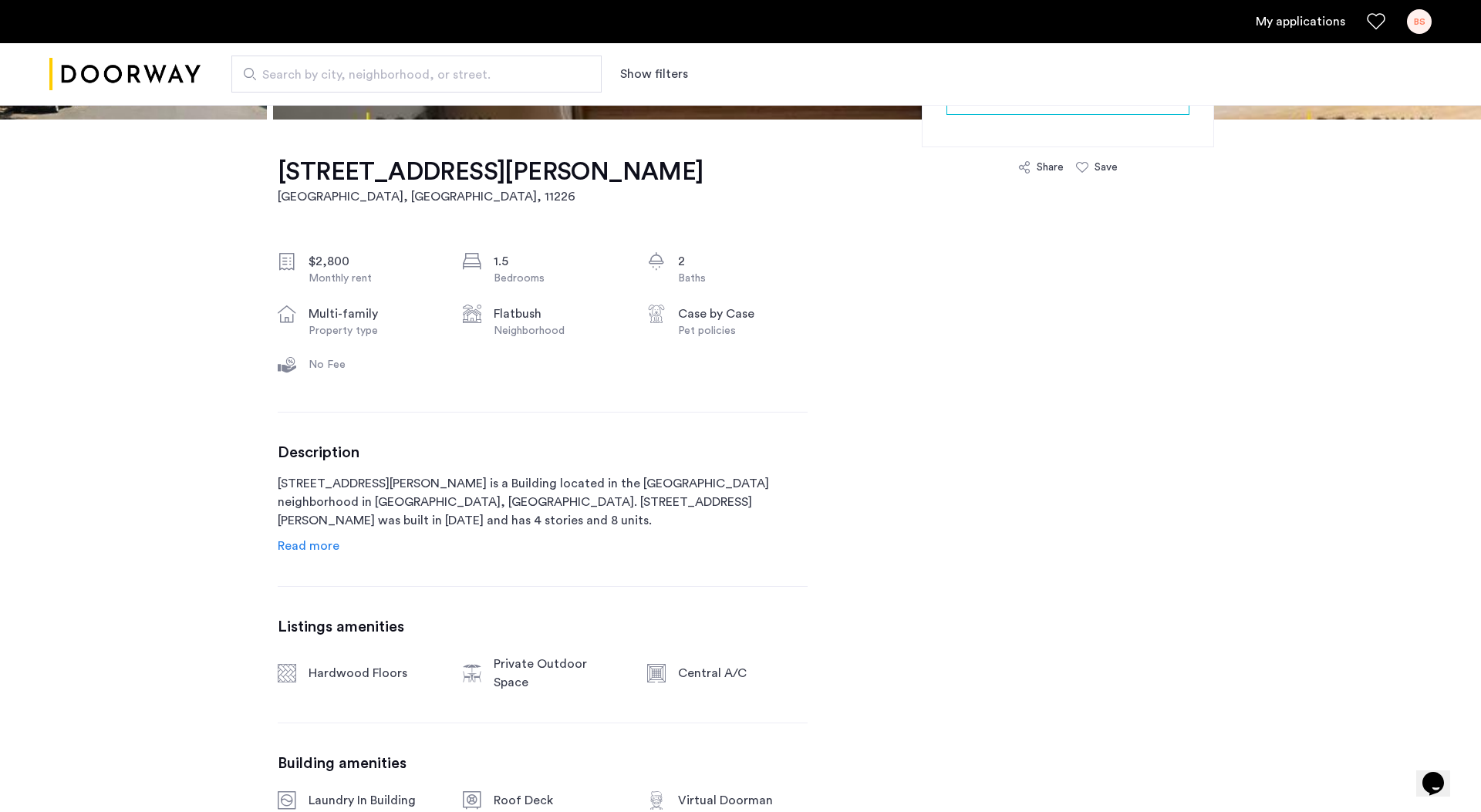
scroll to position [483, 0]
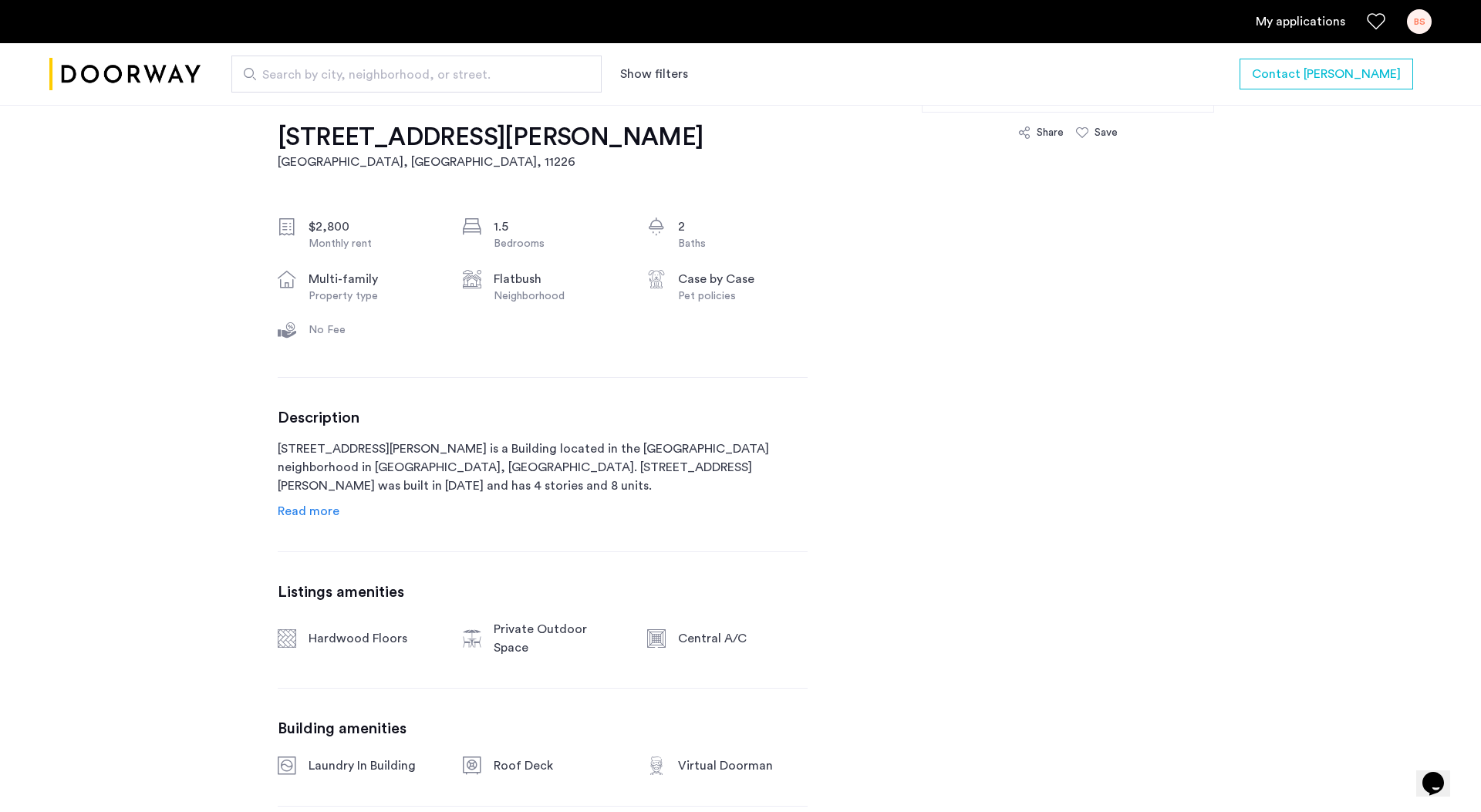
click at [315, 510] on span "Read more" at bounding box center [308, 511] width 62 height 12
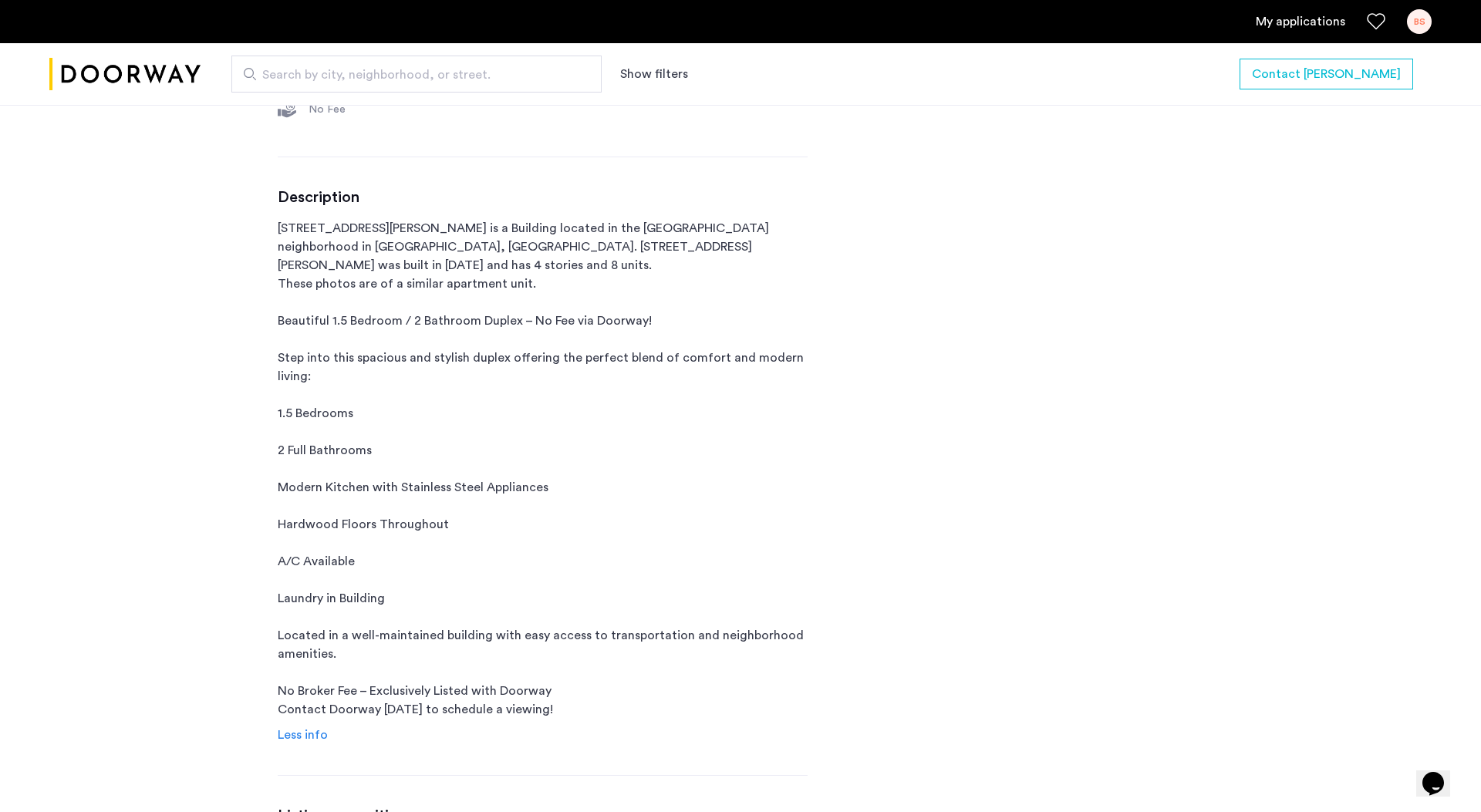
scroll to position [766, 0]
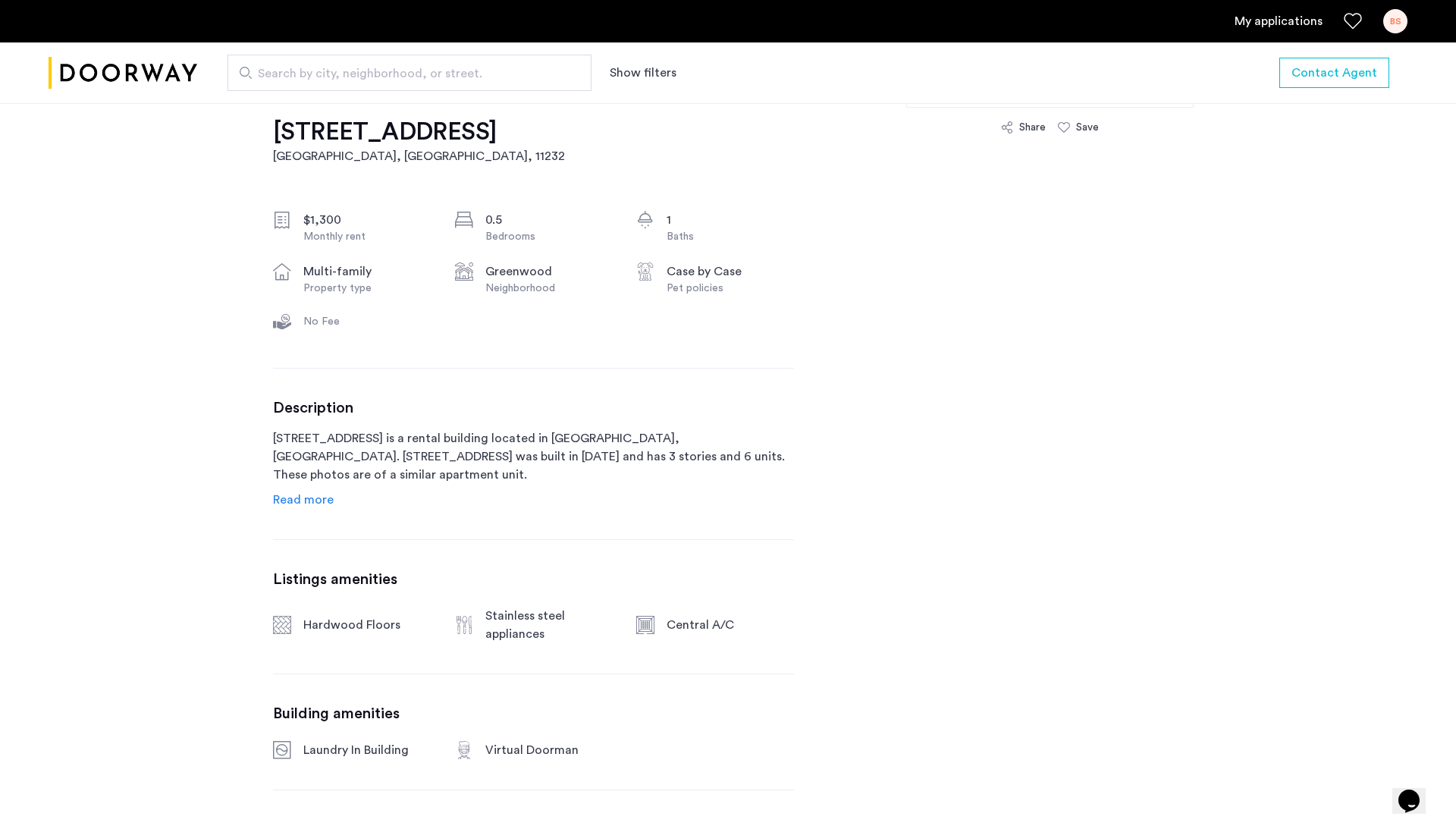
scroll to position [492, 0]
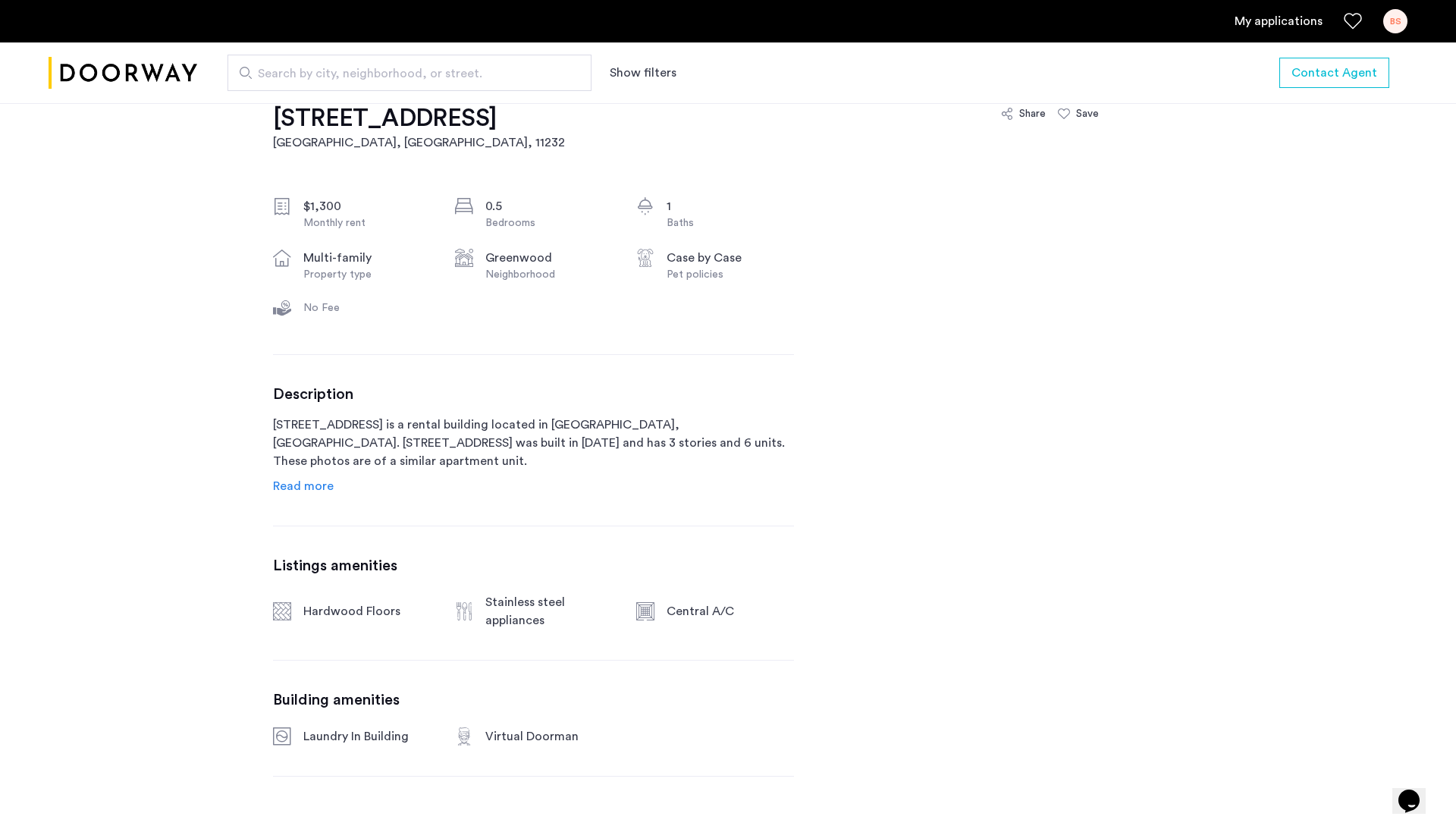
click at [325, 486] on span "Read more" at bounding box center [303, 486] width 61 height 12
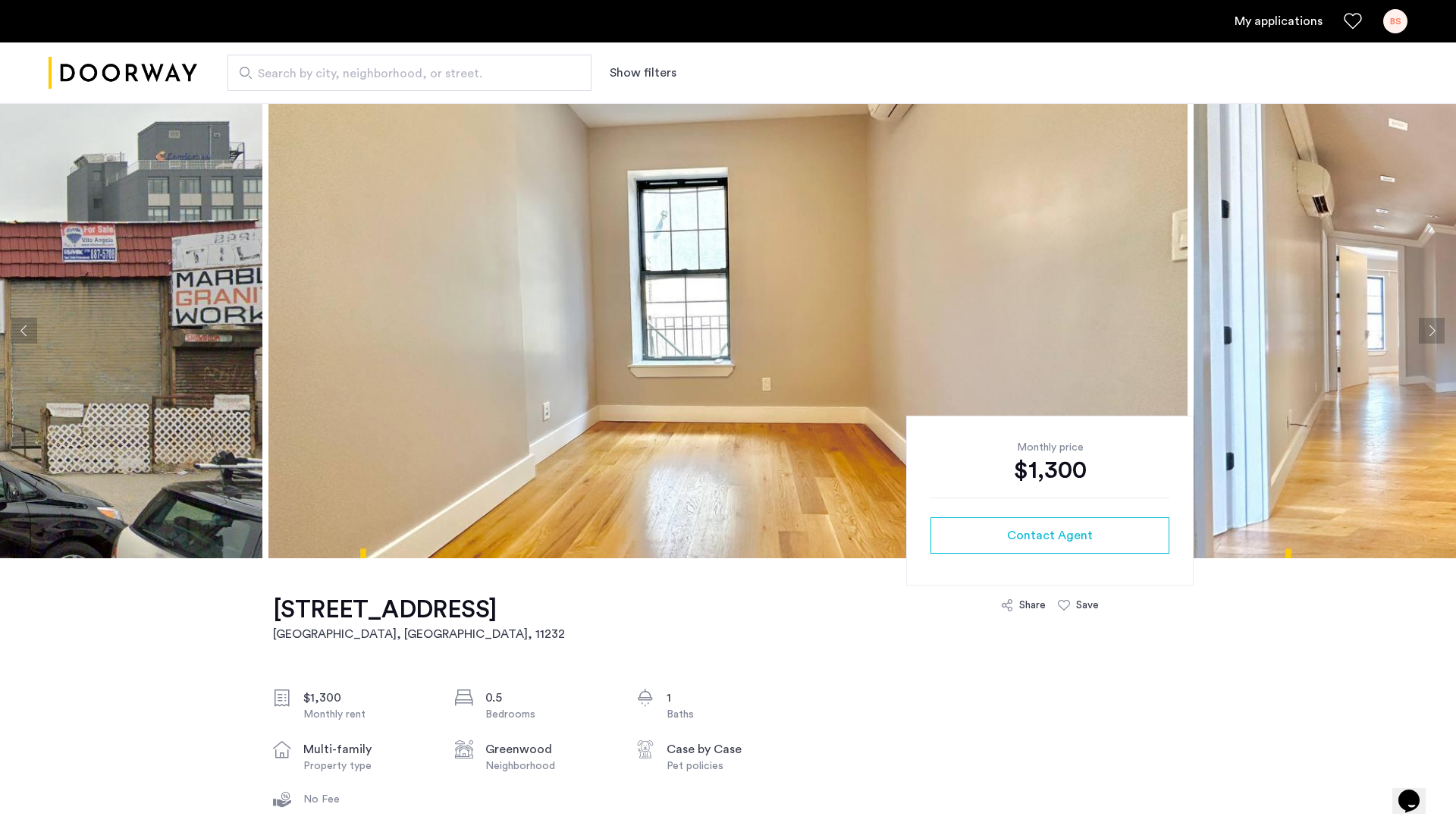
scroll to position [0, 0]
click at [416, 492] on img at bounding box center [727, 330] width 919 height 455
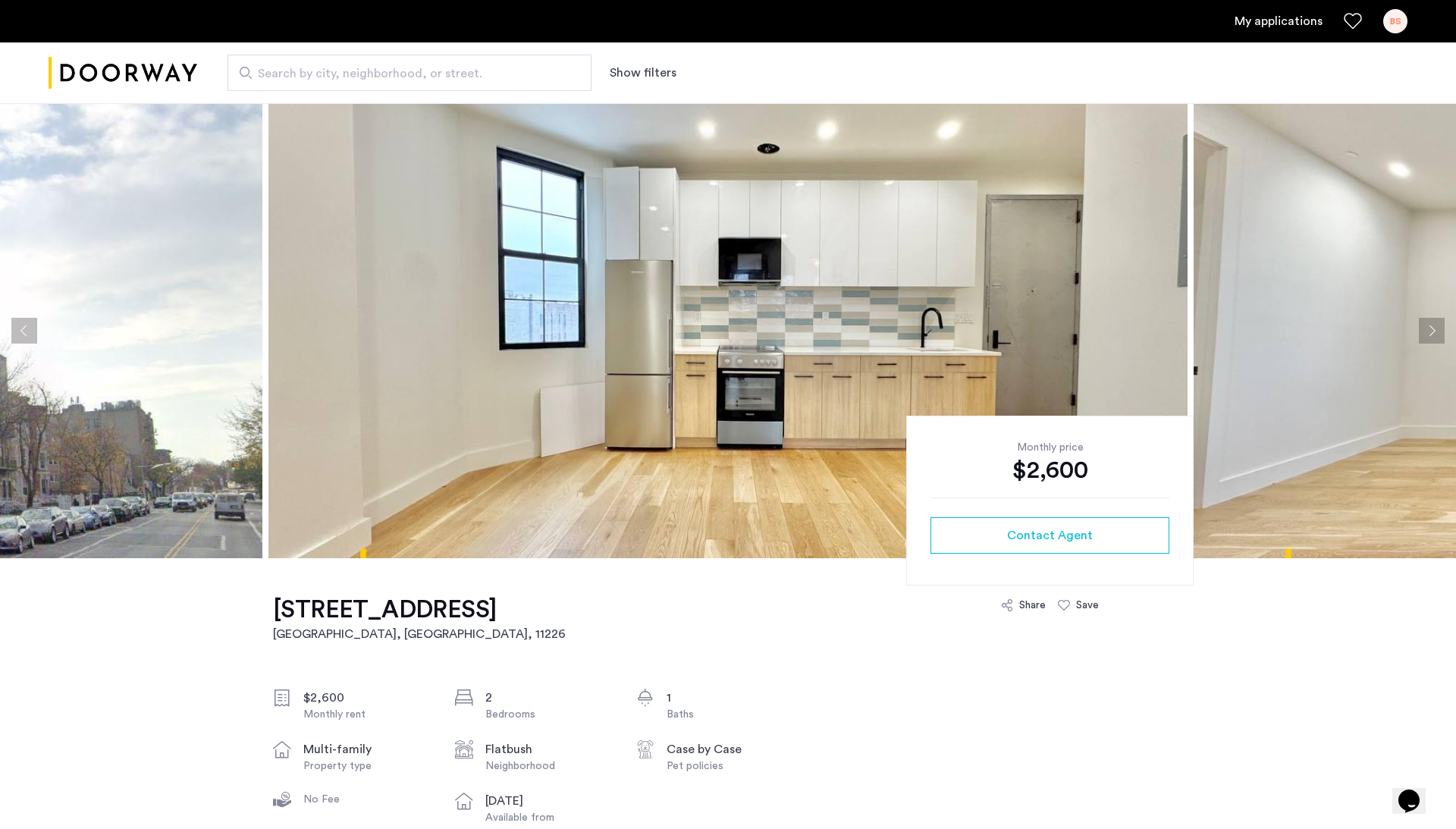
click at [534, 451] on img at bounding box center [727, 330] width 919 height 455
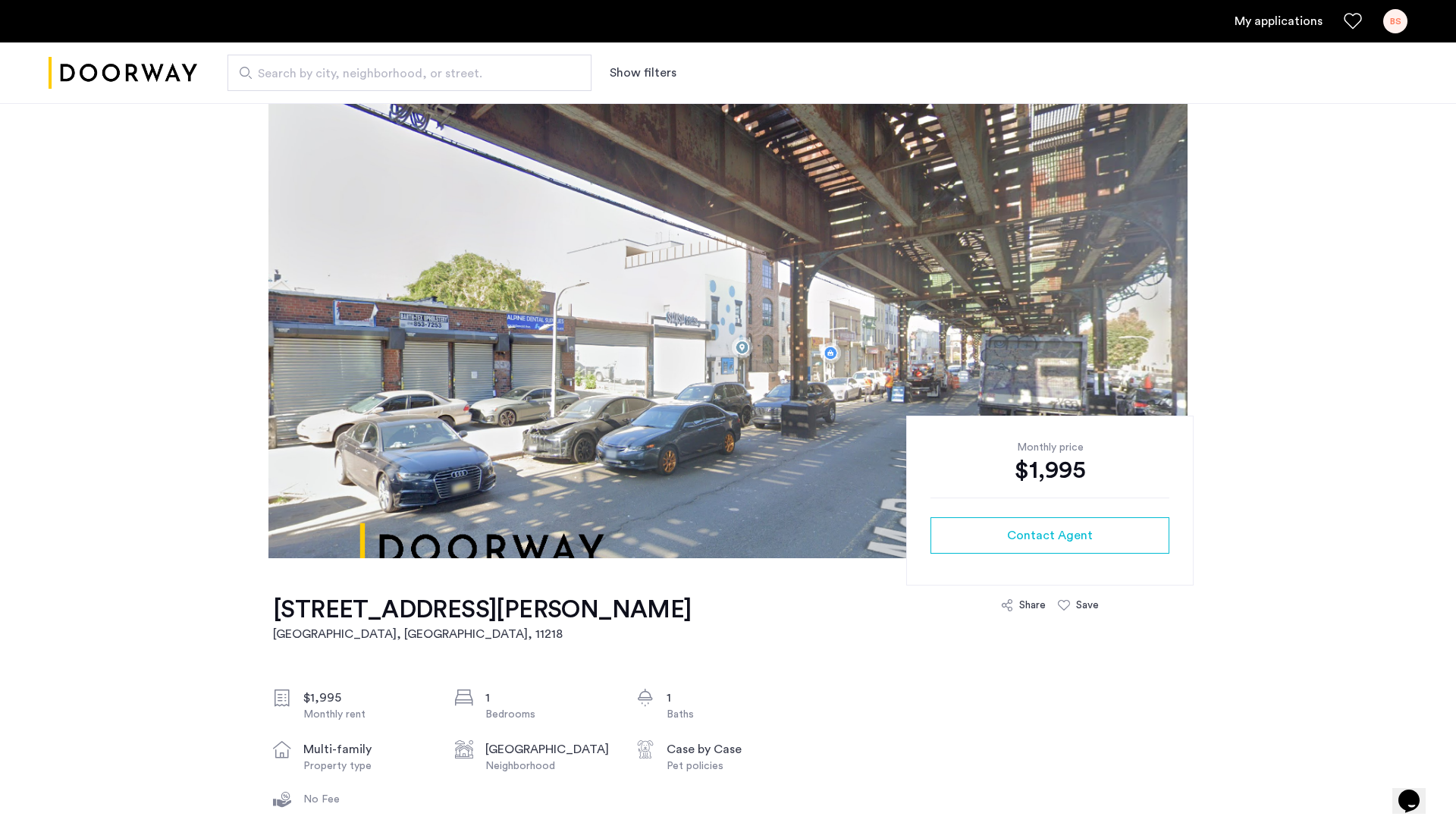
click at [513, 349] on img at bounding box center [727, 330] width 919 height 455
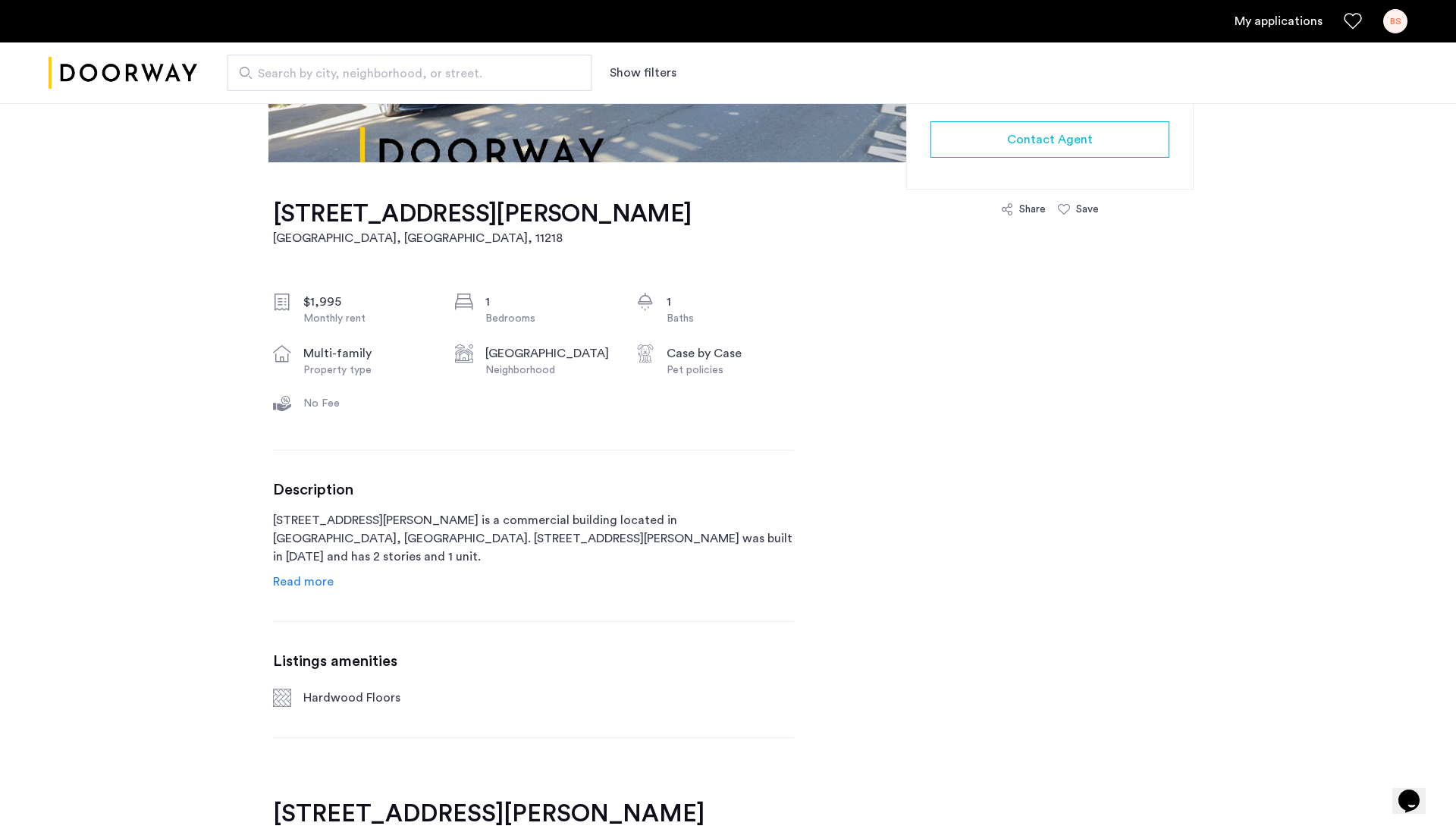
scroll to position [449, 0]
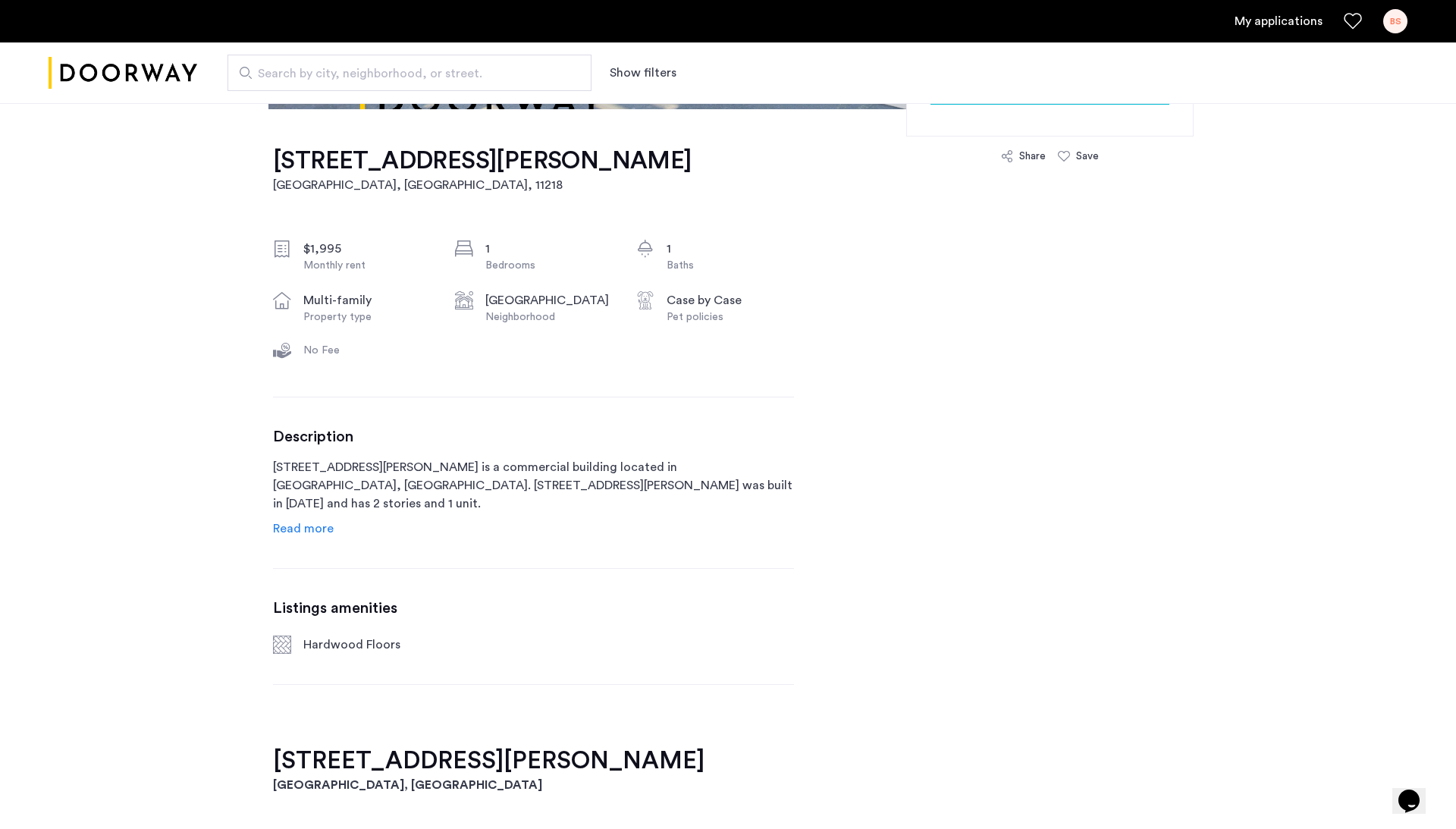
click at [307, 520] on link "Read more" at bounding box center [303, 529] width 61 height 18
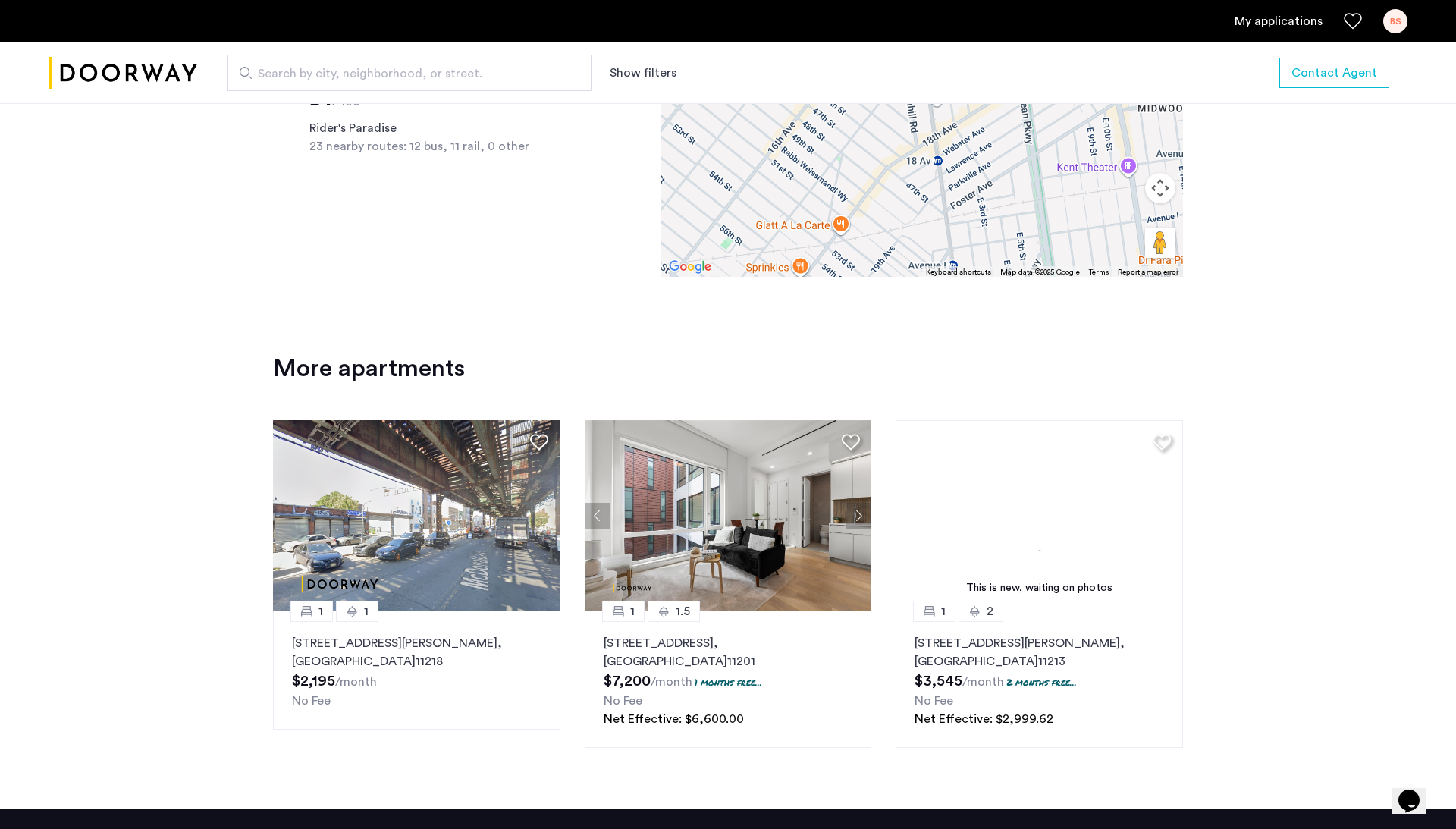
scroll to position [1542, 0]
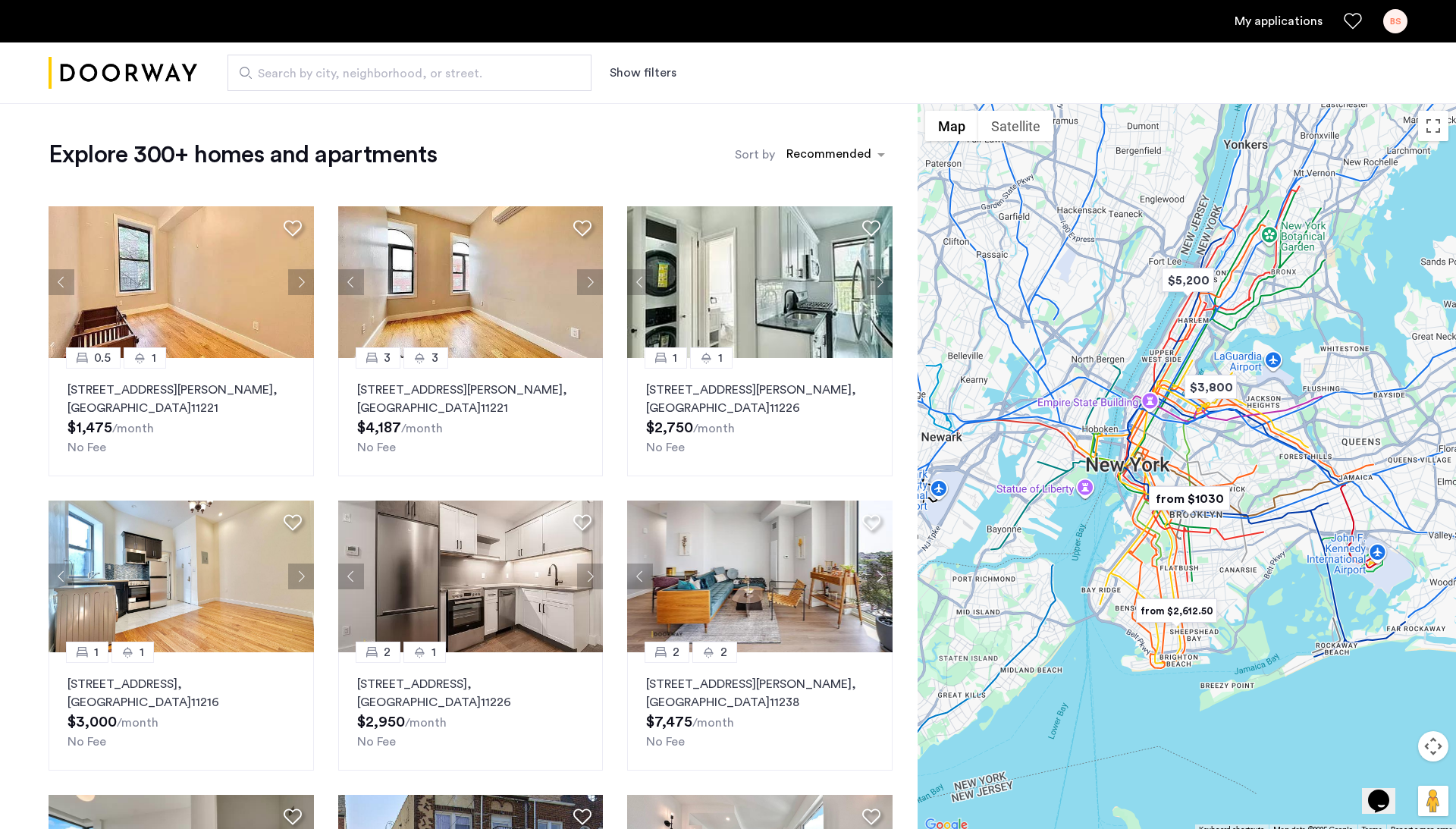
click at [449, 77] on span "Search by city, neighborhood, or street." at bounding box center [403, 73] width 291 height 18
click at [449, 77] on input "Search by city, neighborhood, or street." at bounding box center [409, 72] width 364 height 36
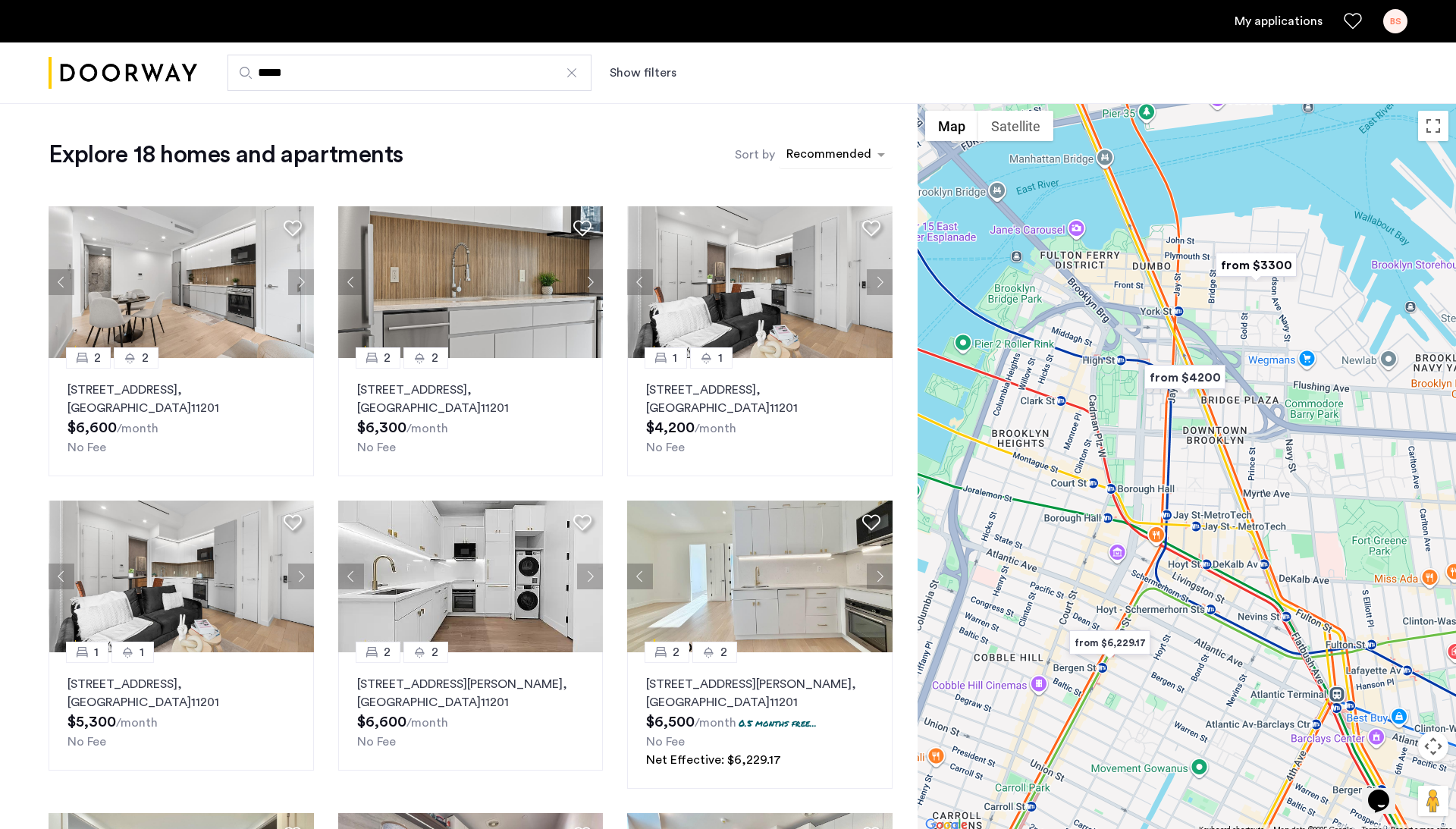
type input "*****"
click at [835, 146] on div "sort-apartment" at bounding box center [829, 157] width 90 height 20
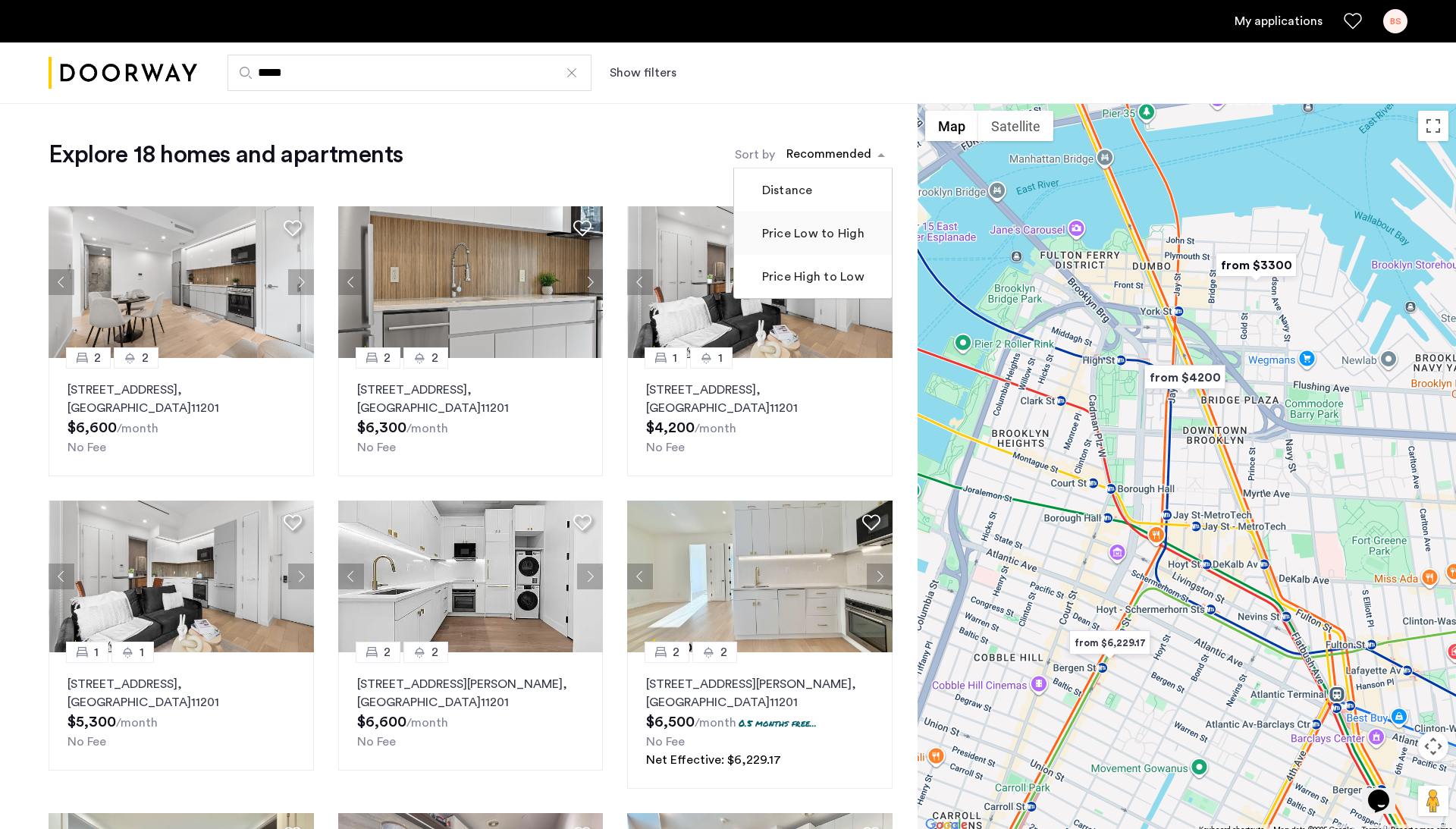
click at [822, 224] on label "Price Low to High" at bounding box center [811, 233] width 105 height 18
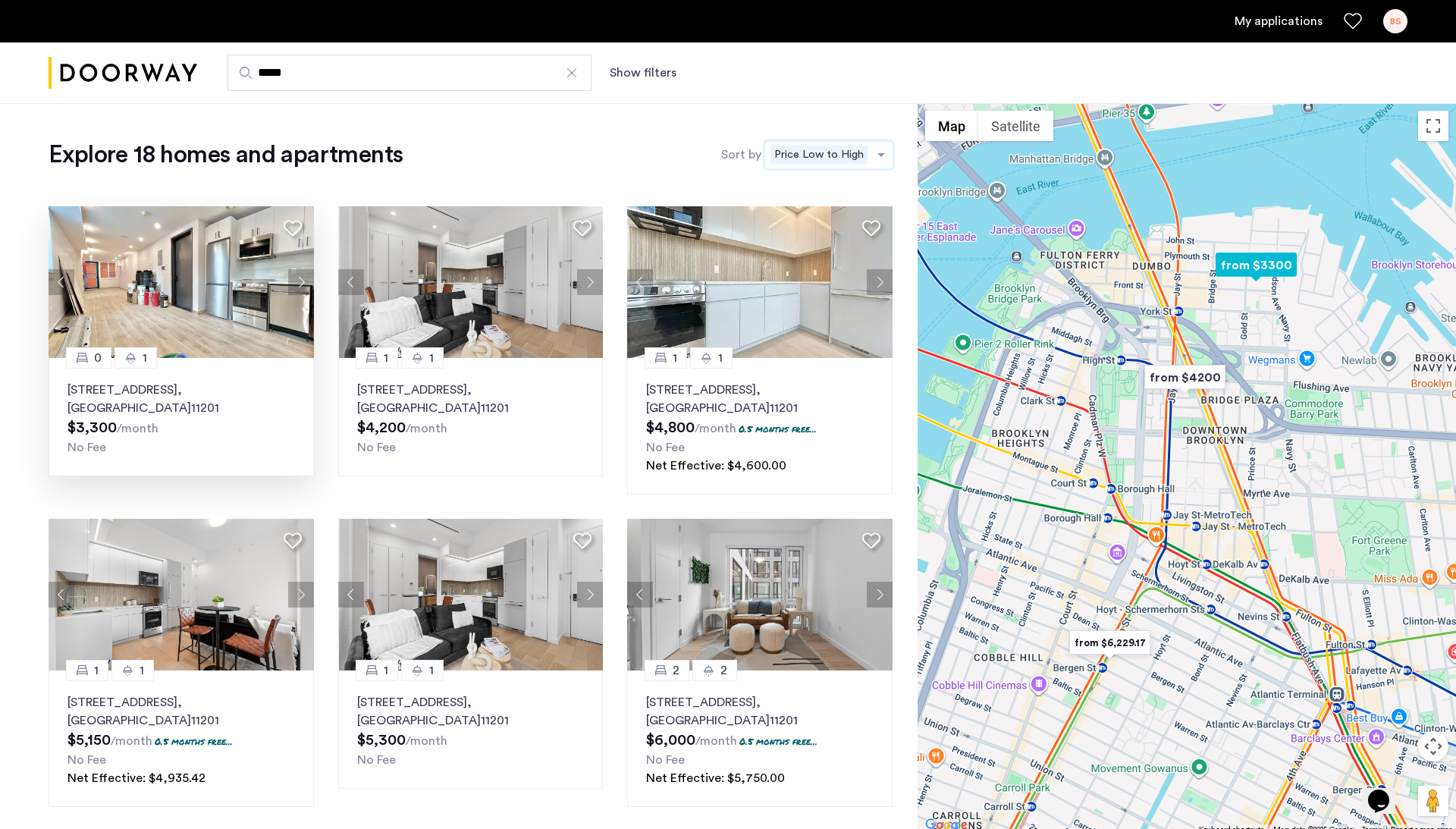
click at [219, 292] on img at bounding box center [182, 282] width 266 height 152
click at [572, 72] on div at bounding box center [572, 72] width 15 height 15
click at [572, 72] on input "*****" at bounding box center [409, 72] width 364 height 36
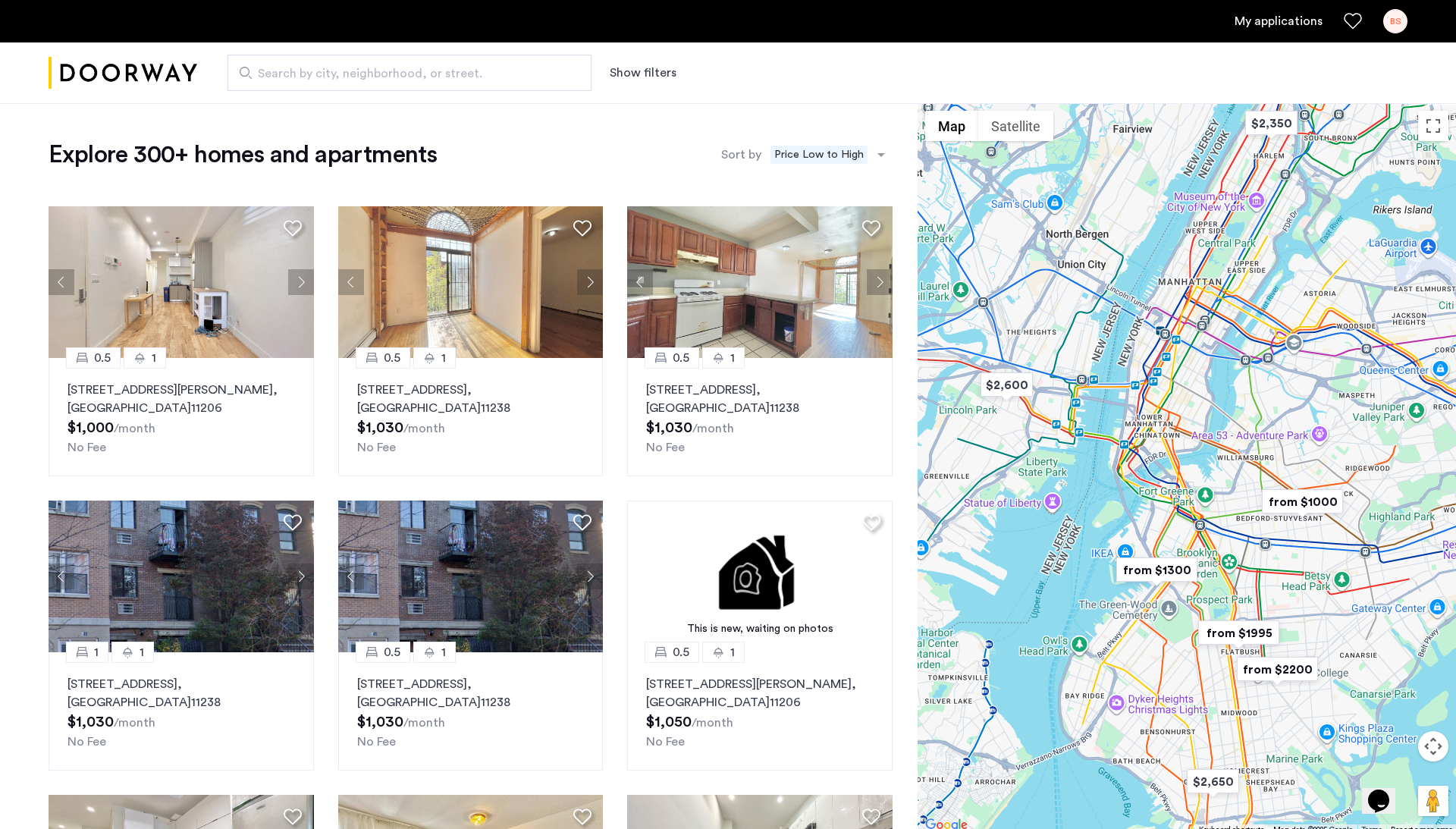
click at [486, 79] on span "Search by city, neighborhood, or street." at bounding box center [403, 73] width 291 height 18
click at [486, 79] on input "Search by city, neighborhood, or street." at bounding box center [409, 72] width 364 height 36
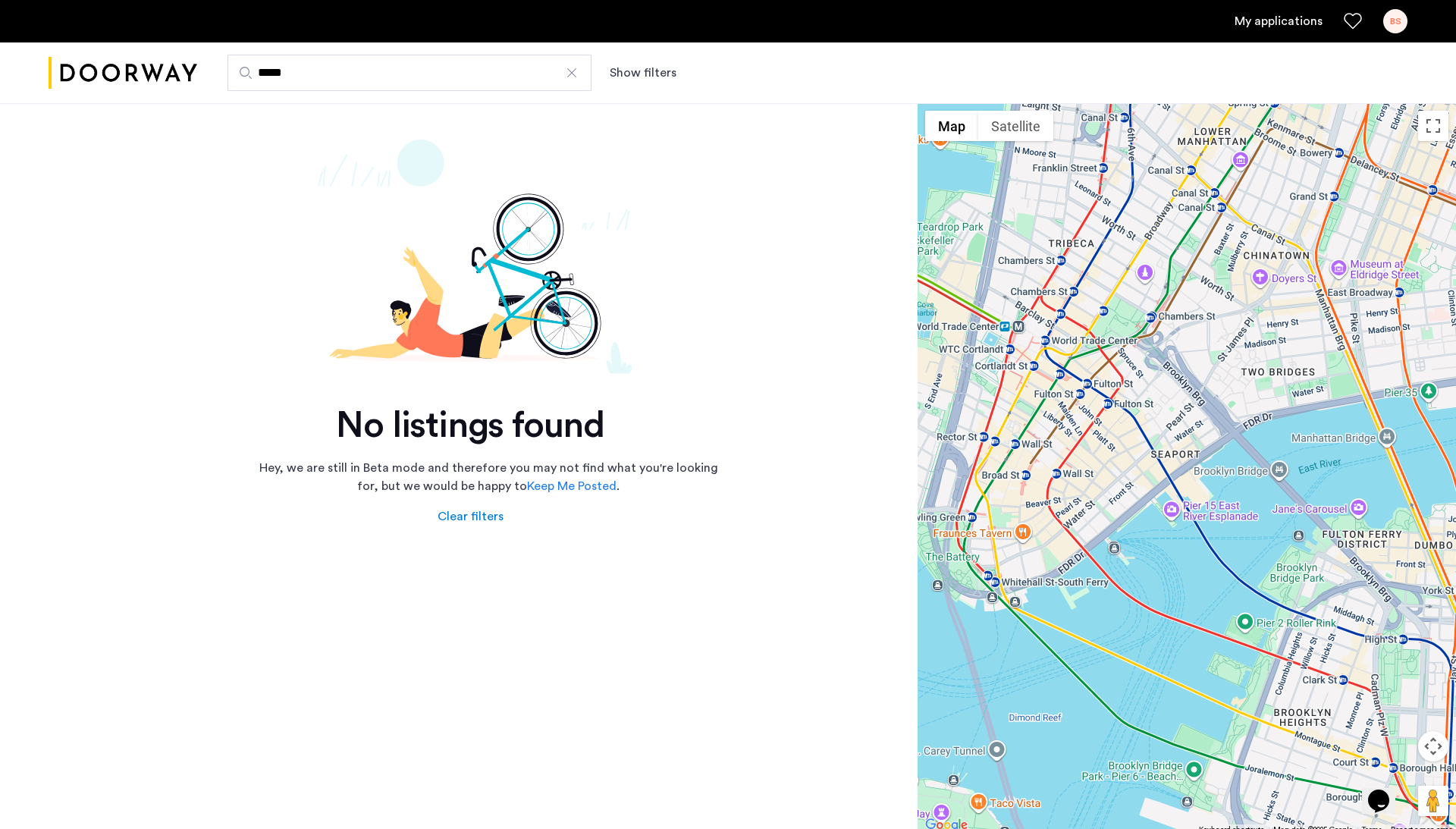
type input "*****"
click at [565, 76] on div at bounding box center [572, 72] width 15 height 15
click at [565, 76] on input "*****" at bounding box center [409, 72] width 364 height 36
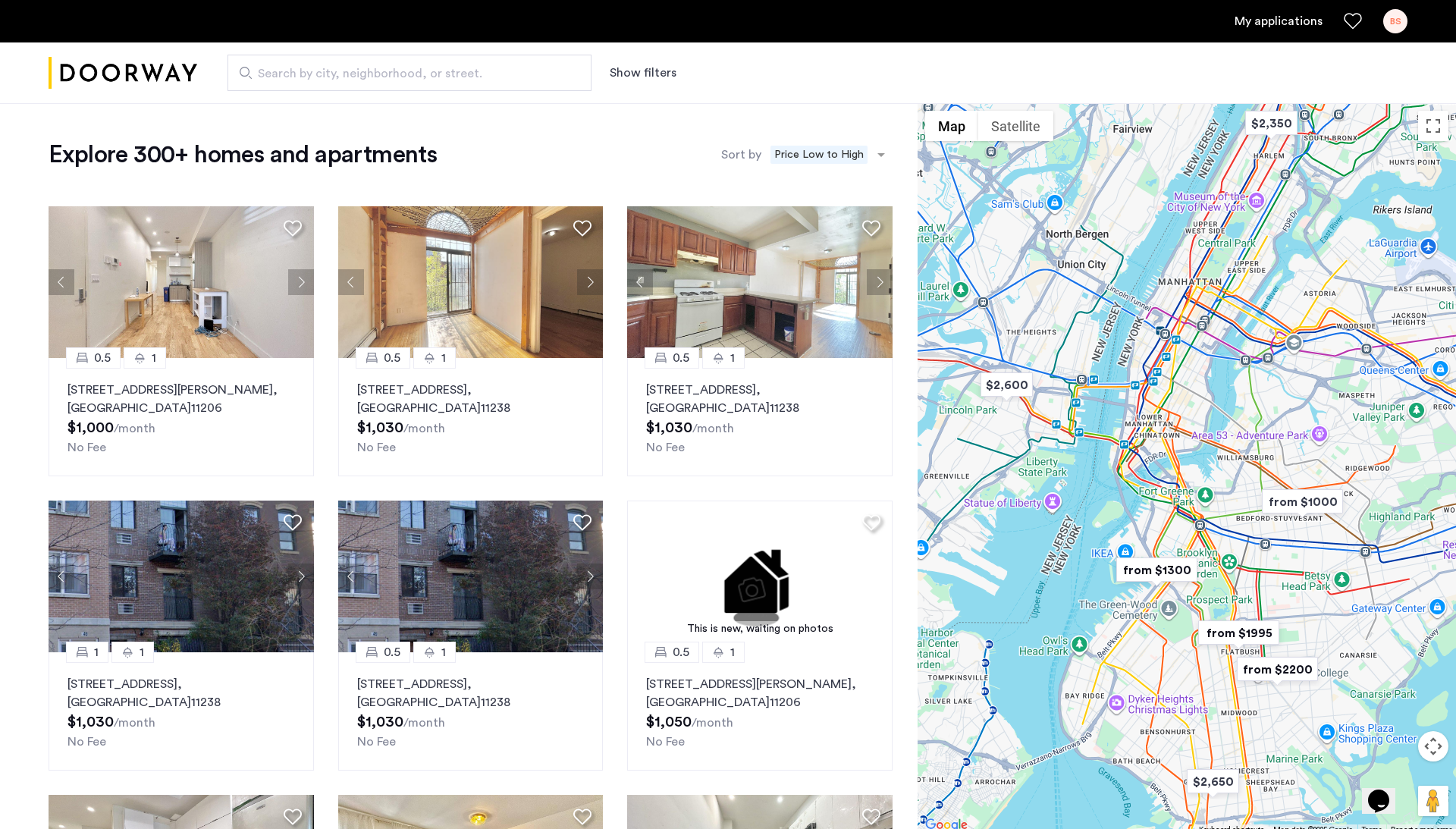
click at [1306, 508] on img "from $1000" at bounding box center [1302, 501] width 94 height 34
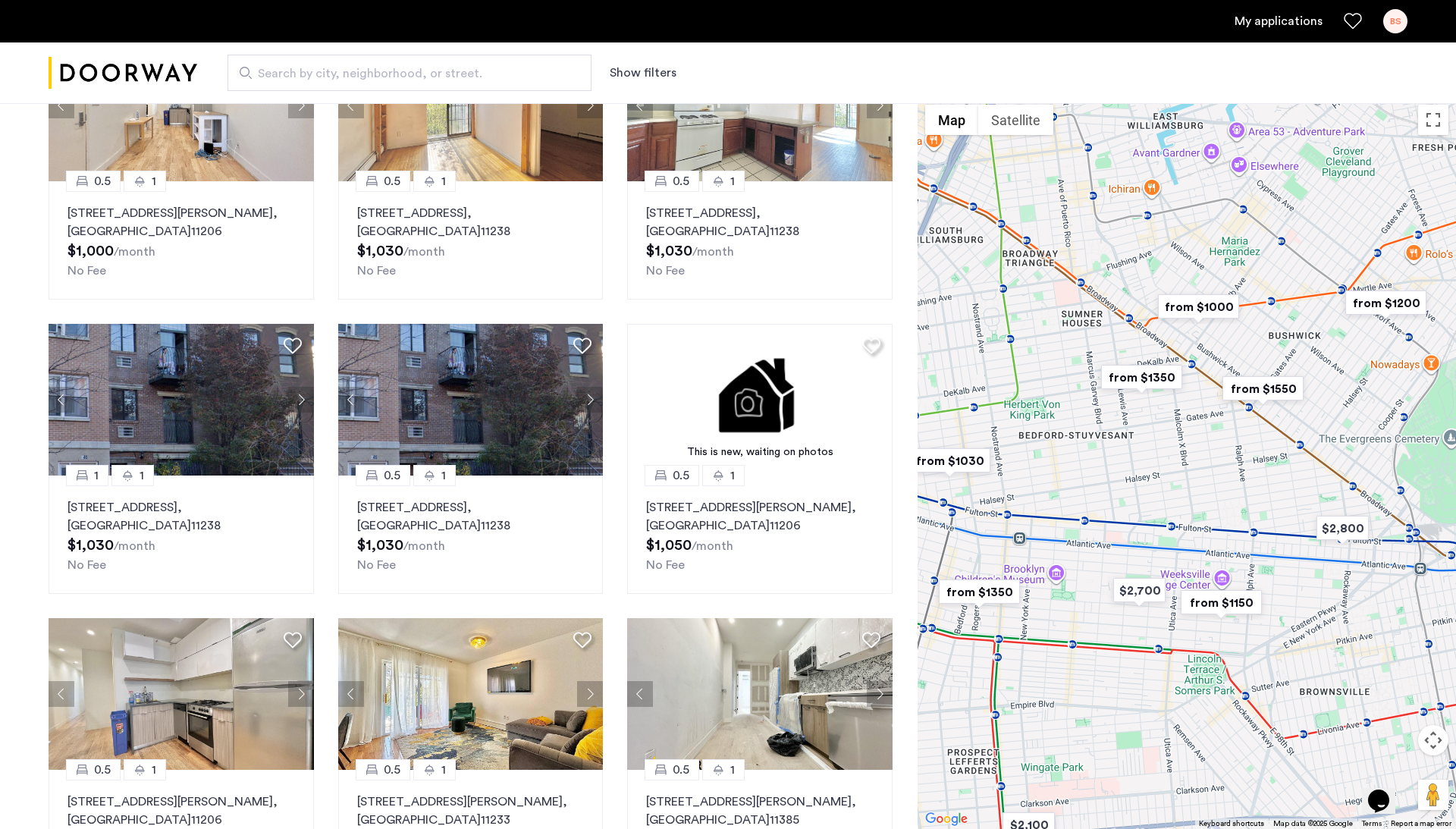
scroll to position [178, 0]
click at [1132, 588] on img "$2,700" at bounding box center [1139, 590] width 64 height 34
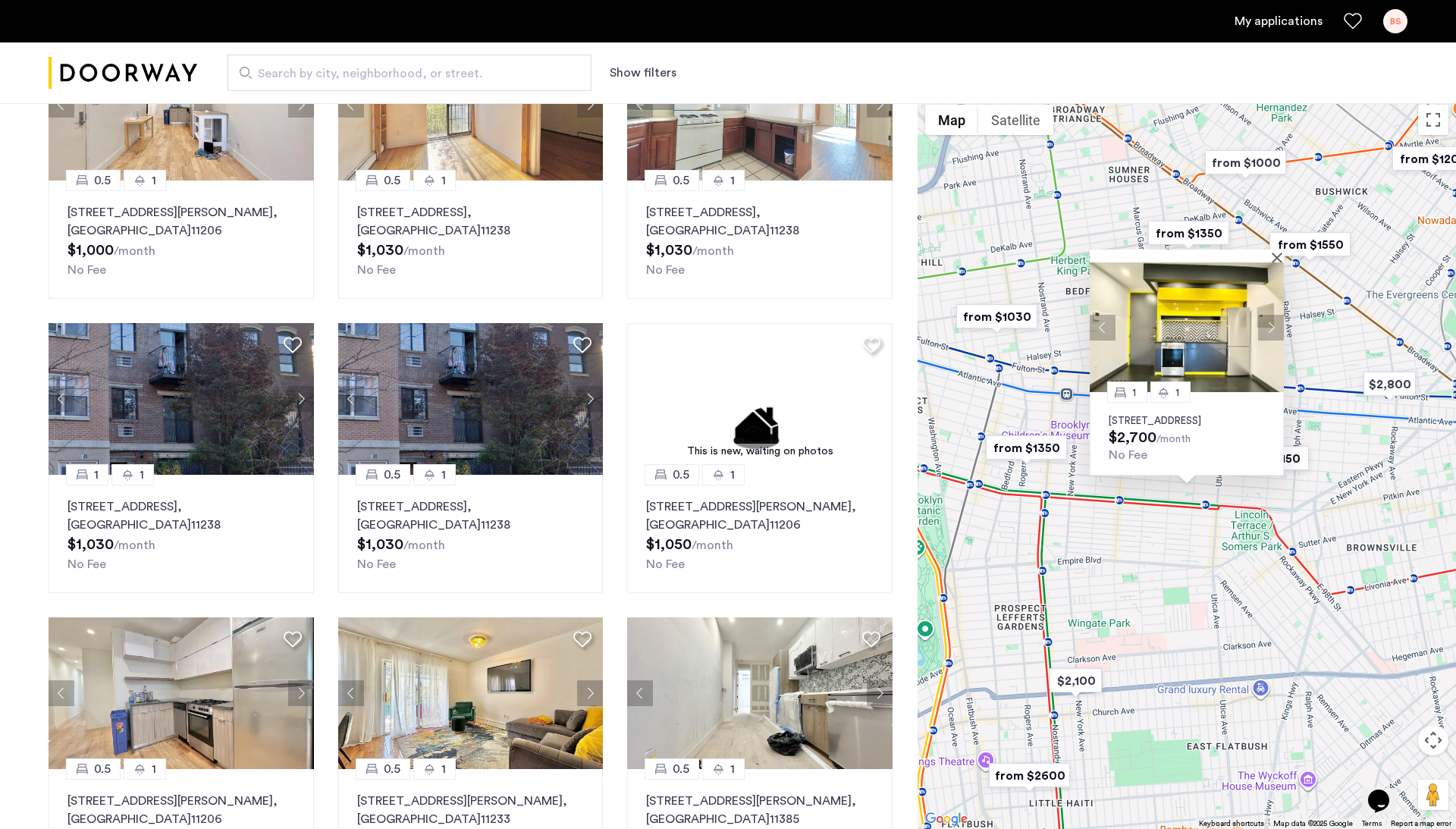
click at [1164, 457] on div "No Fee" at bounding box center [1186, 455] width 156 height 14
click at [1146, 436] on span "$2,700" at bounding box center [1132, 437] width 48 height 15
click at [1156, 415] on p "1294 Park Place, Unit 3B, Brooklyn, NY 11213" at bounding box center [1186, 421] width 156 height 12
click at [651, 79] on button "Show filters" at bounding box center [642, 72] width 67 height 18
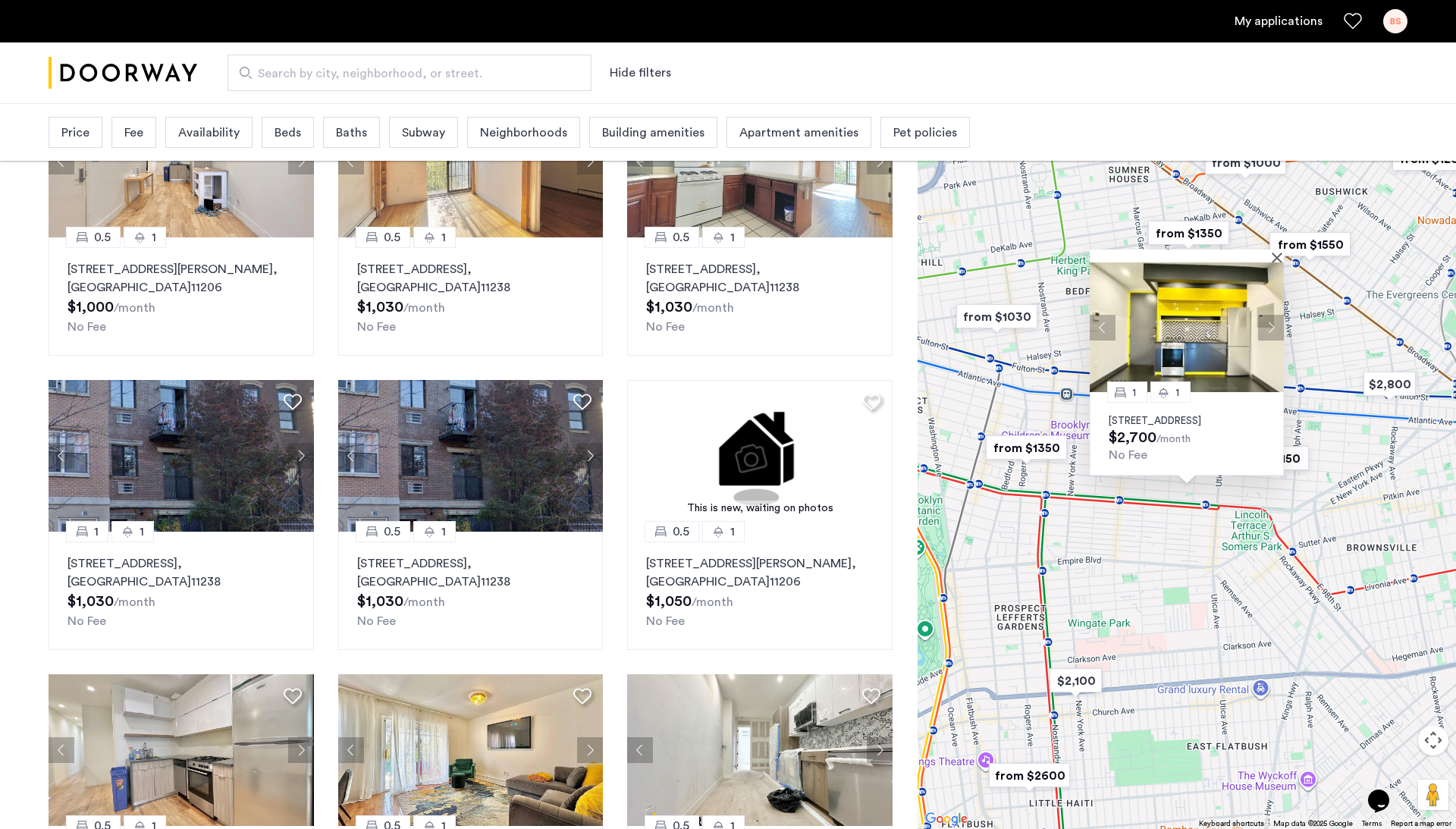
click at [274, 138] on span "Beds" at bounding box center [288, 132] width 27 height 18
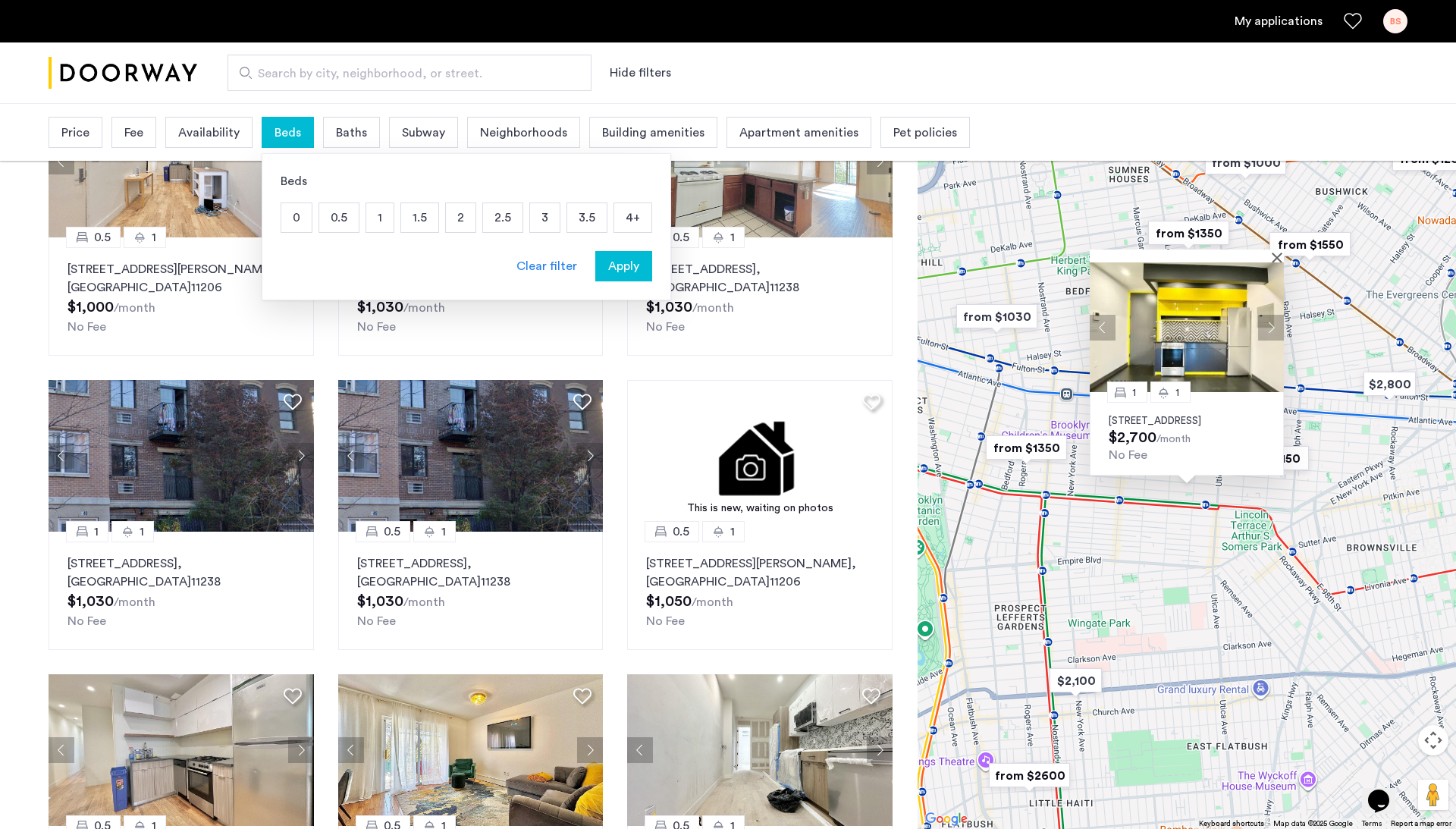
click at [208, 123] on div "Availability" at bounding box center [208, 133] width 87 height 31
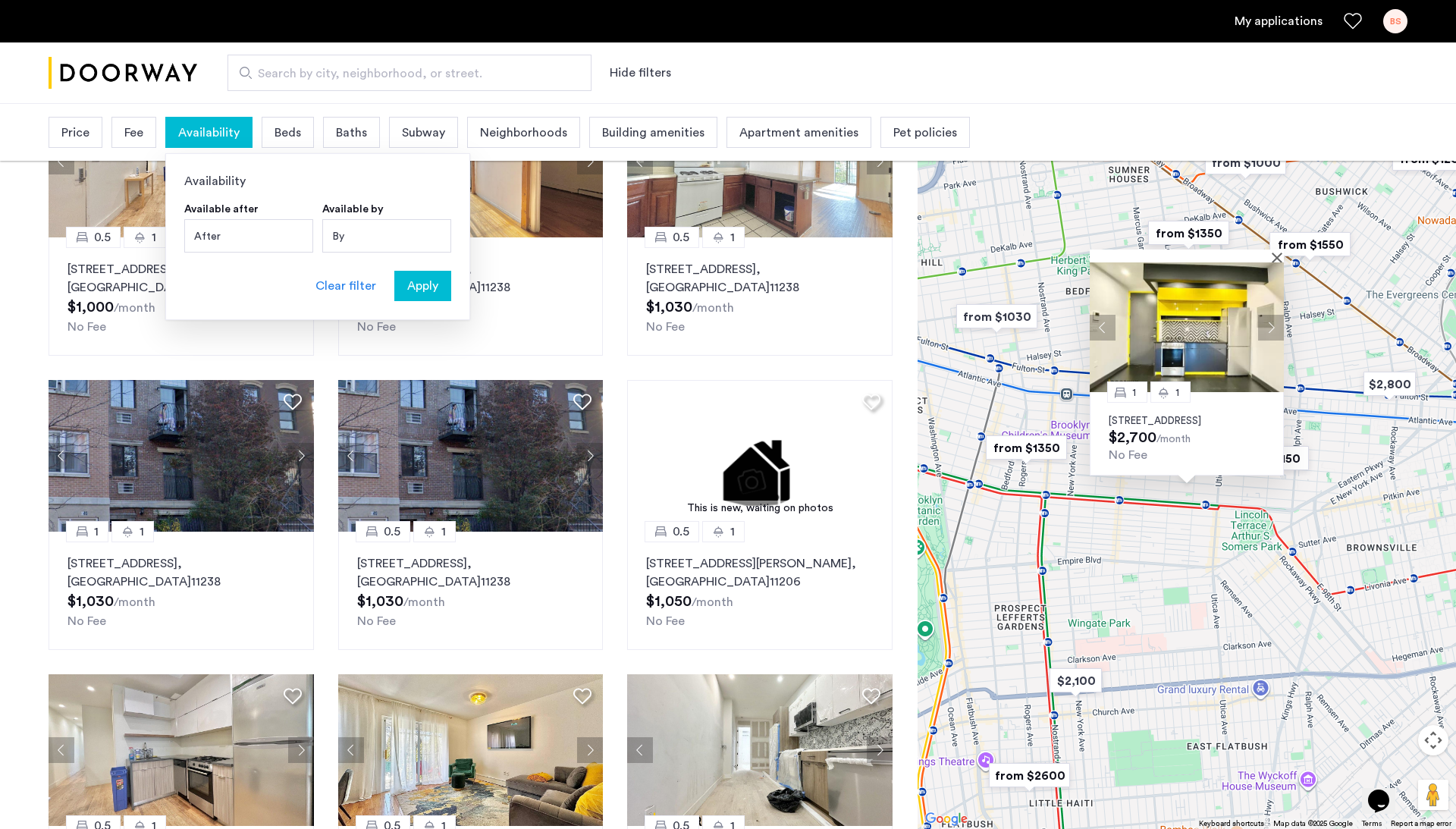
click at [355, 133] on span "Baths" at bounding box center [351, 132] width 31 height 18
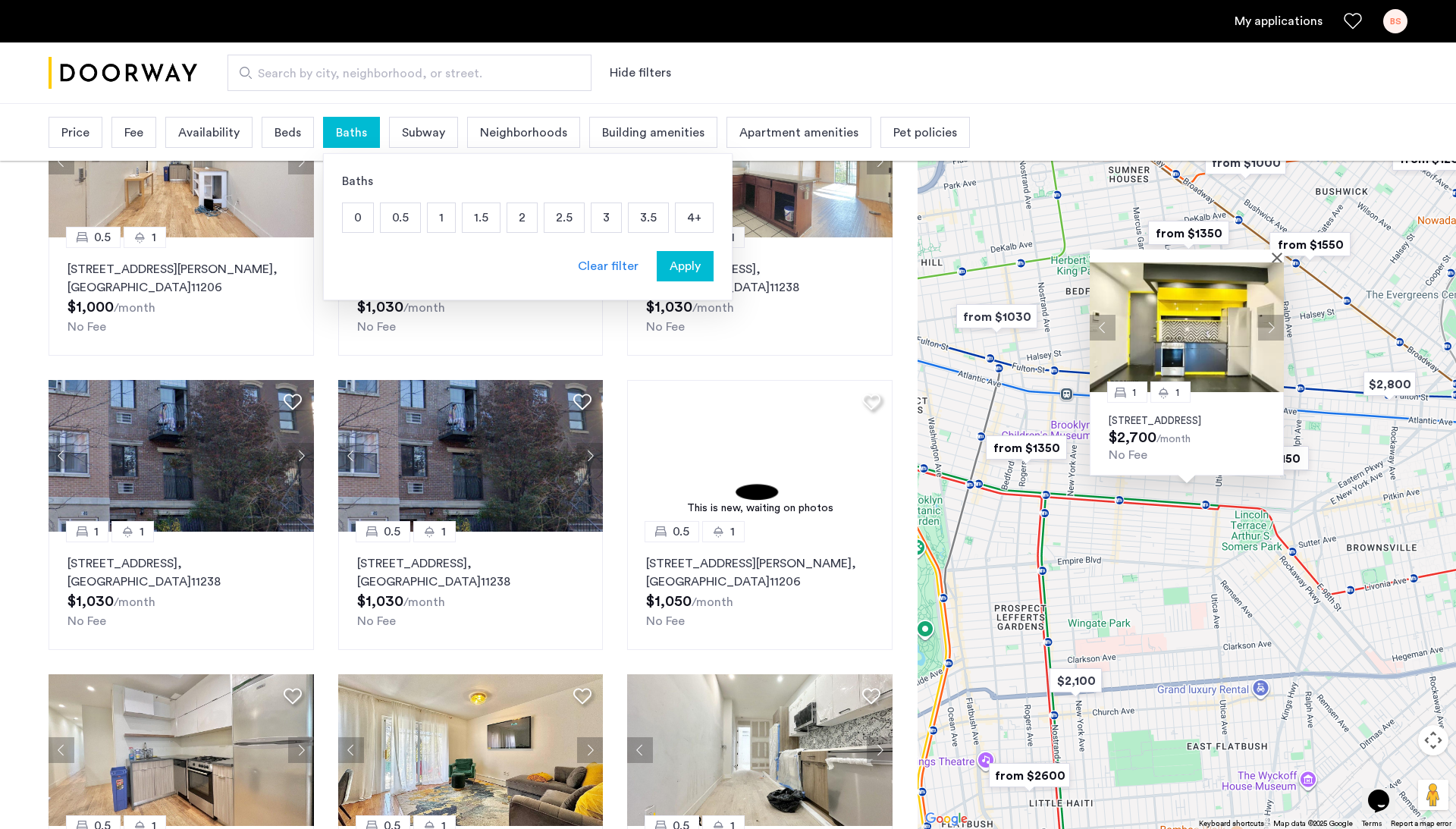
click at [390, 140] on div "Subway" at bounding box center [424, 133] width 69 height 31
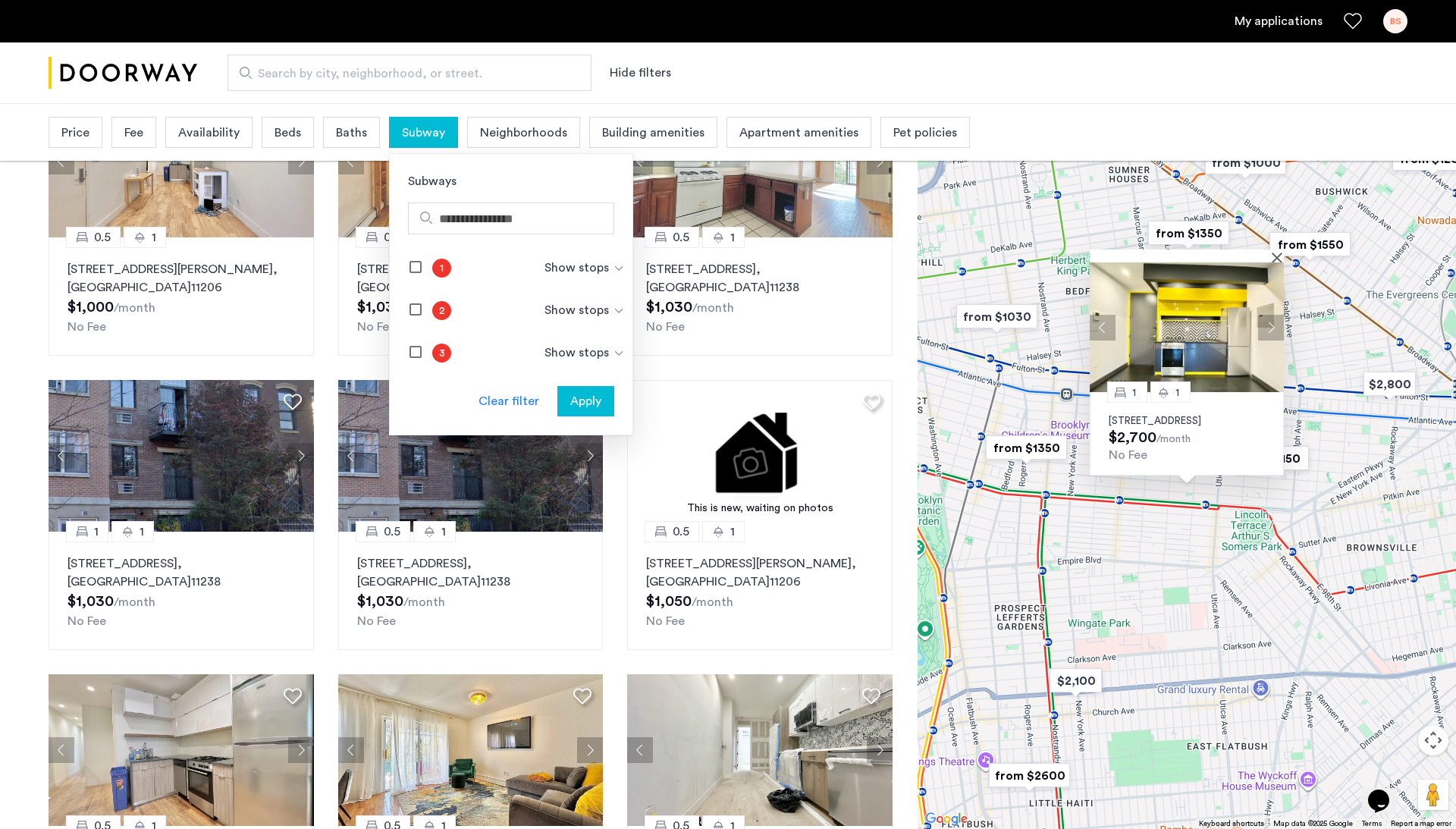
click at [318, 134] on div "Price Fee Availability Beds Baths Subway Subways 1 Show stops 2 Show stops 3 Sh…" at bounding box center [509, 132] width 921 height 39
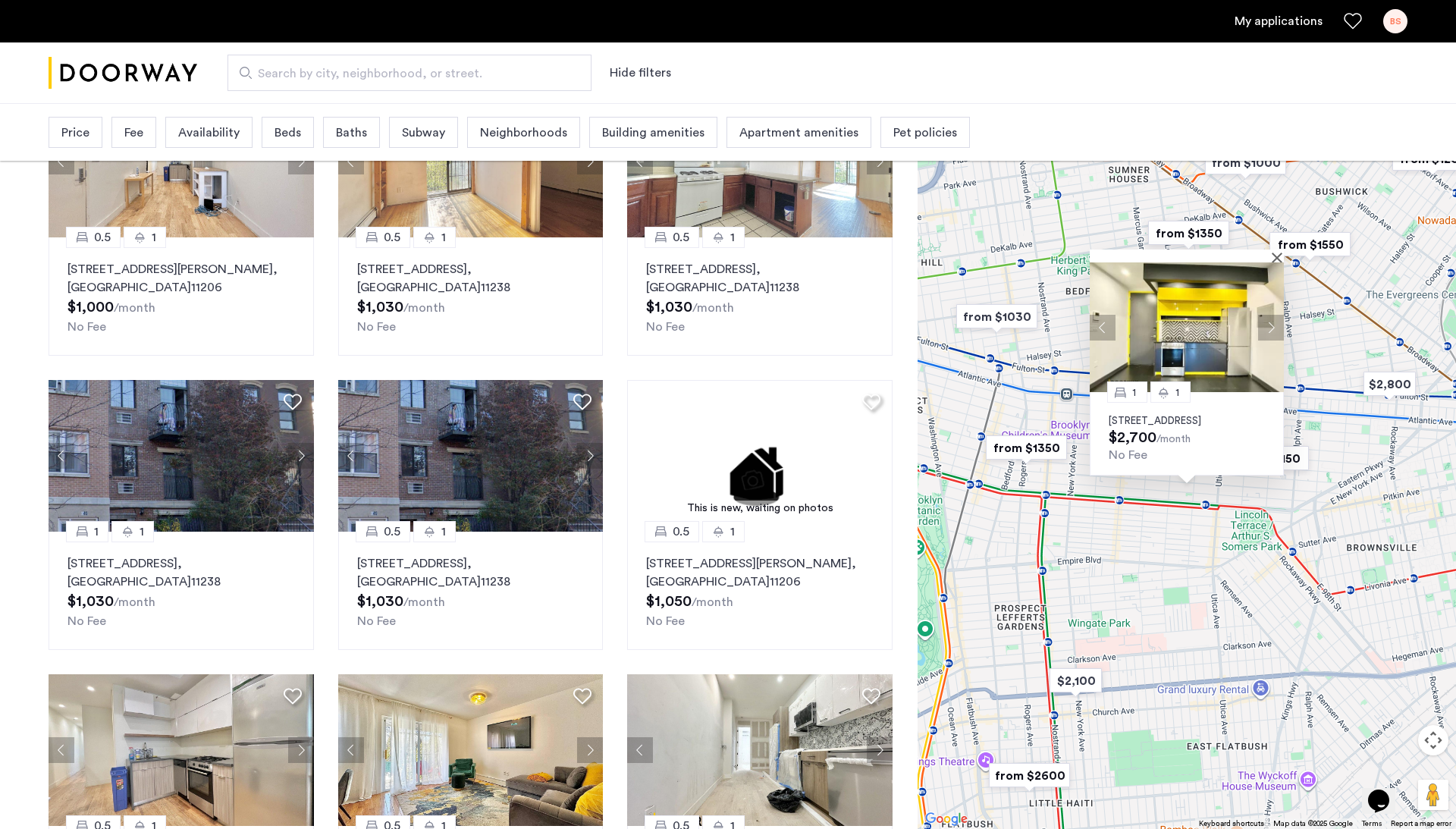
click at [287, 133] on span "Beds" at bounding box center [288, 132] width 27 height 18
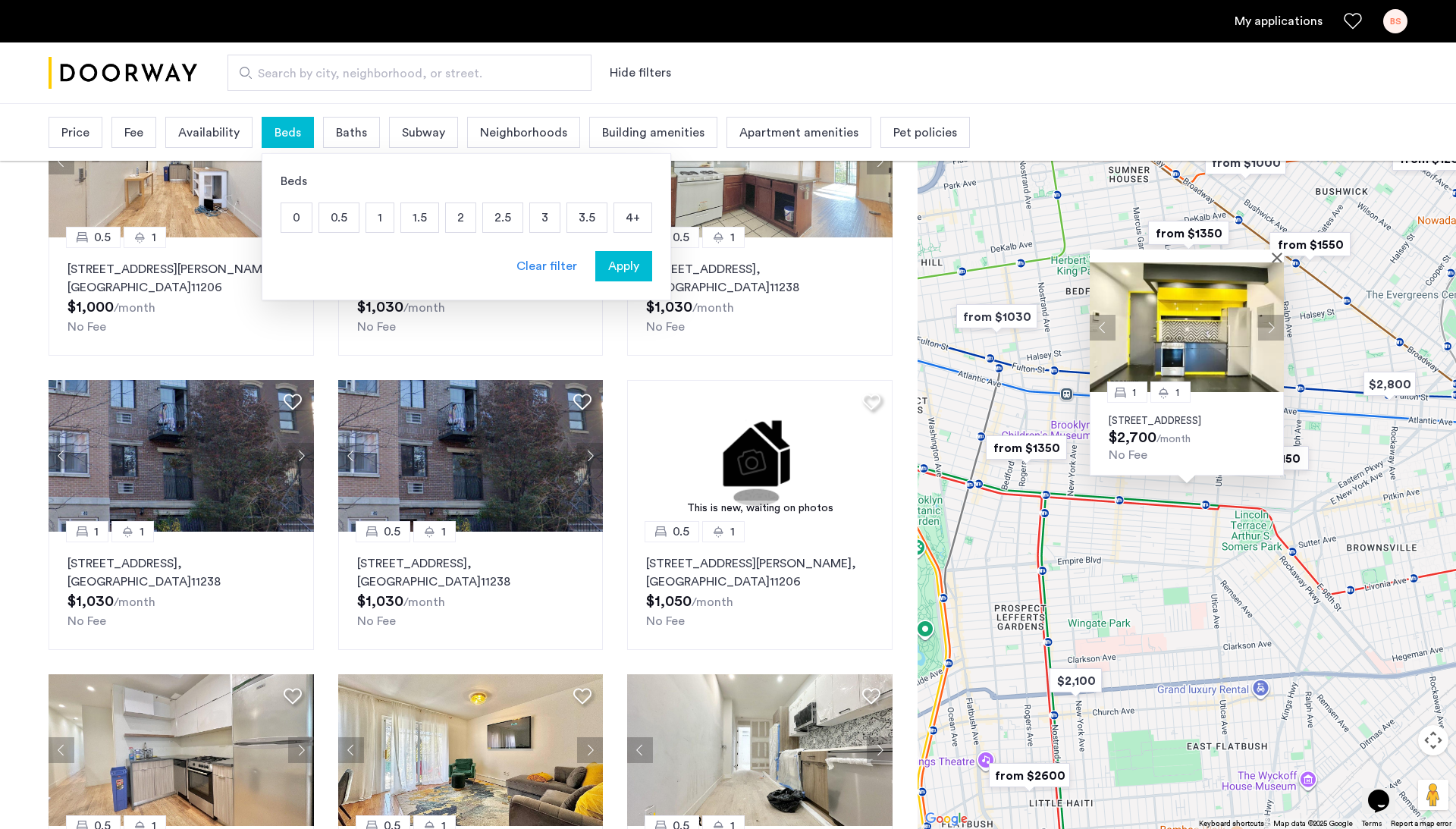
click at [470, 221] on p "2" at bounding box center [461, 217] width 30 height 29
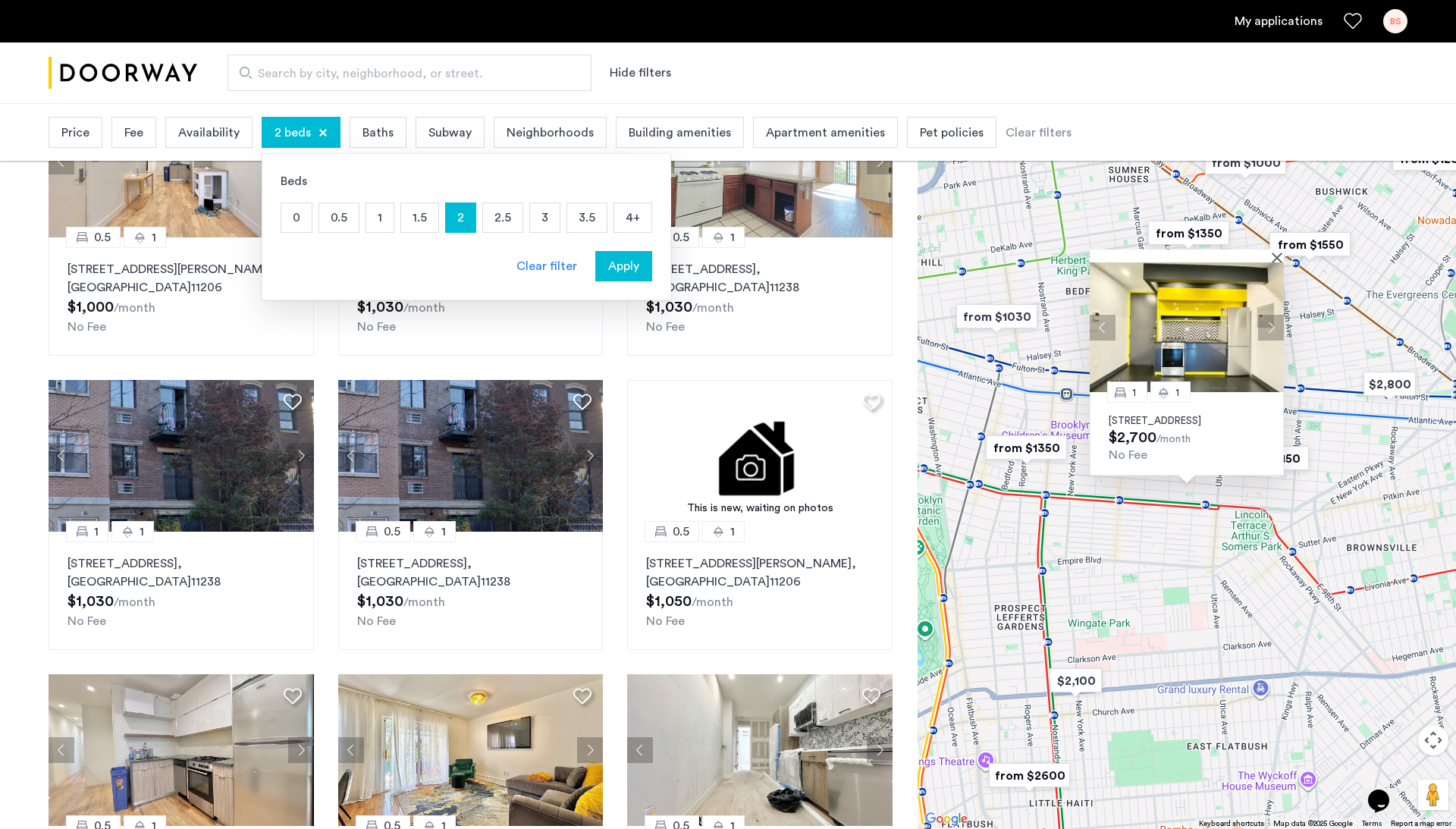
click at [652, 263] on button "Apply" at bounding box center [623, 266] width 57 height 31
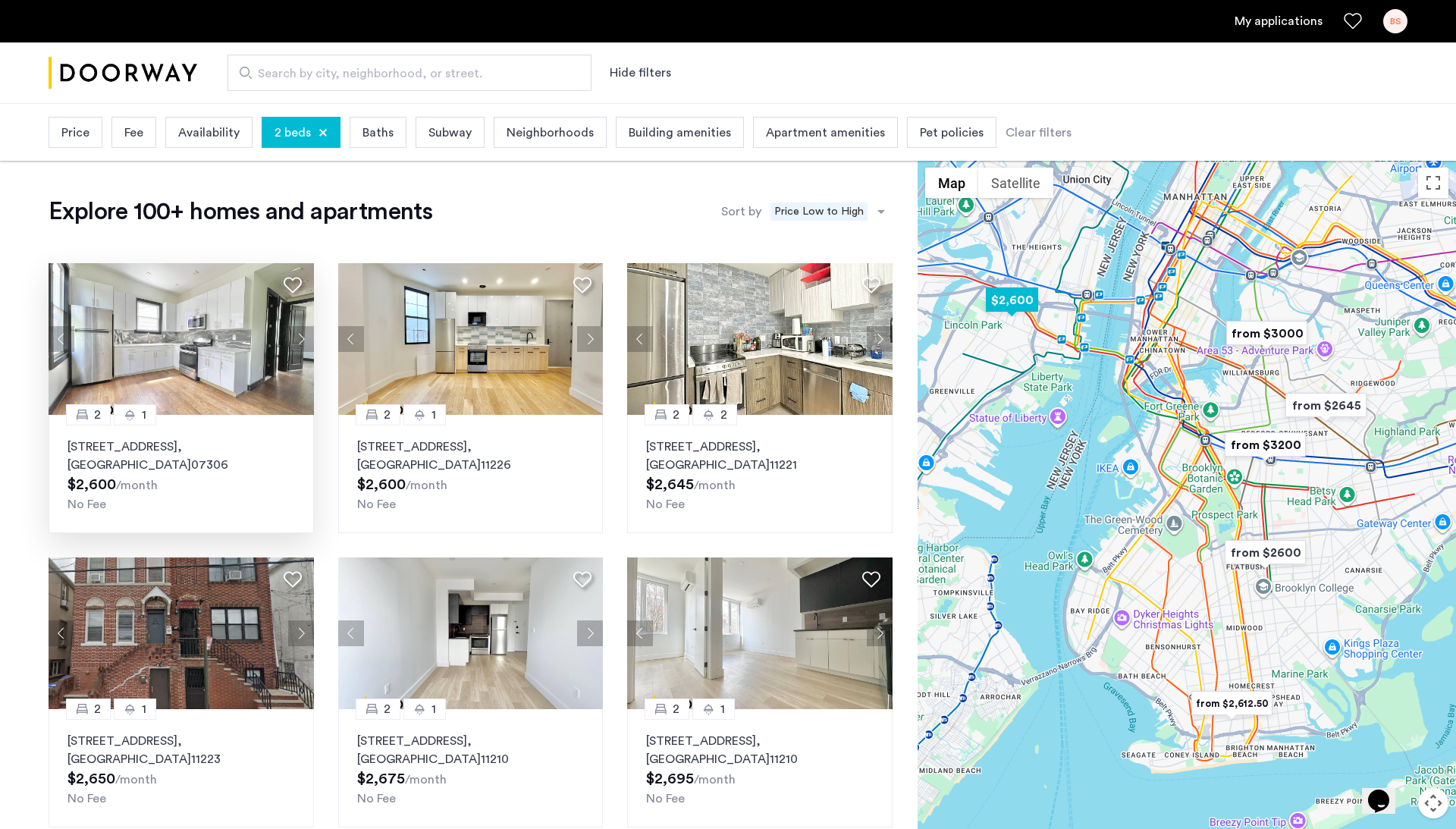
click at [224, 378] on img at bounding box center [182, 339] width 266 height 152
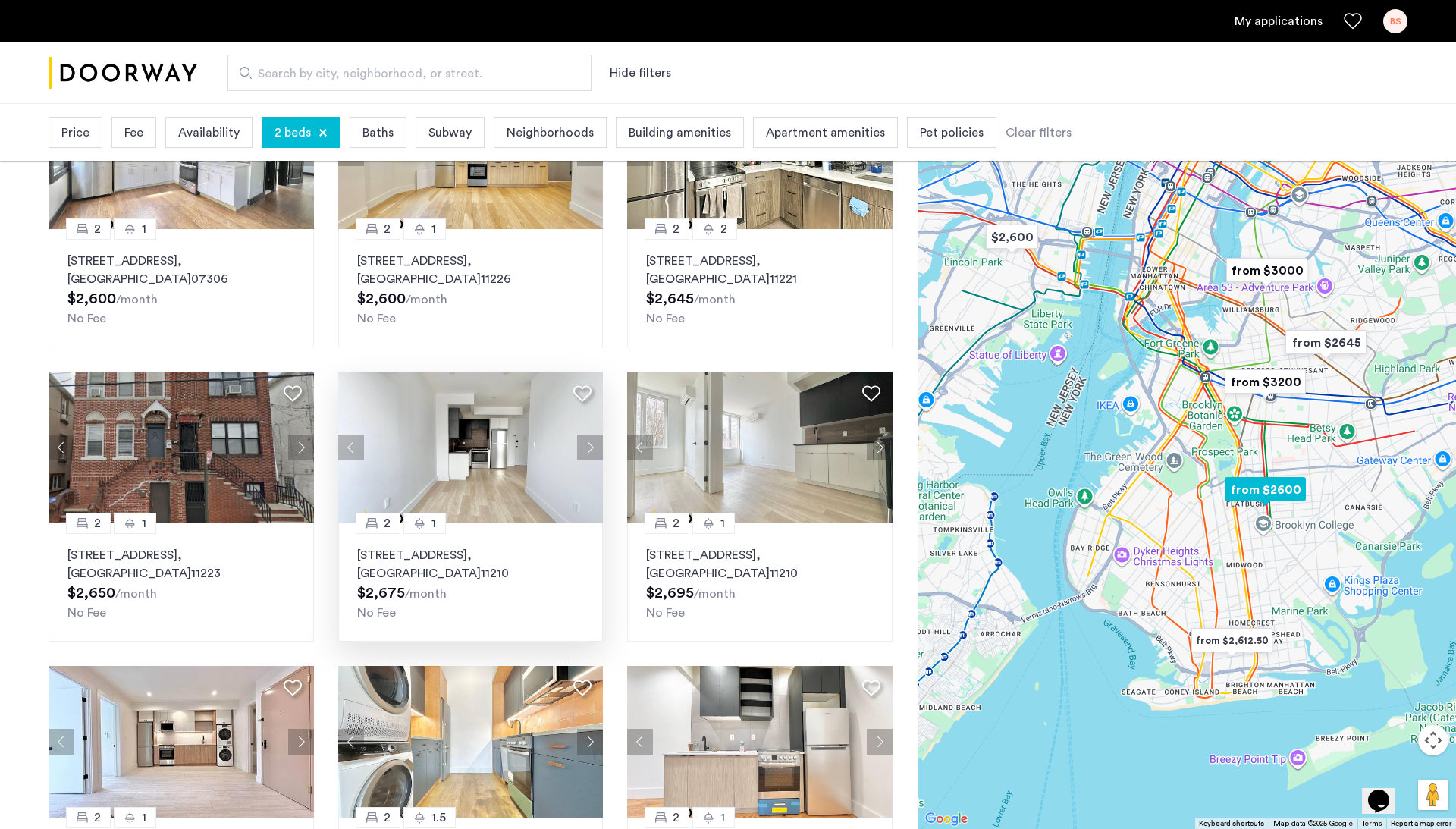
scroll to position [211, 0]
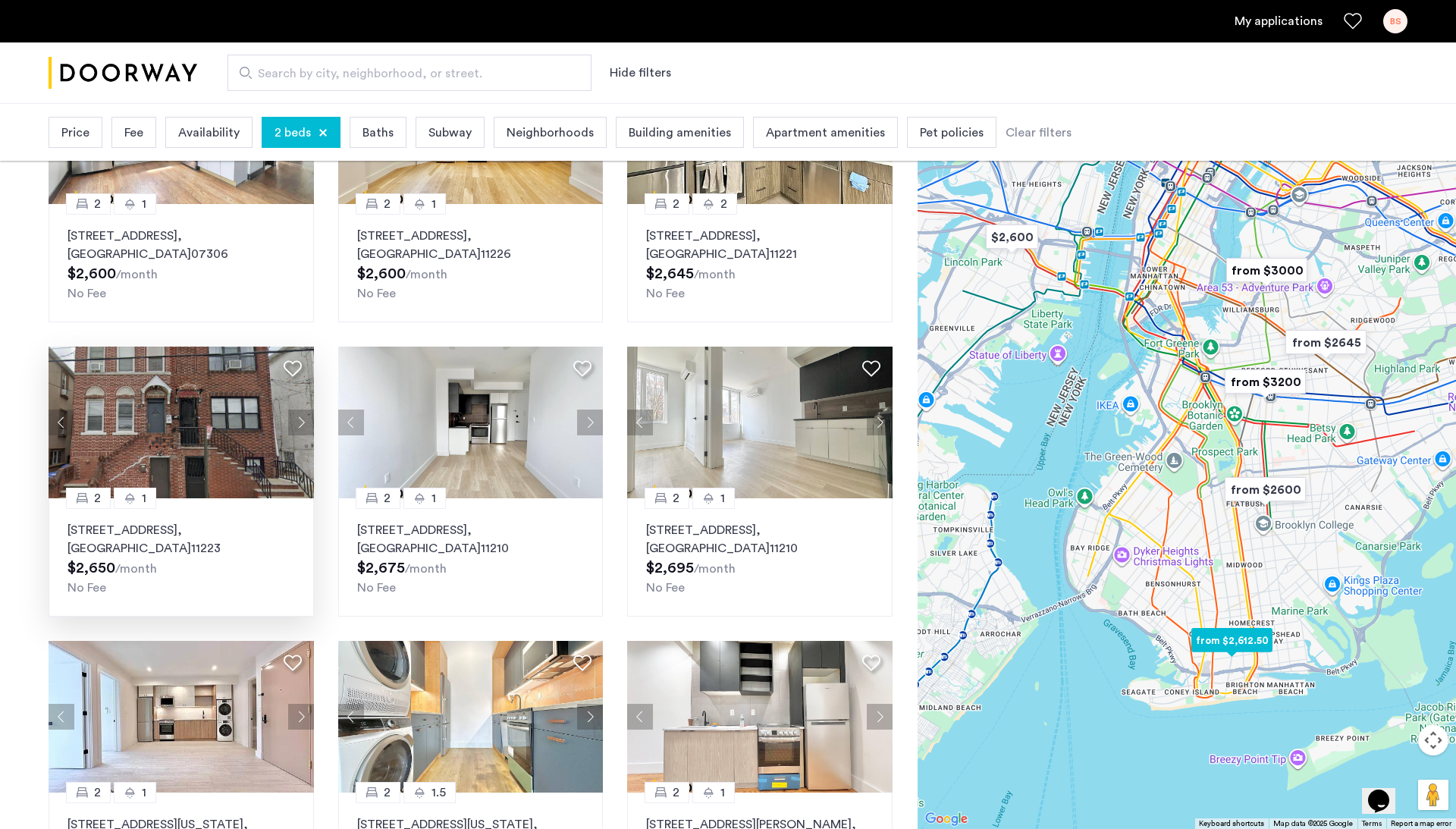
click at [168, 569] on div "42 Southgate Court, Unit 1, Brooklyn , NY 11223 $2,650 /month No Fee" at bounding box center [181, 559] width 227 height 76
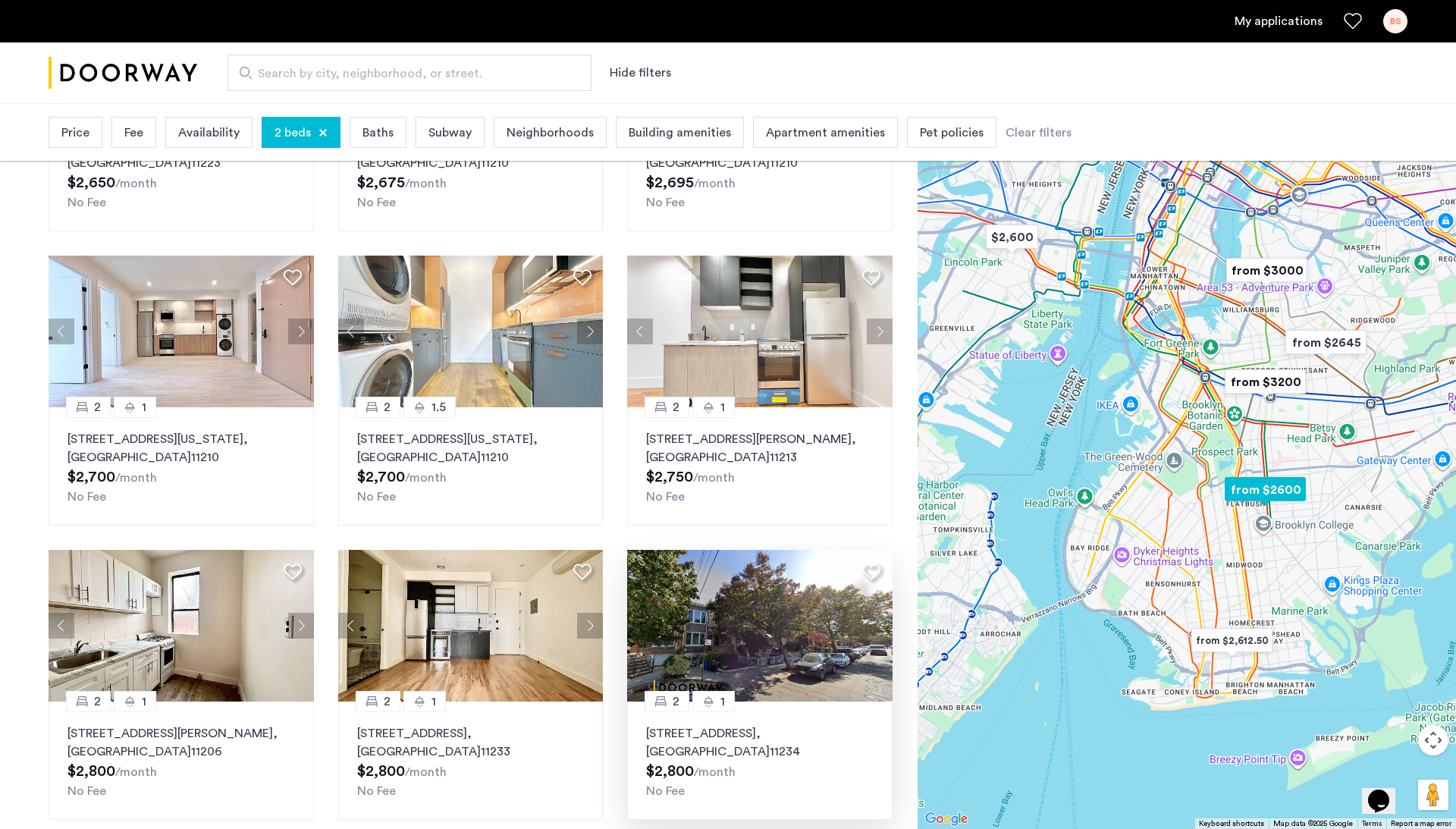
scroll to position [526, 0]
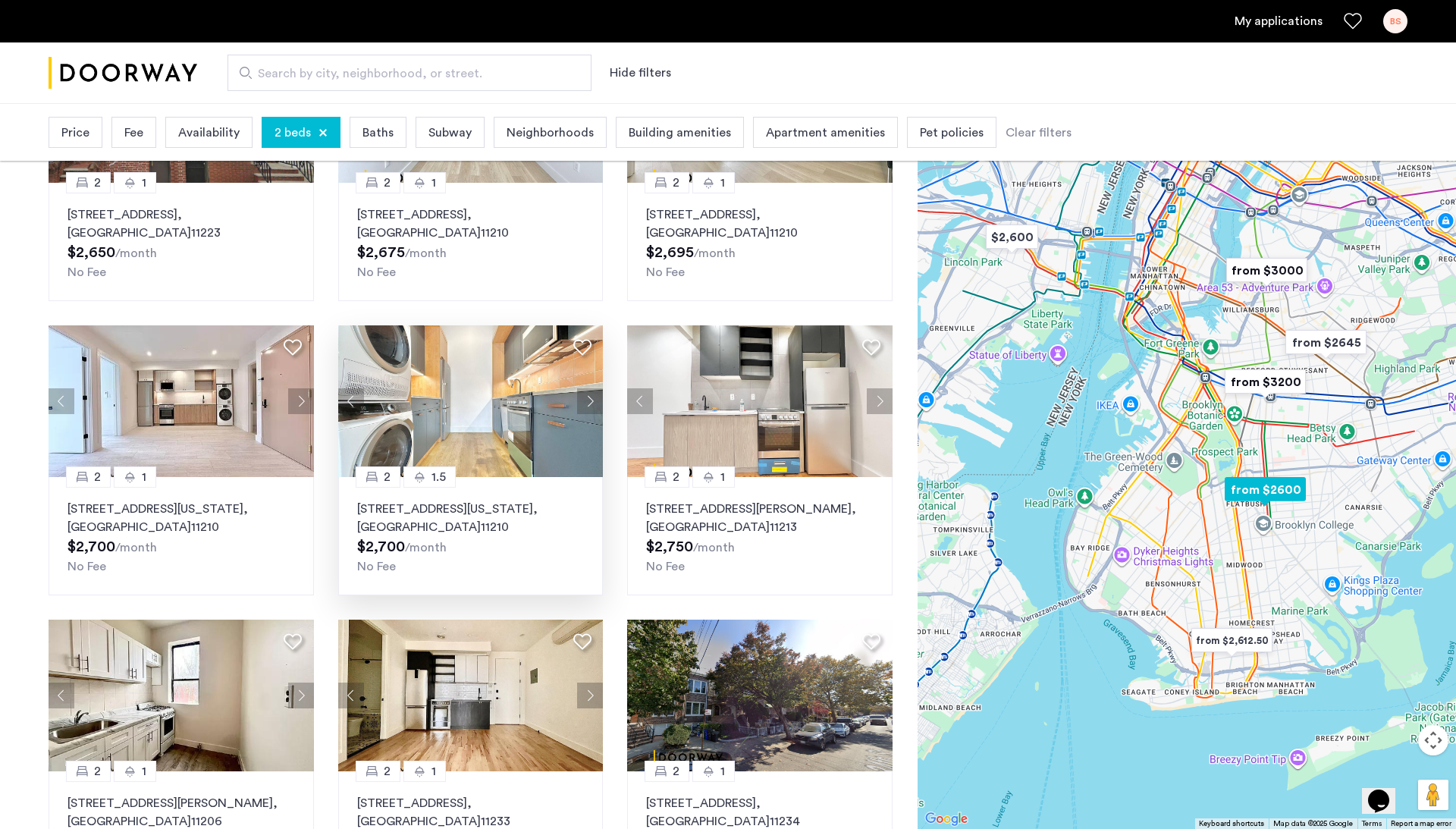
click at [593, 396] on button "Next apartment" at bounding box center [590, 401] width 26 height 26
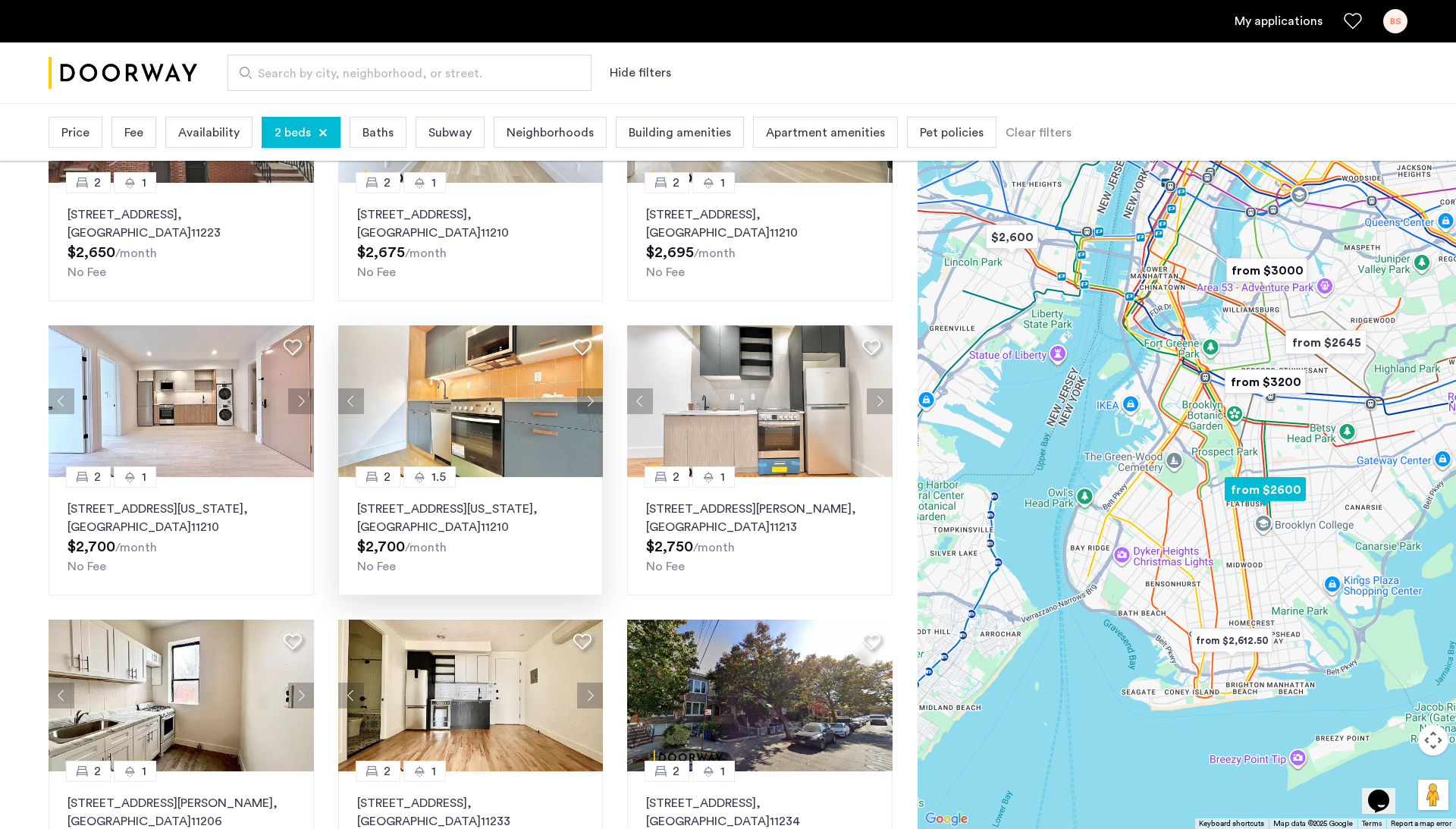
click at [593, 396] on button "Next apartment" at bounding box center [590, 401] width 26 height 26
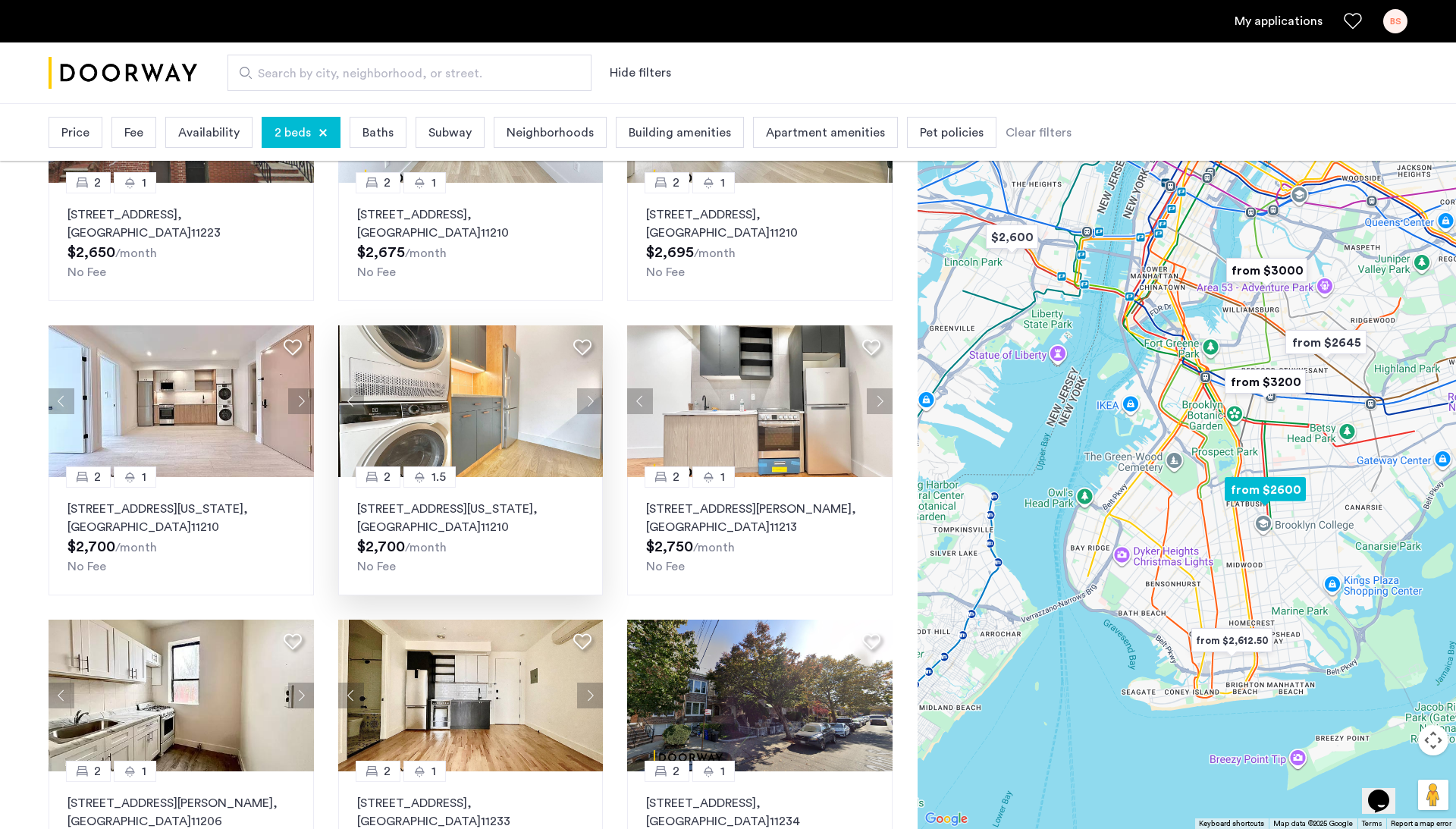
click at [593, 396] on button "Next apartment" at bounding box center [590, 401] width 26 height 26
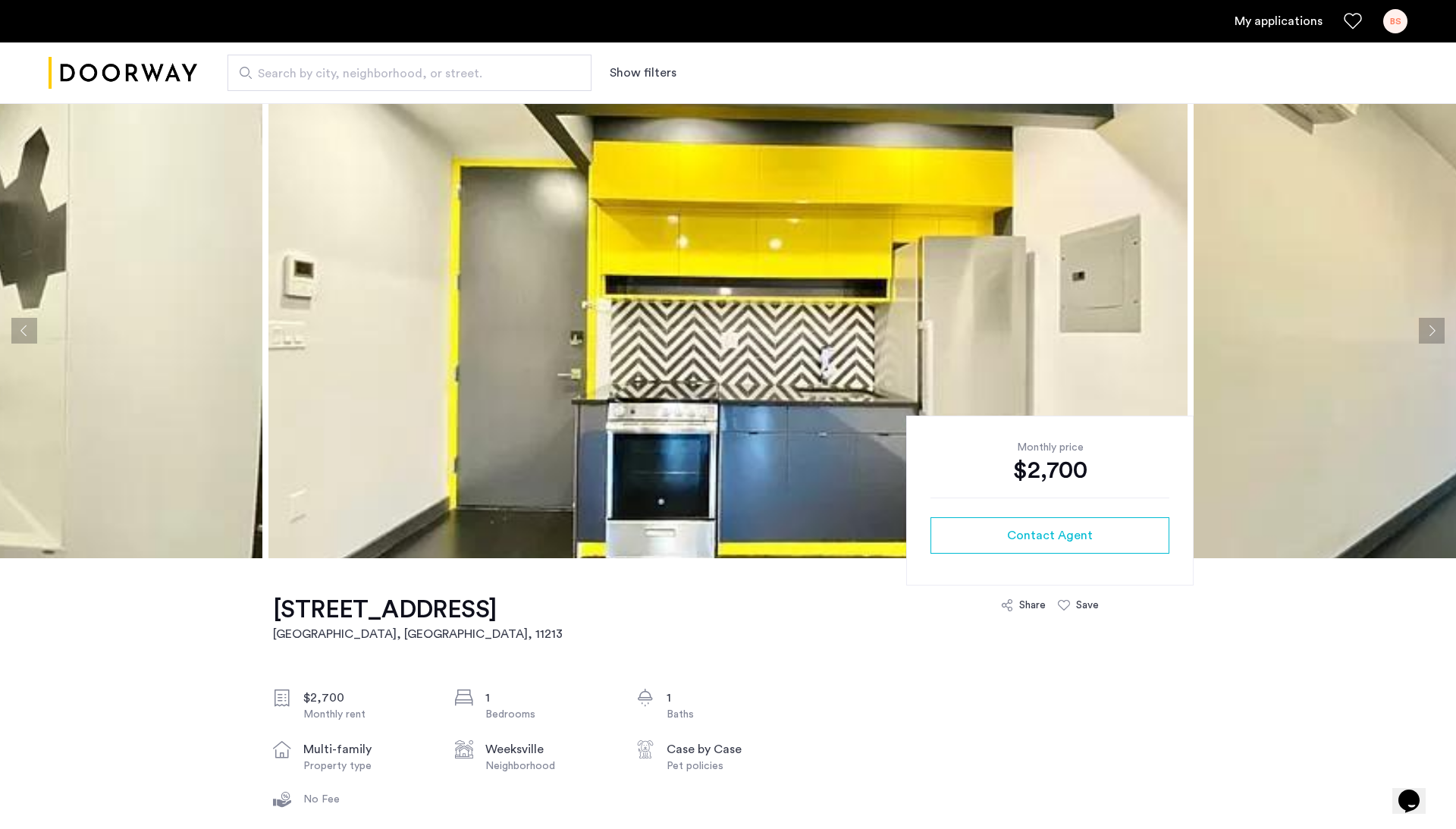
click at [687, 538] on img at bounding box center [727, 330] width 919 height 455
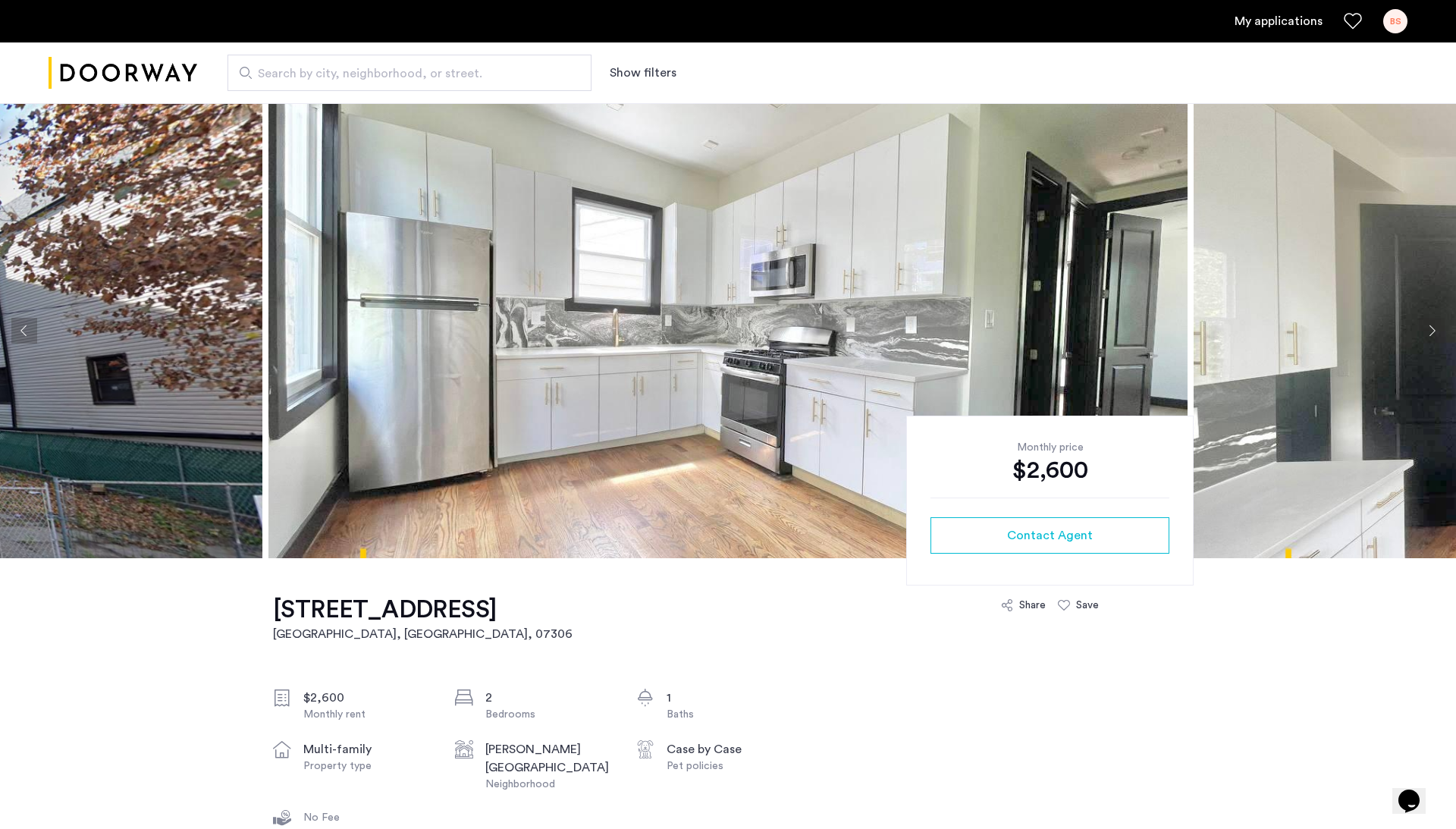
click at [627, 428] on img at bounding box center [727, 330] width 919 height 455
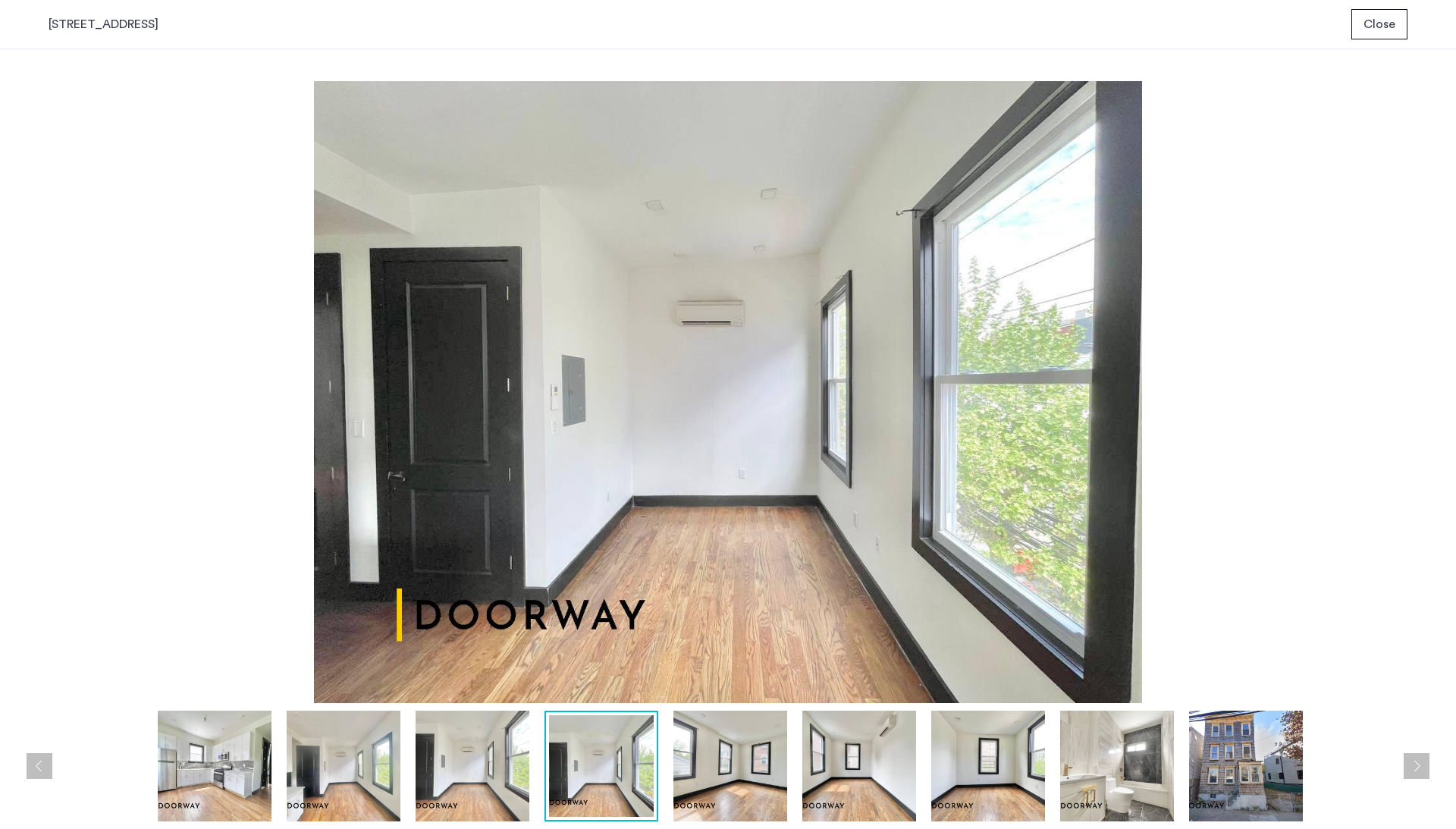
click at [1393, 19] on span "Close" at bounding box center [1379, 24] width 32 height 18
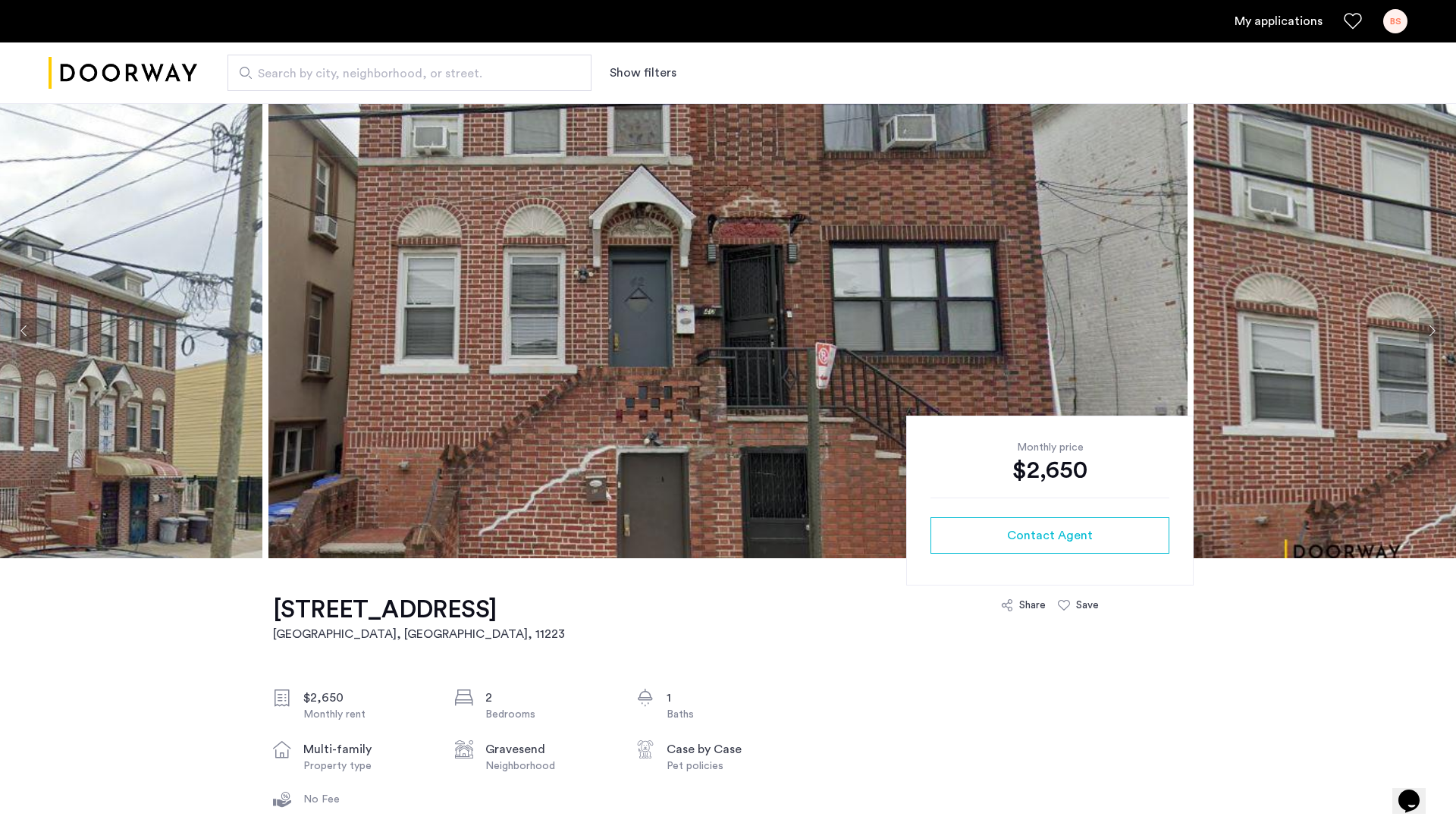
click at [734, 279] on img at bounding box center [727, 330] width 919 height 455
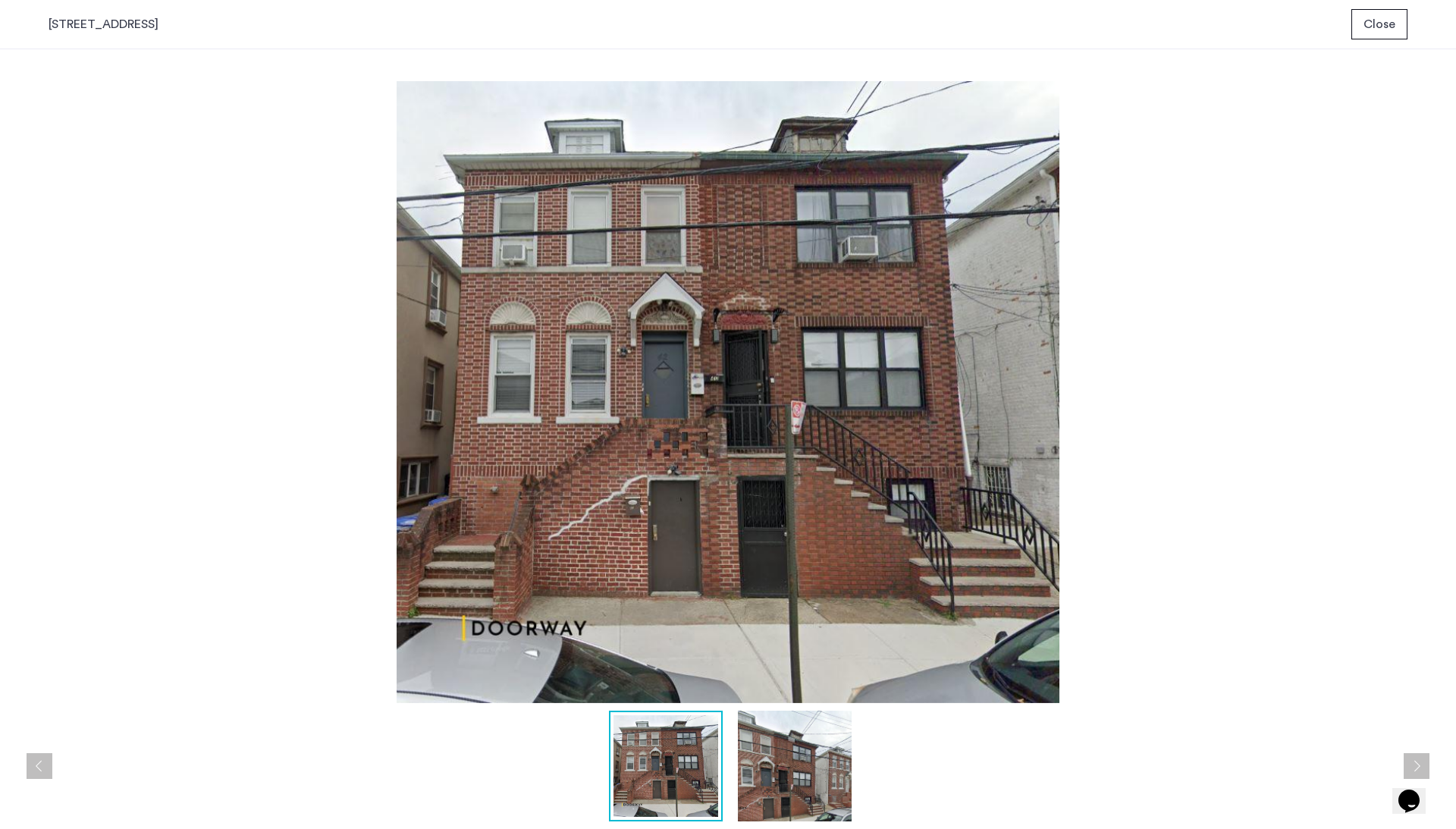
click at [734, 279] on img at bounding box center [728, 392] width 1359 height 622
